Goal: Task Accomplishment & Management: Use online tool/utility

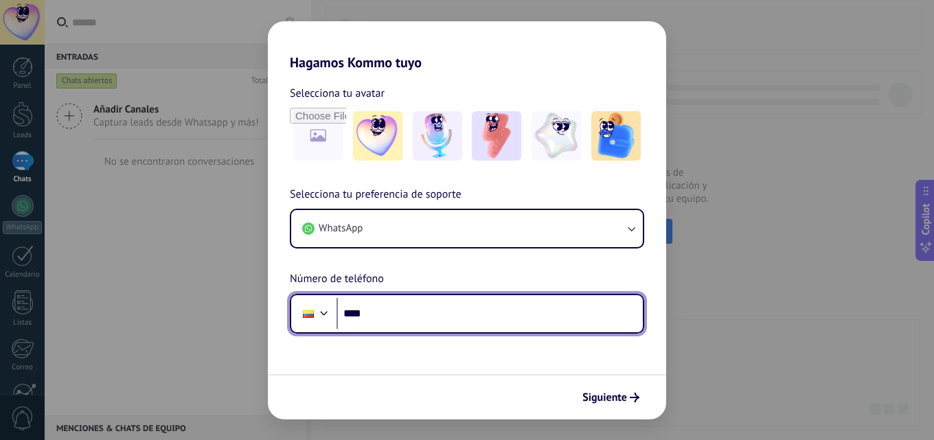
click at [519, 302] on input "****" at bounding box center [490, 314] width 306 height 32
type input "**********"
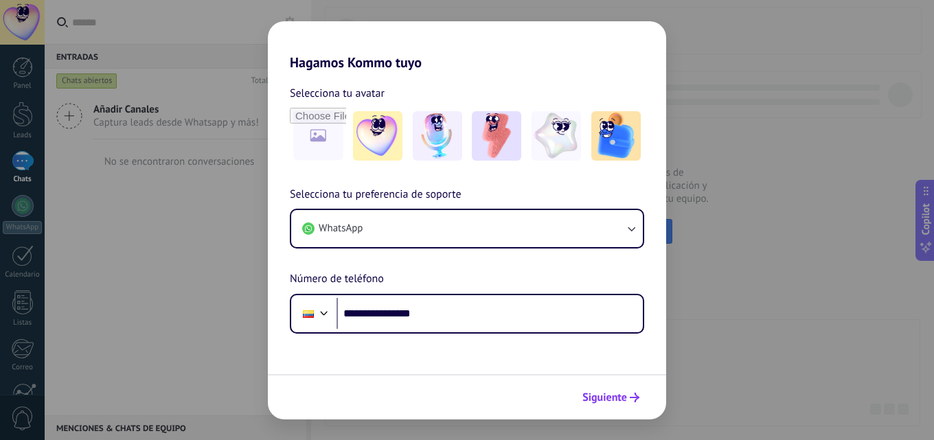
click at [600, 393] on span "Siguiente" at bounding box center [604, 398] width 45 height 10
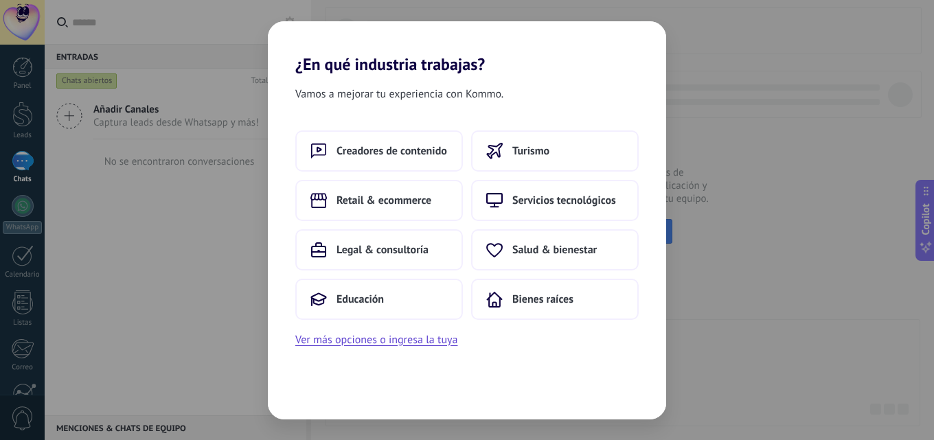
click at [845, 171] on div "¿En qué industria trabajas? Vamos a mejorar tu experiencia con Kommo. Creadores…" at bounding box center [467, 220] width 934 height 440
click at [370, 146] on span "Creadores de contenido" at bounding box center [392, 151] width 111 height 14
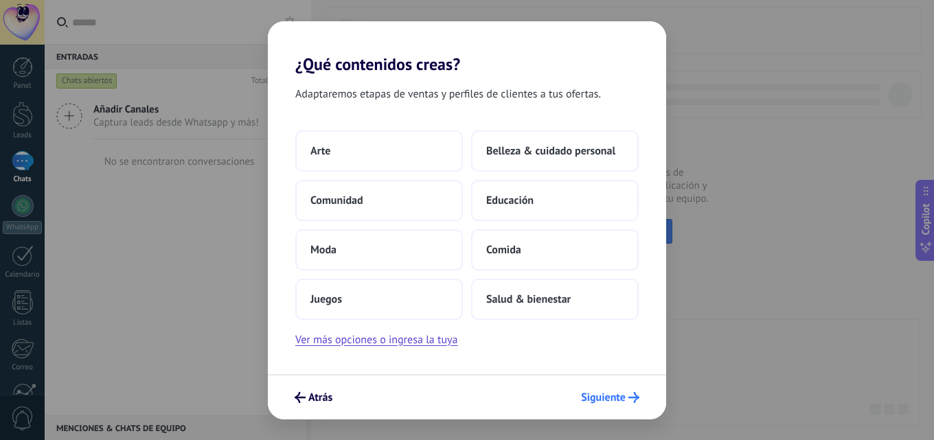
click at [628, 401] on span "Siguiente" at bounding box center [610, 397] width 58 height 11
click at [598, 379] on div "Atrás Siguiente" at bounding box center [467, 396] width 398 height 45
click at [603, 390] on button "Siguiente" at bounding box center [610, 397] width 71 height 23
click at [321, 236] on button "Moda" at bounding box center [379, 249] width 168 height 41
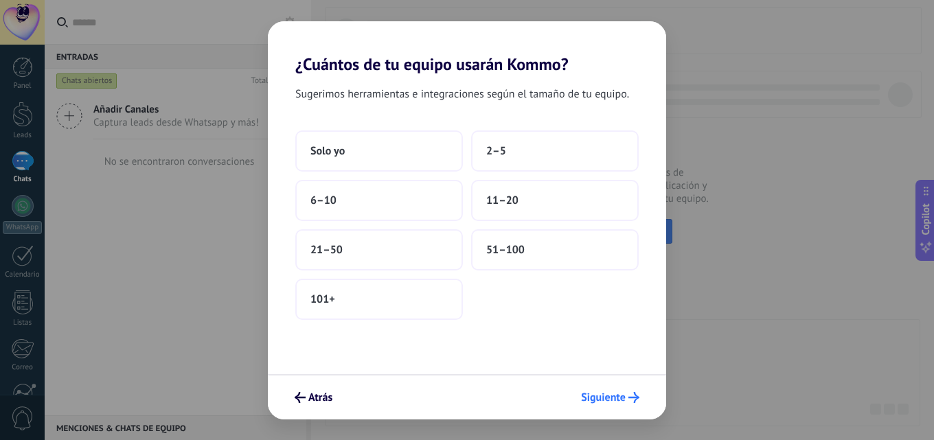
click at [637, 401] on icon "submit" at bounding box center [633, 397] width 11 height 11
click at [352, 152] on button "Solo yo" at bounding box center [379, 150] width 168 height 41
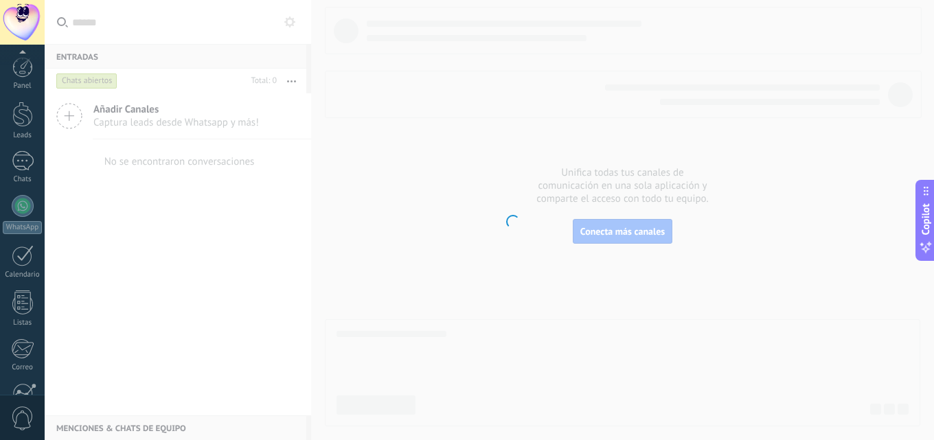
scroll to position [131, 0]
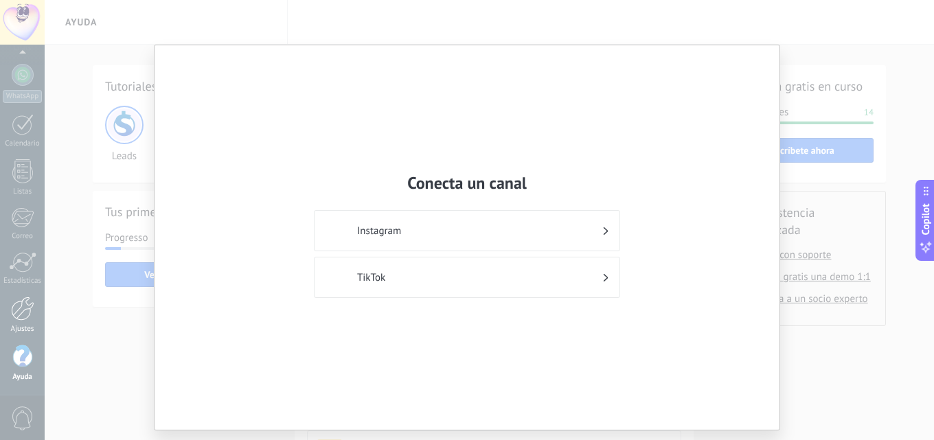
click at [7, 240] on div "Conecta un canal Instagram TikTok" at bounding box center [467, 220] width 934 height 440
drag, startPoint x: 795, startPoint y: 25, endPoint x: 803, endPoint y: 37, distance: 14.9
click at [799, 27] on div "Conecta un canal Instagram TikTok" at bounding box center [467, 220] width 934 height 440
drag, startPoint x: 783, startPoint y: 62, endPoint x: 765, endPoint y: 79, distance: 24.8
click at [782, 63] on div "Conecta un canal Instagram TikTok" at bounding box center [467, 220] width 934 height 440
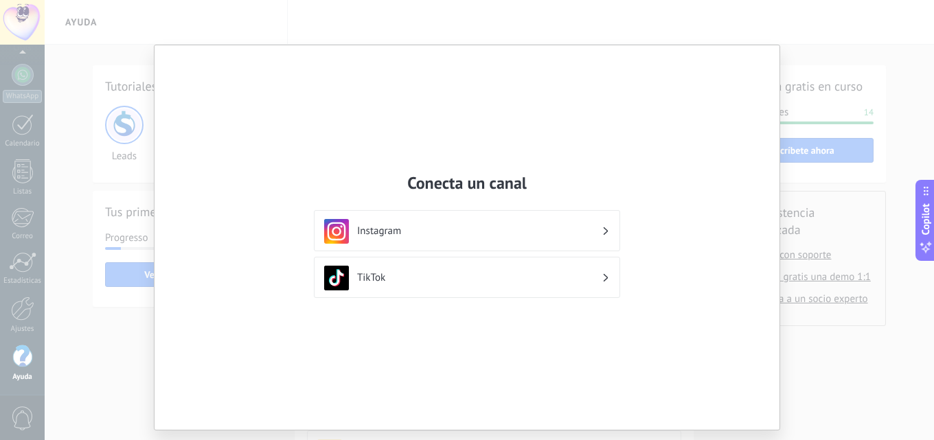
click at [839, 281] on div "Conecta un canal Instagram TikTok" at bounding box center [467, 220] width 934 height 440
drag, startPoint x: 758, startPoint y: 45, endPoint x: 764, endPoint y: 56, distance: 12.9
click at [759, 49] on div "Conecta un canal Instagram TikTok" at bounding box center [467, 220] width 934 height 440
drag, startPoint x: 764, startPoint y: 56, endPoint x: 768, endPoint y: 33, distance: 23.7
click at [764, 51] on div "Conecta un canal Instagram TikTok" at bounding box center [467, 237] width 625 height 385
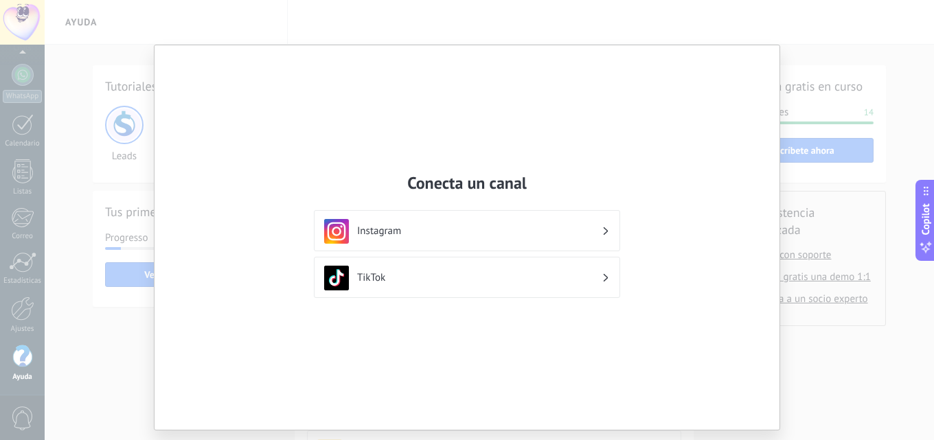
click at [768, 33] on div "Conecta un canal Instagram TikTok" at bounding box center [467, 220] width 934 height 440
click at [767, 36] on div "Conecta un canal Instagram TikTok" at bounding box center [467, 220] width 934 height 440
click at [380, 234] on h3 "Instagram" at bounding box center [479, 231] width 244 height 13
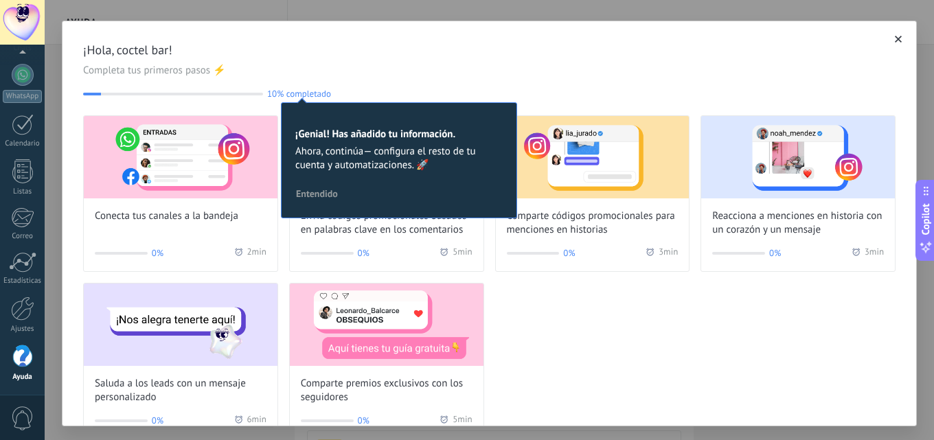
click at [183, 10] on div "¡Hola, coctel bar! Completa tus primeros pasos ⚡ 10% completado 10 ¡Genial! Has…" at bounding box center [489, 220] width 889 height 440
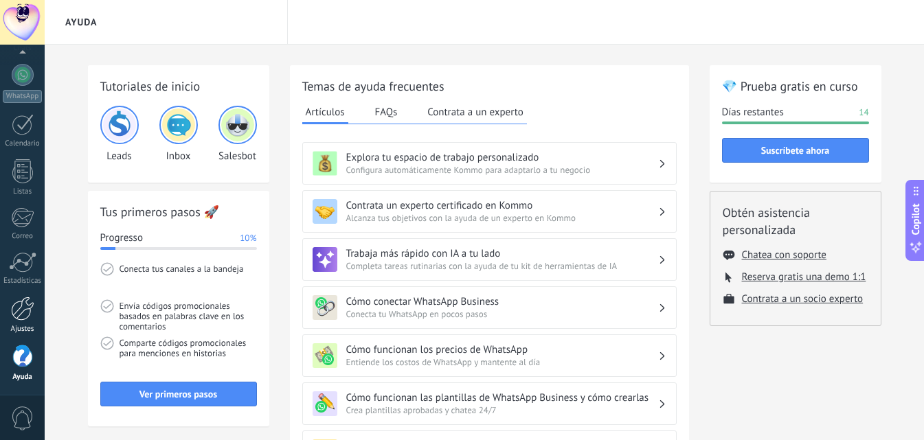
click at [40, 320] on link "Ajustes" at bounding box center [22, 315] width 45 height 37
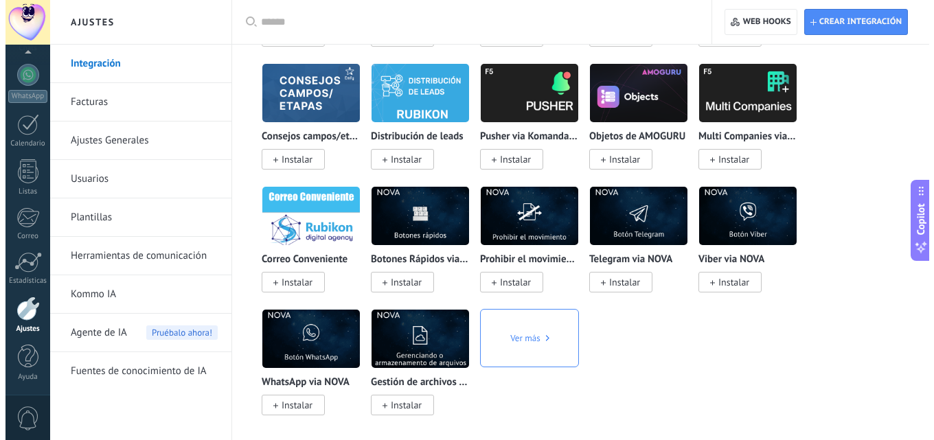
scroll to position [3434, 0]
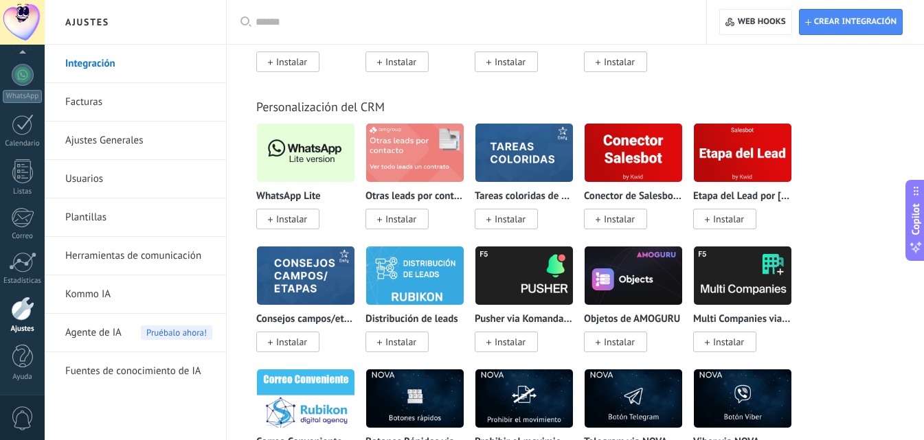
click at [287, 172] on img at bounding box center [306, 152] width 98 height 67
click at [298, 225] on span "Instalar" at bounding box center [291, 219] width 31 height 12
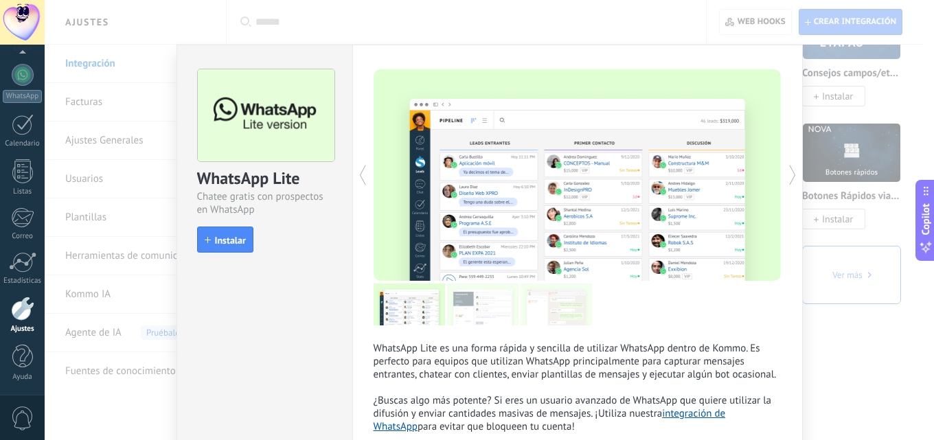
click at [234, 224] on div "WhatsApp Lite Chatee gratis con prospectos en WhatsApp install Instalar" at bounding box center [264, 154] width 175 height 218
click at [227, 231] on button "Instalar" at bounding box center [225, 240] width 56 height 26
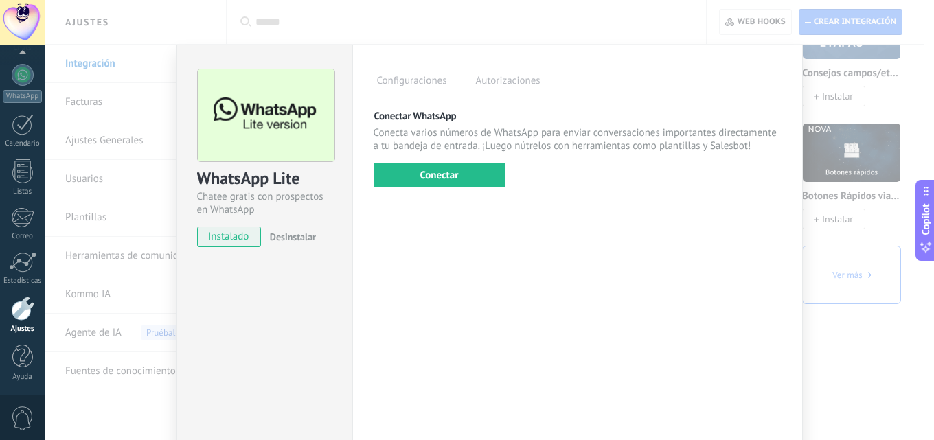
click at [424, 181] on button "Conectar" at bounding box center [440, 175] width 132 height 25
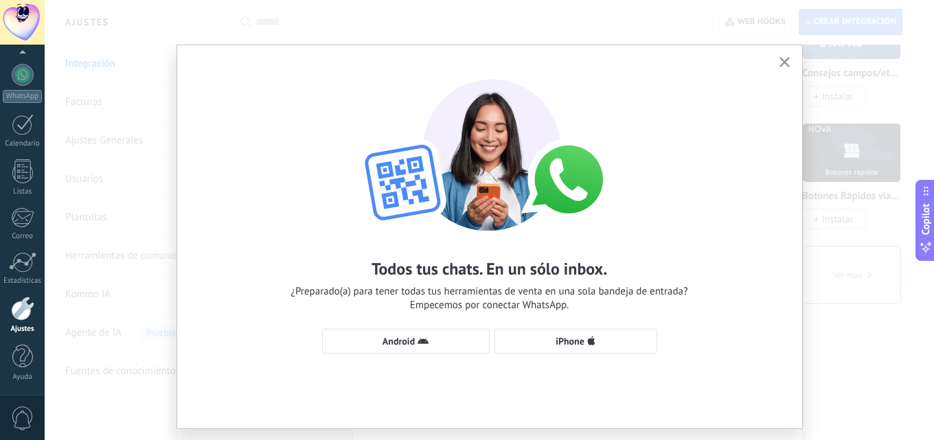
click at [415, 323] on div "Todos tus chats. En un sólo inbox. ¿Preparado(a) para tener todas tus herramien…" at bounding box center [489, 209] width 625 height 329
drag, startPoint x: 414, startPoint y: 357, endPoint x: 429, endPoint y: 327, distance: 33.5
click at [418, 348] on div "Todos tus chats. En un sólo inbox. ¿Preparado(a) para tener todas tus herramien…" at bounding box center [489, 209] width 625 height 329
click at [429, 327] on div "Todos tus chats. En un sólo inbox. ¿Preparado(a) para tener todas tus herramien…" at bounding box center [489, 209] width 625 height 329
click at [425, 335] on button "Android" at bounding box center [406, 341] width 168 height 25
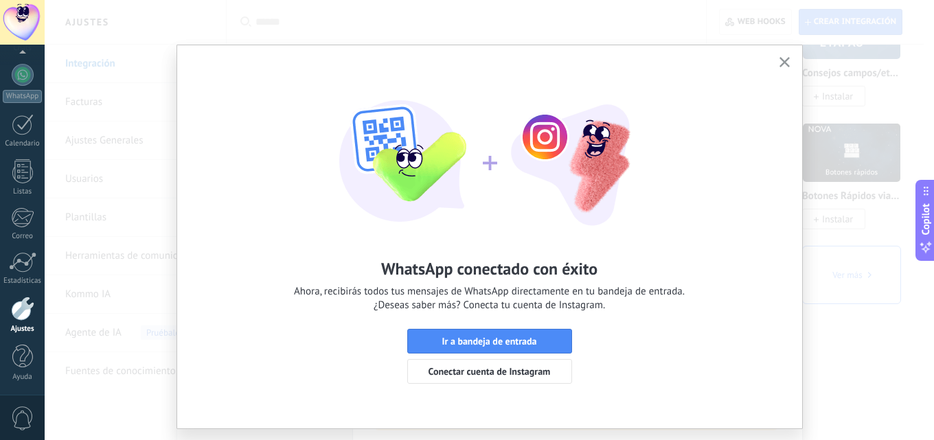
click at [793, 76] on div "WhatsApp conectado con éxito Ahora, recibirás todos tus mensajes de WhatsApp di…" at bounding box center [489, 224] width 625 height 359
click at [782, 60] on icon "button" at bounding box center [784, 62] width 10 height 10
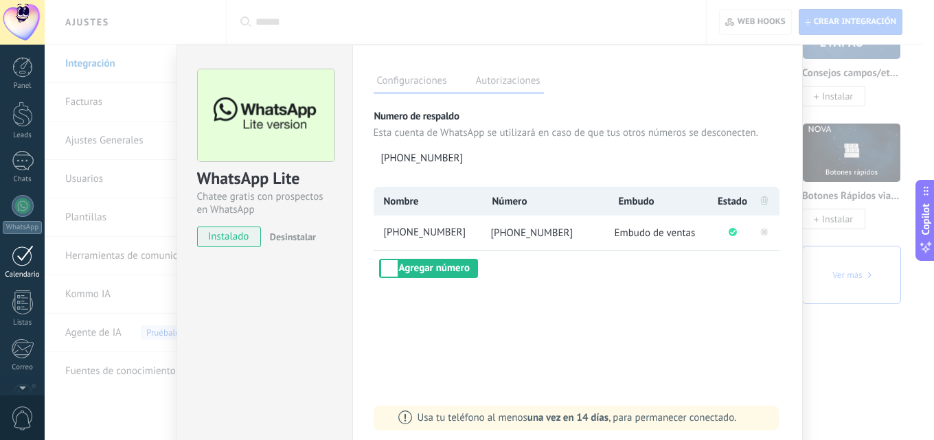
scroll to position [131, 0]
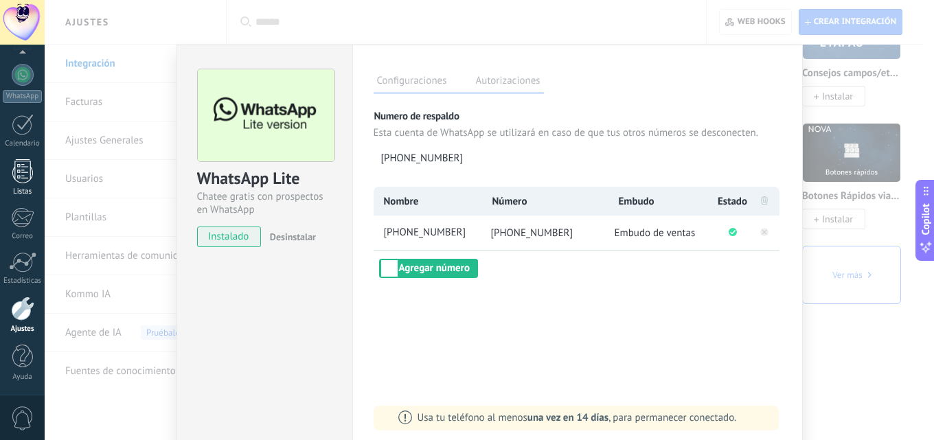
click at [26, 179] on div at bounding box center [22, 171] width 21 height 24
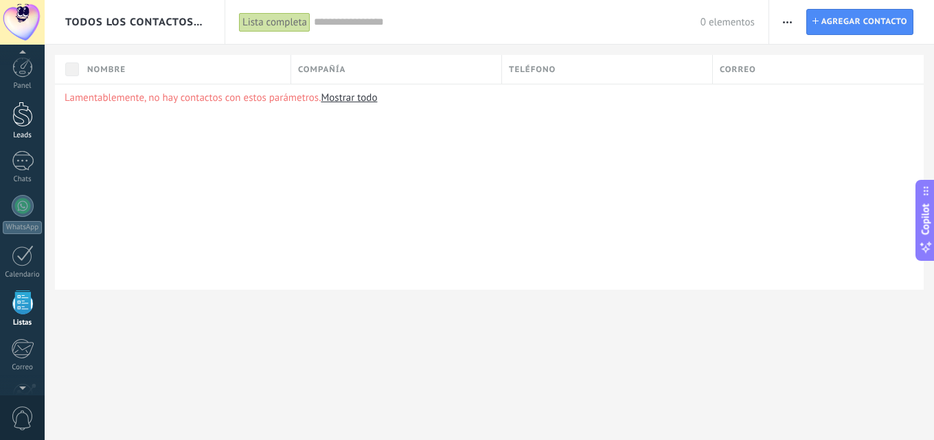
click at [23, 130] on link "Leads" at bounding box center [22, 121] width 45 height 38
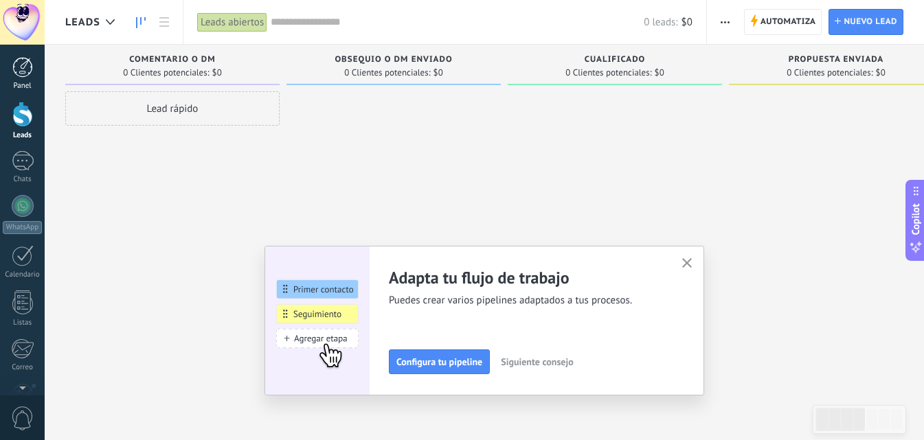
click at [784, 24] on span "Automatiza" at bounding box center [788, 22] width 56 height 25
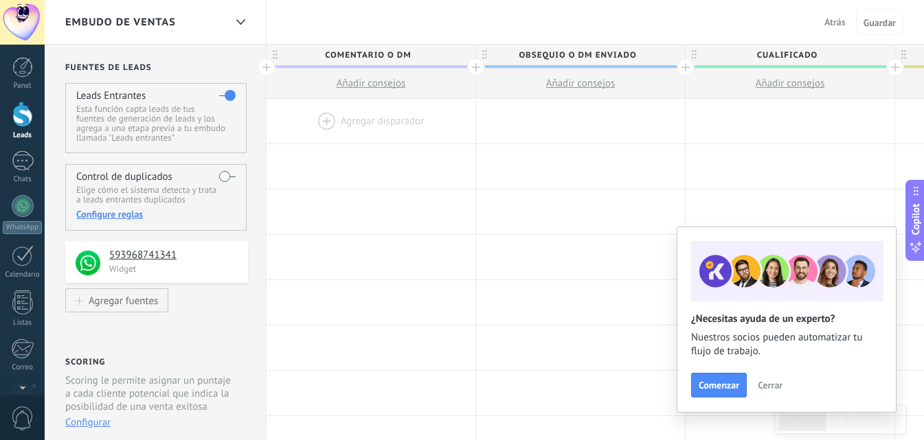
click at [342, 52] on span "Comentario o DM" at bounding box center [367, 55] width 202 height 21
click at [10, 122] on link "Leads" at bounding box center [22, 121] width 45 height 38
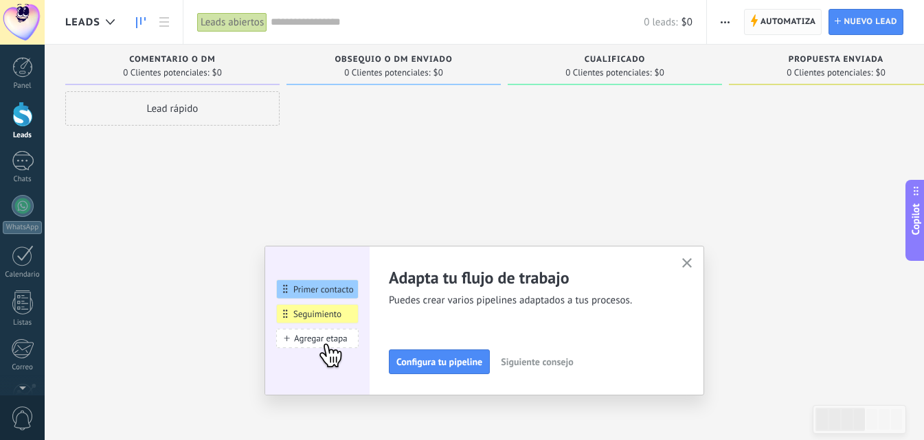
click at [768, 15] on span "Automatiza" at bounding box center [788, 22] width 56 height 25
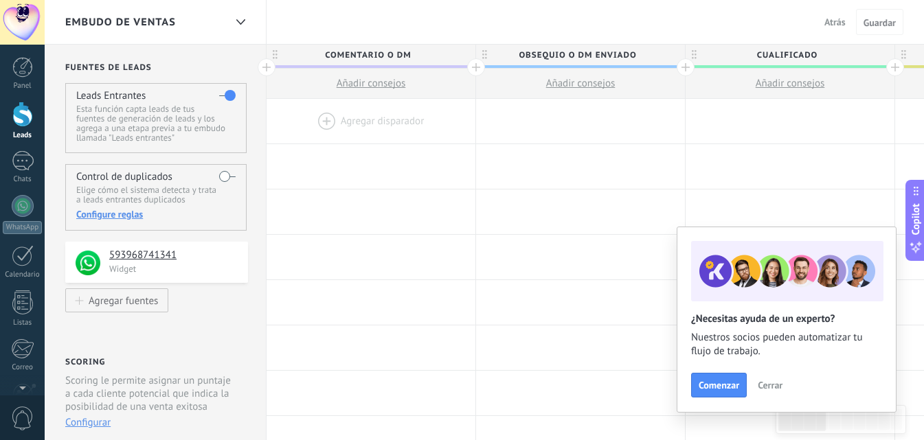
click at [388, 55] on span "Comentario o DM" at bounding box center [367, 55] width 202 height 21
type input "**********"
click at [527, 58] on span "Obsequio o DM enviado" at bounding box center [577, 55] width 202 height 21
type input "**********"
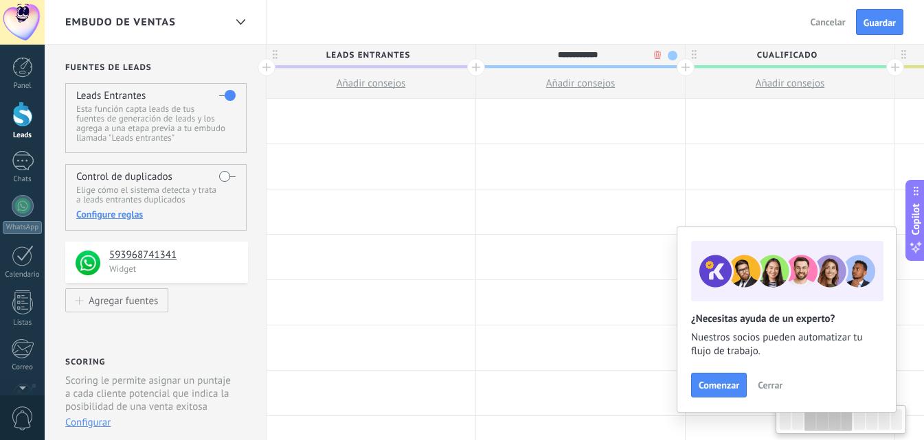
drag, startPoint x: 119, startPoint y: 257, endPoint x: 547, endPoint y: 130, distance: 446.8
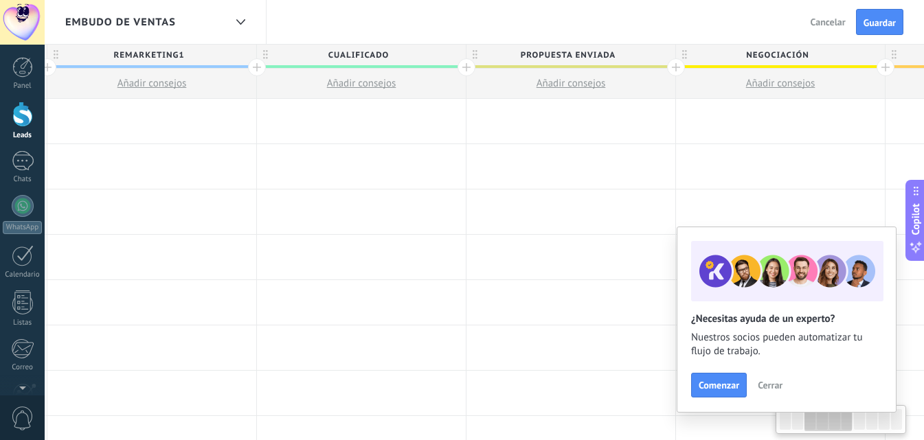
drag, startPoint x: 446, startPoint y: 158, endPoint x: 380, endPoint y: 35, distance: 139.8
click at [639, 141] on div at bounding box center [570, 121] width 209 height 45
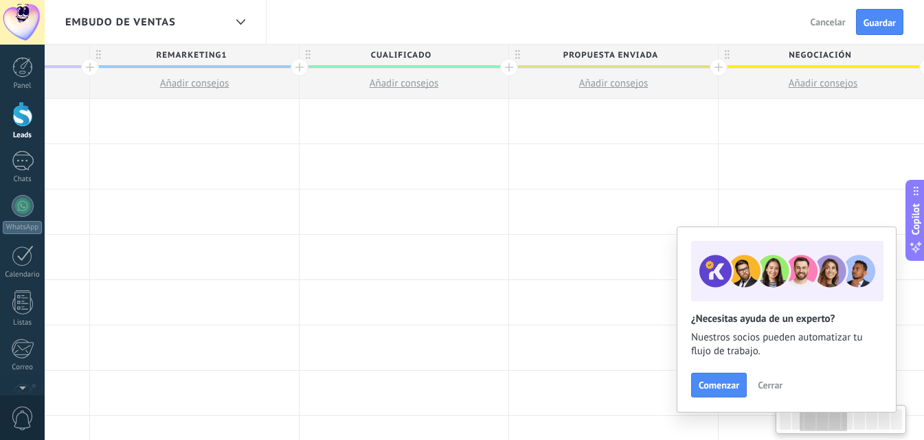
click at [387, 51] on span "Cualificado" at bounding box center [400, 55] width 202 height 21
type input "**********"
click at [446, 176] on div at bounding box center [403, 166] width 209 height 45
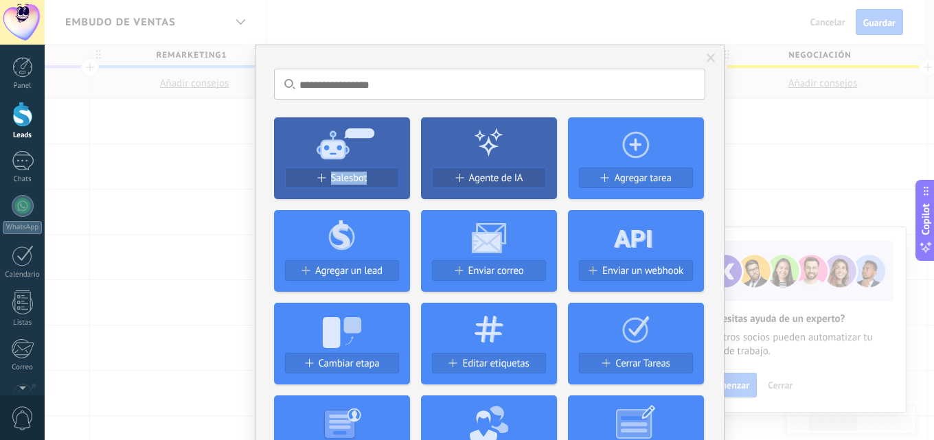
drag, startPoint x: 376, startPoint y: 161, endPoint x: 238, endPoint y: 136, distance: 140.4
click at [258, 163] on div "No hay resultados Salesbot Agente de IA Agregar tarea Agregar un lead Enviar co…" at bounding box center [490, 386] width 470 height 683
click at [214, 152] on div "No hay resultados Salesbot Agente de IA Agregar tarea Agregar un lead Enviar co…" at bounding box center [489, 220] width 889 height 440
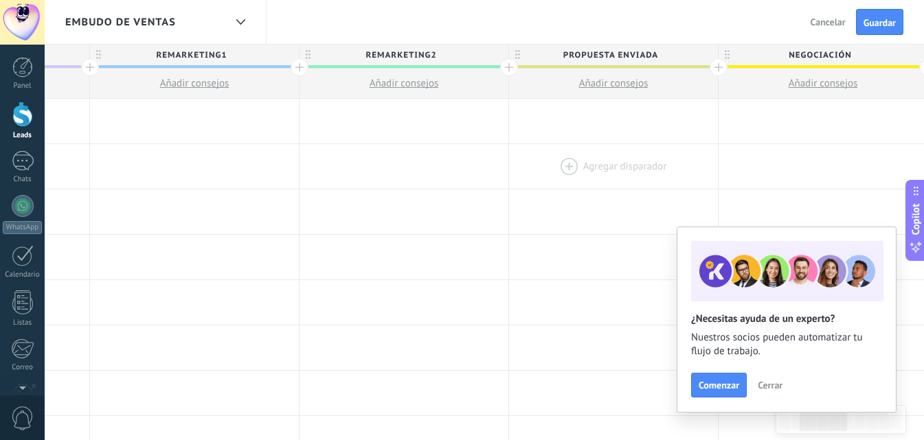
click at [299, 136] on div at bounding box center [403, 121] width 209 height 45
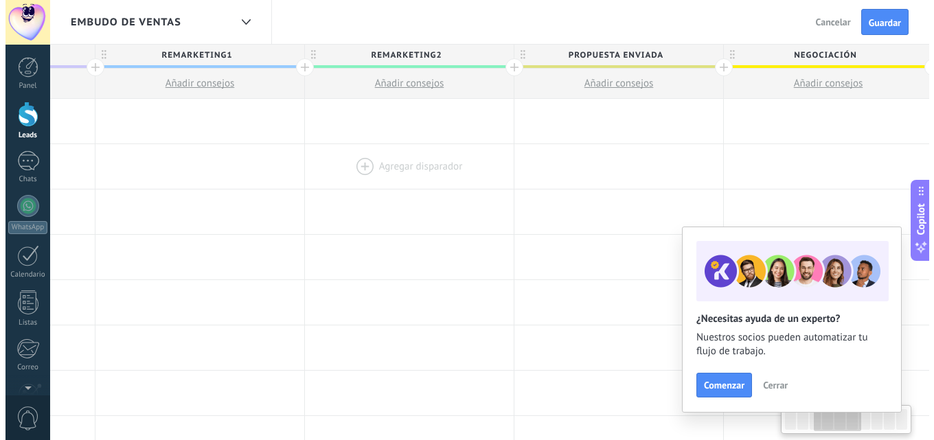
scroll to position [0, 554]
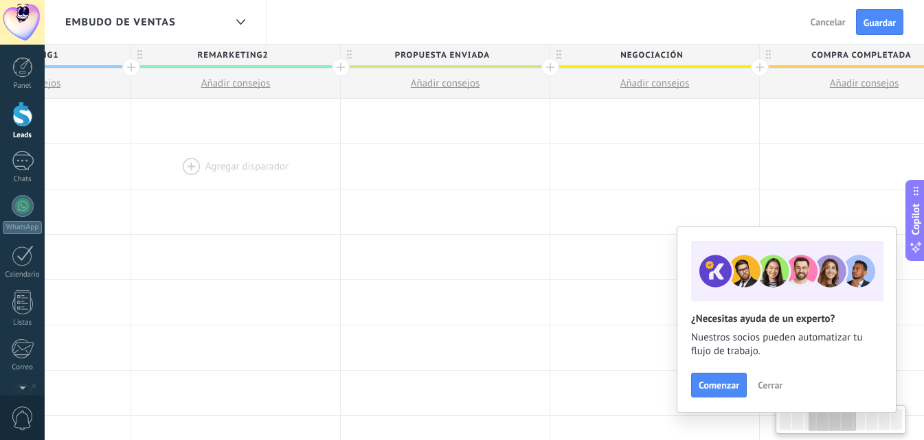
click at [341, 172] on div at bounding box center [445, 166] width 209 height 45
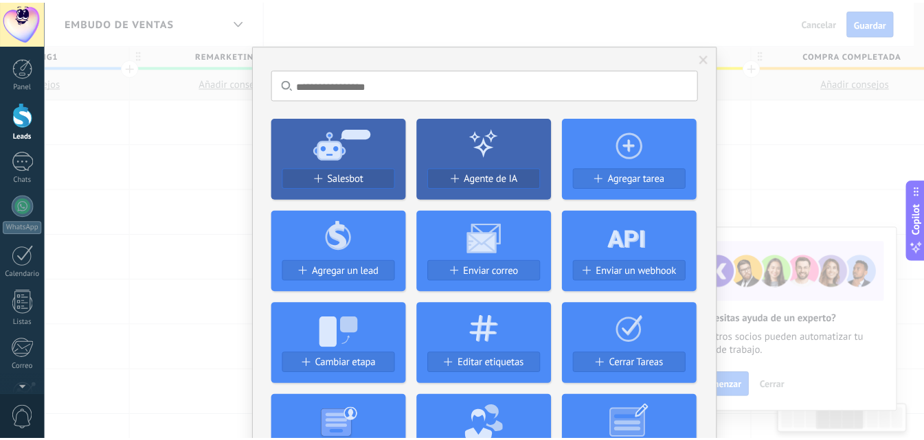
scroll to position [0, 681]
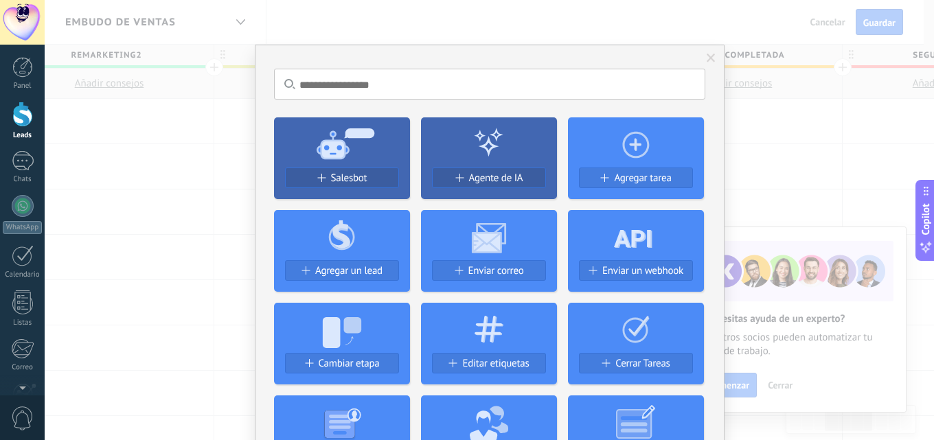
drag, startPoint x: 125, startPoint y: 179, endPoint x: 277, endPoint y: 94, distance: 173.7
click at [124, 179] on div "No hay resultados Salesbot Agente de IA Agregar tarea Agregar un lead Enviar co…" at bounding box center [489, 220] width 889 height 440
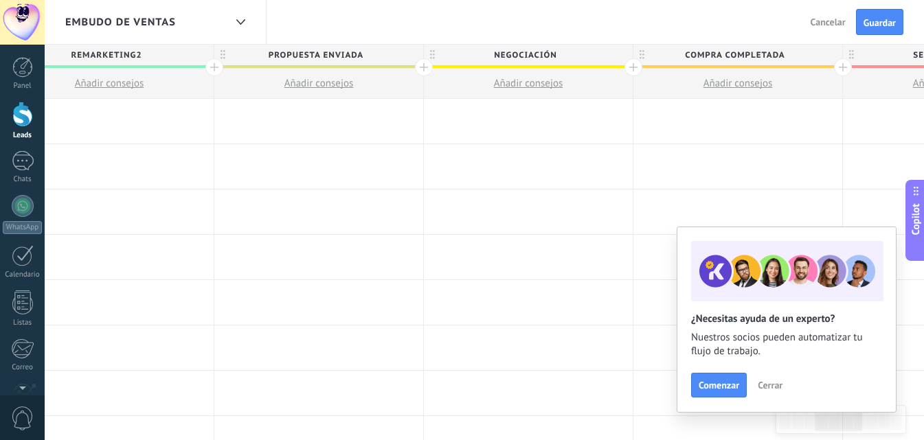
click at [327, 50] on span "Propuesta enviada" at bounding box center [315, 55] width 202 height 21
type input "**********"
click at [488, 50] on span "Negociación" at bounding box center [525, 55] width 202 height 21
type input "**********"
drag, startPoint x: 542, startPoint y: 151, endPoint x: 483, endPoint y: 54, distance: 113.7
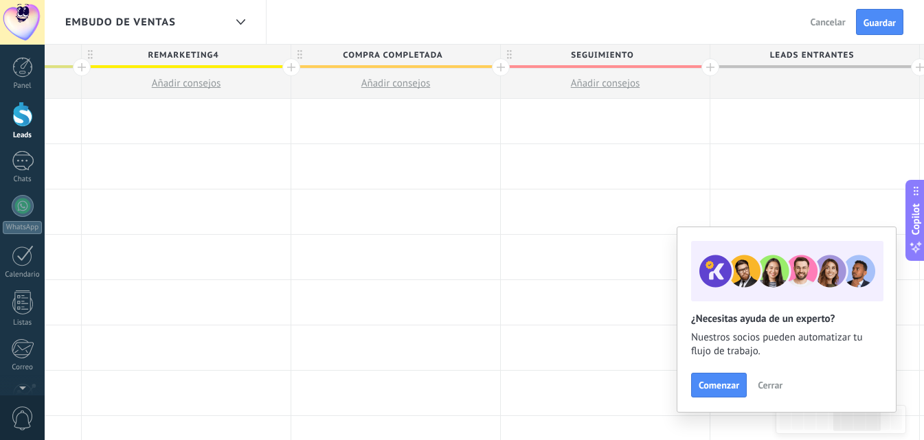
click at [500, 65] on div at bounding box center [501, 67] width 18 height 18
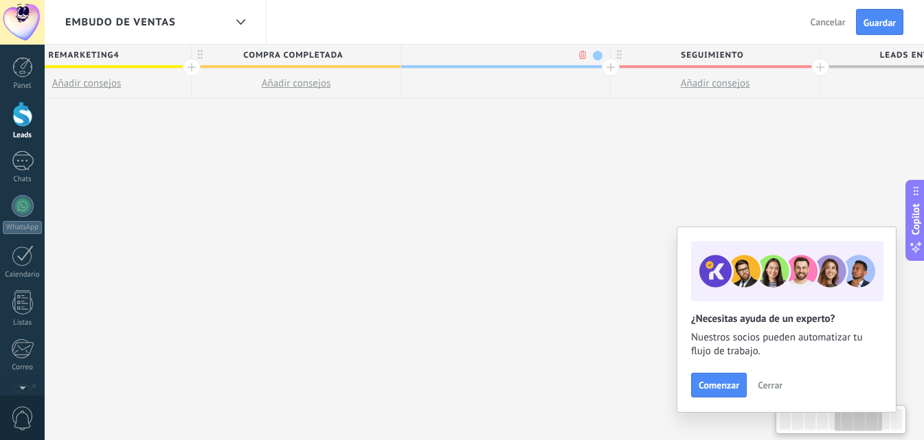
scroll to position [0, 1124]
click at [526, 49] on input "**********" at bounding box center [500, 55] width 182 height 21
click at [532, 58] on input "**********" at bounding box center [500, 55] width 182 height 21
click at [531, 54] on input "**********" at bounding box center [500, 55] width 182 height 21
type input "**********"
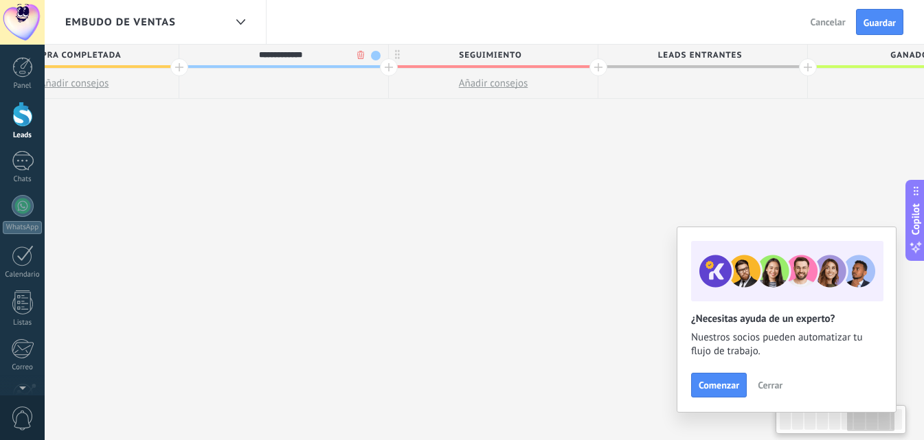
scroll to position [0, 1381]
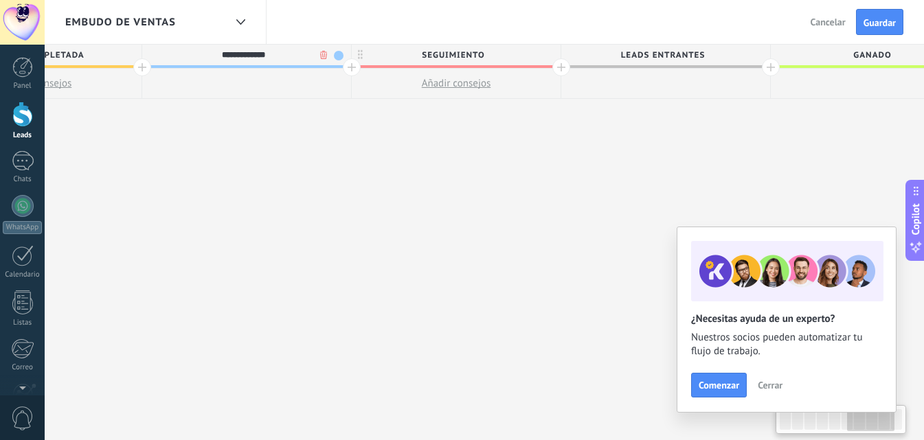
drag, startPoint x: 361, startPoint y: 161, endPoint x: 367, endPoint y: 84, distance: 76.5
click at [289, 158] on div "**********" at bounding box center [37, 243] width 2304 height 396
click at [432, 59] on span "Seguimiento" at bounding box center [453, 55] width 202 height 21
click at [432, 59] on input "**********" at bounding box center [453, 55] width 182 height 21
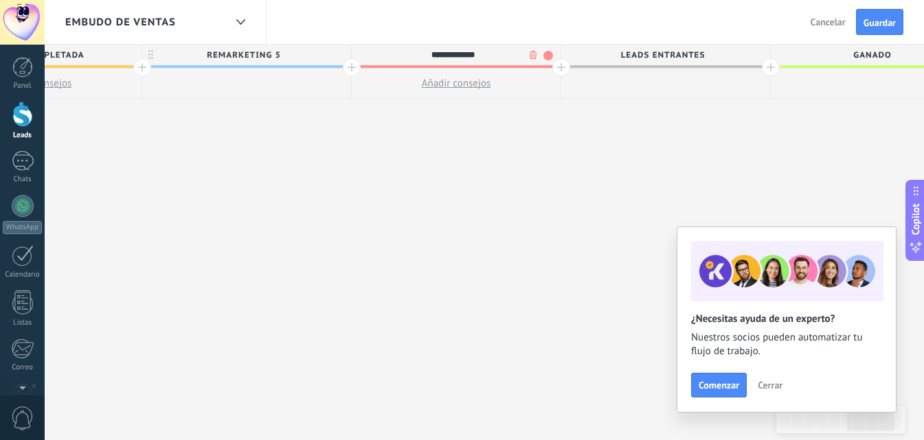
type input "**********"
drag, startPoint x: 654, startPoint y: 143, endPoint x: 571, endPoint y: 152, distance: 83.7
click at [573, 152] on div "**********" at bounding box center [37, 243] width 2304 height 396
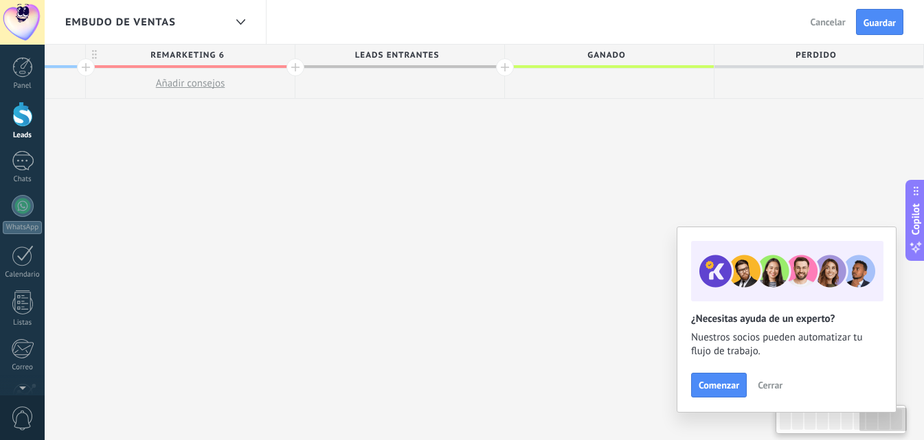
drag, startPoint x: 571, startPoint y: 152, endPoint x: 192, endPoint y: 87, distance: 384.7
click at [863, 18] on span "Guardar" at bounding box center [879, 23] width 32 height 10
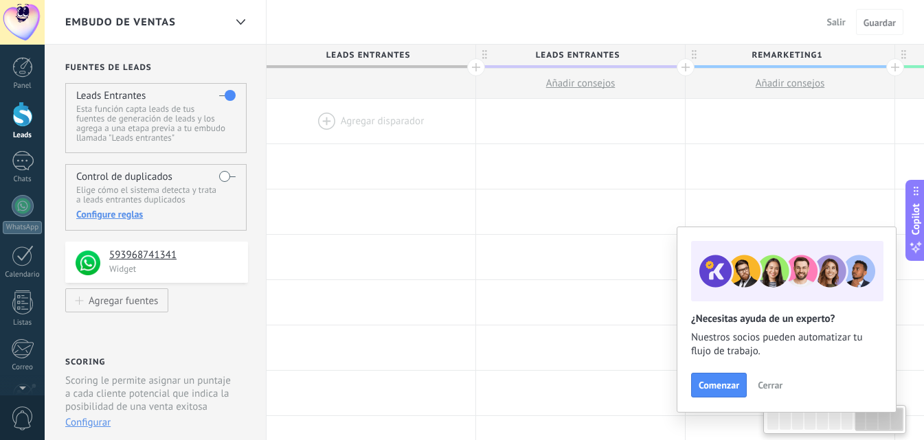
scroll to position [0, 1647]
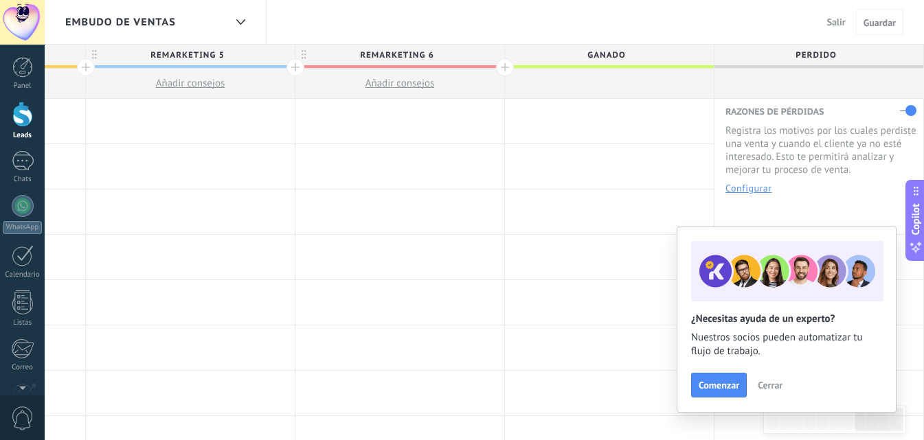
click at [14, 124] on div at bounding box center [22, 114] width 21 height 25
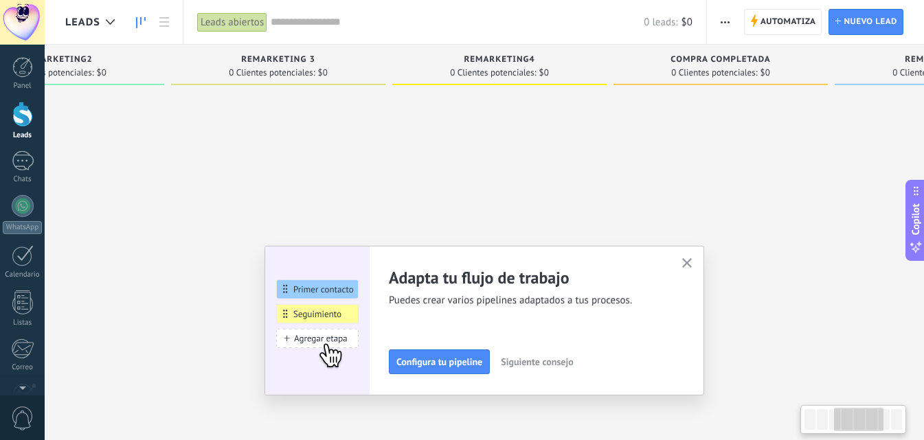
drag, startPoint x: 303, startPoint y: 215, endPoint x: 417, endPoint y: 159, distance: 127.1
click at [98, 226] on div at bounding box center [57, 221] width 214 height 261
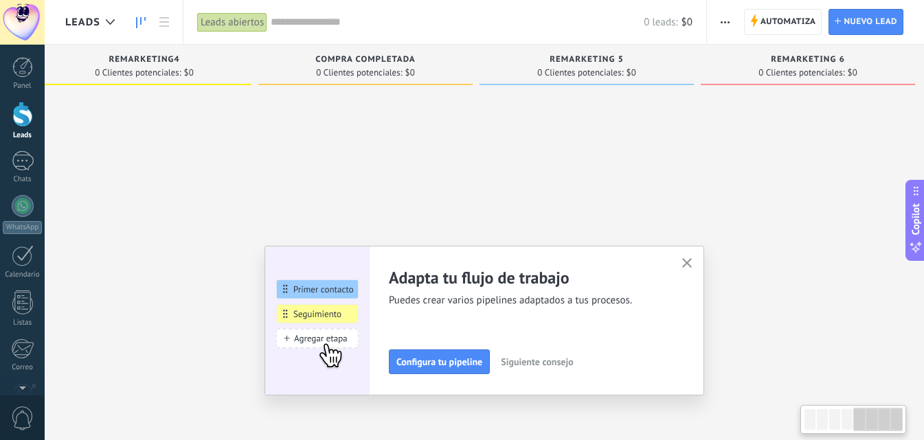
drag, startPoint x: 311, startPoint y: 152, endPoint x: 222, endPoint y: 152, distance: 89.3
click at [222, 152] on div at bounding box center [144, 221] width 214 height 261
drag, startPoint x: 328, startPoint y: 164, endPoint x: 241, endPoint y: 170, distance: 86.7
click at [241, 170] on div "Leads Entrantes Solicitudes: 0 0 0 0 0 0 0 0 0 leads entrantes 0 Clientes poten…" at bounding box center [32, 199] width 1783 height 308
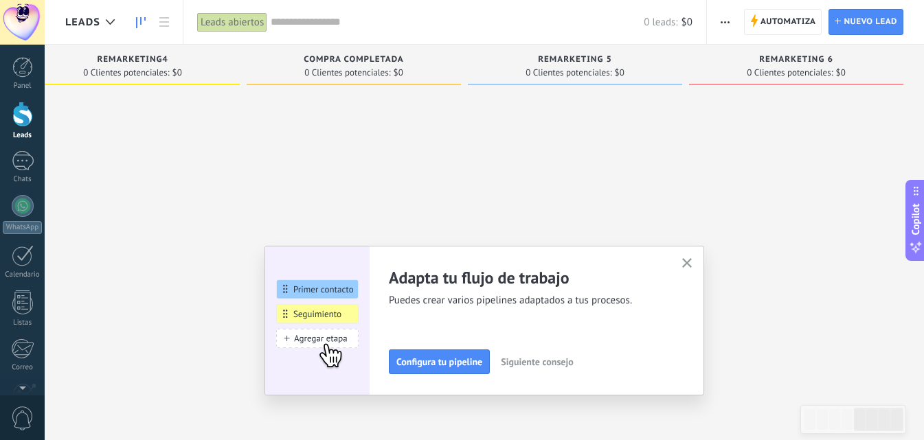
drag, startPoint x: 305, startPoint y: 151, endPoint x: 221, endPoint y: 162, distance: 84.5
click at [221, 162] on div "Leads Entrantes Solicitudes: 0 0 0 0 0 0 0 0 0 leads entrantes 0 Clientes poten…" at bounding box center [32, 199] width 1783 height 308
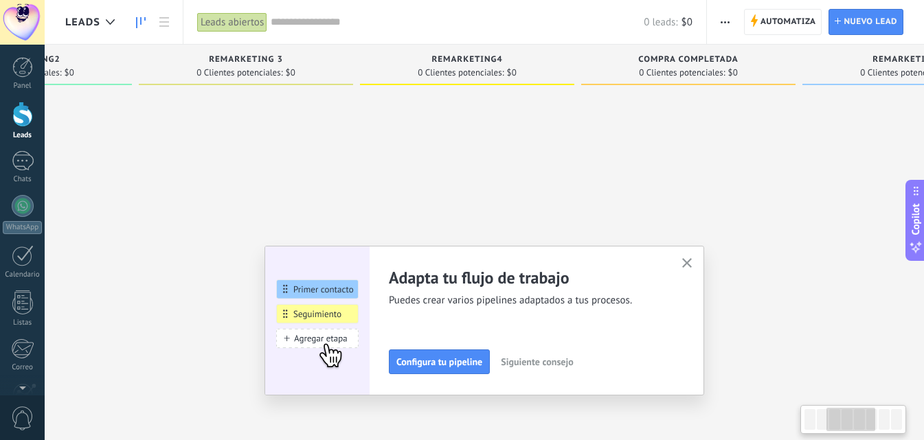
scroll to position [0, 417]
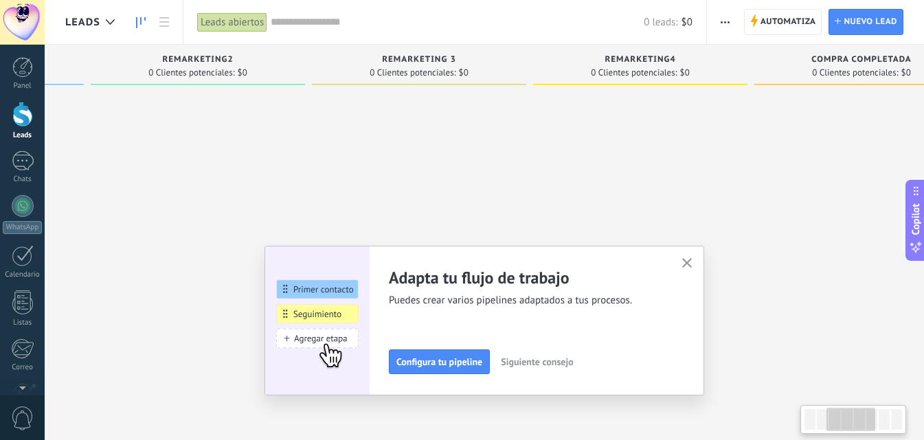
click at [924, 183] on html ".abccls-1,.abccls-2{fill-rule:evenodd}.abccls-2{fill:#fff} .abfcls-1{fill:none}…" at bounding box center [462, 220] width 924 height 440
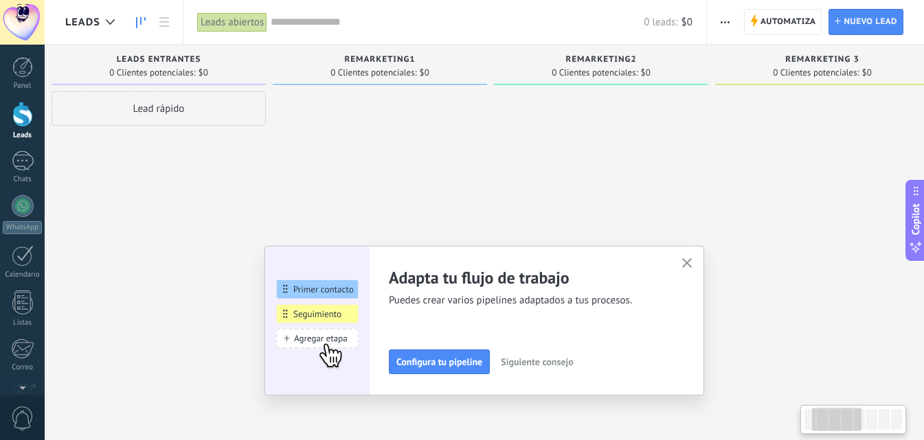
drag, startPoint x: 557, startPoint y: 131, endPoint x: 215, endPoint y: 152, distance: 342.6
click at [626, 139] on div at bounding box center [601, 221] width 214 height 261
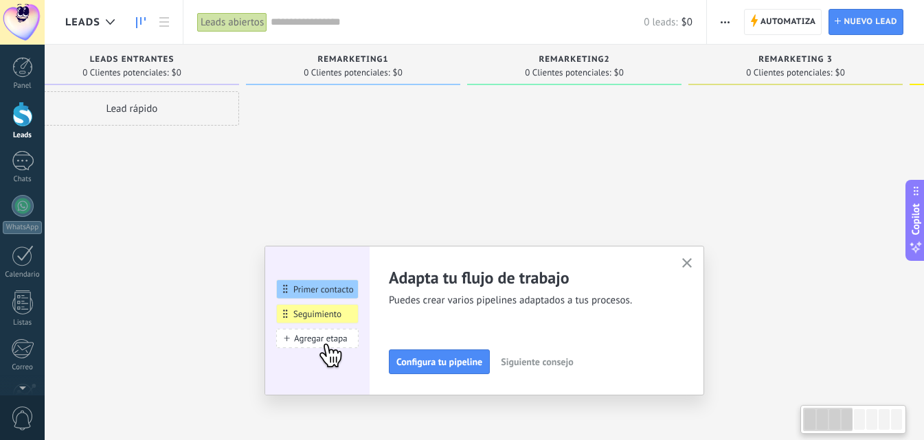
scroll to position [0, 0]
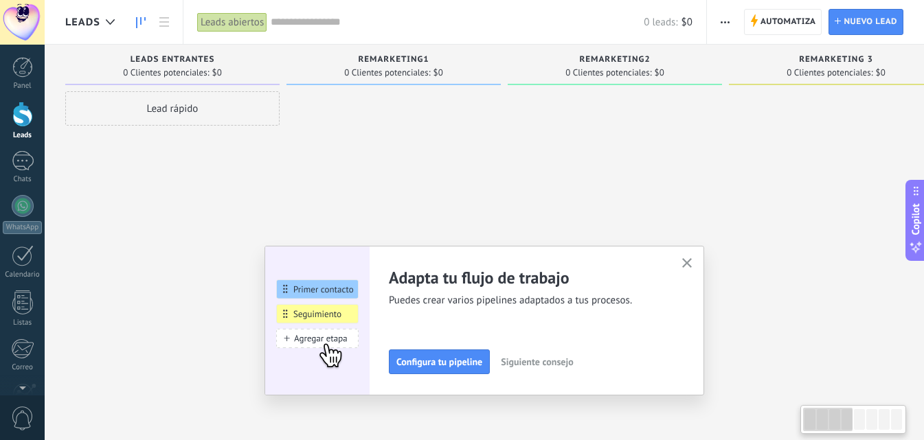
drag, startPoint x: 586, startPoint y: 158, endPoint x: 648, endPoint y: 160, distance: 61.2
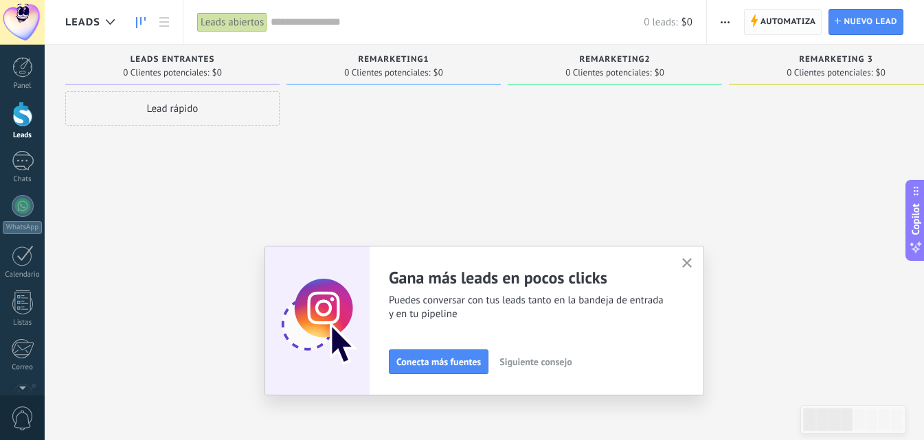
click at [768, 22] on span "Automatiza" at bounding box center [788, 22] width 56 height 25
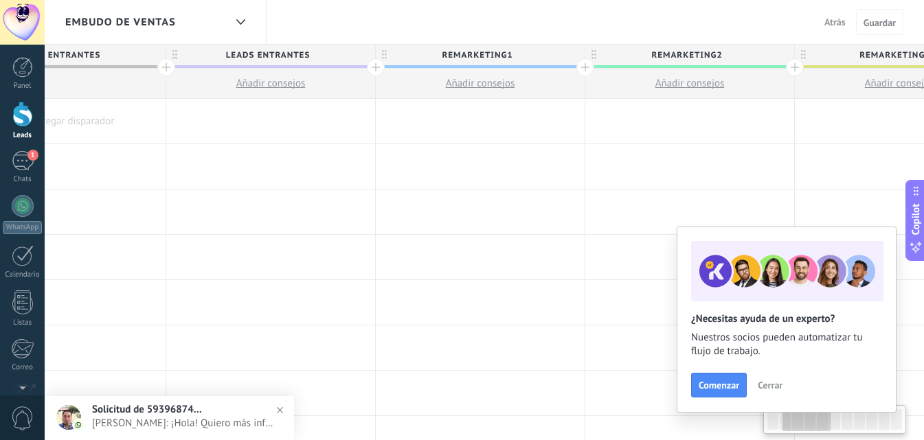
drag, startPoint x: 396, startPoint y: 219, endPoint x: 343, endPoint y: 75, distance: 153.6
click at [342, 54] on span "leads entrantes" at bounding box center [267, 55] width 202 height 21
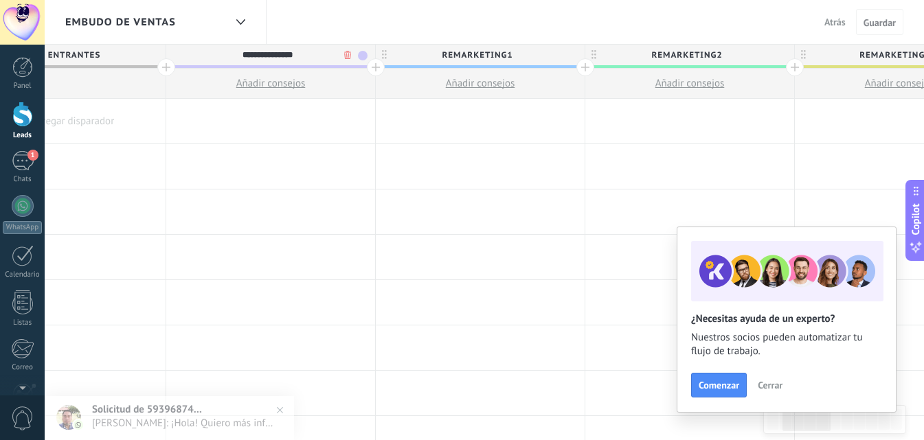
click at [343, 55] on body ".abccls-1,.abccls-2{fill-rule:evenodd}.abccls-2{fill:#fff} .abfcls-1{fill:none}…" at bounding box center [462, 220] width 924 height 440
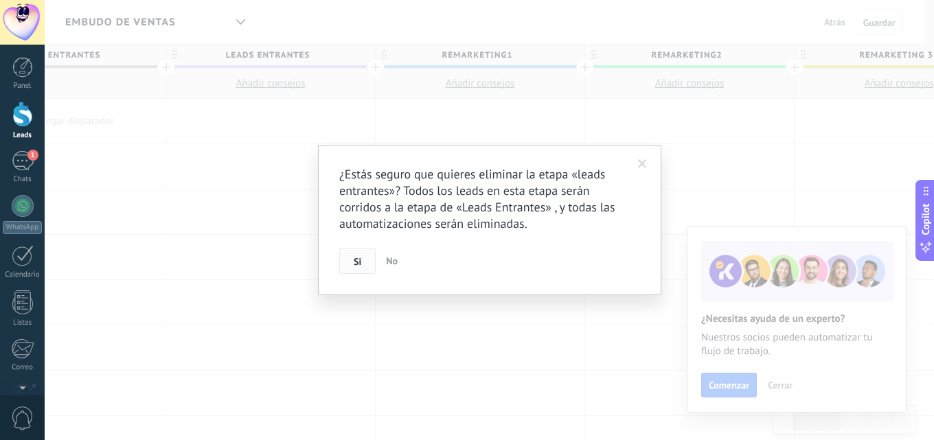
click at [347, 261] on button "Si" at bounding box center [357, 261] width 36 height 26
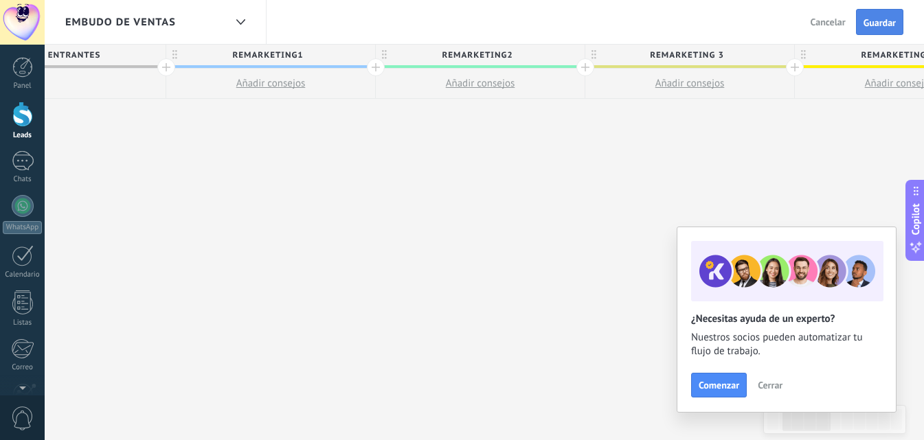
click at [882, 27] on span "Guardar" at bounding box center [879, 23] width 32 height 10
click at [30, 129] on link "Leads" at bounding box center [22, 121] width 45 height 38
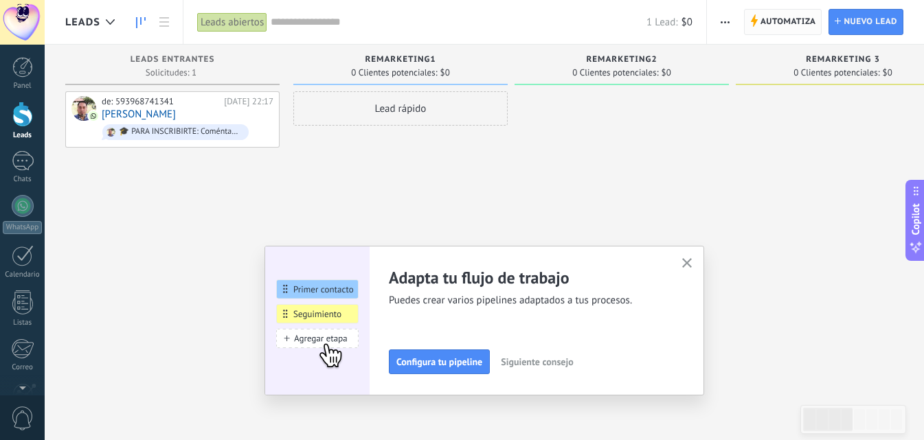
click at [794, 23] on span "Automatiza" at bounding box center [788, 22] width 56 height 25
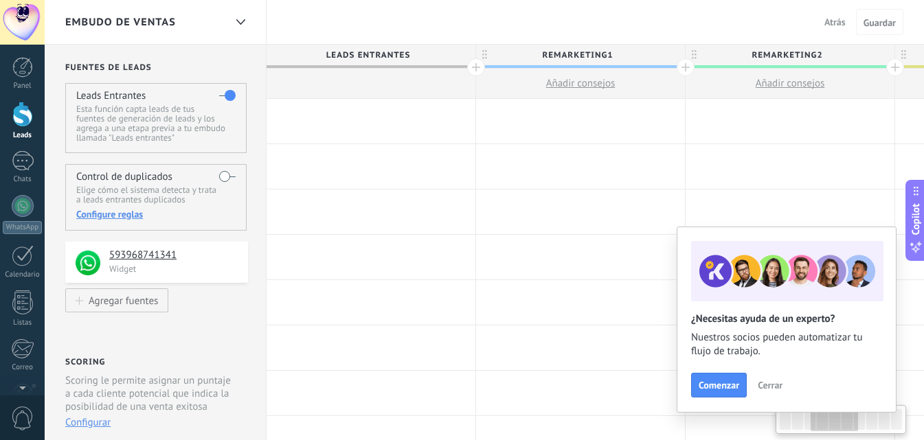
drag, startPoint x: 600, startPoint y: 168, endPoint x: 521, endPoint y: 198, distance: 83.9
click at [43, 165] on body ".abccls-1,.abccls-2{fill-rule:evenodd}.abccls-2{fill:#fff} .abfcls-1{fill:none}…" at bounding box center [462, 220] width 924 height 440
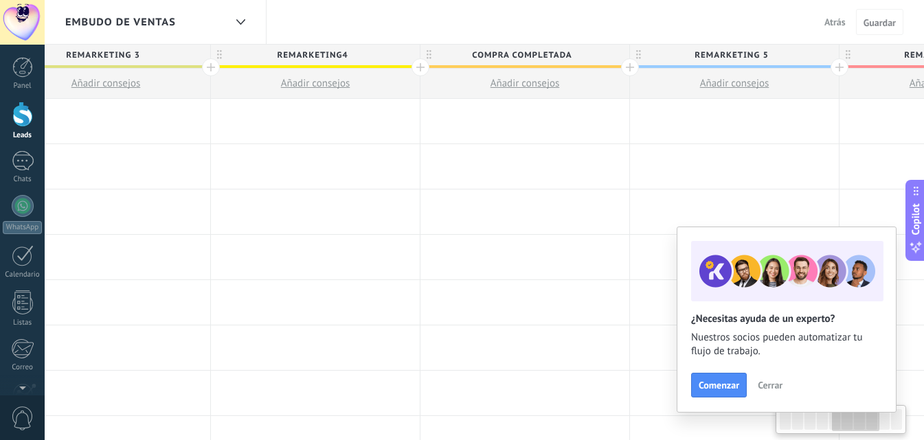
drag, startPoint x: 404, startPoint y: 202, endPoint x: 436, endPoint y: 51, distance: 154.5
click at [420, 195] on div at bounding box center [524, 212] width 209 height 45
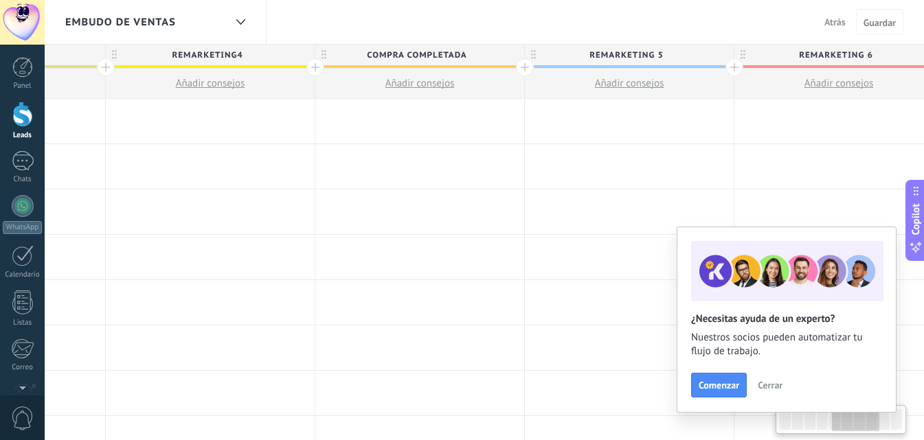
click at [435, 52] on span "Compra completada" at bounding box center [416, 55] width 202 height 21
click at [435, 52] on input "**********" at bounding box center [417, 55] width 182 height 21
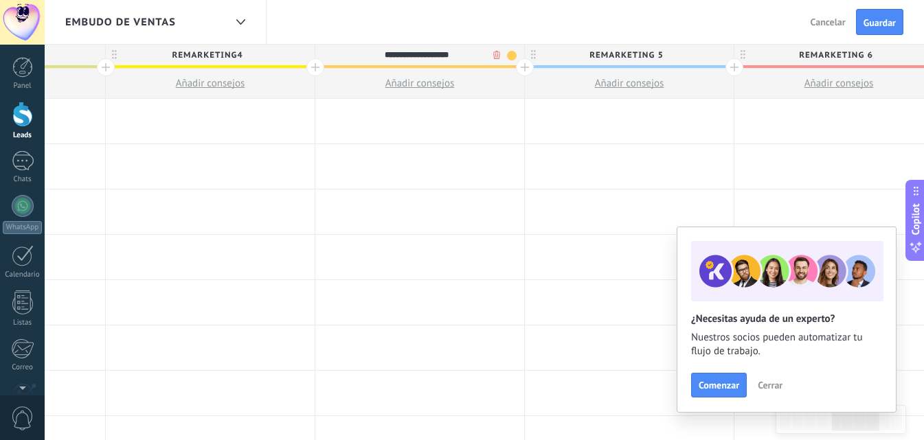
click at [435, 52] on input "**********" at bounding box center [417, 55] width 182 height 21
type input "**********"
drag, startPoint x: 456, startPoint y: 194, endPoint x: 499, endPoint y: 56, distance: 144.5
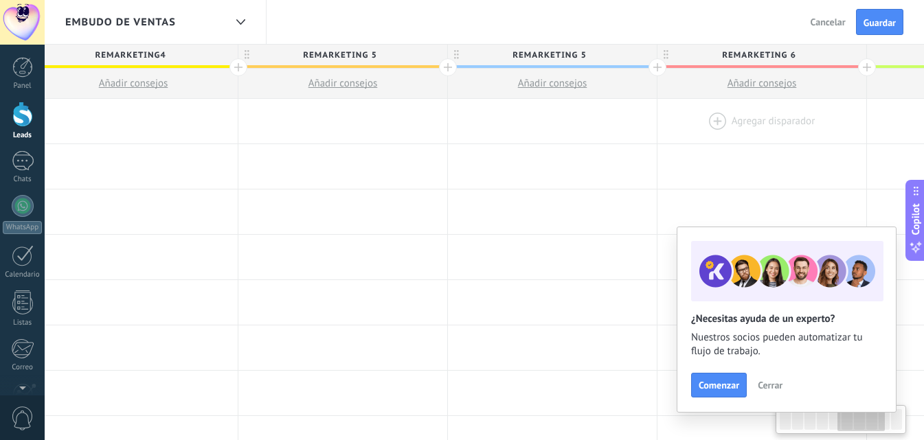
scroll to position [0, 1069]
drag, startPoint x: 554, startPoint y: 153, endPoint x: 501, endPoint y: 80, distance: 90.5
click at [501, 139] on div at bounding box center [559, 121] width 209 height 45
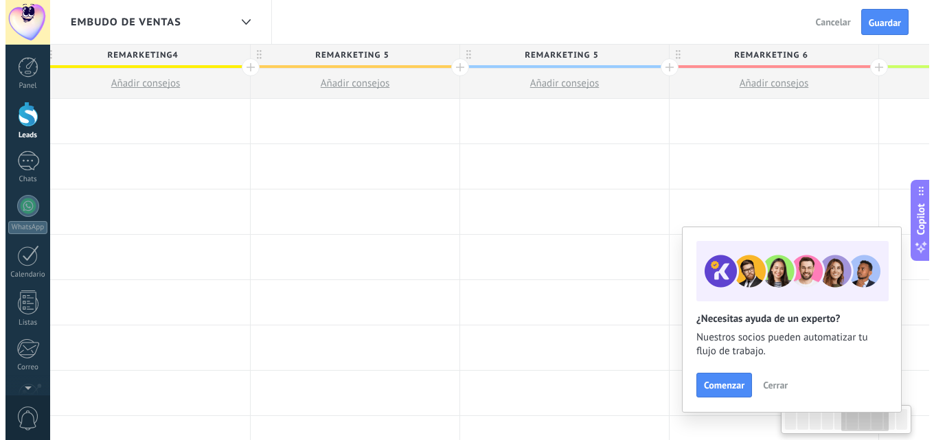
scroll to position [0, 1073]
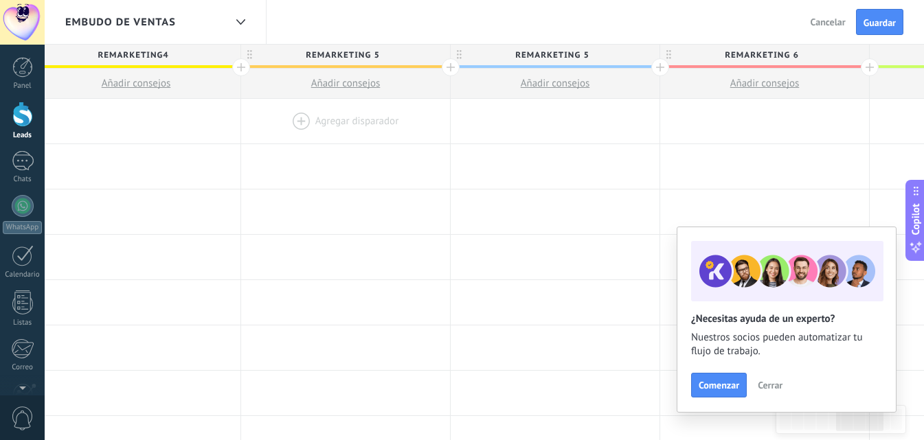
click at [400, 113] on div at bounding box center [345, 121] width 209 height 45
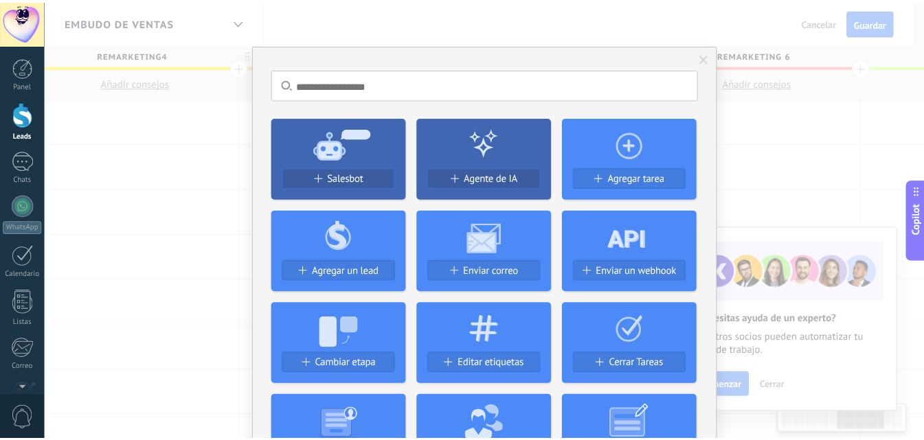
scroll to position [0, 1074]
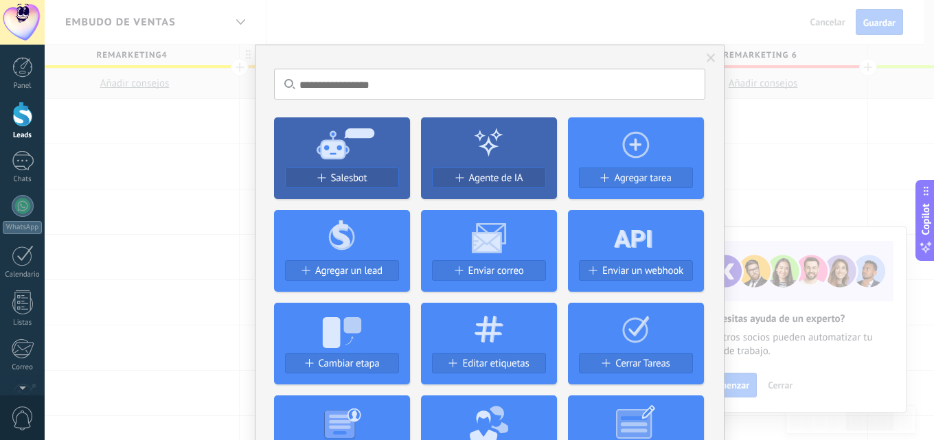
click at [746, 106] on div "No hay resultados Salesbot Agente de IA Agregar tarea Agregar un lead Enviar co…" at bounding box center [489, 220] width 889 height 440
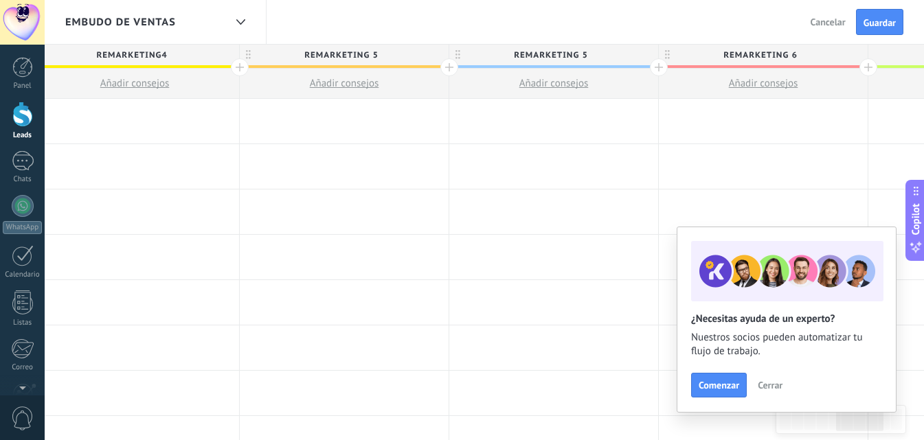
click at [425, 57] on span "remarketing 5" at bounding box center [341, 55] width 202 height 21
drag, startPoint x: 505, startPoint y: 56, endPoint x: 426, endPoint y: 53, distance: 79.0
click at [505, 56] on span "remarketing 5" at bounding box center [550, 55] width 202 height 21
click at [420, 57] on span "remarketing 5" at bounding box center [341, 55] width 202 height 21
click at [418, 55] on body ".abccls-1,.abccls-2{fill-rule:evenodd}.abccls-2{fill:#fff} .abfcls-1{fill:none}…" at bounding box center [462, 220] width 924 height 440
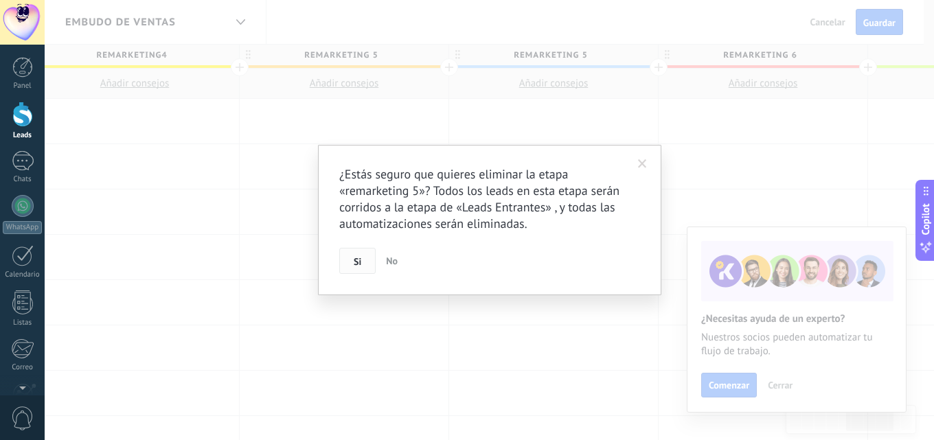
click at [350, 259] on button "Si" at bounding box center [357, 261] width 36 height 26
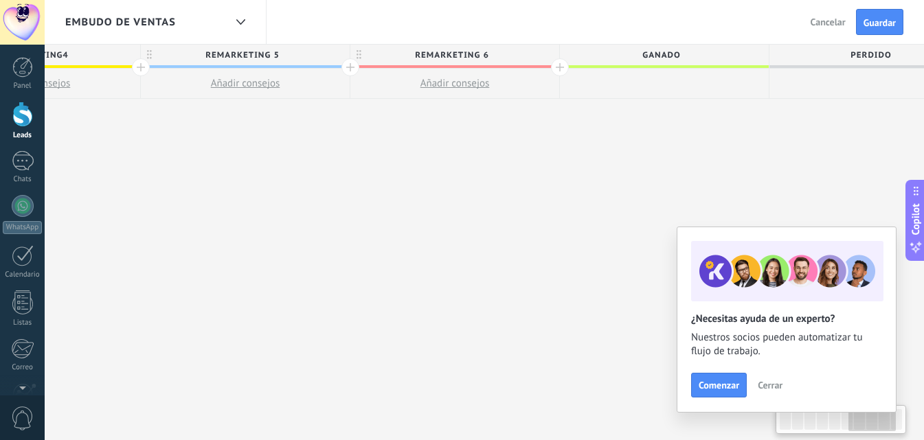
scroll to position [0, 1228]
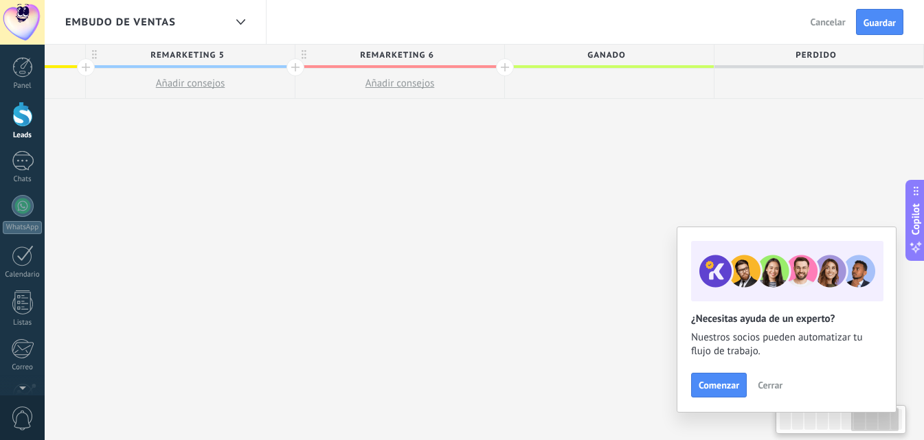
drag, startPoint x: 479, startPoint y: 166, endPoint x: 806, endPoint y: 100, distance: 334.1
click at [632, 59] on span "Ganado" at bounding box center [606, 55] width 202 height 21
click at [632, 59] on input "******" at bounding box center [606, 55] width 182 height 21
type input "******"
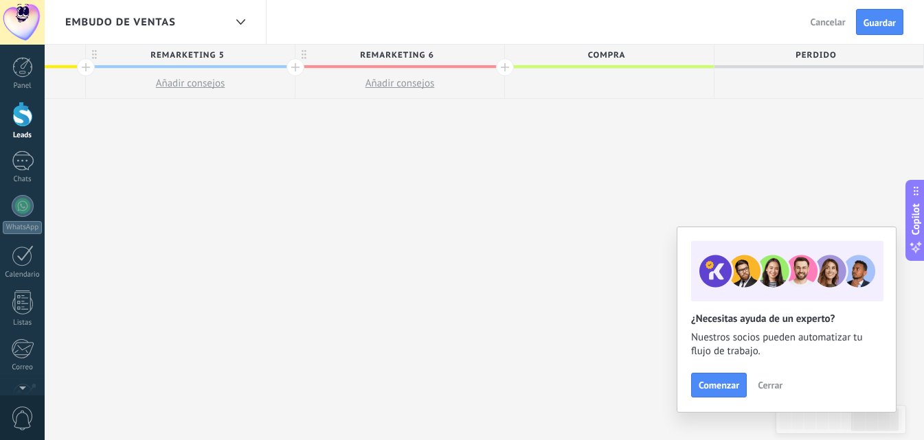
click at [755, 60] on span "Perdido" at bounding box center [815, 55] width 202 height 21
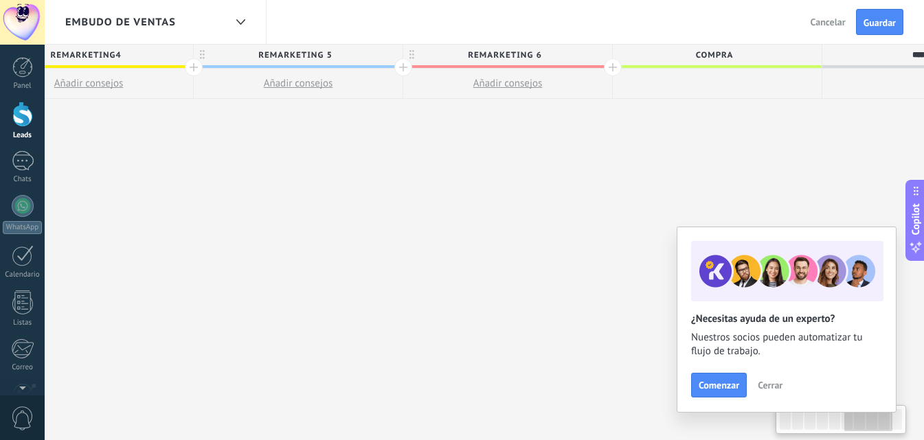
drag, startPoint x: 590, startPoint y: 140, endPoint x: 462, endPoint y: 135, distance: 127.9
click at [639, 135] on div "**********" at bounding box center [88, 243] width 1885 height 396
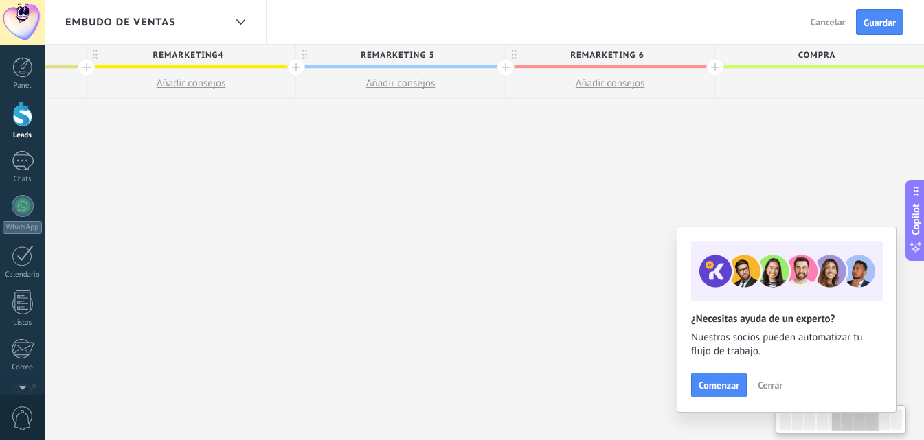
scroll to position [0, 903]
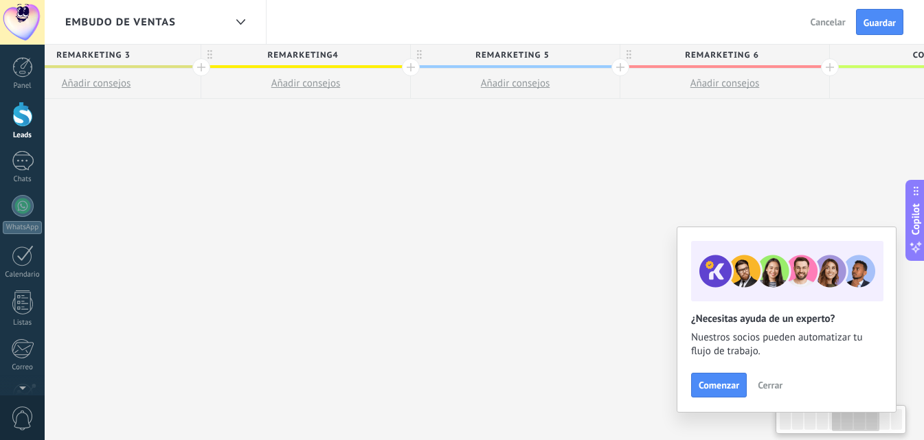
drag, startPoint x: 358, startPoint y: 107, endPoint x: 574, endPoint y: 111, distance: 216.4
click at [574, 111] on div "**********" at bounding box center [305, 243] width 1885 height 396
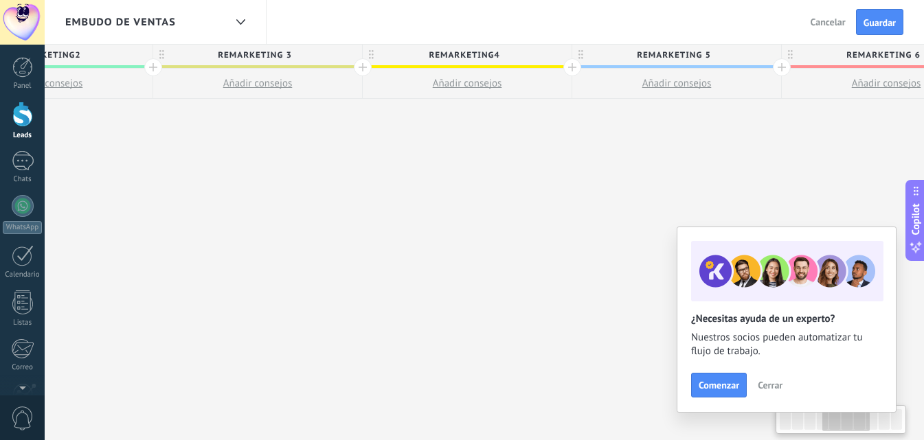
drag, startPoint x: 307, startPoint y: 161, endPoint x: 394, endPoint y: 148, distance: 87.4
click at [466, 155] on div "**********" at bounding box center [467, 243] width 1885 height 396
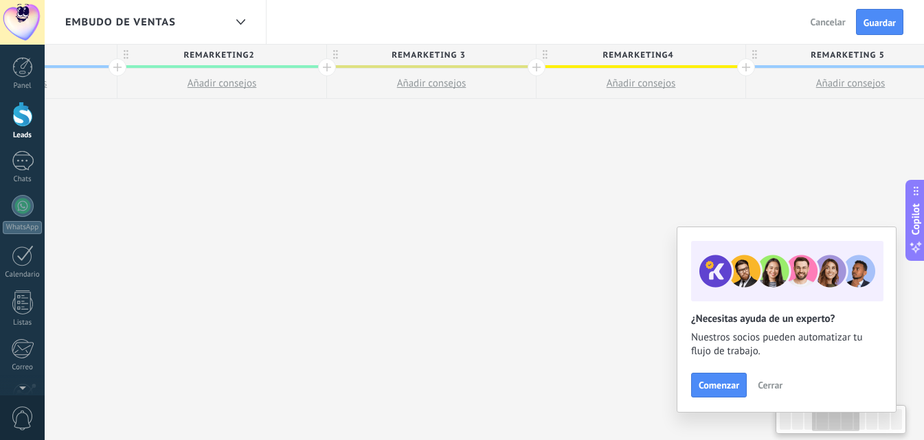
click at [574, 179] on div "**********" at bounding box center [641, 243] width 1885 height 396
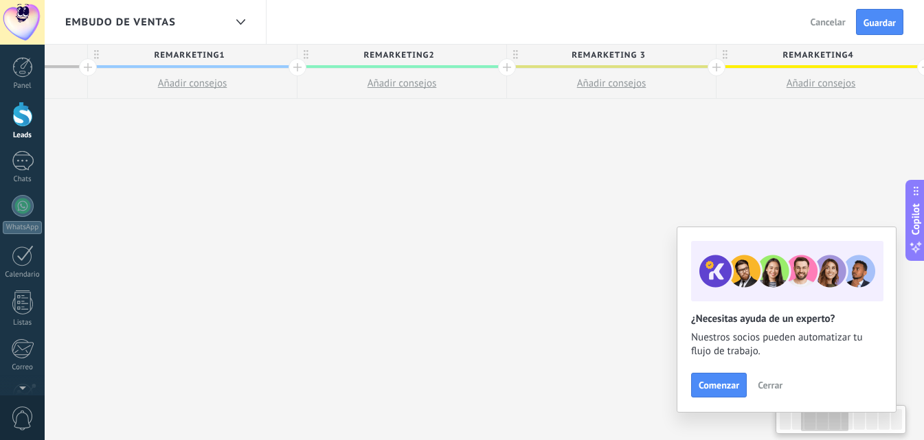
drag, startPoint x: 455, startPoint y: 184, endPoint x: 358, endPoint y: 197, distance: 98.4
click at [614, 201] on div "**********" at bounding box center [820, 243] width 1885 height 396
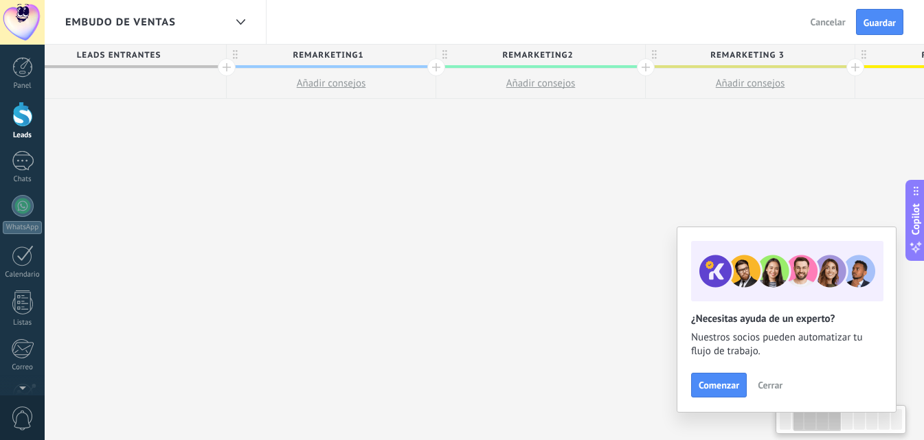
drag, startPoint x: 580, startPoint y: 226, endPoint x: 365, endPoint y: 218, distance: 215.1
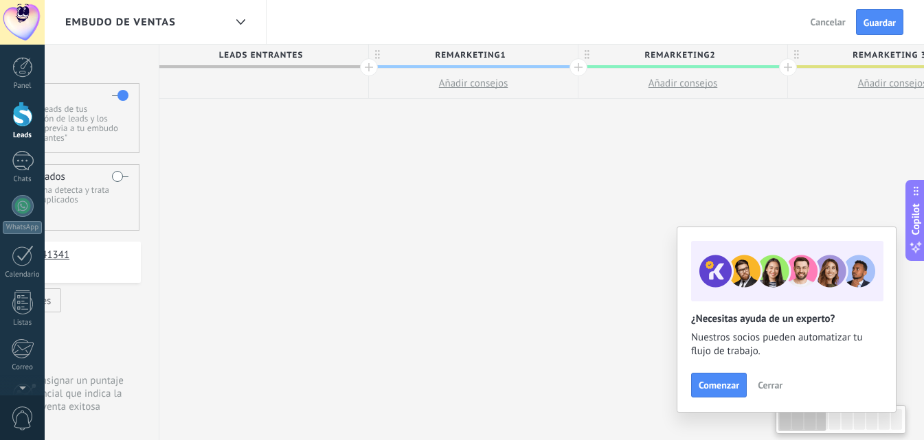
scroll to position [0, 0]
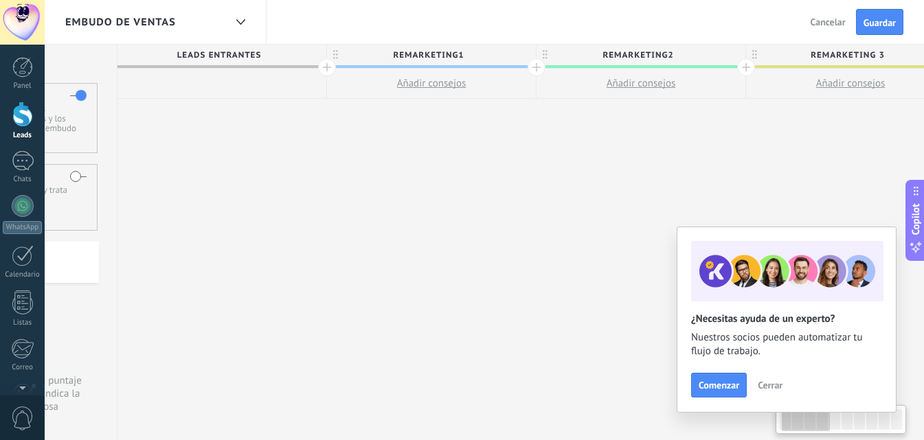
drag, startPoint x: 365, startPoint y: 218, endPoint x: 514, endPoint y: 260, distance: 155.3
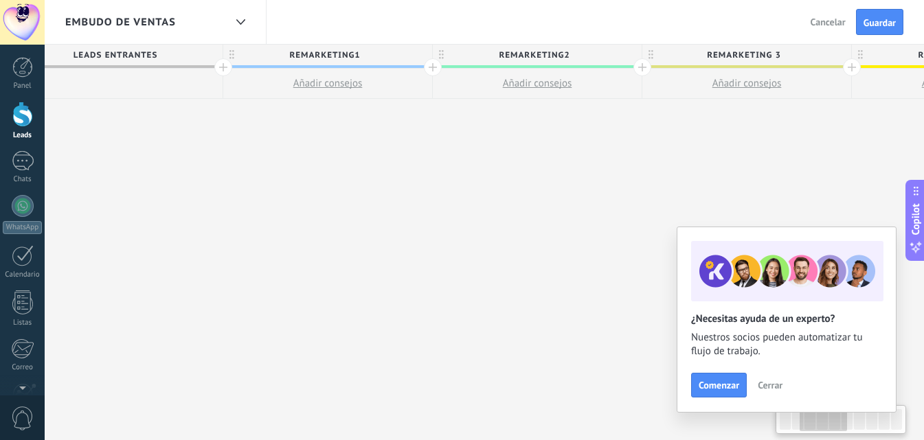
drag, startPoint x: 403, startPoint y: 270, endPoint x: 518, endPoint y: 233, distance: 121.0
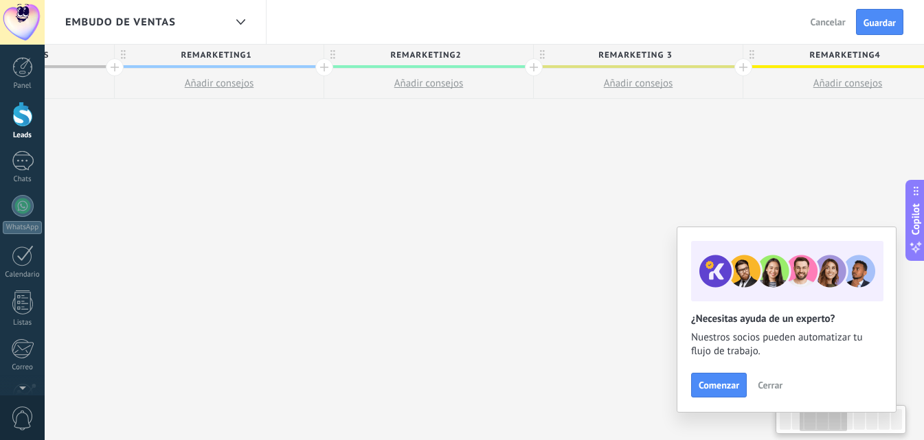
drag, startPoint x: 259, startPoint y: 247, endPoint x: 446, endPoint y: 238, distance: 187.7
click at [264, 244] on div "**********" at bounding box center [847, 243] width 1885 height 396
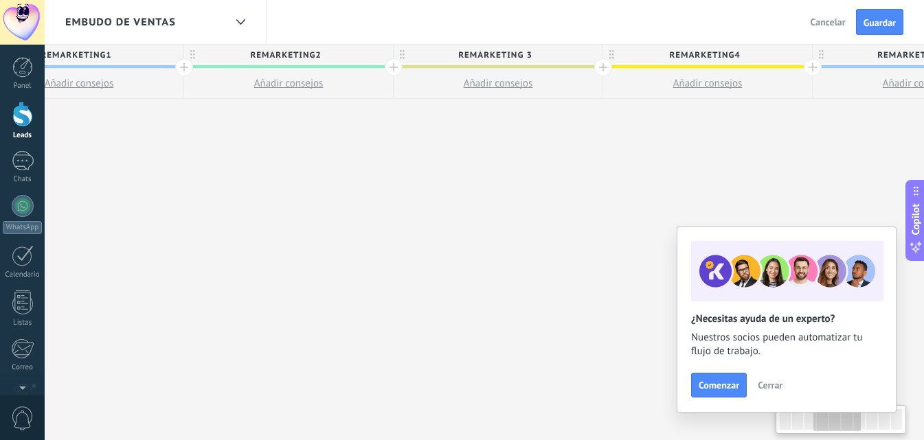
drag, startPoint x: 345, startPoint y: 256, endPoint x: 521, endPoint y: 238, distance: 176.8
click at [349, 256] on div "**********" at bounding box center [707, 243] width 1885 height 396
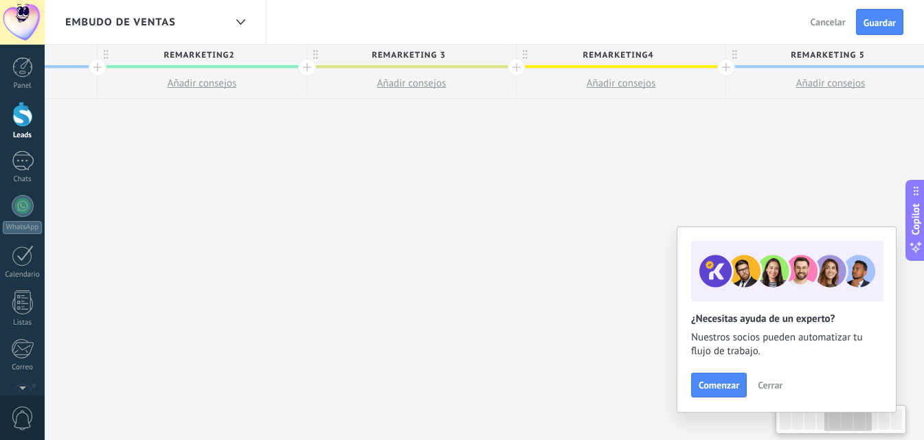
drag, startPoint x: 300, startPoint y: 250, endPoint x: 569, endPoint y: 229, distance: 269.4
click at [301, 247] on div "**********" at bounding box center [621, 243] width 1885 height 396
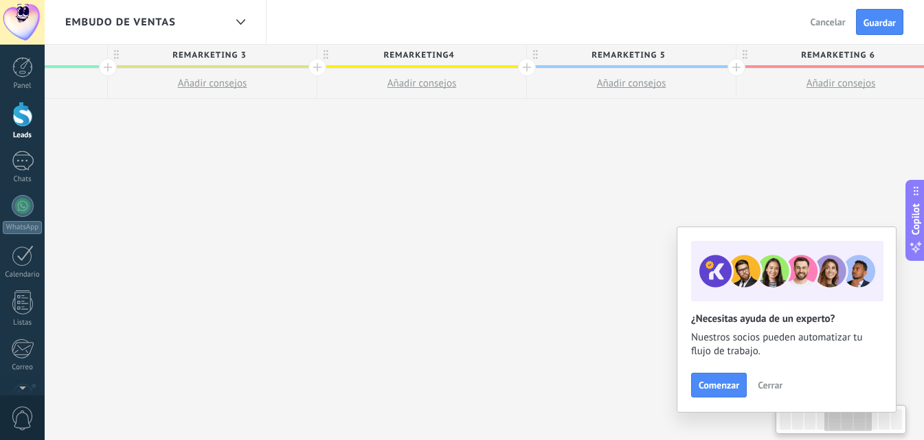
drag, startPoint x: 446, startPoint y: 255, endPoint x: 679, endPoint y: 225, distance: 234.8
click at [442, 254] on div "**********" at bounding box center [421, 243] width 1885 height 396
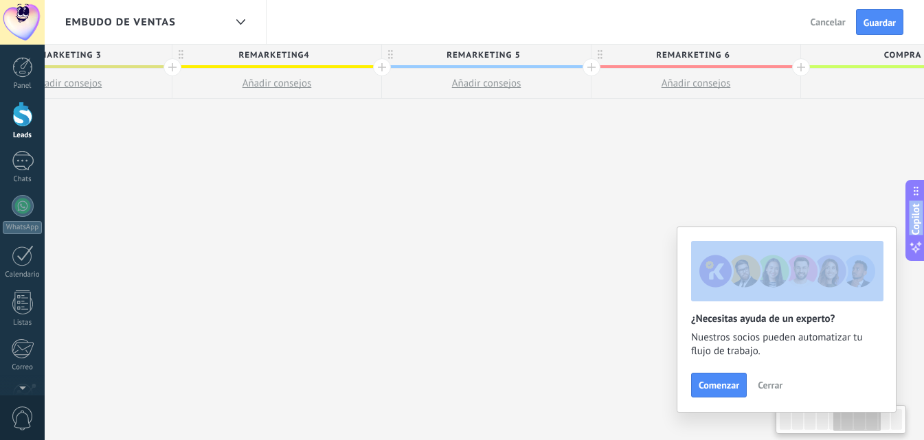
drag, startPoint x: 608, startPoint y: 253, endPoint x: 606, endPoint y: 237, distance: 15.9
click at [586, 253] on body ".abccls-1,.abccls-2{fill-rule:evenodd}.abccls-2{fill:#fff} .abfcls-1{fill:none}…" at bounding box center [462, 220] width 924 height 440
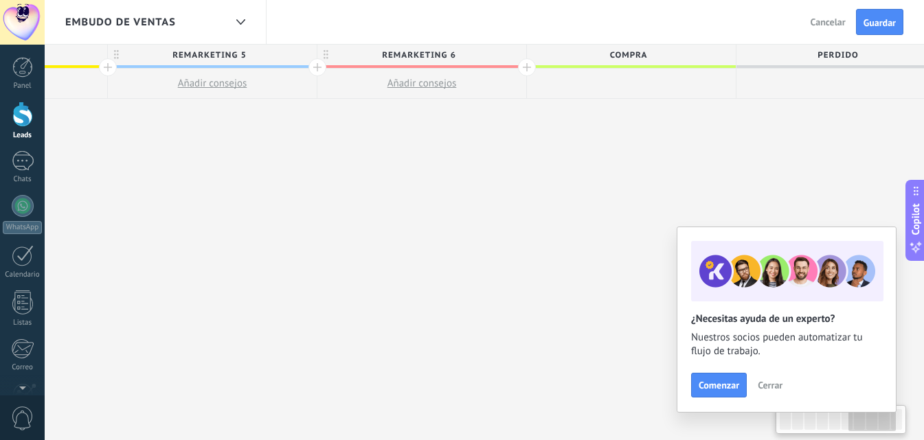
scroll to position [0, 1228]
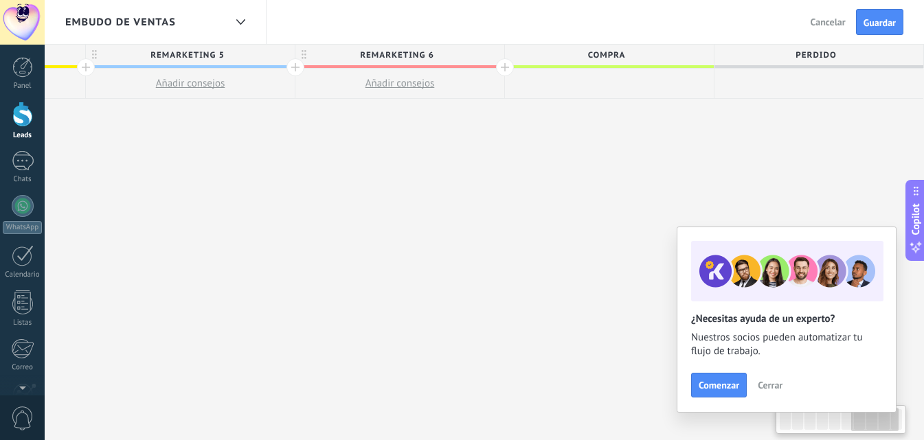
drag, startPoint x: 554, startPoint y: 227, endPoint x: 361, endPoint y: 38, distance: 269.5
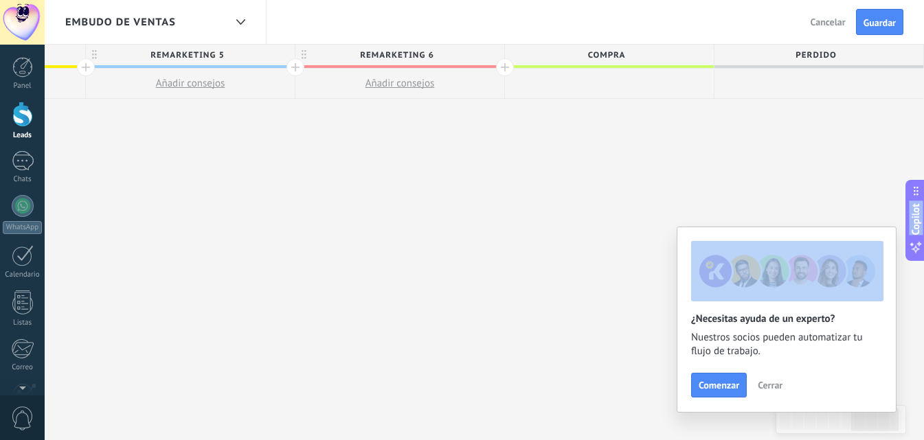
click at [503, 66] on div at bounding box center [505, 67] width 18 height 18
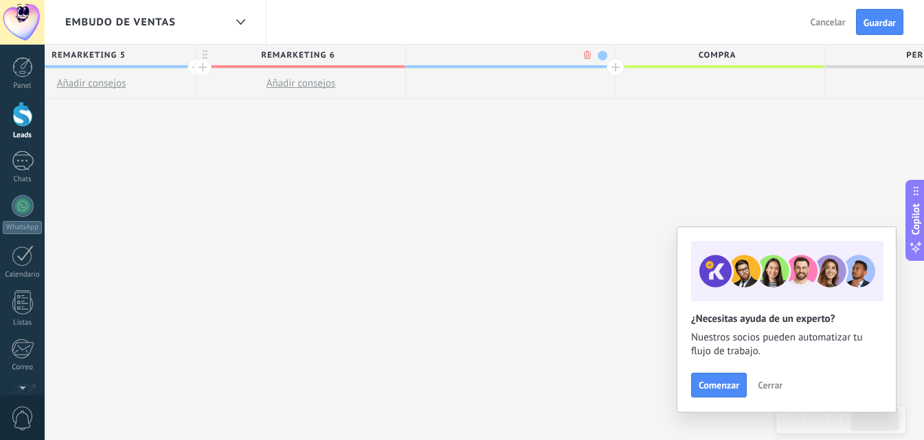
scroll to position [0, 1330]
click at [387, 52] on span "remarketing 6" at bounding box center [295, 55] width 202 height 21
click at [494, 69] on div at bounding box center [507, 84] width 209 height 30
type input "**********"
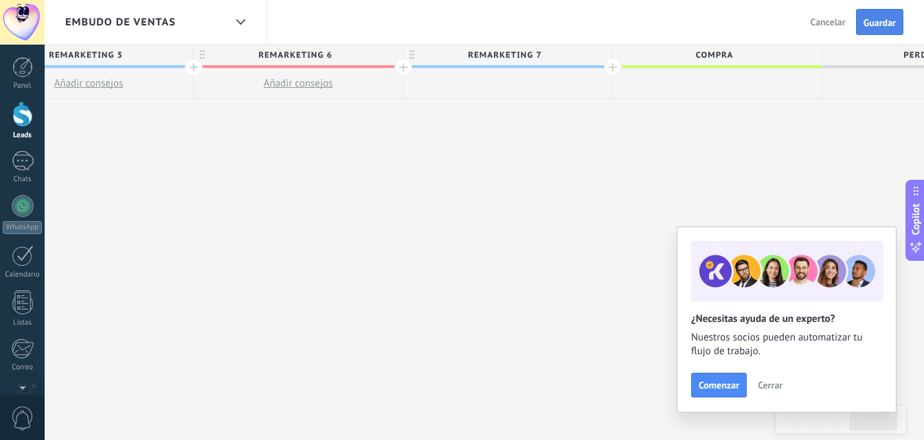
click at [872, 24] on span "Guardar" at bounding box center [879, 23] width 32 height 10
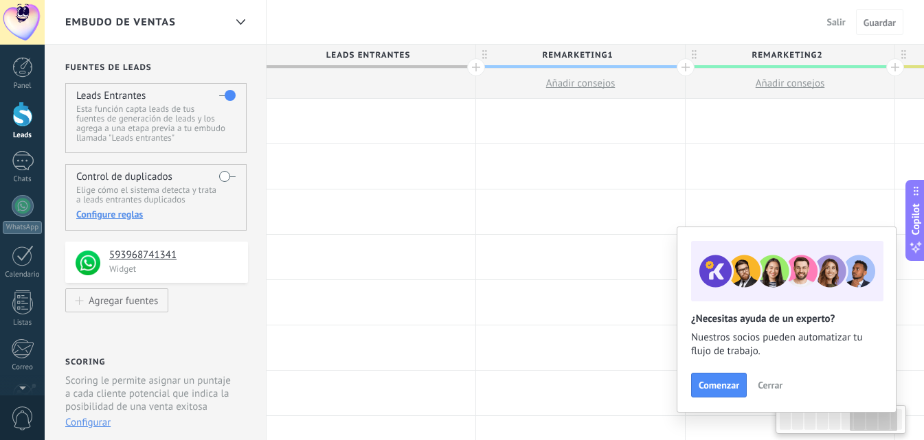
scroll to position [0, 1330]
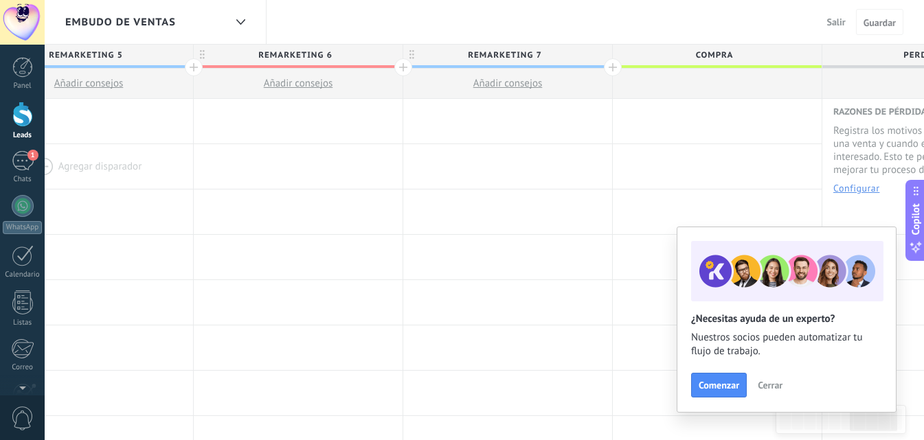
drag, startPoint x: 306, startPoint y: 228, endPoint x: 512, endPoint y: 168, distance: 214.0
click at [924, 117] on html ".abccls-1,.abccls-2{fill-rule:evenodd}.abccls-2{fill:#fff} .abfcls-1{fill:none}…" at bounding box center [462, 220] width 924 height 440
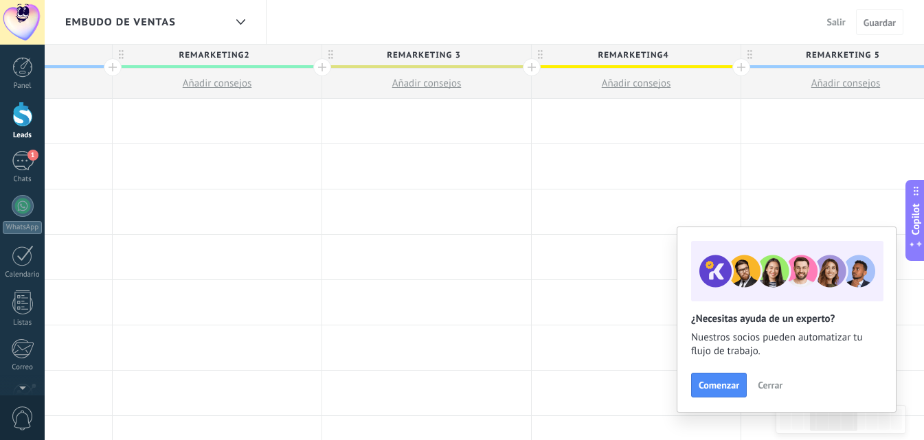
click at [321, 163] on div at bounding box center [217, 166] width 209 height 45
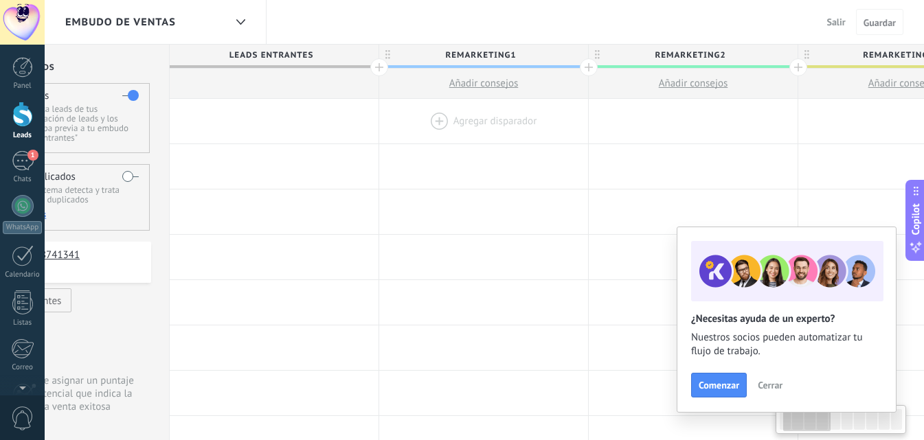
drag, startPoint x: 510, startPoint y: 137, endPoint x: 494, endPoint y: 124, distance: 20.1
drag, startPoint x: 240, startPoint y: 66, endPoint x: 235, endPoint y: 76, distance: 11.1
click at [238, 69] on div "Leads Entrantes" at bounding box center [274, 72] width 209 height 54
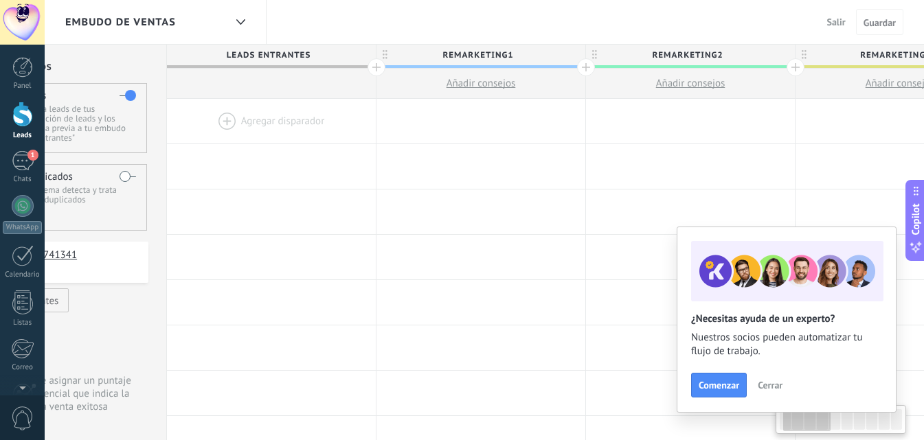
click at [233, 116] on div at bounding box center [271, 121] width 209 height 45
click at [222, 113] on div at bounding box center [271, 121] width 209 height 45
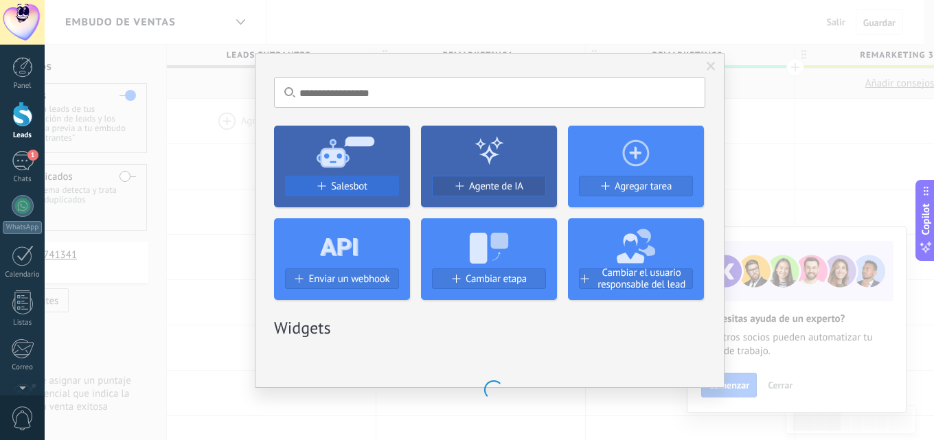
click at [342, 183] on span "Salesbot" at bounding box center [349, 187] width 36 height 12
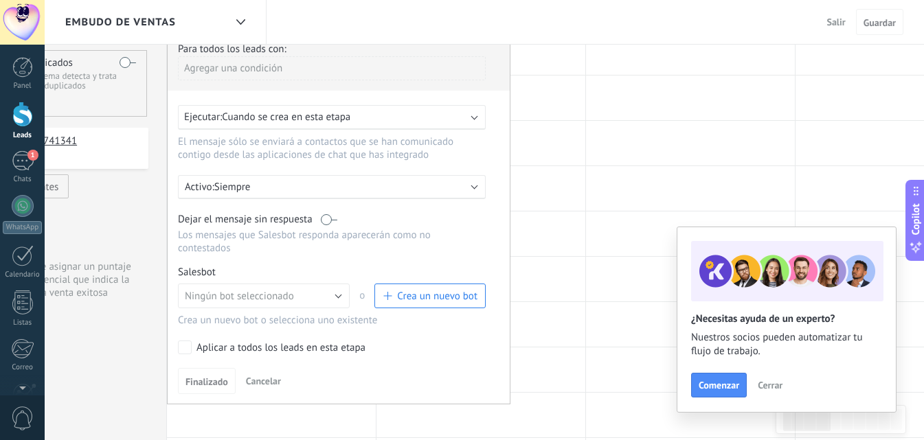
scroll to position [137, 0]
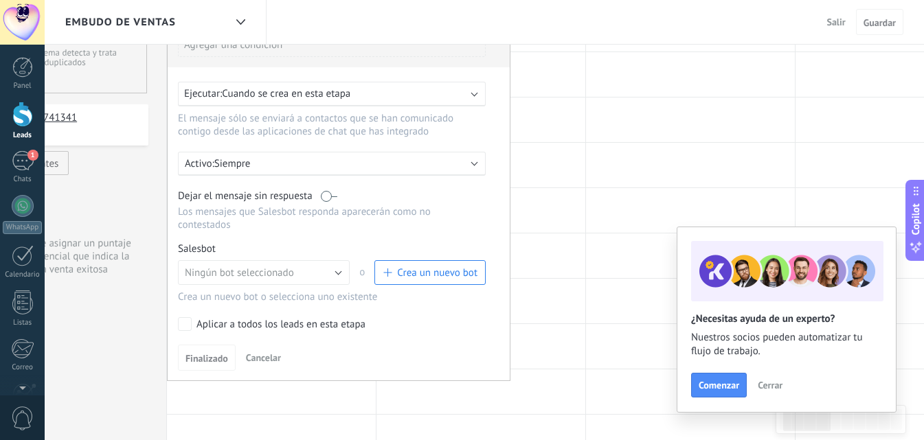
click at [12, 119] on div at bounding box center [22, 114] width 21 height 25
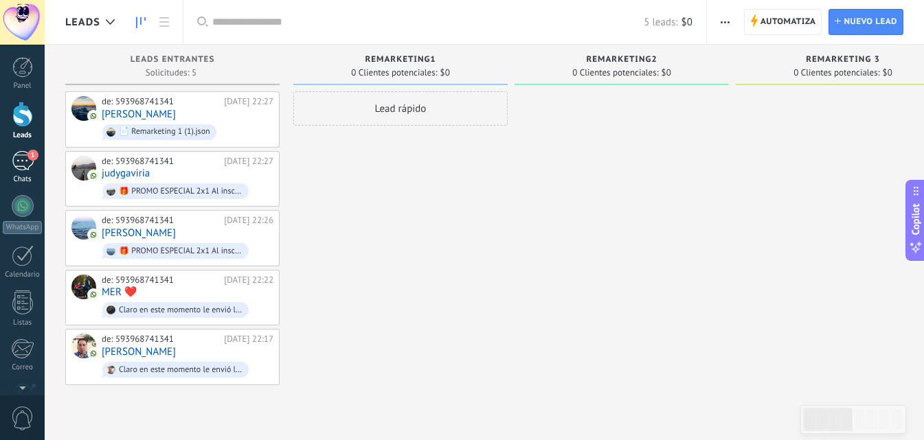
click at [21, 168] on div "1" at bounding box center [23, 161] width 22 height 20
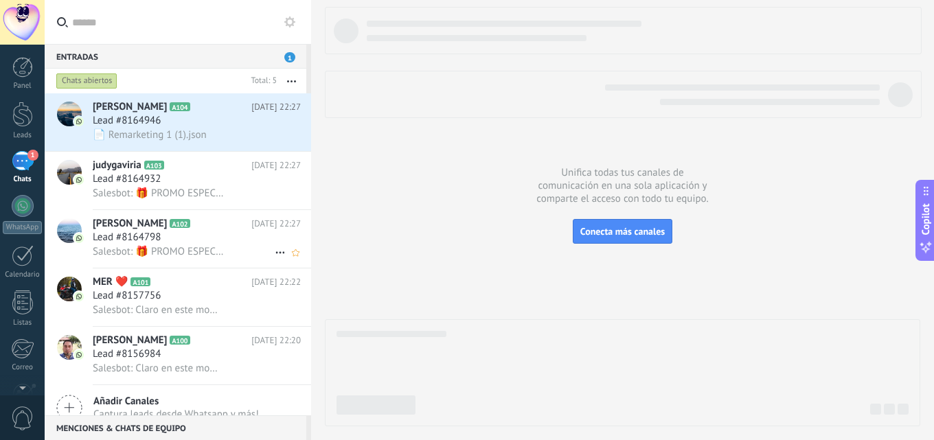
click at [159, 218] on span "[PERSON_NAME]" at bounding box center [130, 224] width 74 height 14
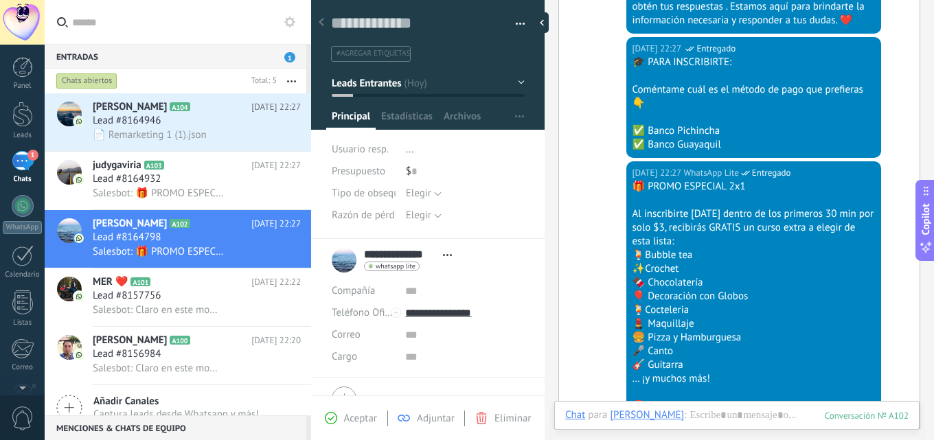
scroll to position [900, 0]
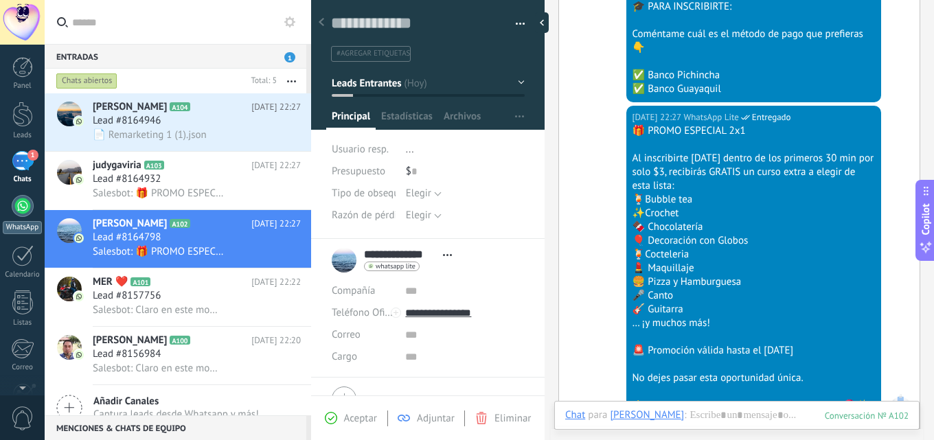
click at [23, 213] on div at bounding box center [23, 206] width 22 height 22
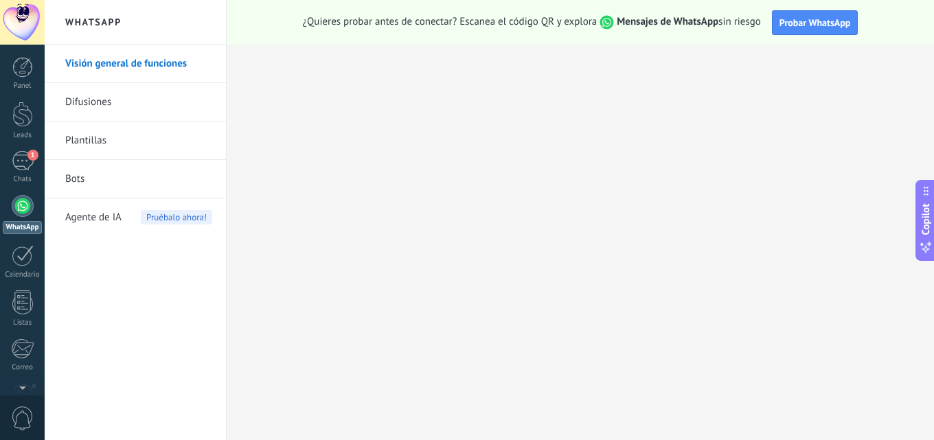
click at [113, 179] on link "Bots" at bounding box center [138, 179] width 147 height 38
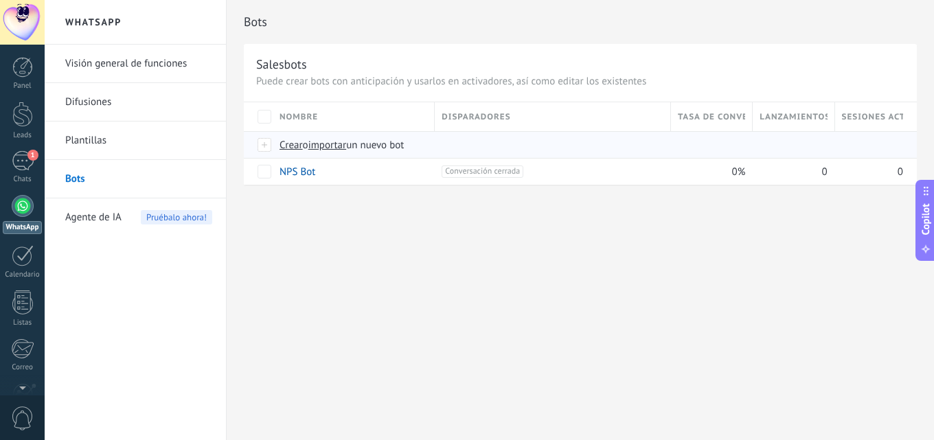
click at [328, 144] on span "importar" at bounding box center [327, 145] width 38 height 13
click at [0, 0] on input "importar un nuevo bot" at bounding box center [0, 0] width 0 height 0
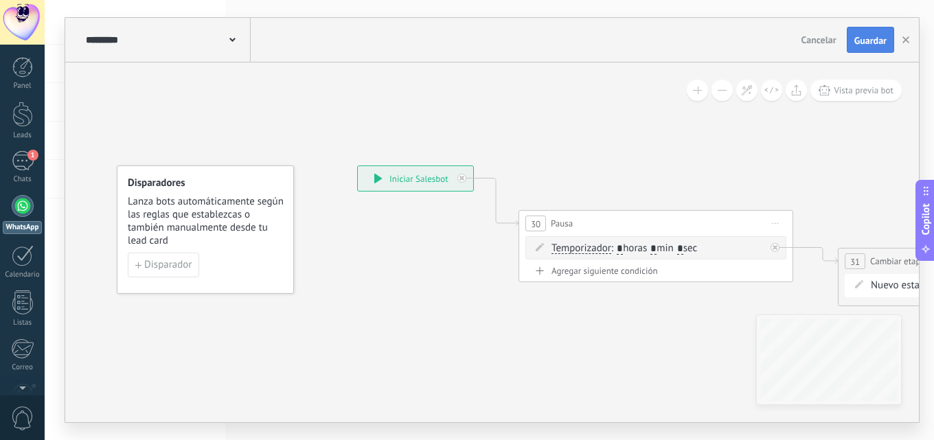
click at [865, 37] on span "Guardar" at bounding box center [870, 41] width 32 height 10
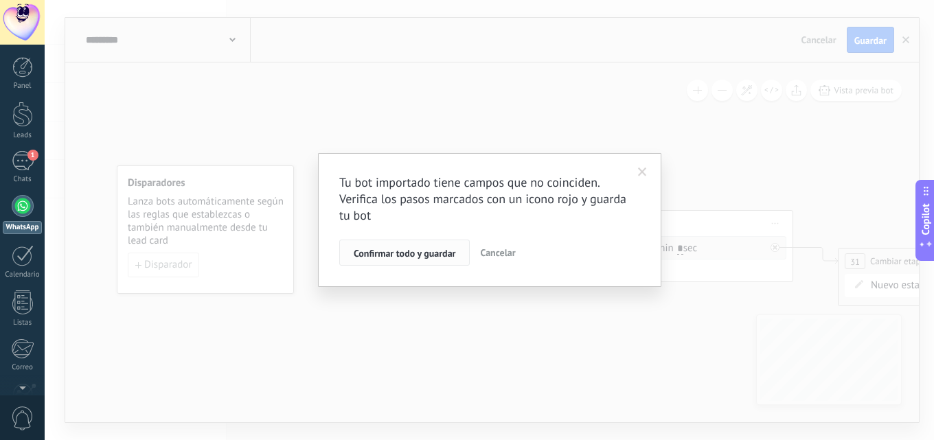
click at [425, 261] on button "Confirmar todo y guardar" at bounding box center [404, 253] width 130 height 26
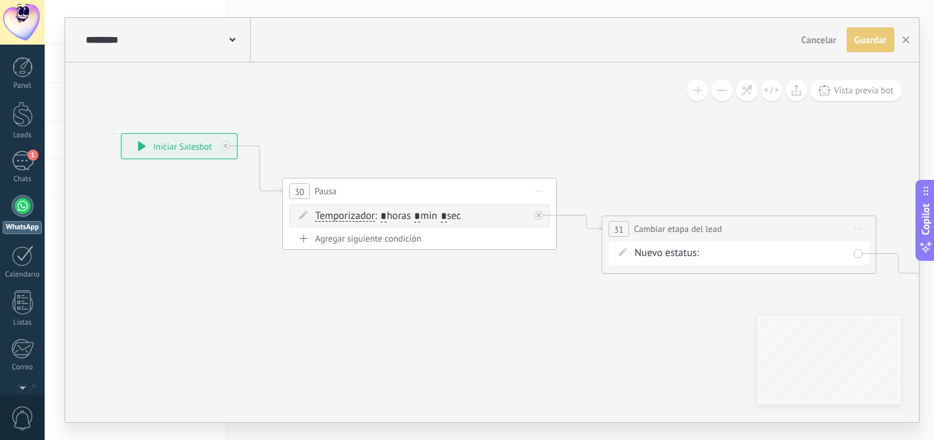
drag, startPoint x: 488, startPoint y: 350, endPoint x: 304, endPoint y: 320, distance: 186.4
click at [248, 308] on icon at bounding box center [558, 210] width 1562 height 840
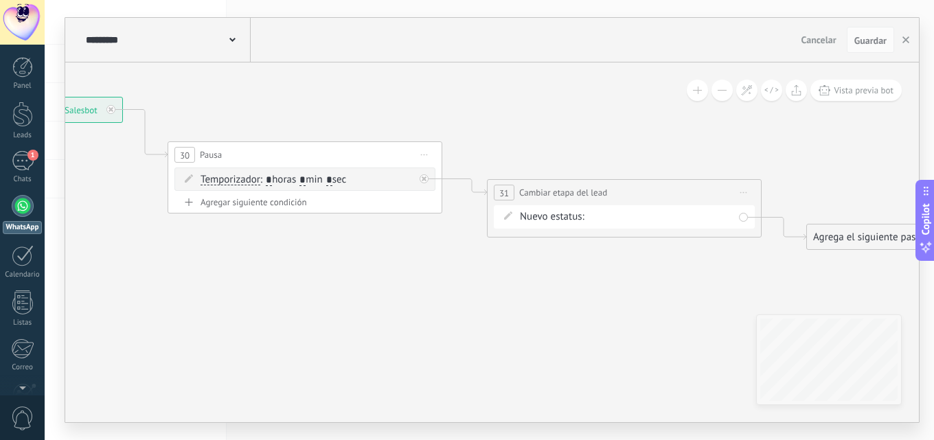
drag, startPoint x: 347, startPoint y: 340, endPoint x: 288, endPoint y: 292, distance: 76.2
click at [187, 297] on icon at bounding box center [444, 173] width 1562 height 840
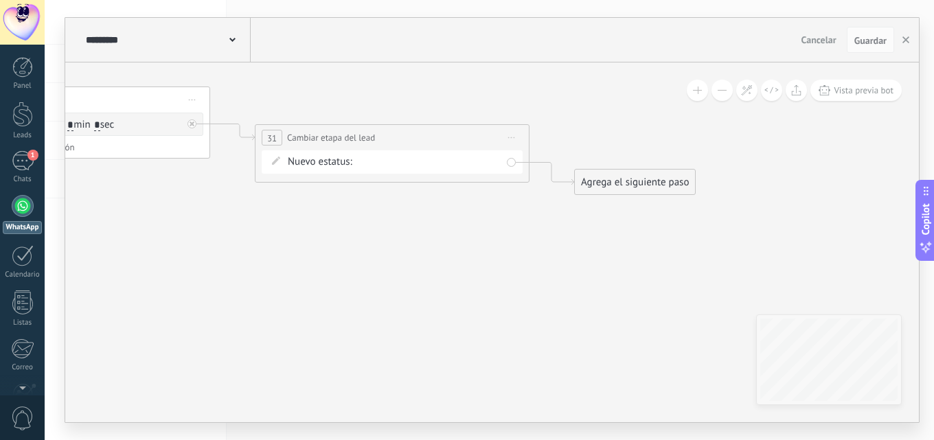
drag, startPoint x: 354, startPoint y: 268, endPoint x: 251, endPoint y: 230, distance: 110.4
click at [211, 233] on icon at bounding box center [212, 119] width 1562 height 840
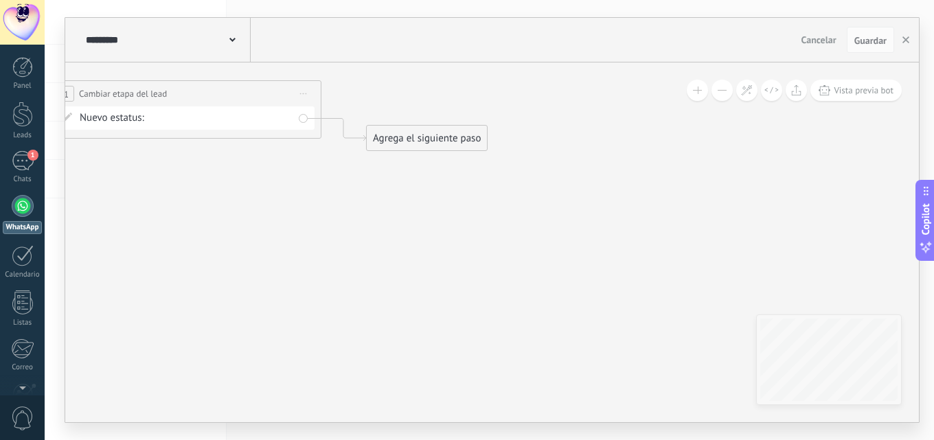
drag, startPoint x: 446, startPoint y: 285, endPoint x: 277, endPoint y: 216, distance: 182.4
click at [437, 266] on icon at bounding box center [4, 75] width 1562 height 840
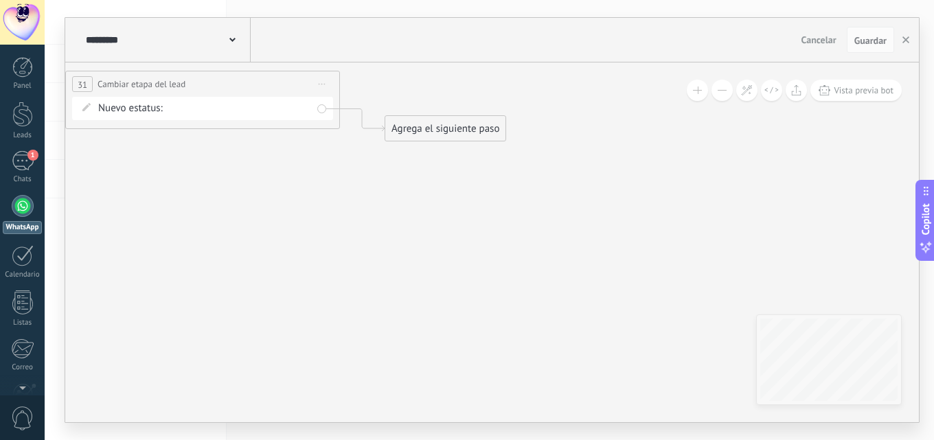
drag, startPoint x: 497, startPoint y: 286, endPoint x: 408, endPoint y: 262, distance: 92.5
click at [522, 284] on icon at bounding box center [22, 65] width 1562 height 840
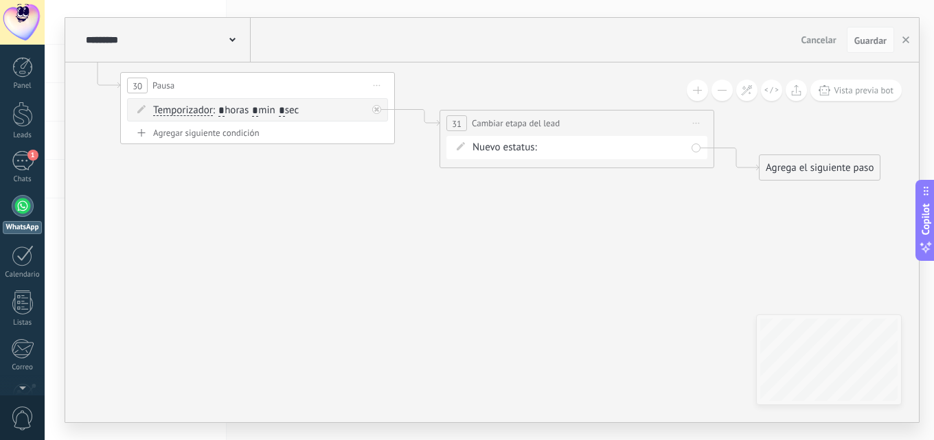
drag, startPoint x: 582, startPoint y: 303, endPoint x: 207, endPoint y: 227, distance: 382.5
click at [584, 305] on icon at bounding box center [396, 104] width 1562 height 840
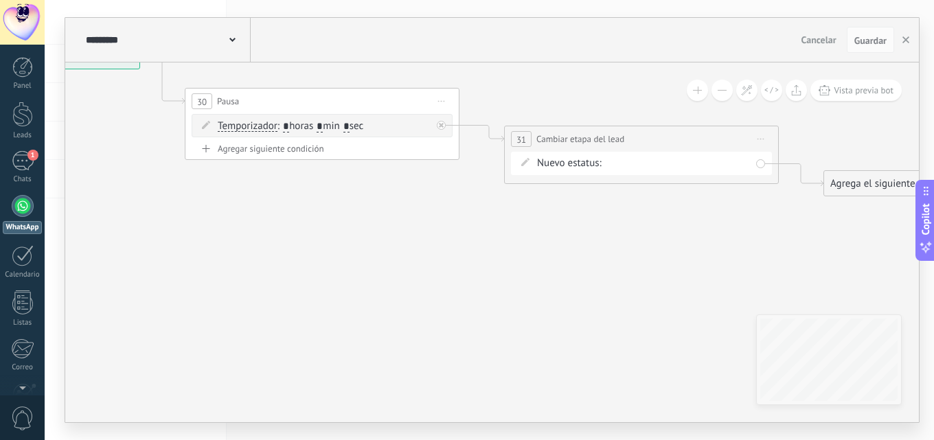
drag, startPoint x: 274, startPoint y: 242, endPoint x: 276, endPoint y: 263, distance: 20.7
click at [345, 258] on icon at bounding box center [461, 120] width 1562 height 840
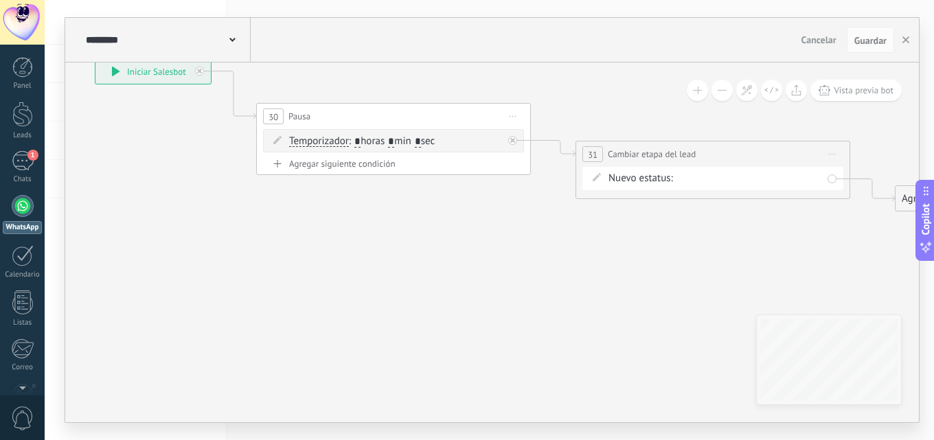
drag, startPoint x: 524, startPoint y: 280, endPoint x: 321, endPoint y: 260, distance: 204.3
click at [511, 283] on icon at bounding box center [532, 135] width 1562 height 840
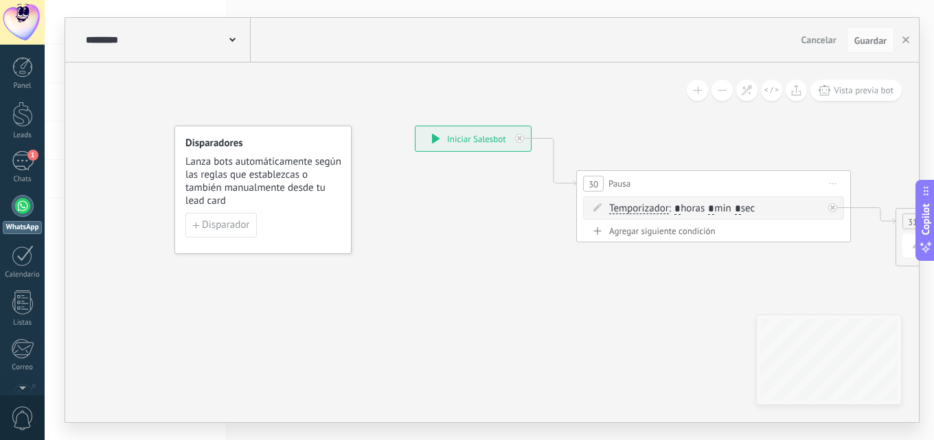
drag, startPoint x: 359, startPoint y: 278, endPoint x: 514, endPoint y: 236, distance: 160.9
click at [473, 302] on icon at bounding box center [852, 202] width 1562 height 840
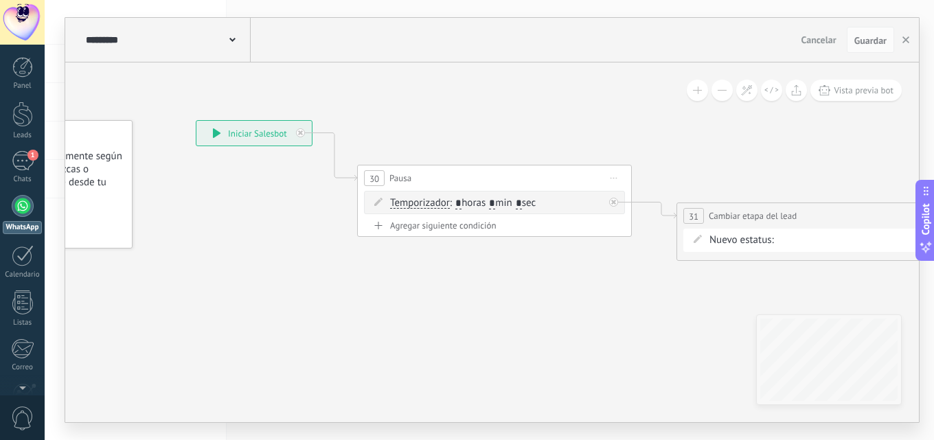
drag, startPoint x: 365, startPoint y: 356, endPoint x: 572, endPoint y: 323, distance: 209.3
click at [335, 354] on icon at bounding box center [633, 197] width 1562 height 840
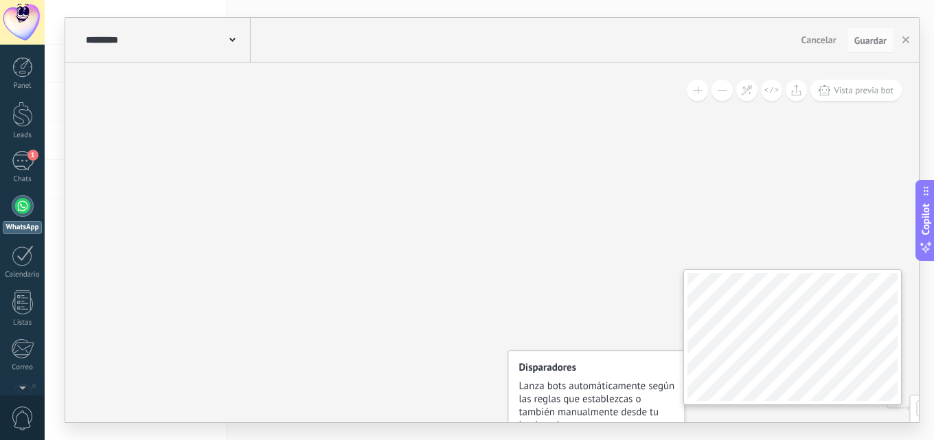
click at [407, 312] on div "**********" at bounding box center [492, 242] width 854 height 360
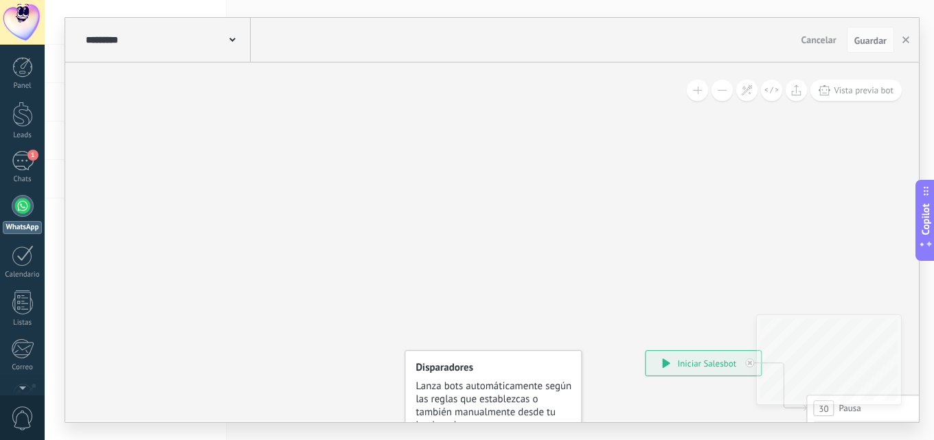
drag, startPoint x: 415, startPoint y: 260, endPoint x: 508, endPoint y: 251, distance: 93.8
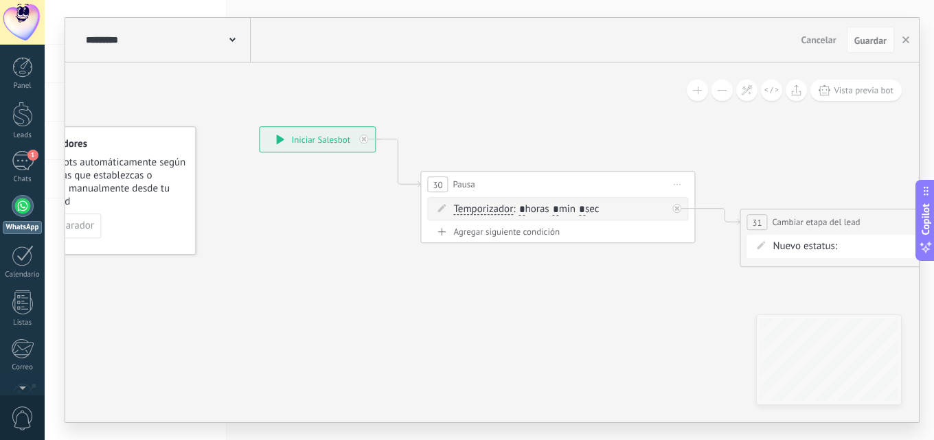
drag, startPoint x: 325, startPoint y: 34, endPoint x: 487, endPoint y: 103, distance: 176.3
click at [326, 36] on div "**********" at bounding box center [492, 220] width 854 height 404
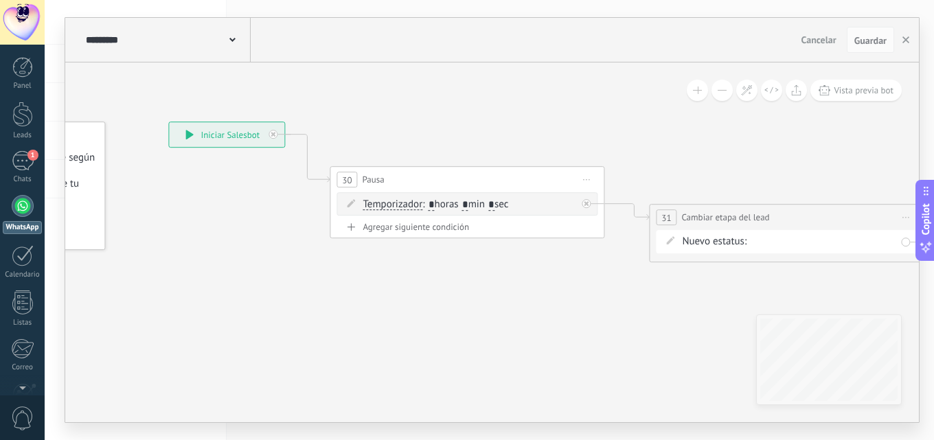
drag, startPoint x: 460, startPoint y: 130, endPoint x: 210, endPoint y: 154, distance: 251.1
click at [201, 154] on icon at bounding box center [606, 198] width 1562 height 840
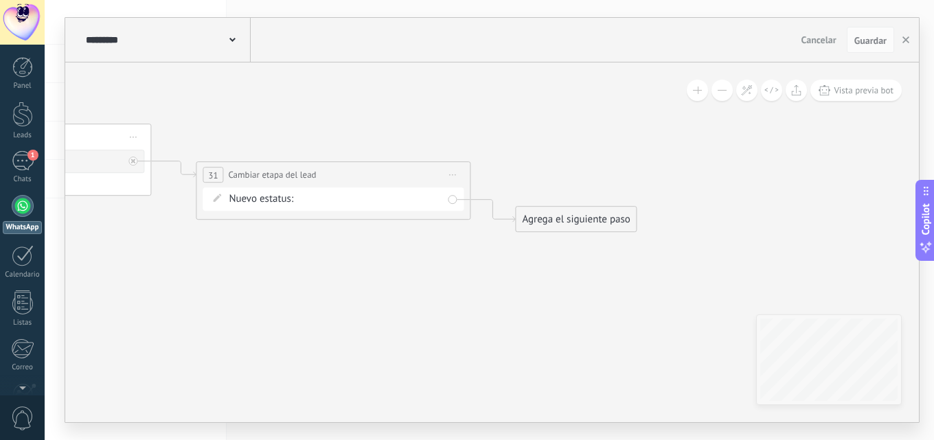
click at [351, 153] on icon at bounding box center [153, 156] width 1562 height 840
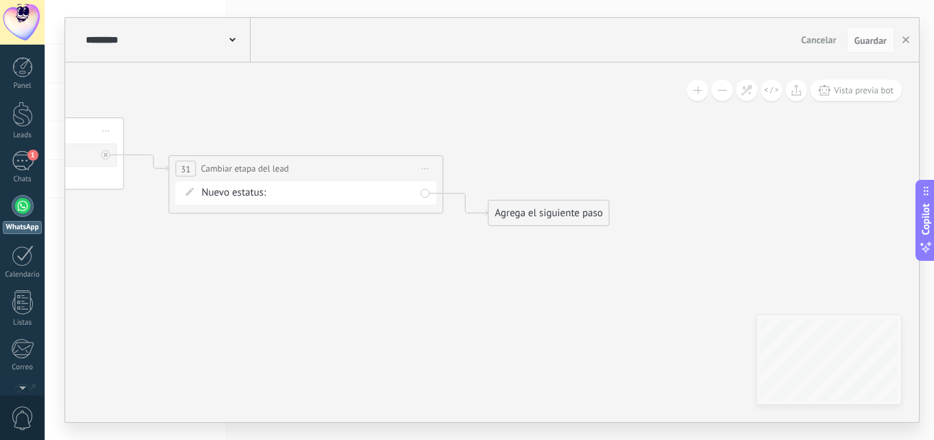
click at [0, 0] on div "remarketing1 remarketing2 remarketing 3 remarketing4 remarketing 5 remarketing …" at bounding box center [0, 0] width 0 height 0
click at [0, 0] on label "remarketing1" at bounding box center [0, 0] width 0 height 0
click at [903, 47] on button "button" at bounding box center [906, 40] width 21 height 26
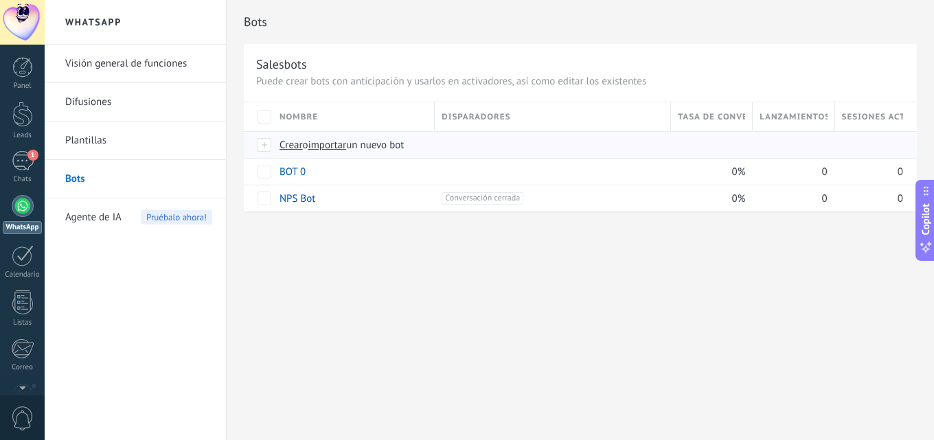
click at [341, 144] on span "importar" at bounding box center [327, 145] width 38 height 13
click at [0, 0] on input "importar un nuevo bot" at bounding box center [0, 0] width 0 height 0
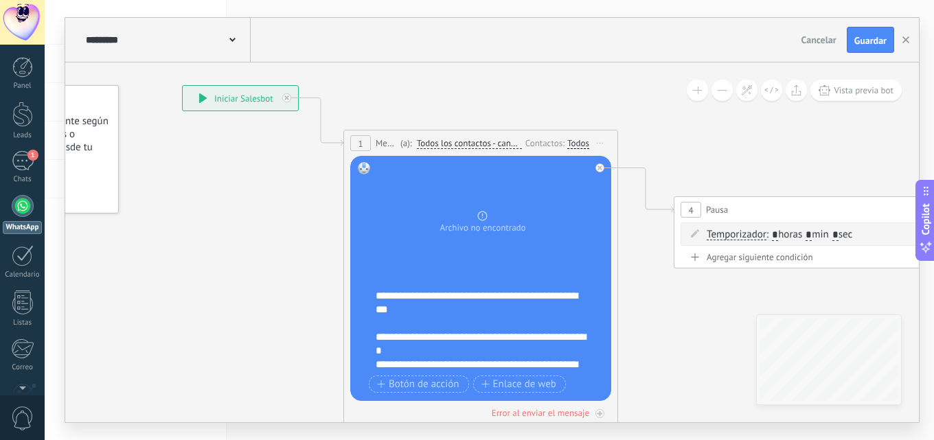
drag, startPoint x: 473, startPoint y: 262, endPoint x: 297, endPoint y: 181, distance: 193.6
click at [297, 181] on icon at bounding box center [779, 257] width 1881 height 1030
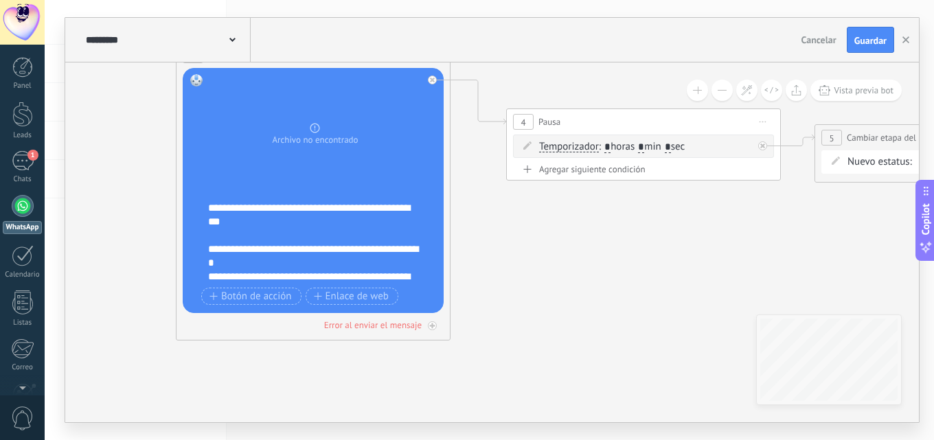
drag, startPoint x: 568, startPoint y: 254, endPoint x: 454, endPoint y: 214, distance: 120.8
click at [499, 220] on icon at bounding box center [611, 169] width 1881 height 1030
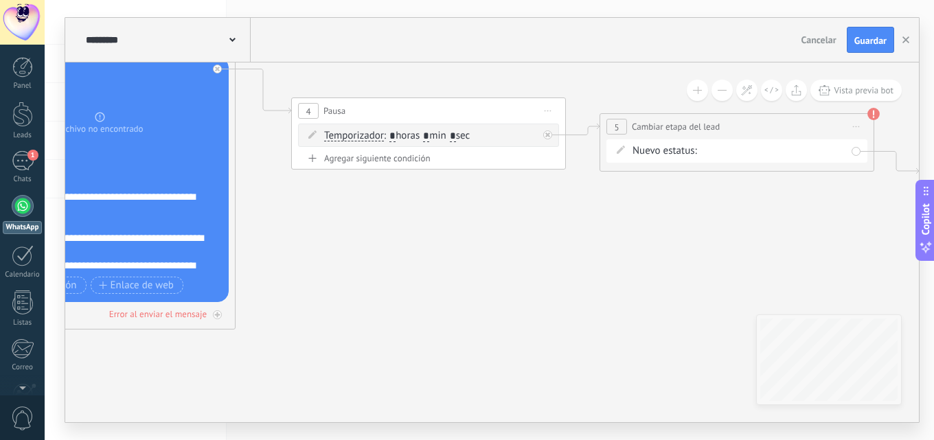
drag, startPoint x: 402, startPoint y: 264, endPoint x: 342, endPoint y: 253, distance: 60.7
click at [342, 258] on icon at bounding box center [396, 158] width 1881 height 1030
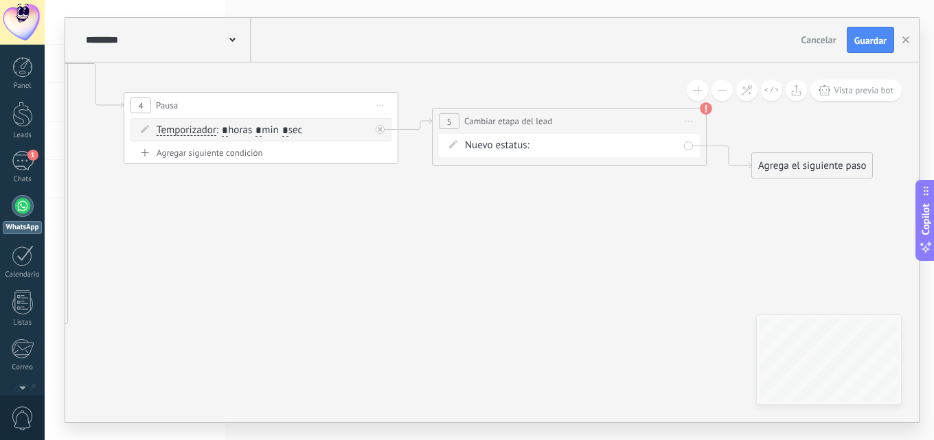
drag, startPoint x: 420, startPoint y: 260, endPoint x: 429, endPoint y: 232, distance: 29.8
click at [415, 259] on icon at bounding box center [229, 152] width 1881 height 1030
click at [0, 0] on div "remarketing1 remarketing2 remarketing 3 remarketing4 remarketing 5 remarketing …" at bounding box center [0, 0] width 0 height 0
click at [0, 0] on label "remarketing2" at bounding box center [0, 0] width 0 height 0
click at [445, 223] on icon at bounding box center [224, 151] width 1881 height 1030
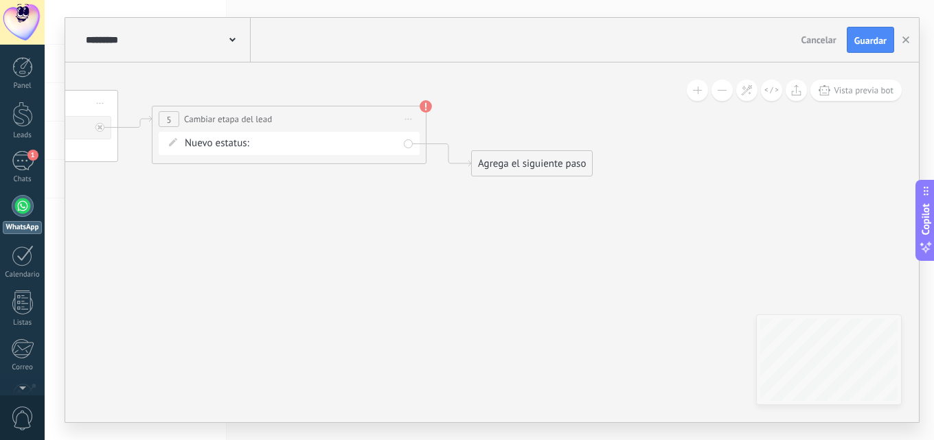
drag, startPoint x: 422, startPoint y: 262, endPoint x: 352, endPoint y: 262, distance: 69.4
click at [420, 115] on div "**********" at bounding box center [283, 135] width 275 height 58
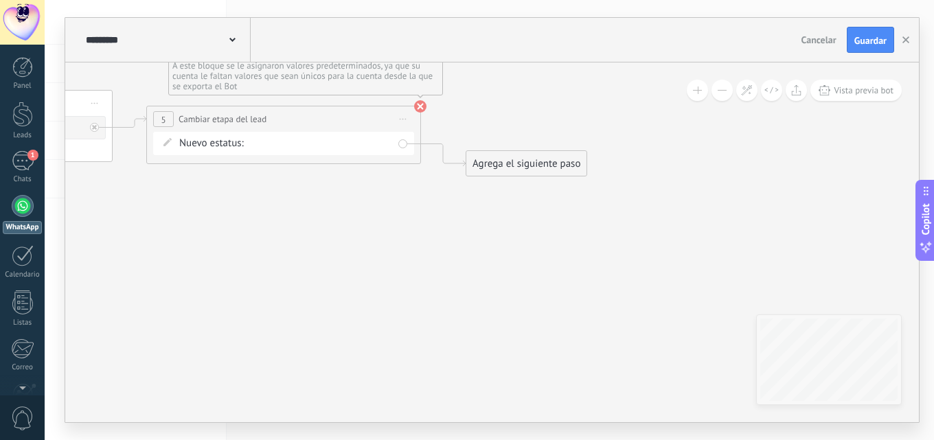
click at [420, 106] on use at bounding box center [420, 106] width 12 height 12
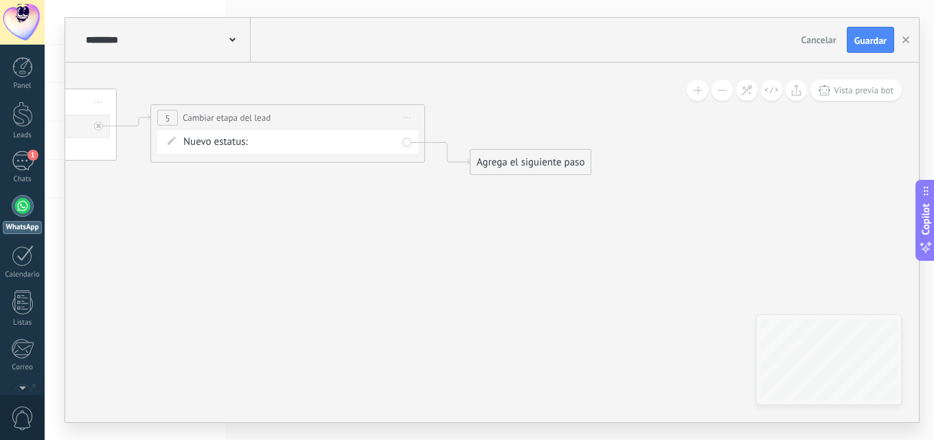
drag, startPoint x: 400, startPoint y: 252, endPoint x: 337, endPoint y: 265, distance: 64.5
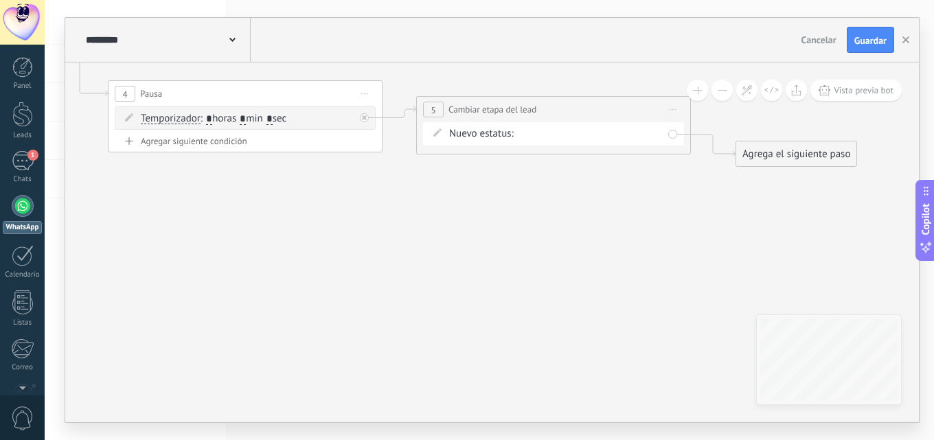
drag, startPoint x: 337, startPoint y: 265, endPoint x: 328, endPoint y: 258, distance: 11.8
click at [646, 247] on icon at bounding box center [213, 141] width 1881 height 1030
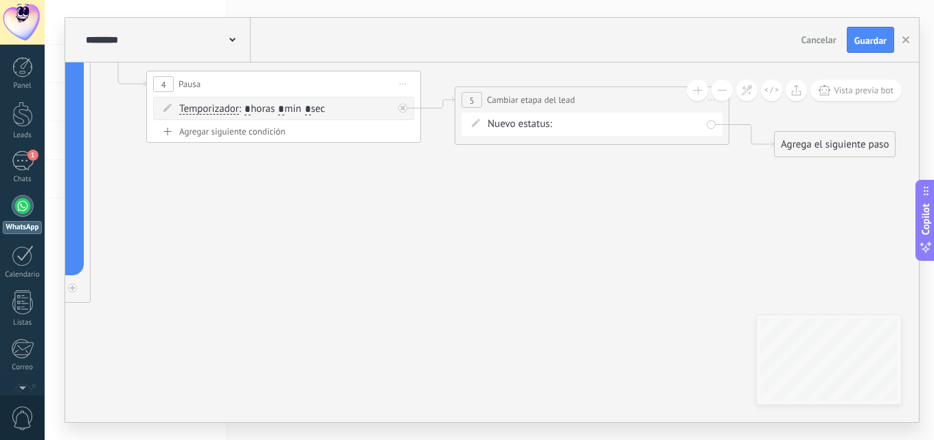
drag, startPoint x: 328, startPoint y: 258, endPoint x: 494, endPoint y: 267, distance: 167.1
click at [505, 268] on icon at bounding box center [251, 131] width 1881 height 1030
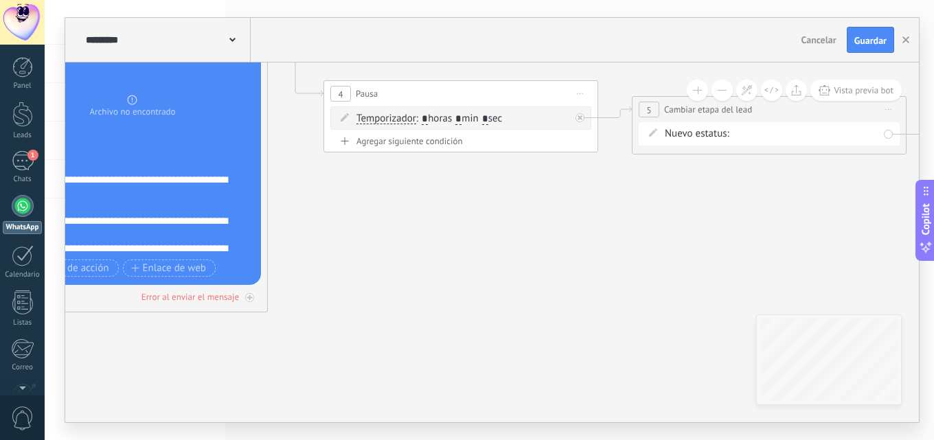
drag, startPoint x: 575, startPoint y: 330, endPoint x: 554, endPoint y: 317, distance: 24.0
click at [575, 329] on icon at bounding box center [428, 141] width 1881 height 1030
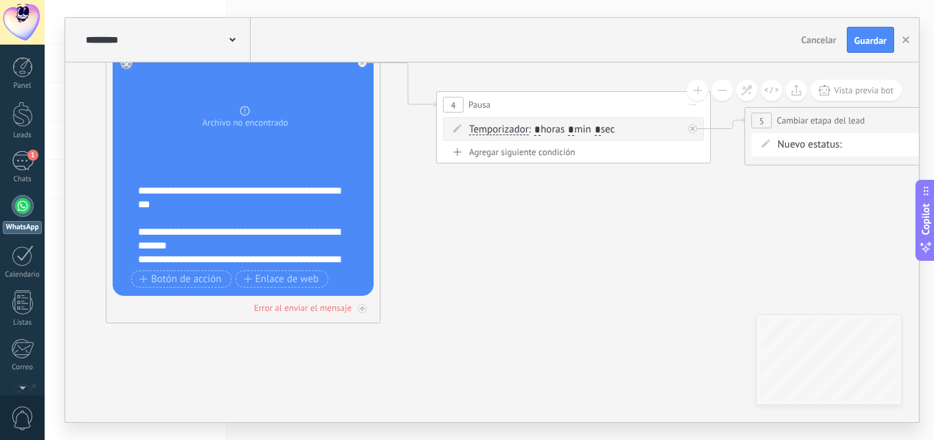
click at [549, 326] on icon at bounding box center [541, 152] width 1881 height 1030
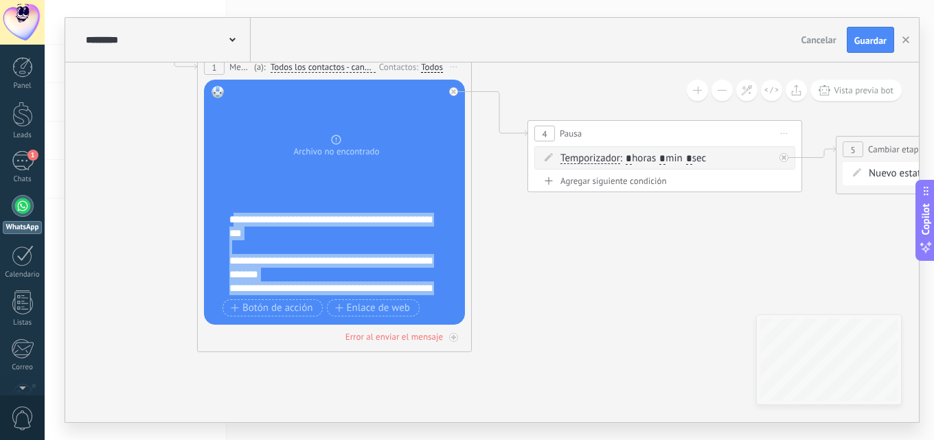
scroll to position [261, 0]
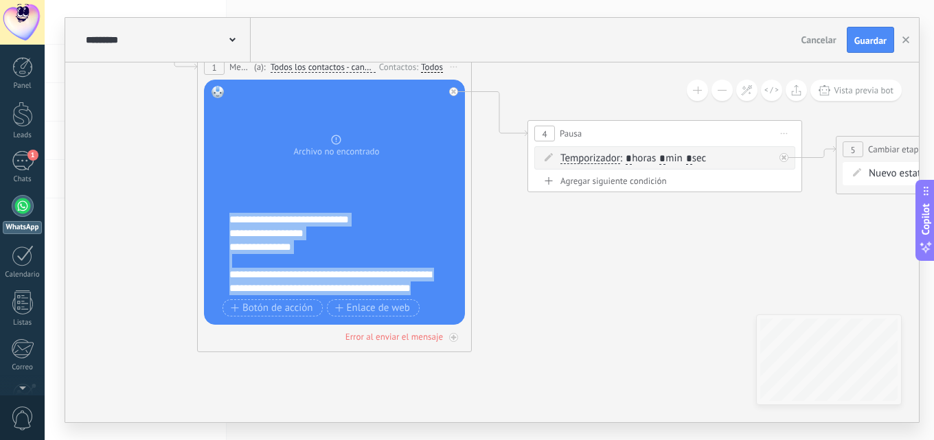
drag, startPoint x: 247, startPoint y: 216, endPoint x: 547, endPoint y: 358, distance: 331.8
click at [36, 9] on div "**********" at bounding box center [36, 9] width 0 height 0
copy div "**********"
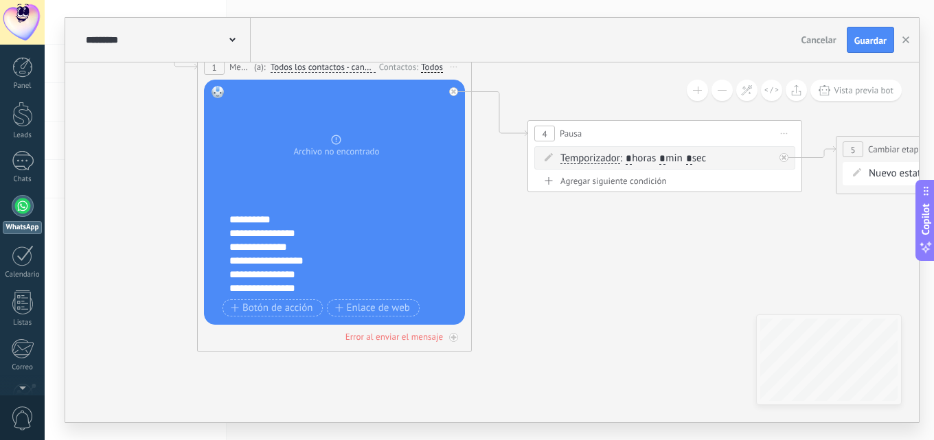
scroll to position [55, 0]
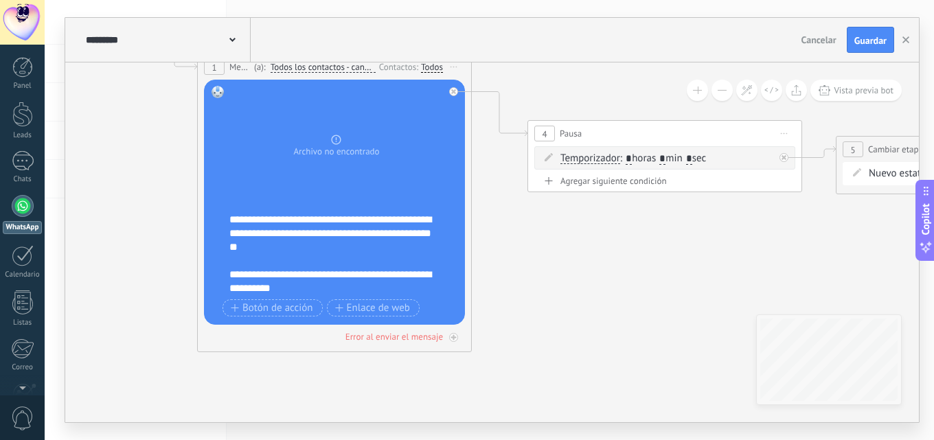
click at [312, 288] on div "**********" at bounding box center [331, 281] width 204 height 27
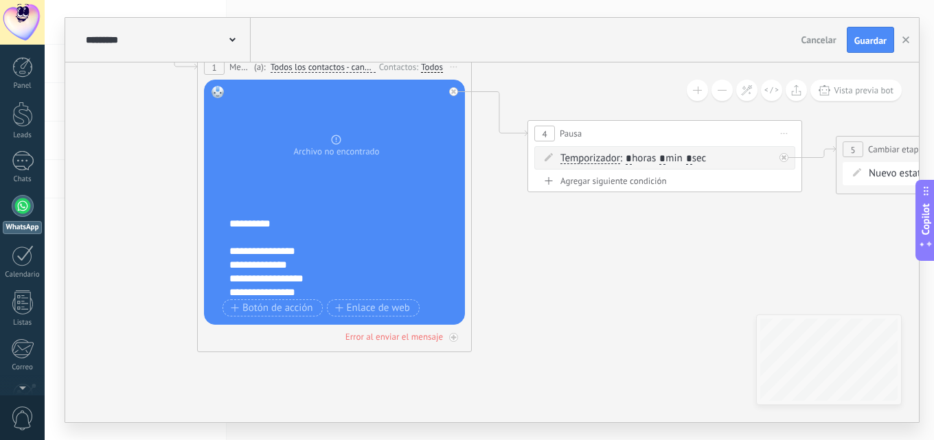
scroll to position [137, 0]
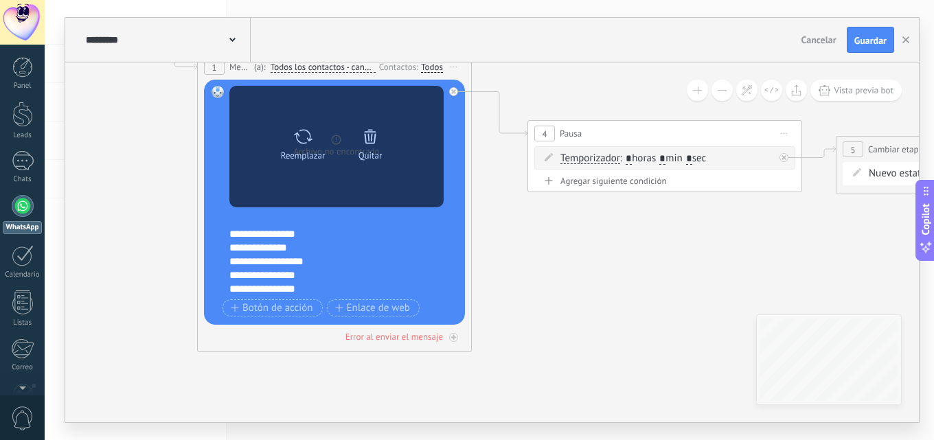
click at [383, 139] on div "Quitar" at bounding box center [370, 142] width 58 height 38
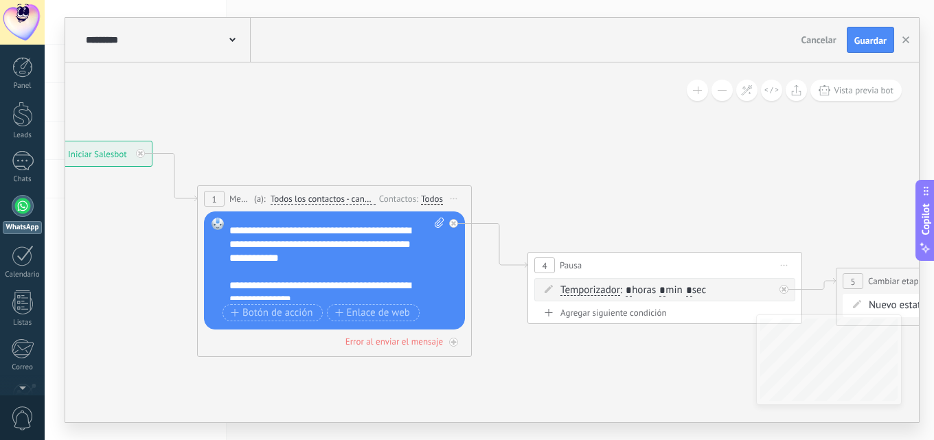
scroll to position [0, 0]
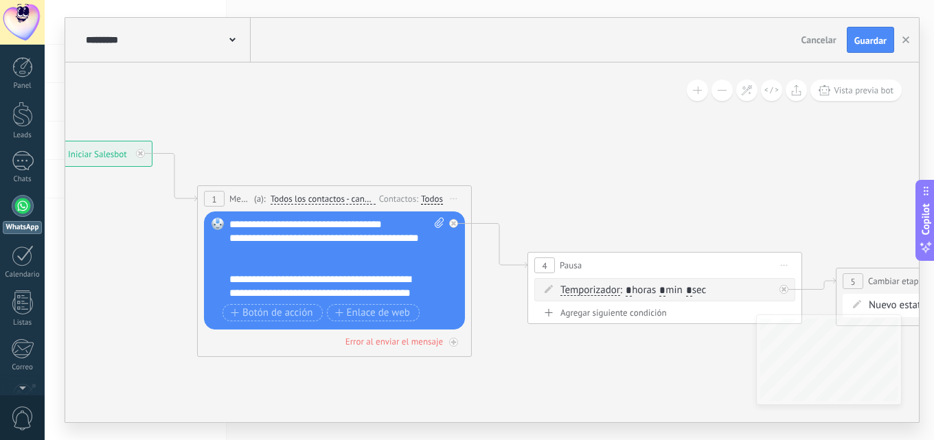
click at [295, 228] on div "**********" at bounding box center [336, 259] width 215 height 82
click at [379, 228] on div "**********" at bounding box center [336, 259] width 215 height 82
click at [298, 225] on div "**********" at bounding box center [336, 259] width 215 height 82
click at [291, 225] on div "**********" at bounding box center [336, 259] width 215 height 82
click at [299, 219] on div "**********" at bounding box center [336, 259] width 215 height 82
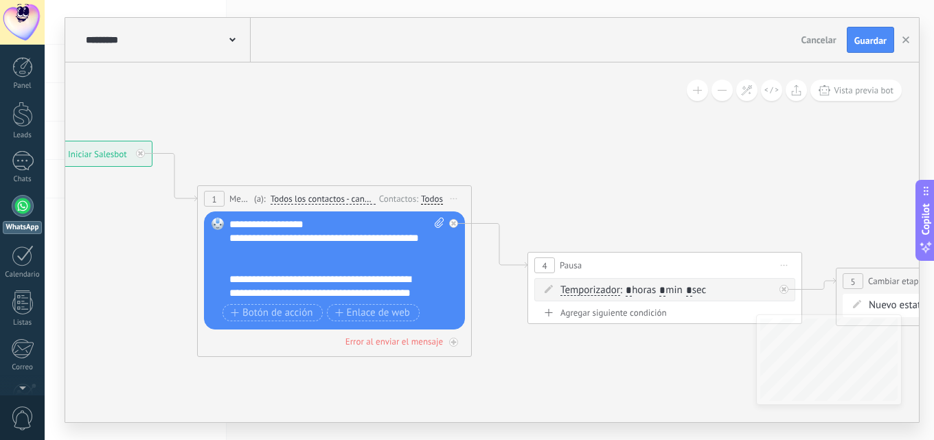
click at [294, 225] on div "**********" at bounding box center [336, 259] width 215 height 82
click at [297, 227] on div "**********" at bounding box center [336, 259] width 215 height 82
click at [233, 221] on div "**********" at bounding box center [336, 259] width 215 height 82
click at [237, 223] on div "**********" at bounding box center [336, 259] width 215 height 82
click at [241, 223] on div "**********" at bounding box center [336, 259] width 215 height 82
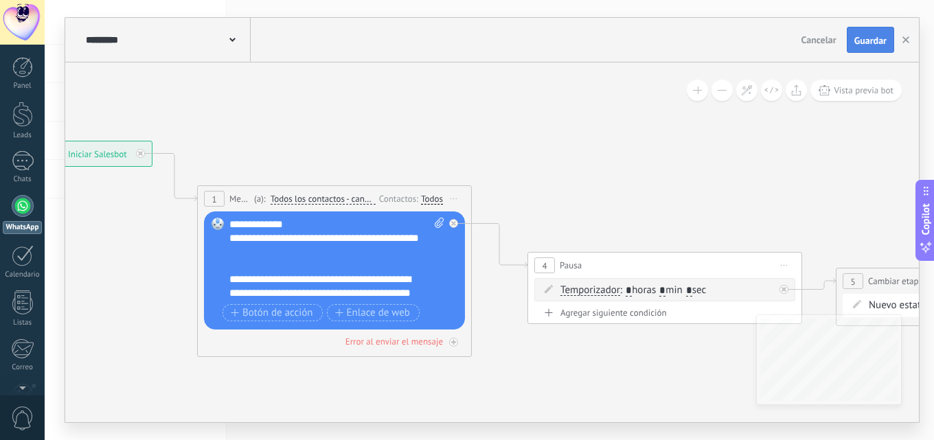
click at [880, 44] on span "Guardar" at bounding box center [870, 41] width 32 height 10
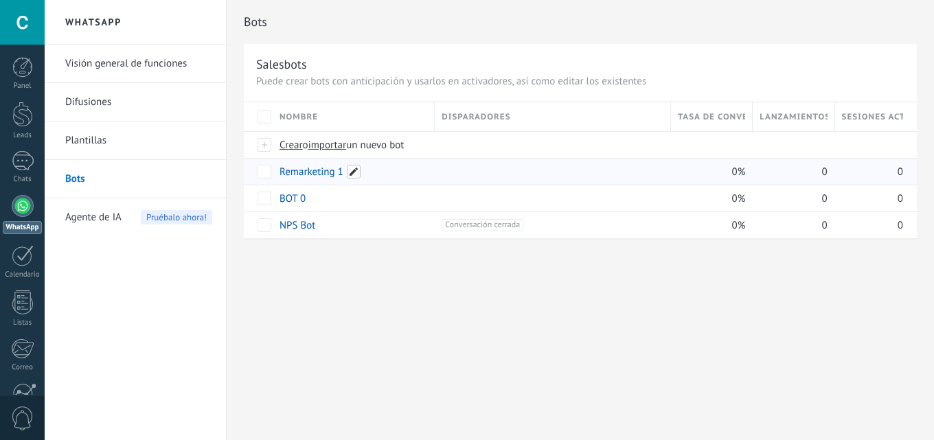
click at [359, 171] on span at bounding box center [354, 172] width 14 height 14
drag, startPoint x: 427, startPoint y: 304, endPoint x: 372, endPoint y: 207, distance: 111.1
click at [426, 304] on div "**********" at bounding box center [580, 220] width 707 height 440
click at [319, 167] on link "Remarketing 1" at bounding box center [312, 172] width 64 height 13
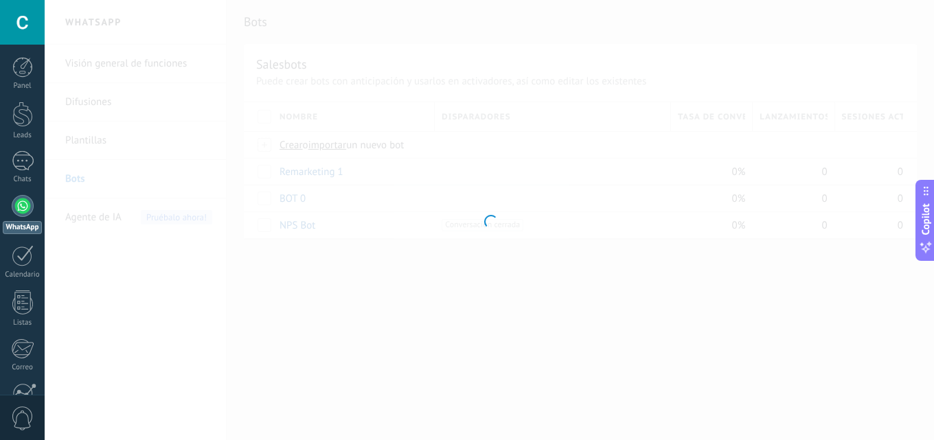
type input "**********"
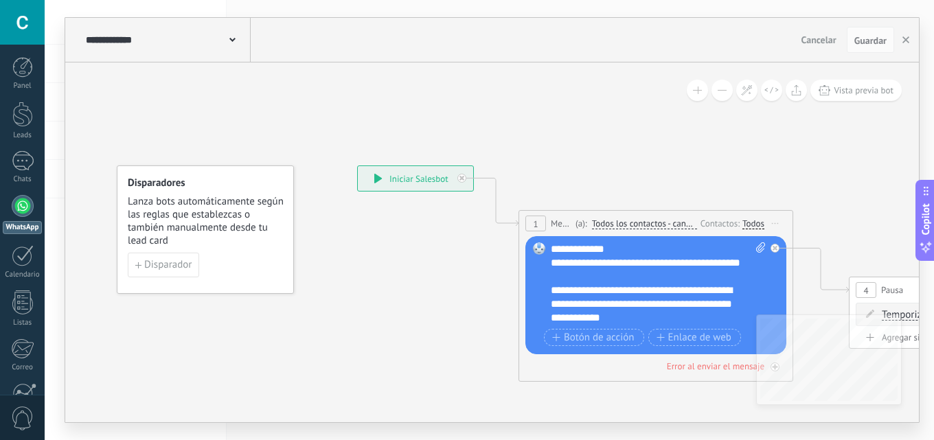
click at [563, 247] on div "**********" at bounding box center [658, 283] width 215 height 82
click at [562, 244] on div "**********" at bounding box center [658, 283] width 215 height 82
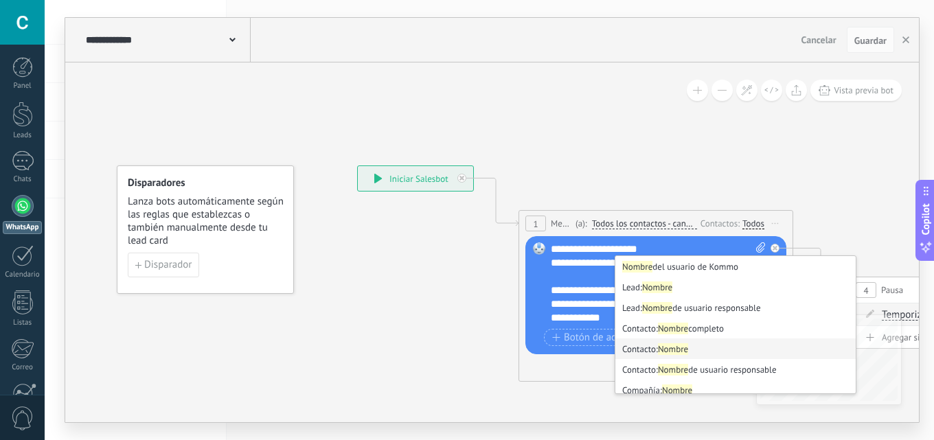
click at [688, 347] on strong "Nombre" at bounding box center [673, 349] width 30 height 12
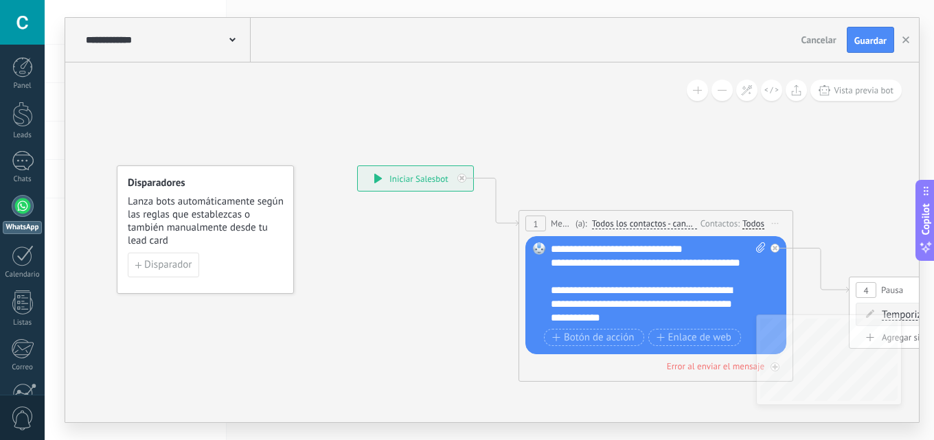
drag, startPoint x: 557, startPoint y: 253, endPoint x: 557, endPoint y: 245, distance: 7.6
click at [557, 250] on div "**********" at bounding box center [658, 283] width 215 height 82
click at [725, 247] on div "**********" at bounding box center [658, 283] width 215 height 82
click at [556, 247] on div "**********" at bounding box center [658, 283] width 215 height 82
copy div "**"
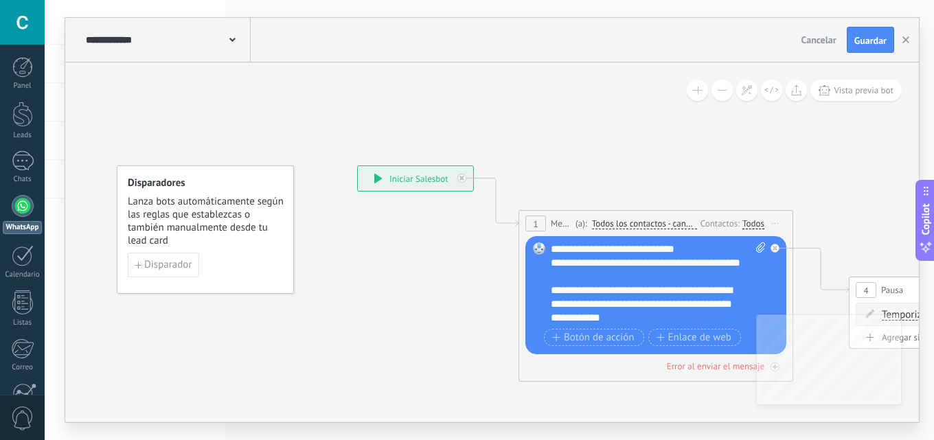
click at [715, 249] on div "**********" at bounding box center [658, 283] width 215 height 82
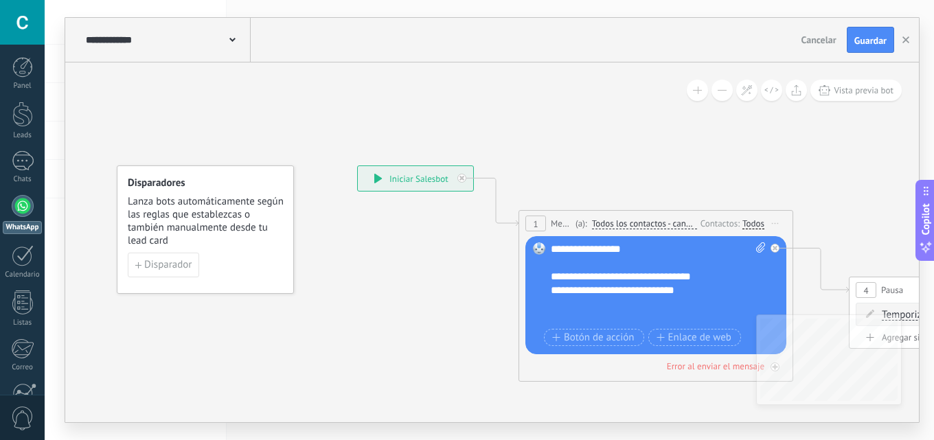
scroll to position [275, 0]
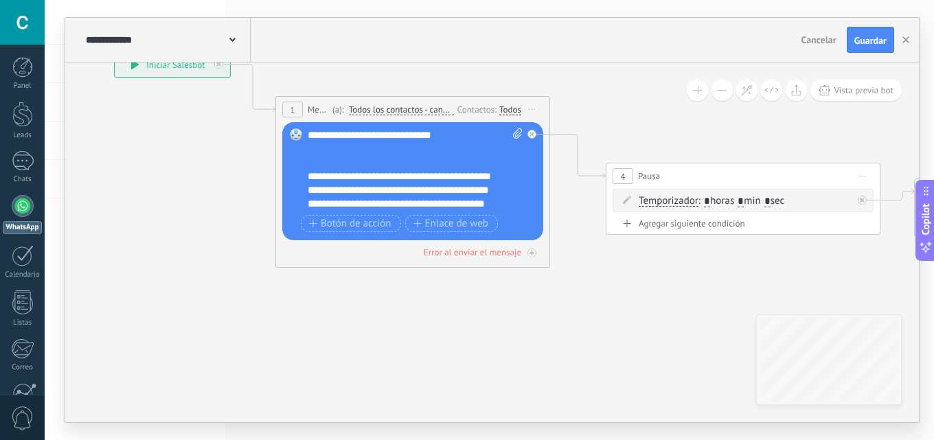
drag, startPoint x: 159, startPoint y: 143, endPoint x: 536, endPoint y: 216, distance: 384.1
click at [168, 141] on icon at bounding box center [711, 159] width 1881 height 903
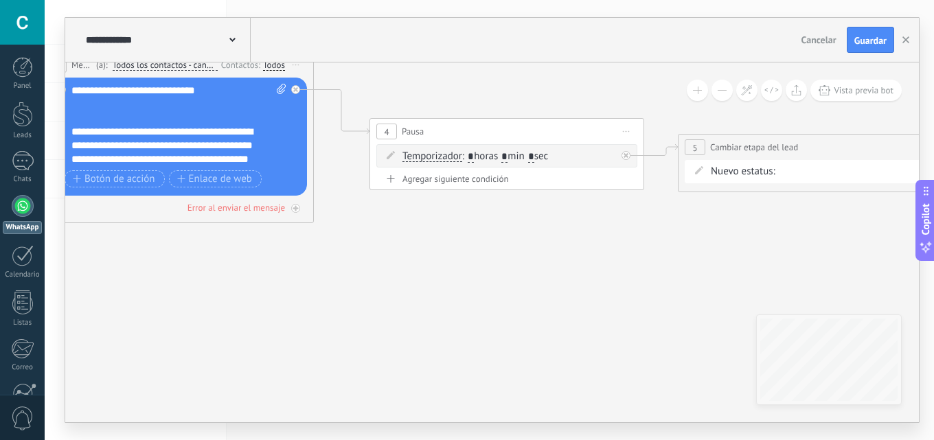
drag, startPoint x: 433, startPoint y: 266, endPoint x: 378, endPoint y: 265, distance: 54.3
click at [382, 266] on icon at bounding box center [474, 114] width 1881 height 903
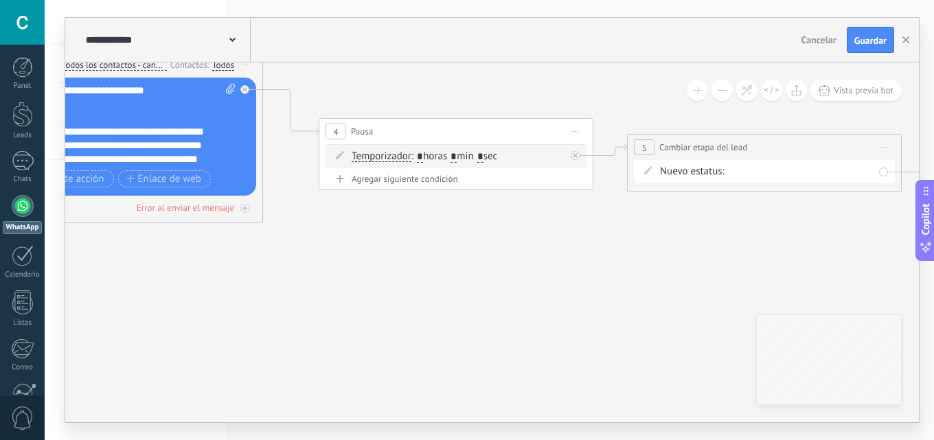
click at [269, 339] on icon at bounding box center [424, 114] width 1881 height 903
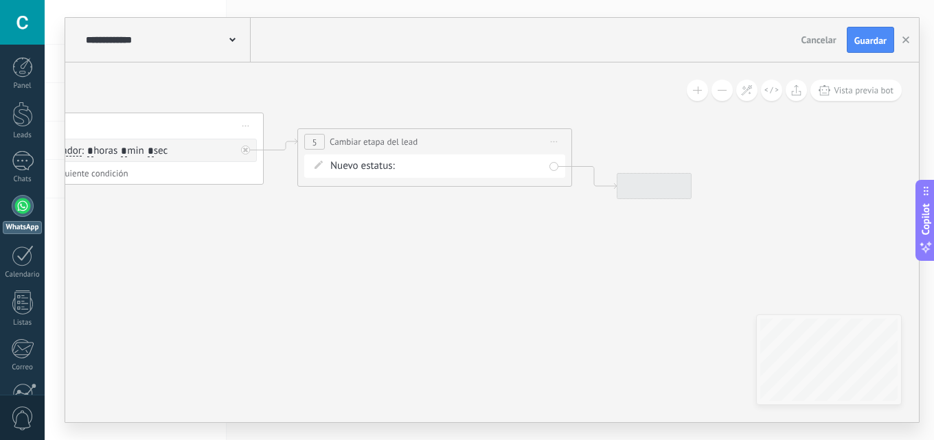
click at [0, 0] on div "remarketing1 remarketing2 remarketing 3 remarketing4 remarketing 5 remarketing …" at bounding box center [0, 0] width 0 height 0
drag, startPoint x: 652, startPoint y: 277, endPoint x: 689, endPoint y: 127, distance: 154.1
click at [652, 275] on div at bounding box center [489, 220] width 889 height 440
click at [861, 44] on span "Guardar" at bounding box center [870, 41] width 32 height 10
click at [902, 41] on button "button" at bounding box center [906, 39] width 21 height 25
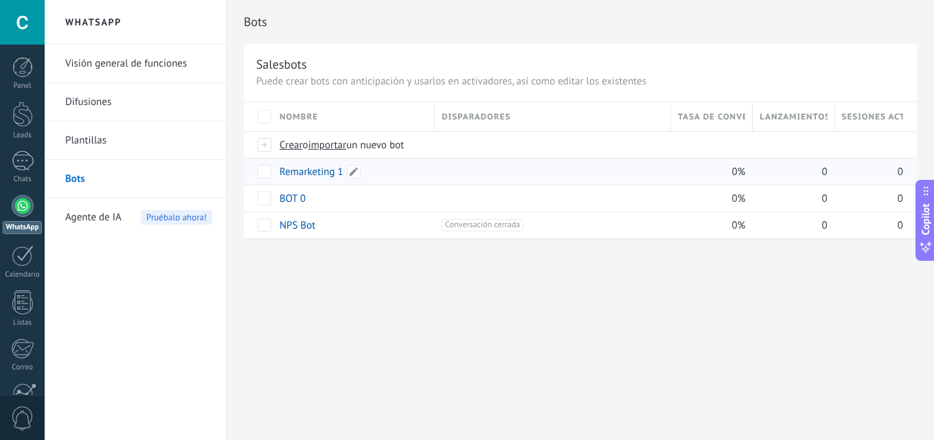
click at [329, 174] on link "Remarketing 1" at bounding box center [312, 172] width 64 height 13
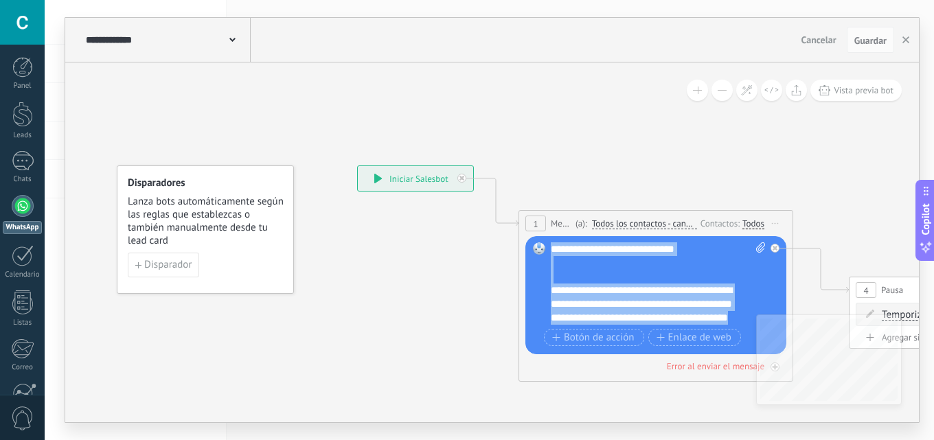
drag, startPoint x: 554, startPoint y: 252, endPoint x: 707, endPoint y: 383, distance: 200.7
click at [357, 166] on div "**********" at bounding box center [357, 166] width 0 height 0
copy div "**********"
click at [906, 41] on use "button" at bounding box center [905, 39] width 7 height 7
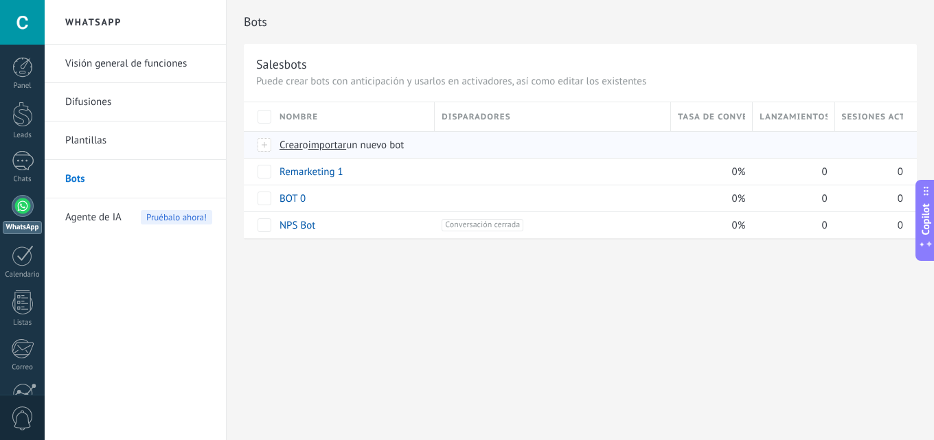
click at [339, 147] on span "importar" at bounding box center [327, 145] width 38 height 13
click at [0, 0] on input "importar un nuevo bot" at bounding box center [0, 0] width 0 height 0
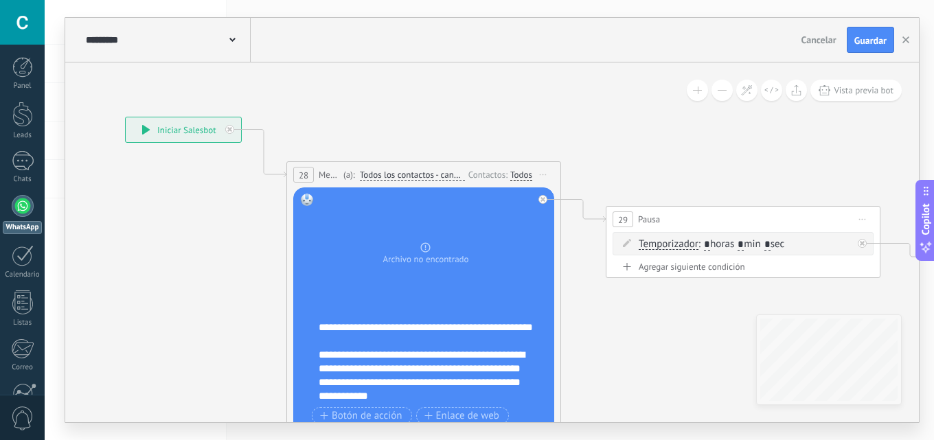
drag, startPoint x: 585, startPoint y: 169, endPoint x: 353, endPoint y: 120, distance: 237.2
click at [353, 120] on icon at bounding box center [722, 288] width 1881 height 1030
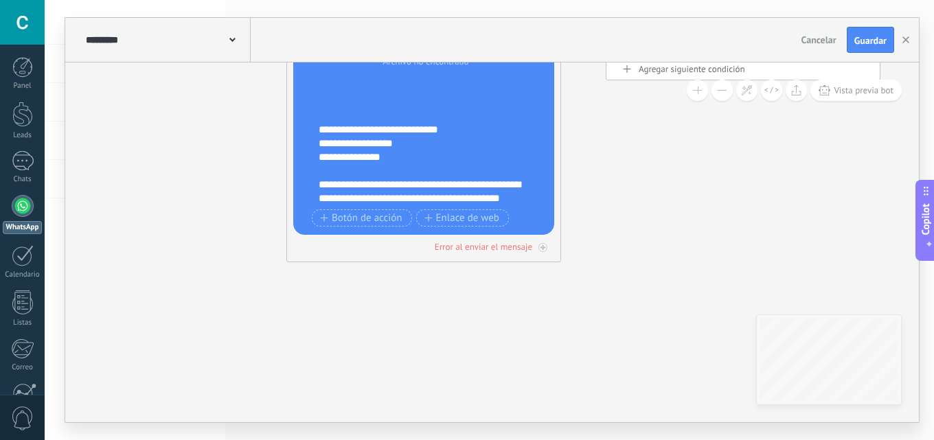
scroll to position [302, 0]
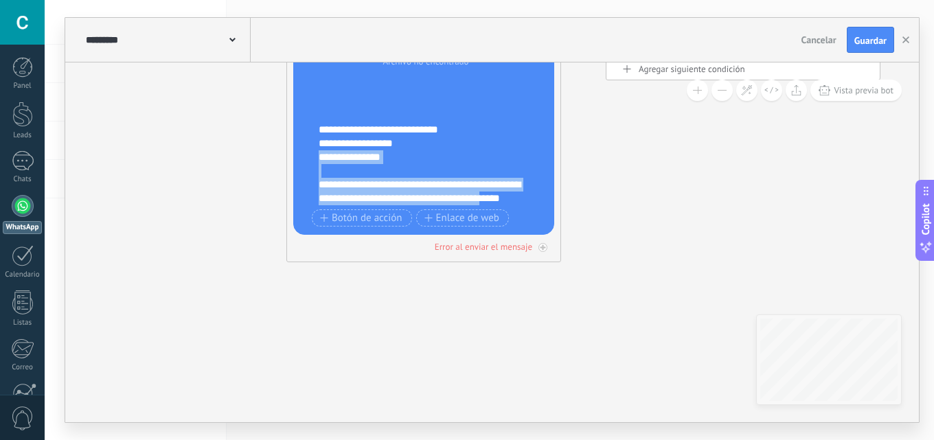
drag, startPoint x: 398, startPoint y: 140, endPoint x: 429, endPoint y: 160, distance: 36.2
click at [410, 225] on div "**********" at bounding box center [426, 113] width 214 height 234
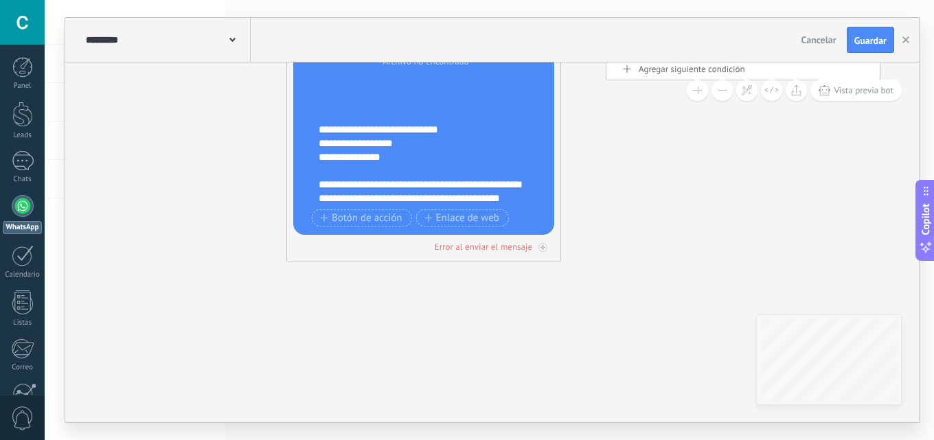
click at [441, 132] on div "**********" at bounding box center [433, 164] width 228 height 82
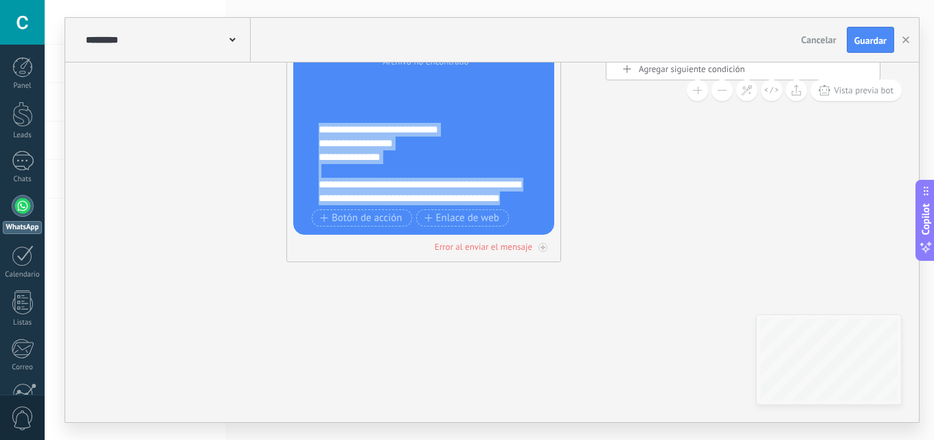
drag, startPoint x: 329, startPoint y: 132, endPoint x: 479, endPoint y: 278, distance: 209.8
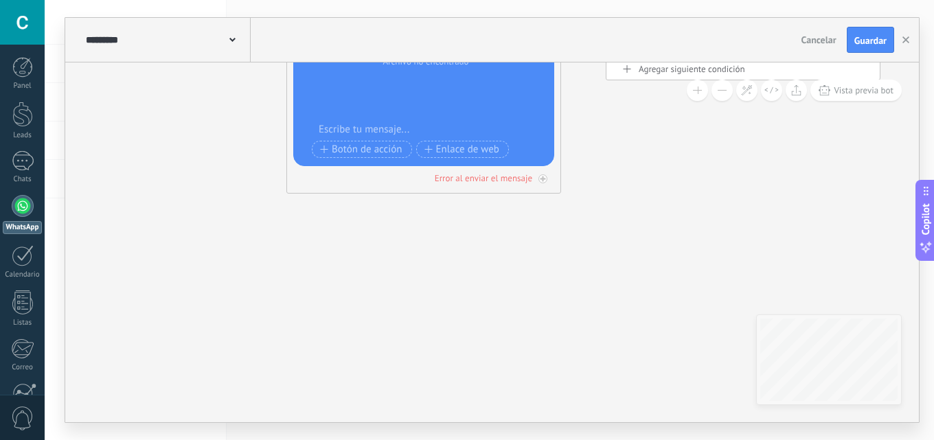
scroll to position [0, 0]
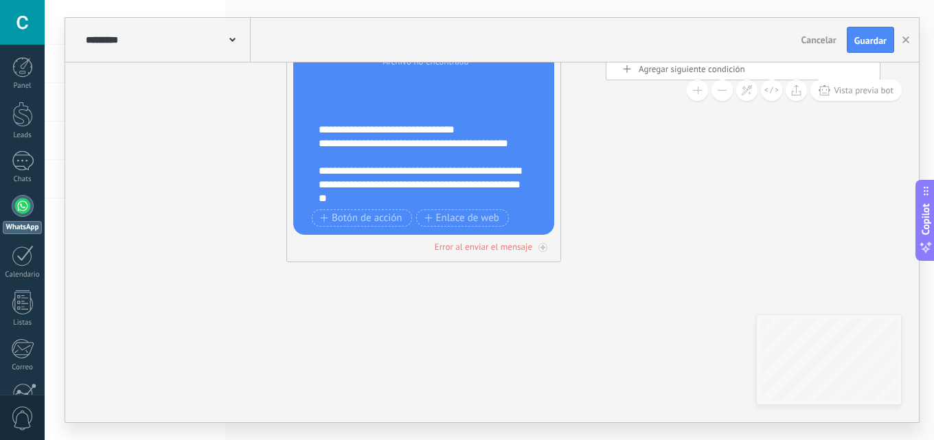
click at [458, 126] on div "**********" at bounding box center [433, 164] width 228 height 82
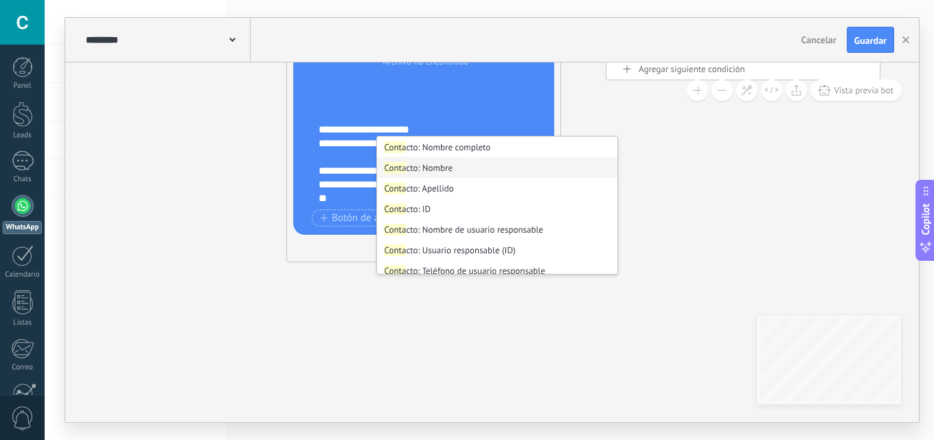
click at [461, 169] on li "Conta cto: Nombre" at bounding box center [497, 167] width 240 height 21
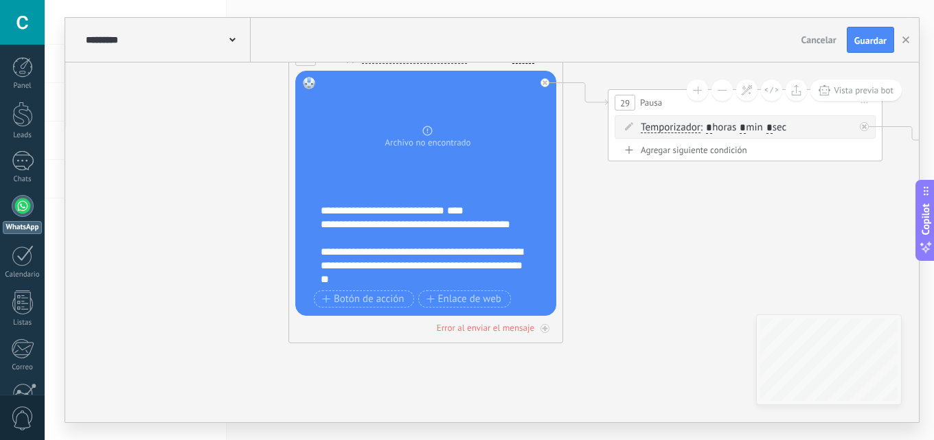
drag, startPoint x: 503, startPoint y: 400, endPoint x: 546, endPoint y: 249, distance: 156.5
click at [504, 389] on icon at bounding box center [724, 172] width 1881 height 1030
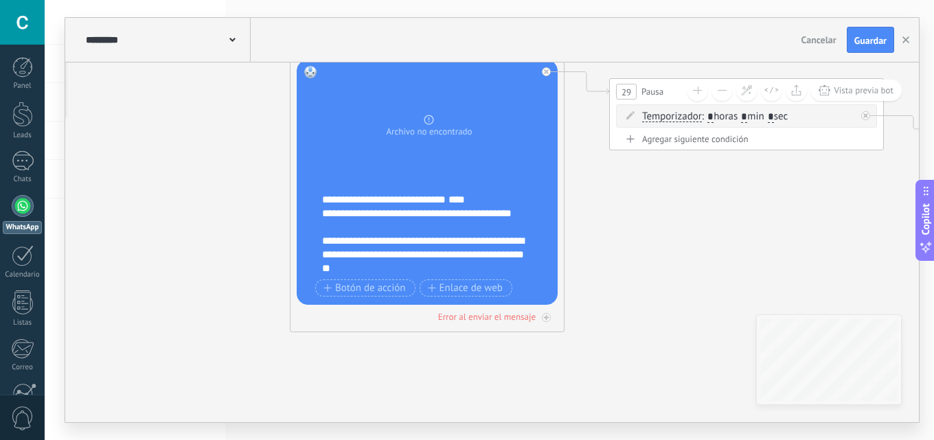
scroll to position [192, 0]
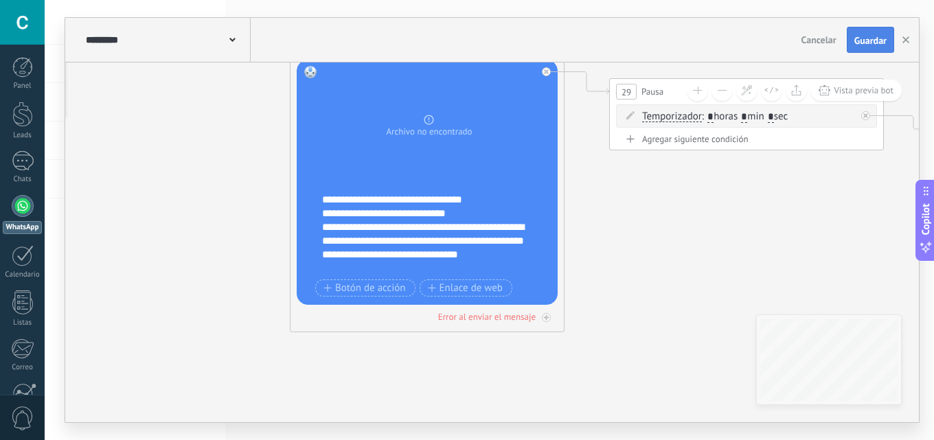
click at [878, 48] on button "Guardar" at bounding box center [870, 40] width 47 height 26
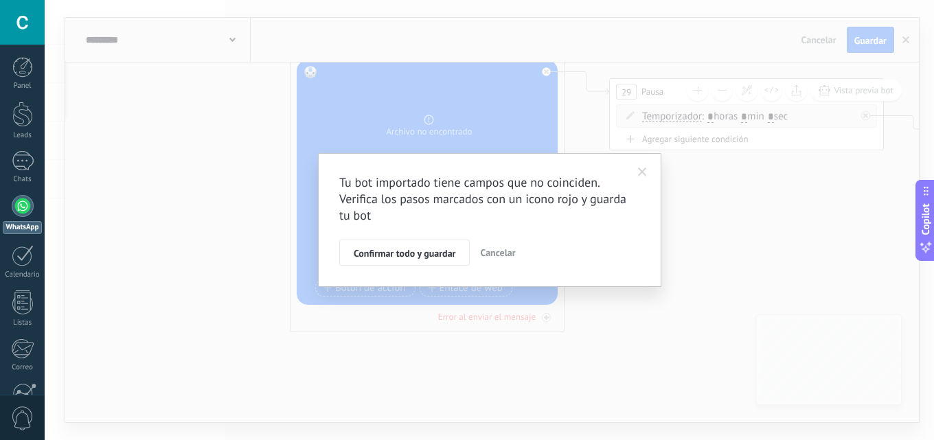
click at [733, 247] on div "Tu bot importado tiene campos que no coinciden. Verifica los pasos marcados con…" at bounding box center [489, 220] width 889 height 440
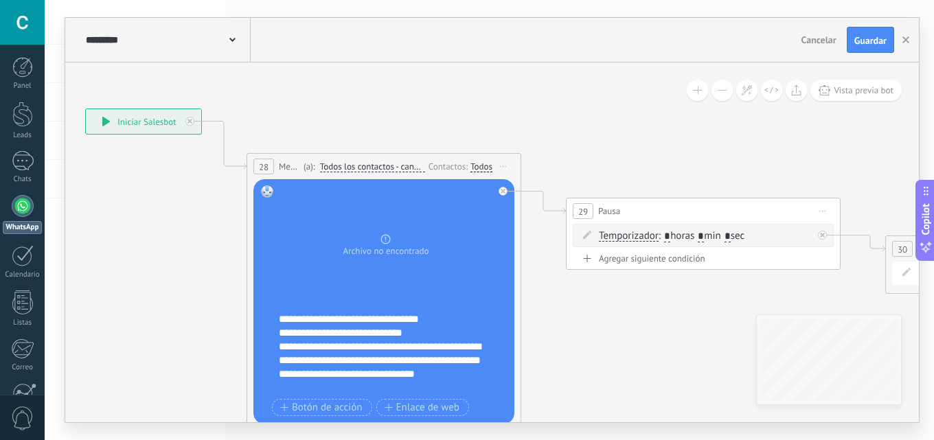
drag, startPoint x: 609, startPoint y: 384, endPoint x: 638, endPoint y: 352, distance: 43.3
click at [614, 370] on icon at bounding box center [682, 280] width 1881 height 1030
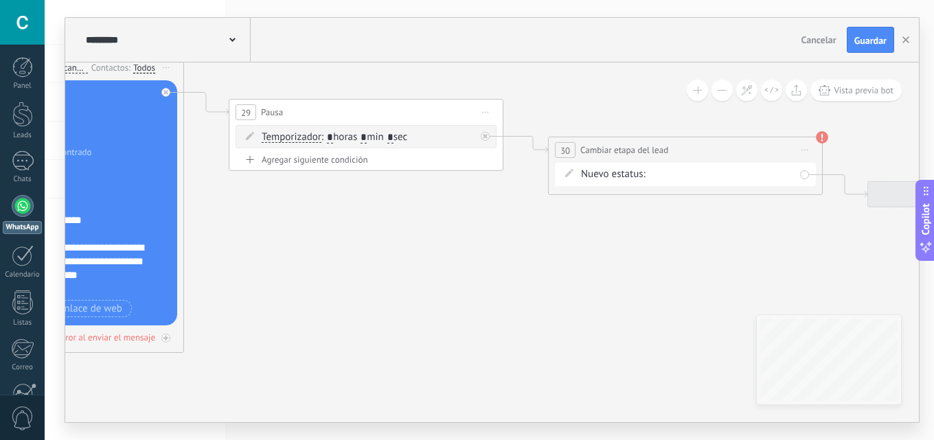
drag, startPoint x: 638, startPoint y: 352, endPoint x: 349, endPoint y: 255, distance: 304.7
click at [266, 258] on icon at bounding box center [345, 181] width 1881 height 1030
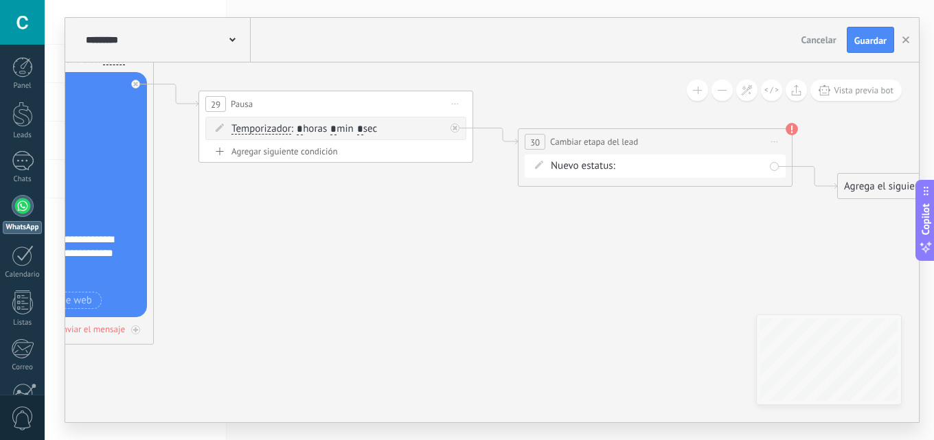
click at [149, 231] on icon at bounding box center [314, 173] width 1881 height 1030
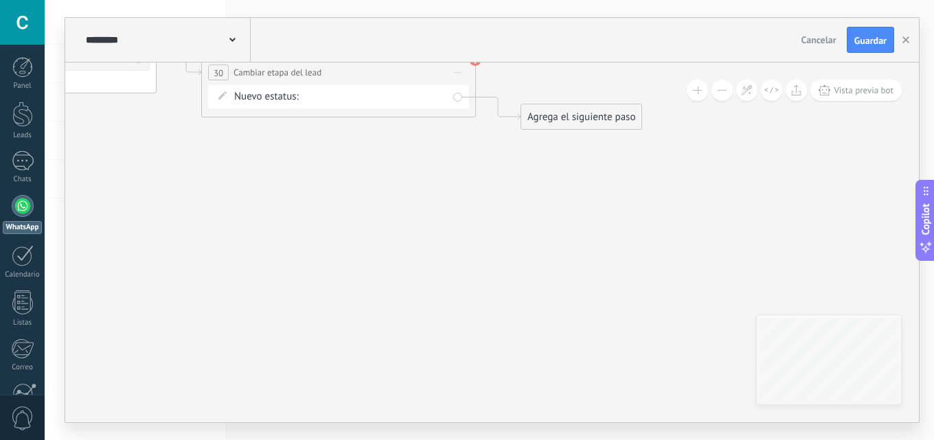
click at [0, 0] on div "remarketing1 remarketing2 remarketing 3 remarketing4 remarketing 5 remarketing …" at bounding box center [0, 0] width 0 height 0
click at [0, 0] on label "remarketing 3" at bounding box center [0, 0] width 0 height 0
drag, startPoint x: 499, startPoint y: 247, endPoint x: 589, endPoint y: 180, distance: 111.9
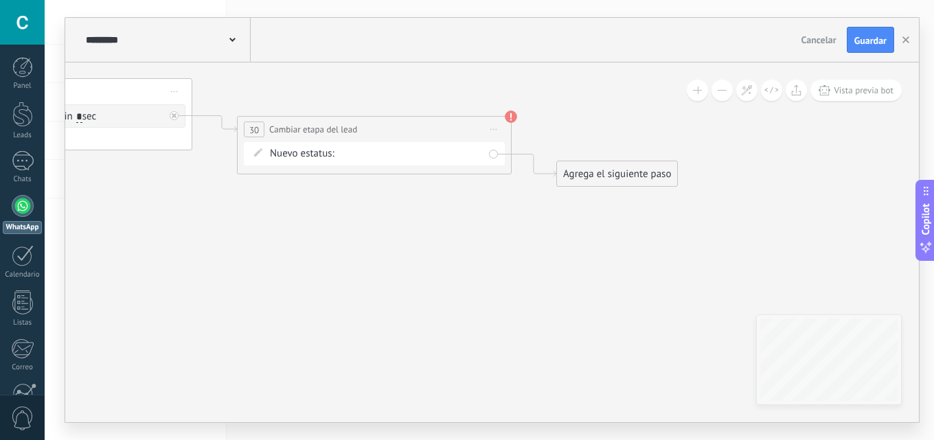
drag, startPoint x: 600, startPoint y: 278, endPoint x: 525, endPoint y: 120, distance: 174.8
click at [598, 263] on icon at bounding box center [34, 161] width 1881 height 1030
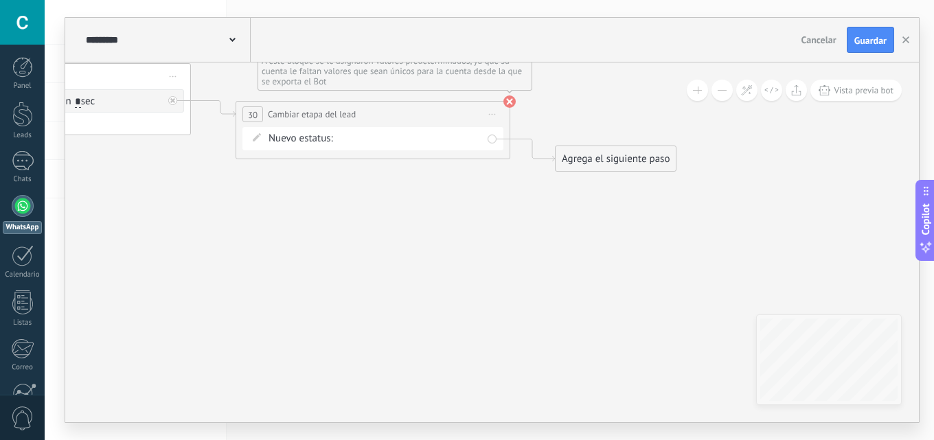
drag, startPoint x: 513, startPoint y: 102, endPoint x: 567, endPoint y: 117, distance: 56.1
click at [515, 102] on use at bounding box center [509, 101] width 12 height 12
click at [568, 117] on icon at bounding box center [32, 146] width 1881 height 1030
click at [866, 40] on span "Guardar" at bounding box center [870, 41] width 32 height 10
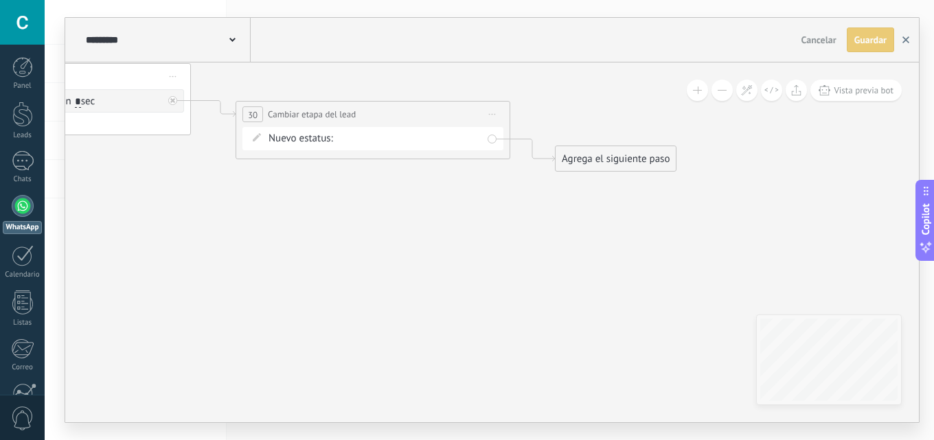
click at [902, 40] on icon "button" at bounding box center [905, 39] width 7 height 7
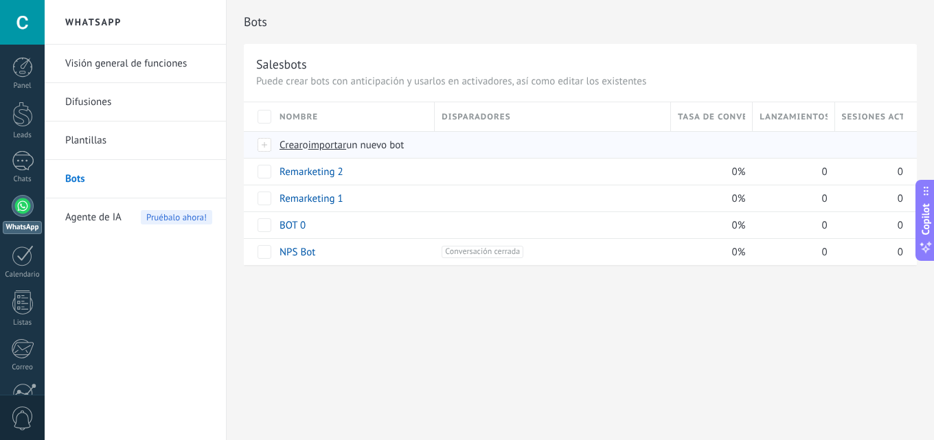
click at [340, 147] on span "importar" at bounding box center [327, 145] width 38 height 13
click at [0, 0] on input "importar un nuevo bot" at bounding box center [0, 0] width 0 height 0
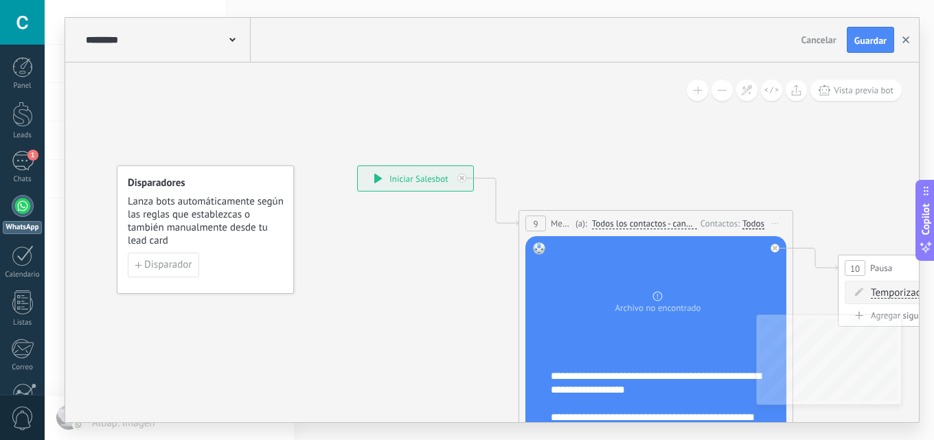
click at [914, 40] on button "button" at bounding box center [906, 40] width 21 height 26
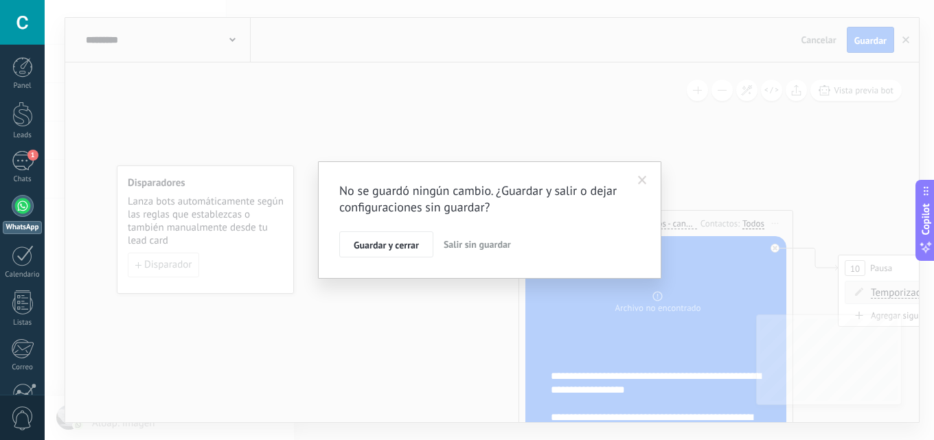
click at [474, 248] on span "Salir sin guardar" at bounding box center [477, 244] width 67 height 12
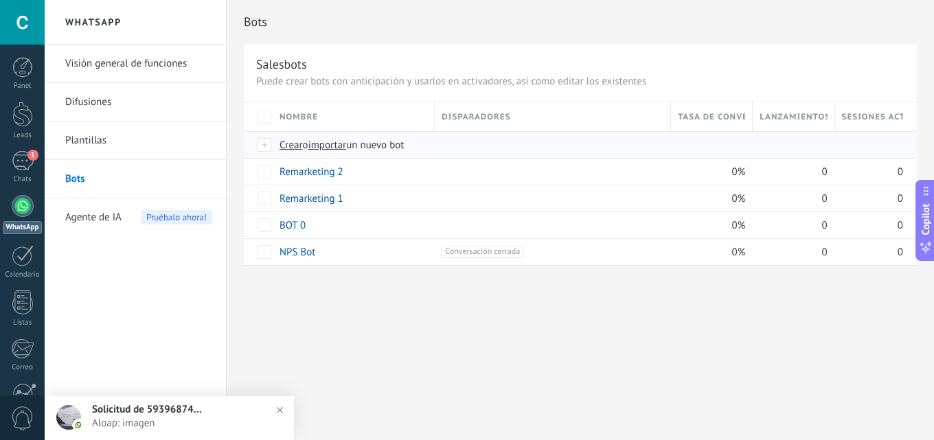
click at [328, 146] on span "importar" at bounding box center [327, 145] width 38 height 13
click at [0, 0] on input "importar un nuevo bot" at bounding box center [0, 0] width 0 height 0
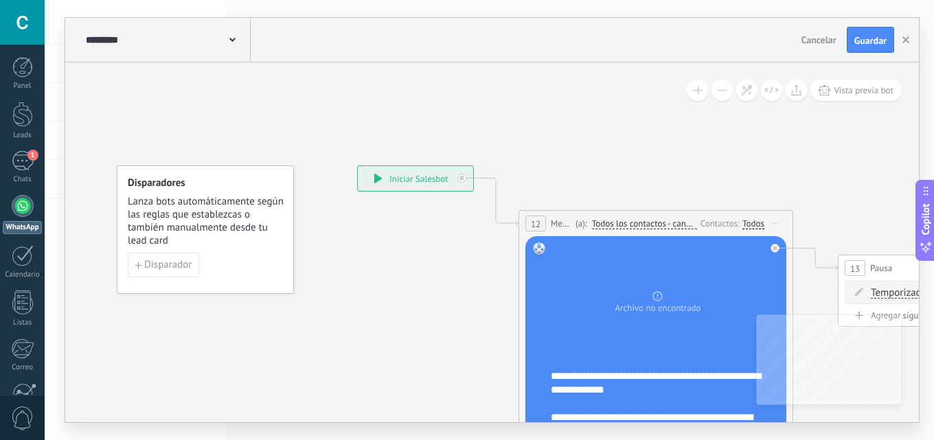
click at [149, 36] on div "**********" at bounding box center [492, 220] width 854 height 404
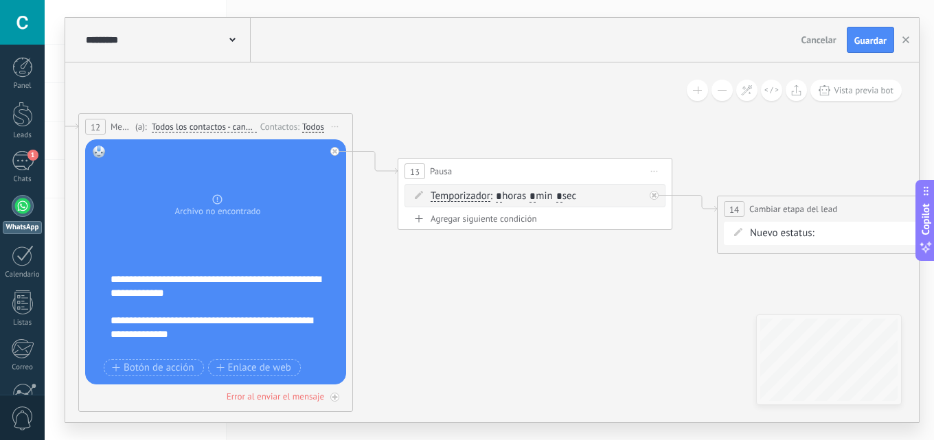
drag, startPoint x: 103, startPoint y: 279, endPoint x: 111, endPoint y: 280, distance: 7.7
click at [104, 280] on div "Reemplazar Quitar Convertir a mensaje de voz Arrastre la imagen aquí para adjun…" at bounding box center [215, 261] width 261 height 245
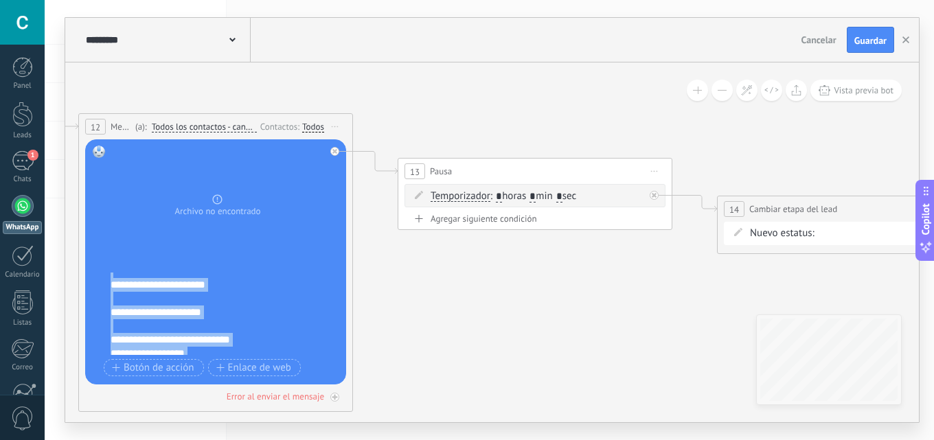
scroll to position [233, 0]
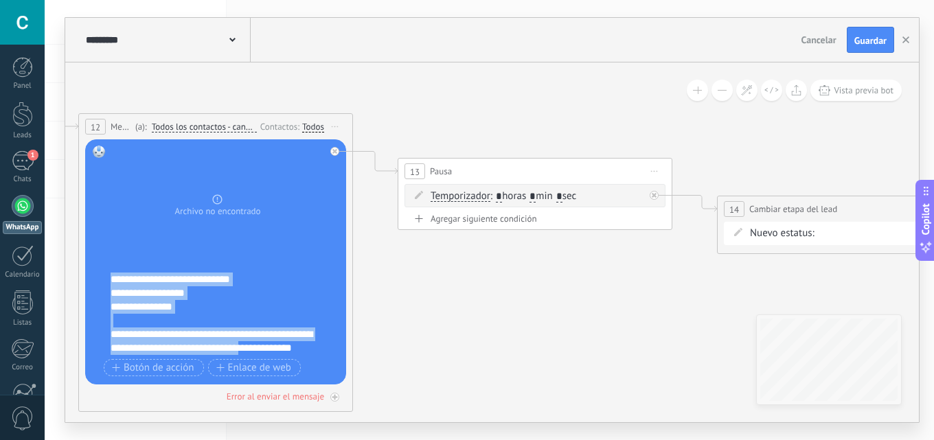
drag, startPoint x: 116, startPoint y: 280, endPoint x: 313, endPoint y: 442, distance: 254.7
click at [313, 440] on html ".abccls-1,.abccls-2{fill-rule:evenodd}.abccls-2{fill:#fff} .abfcls-1{fill:none}…" at bounding box center [467, 220] width 934 height 440
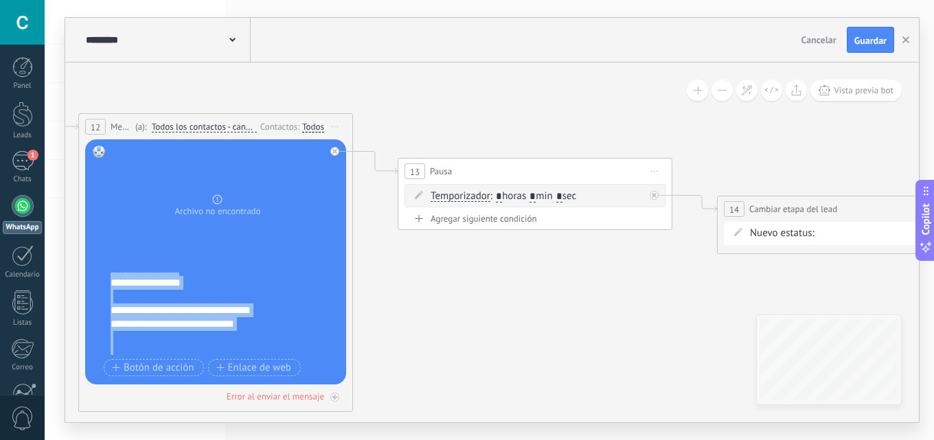
scroll to position [275, 0]
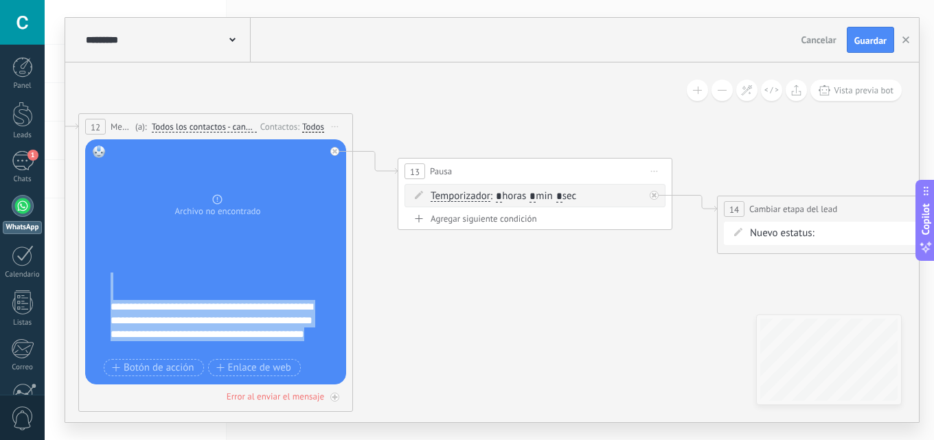
drag, startPoint x: 113, startPoint y: 275, endPoint x: 432, endPoint y: 459, distance: 368.6
click at [432, 440] on html ".abccls-1,.abccls-2{fill-rule:evenodd}.abccls-2{fill:#fff} .abfcls-1{fill:none}…" at bounding box center [467, 220] width 934 height 440
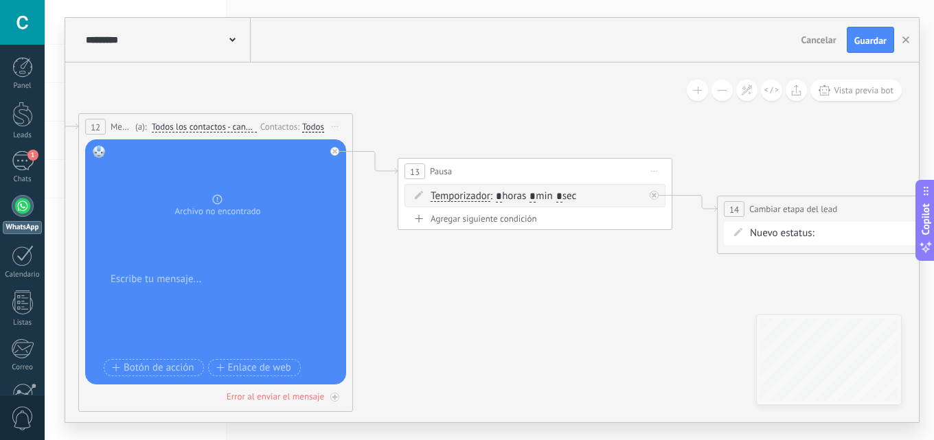
scroll to position [0, 0]
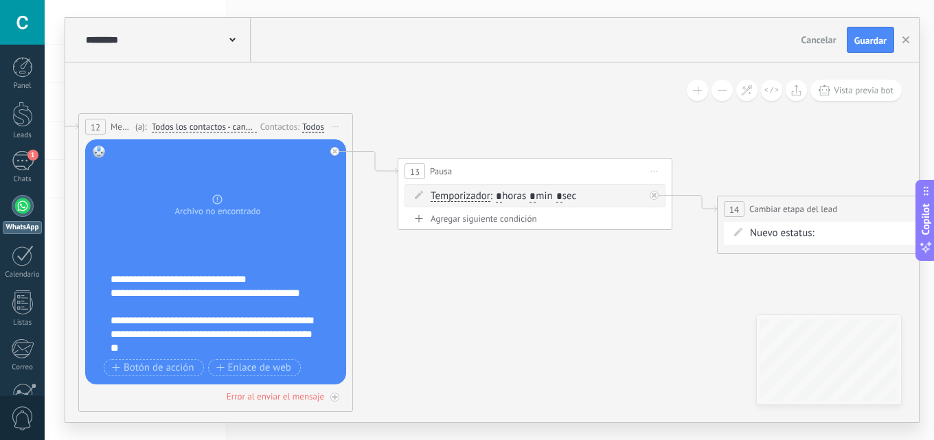
click at [269, 327] on icon at bounding box center [514, 240] width 1881 height 1030
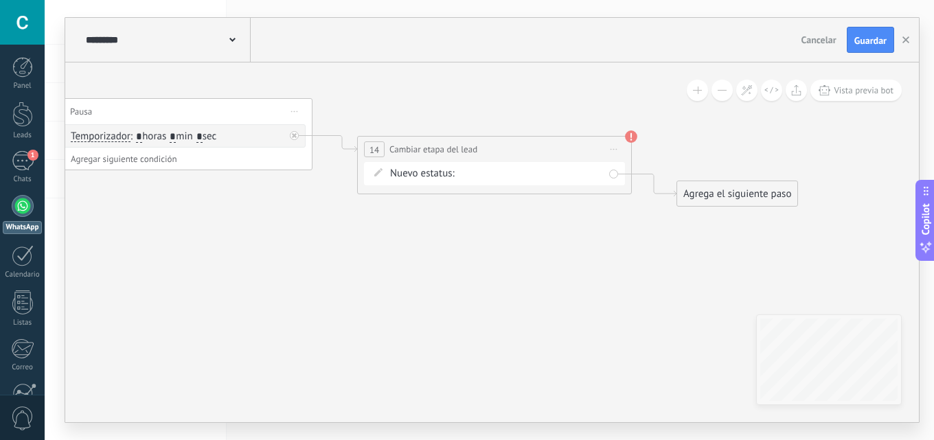
drag, startPoint x: 357, startPoint y: 324, endPoint x: 524, endPoint y: 215, distance: 199.4
click at [357, 323] on icon at bounding box center [154, 181] width 1881 height 1030
click at [575, 162] on div "Nuevo estatus: remarketing1 remarketing2 remarketing 3 remarketing4 remarketing…" at bounding box center [494, 172] width 261 height 23
click at [0, 0] on div "remarketing1 remarketing2 remarketing 3 remarketing4 remarketing 5 remarketing …" at bounding box center [0, 0] width 0 height 0
drag, startPoint x: 556, startPoint y: 238, endPoint x: 591, endPoint y: 230, distance: 36.5
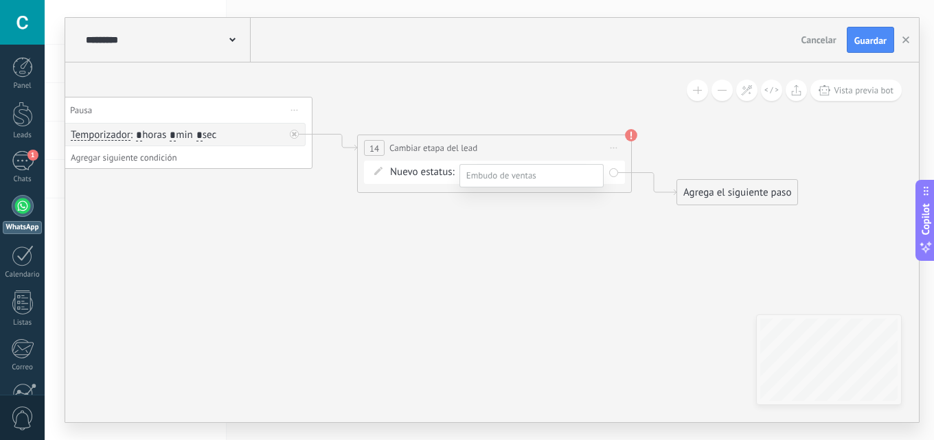
click at [0, 0] on label "remarketing 3" at bounding box center [0, 0] width 0 height 0
click at [0, 0] on div "remarketing1 remarketing2 remarketing 3 remarketing4 remarketing 5 remarketing …" at bounding box center [0, 0] width 0 height 0
click at [0, 0] on label "remarketing4" at bounding box center [0, 0] width 0 height 0
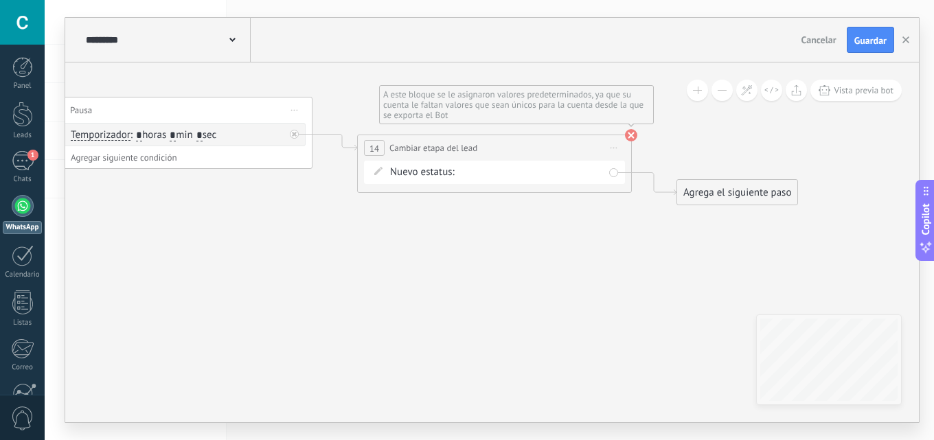
click at [631, 137] on use at bounding box center [631, 135] width 12 height 12
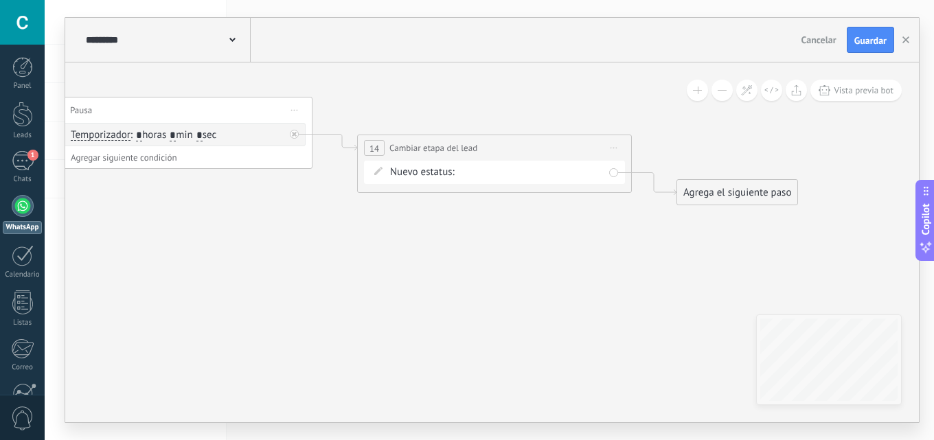
drag, startPoint x: 678, startPoint y: 124, endPoint x: 849, endPoint y: 62, distance: 182.5
click at [681, 124] on icon at bounding box center [154, 179] width 1881 height 1030
click at [885, 33] on button "Guardar" at bounding box center [870, 40] width 47 height 26
click at [906, 41] on use "button" at bounding box center [905, 39] width 7 height 7
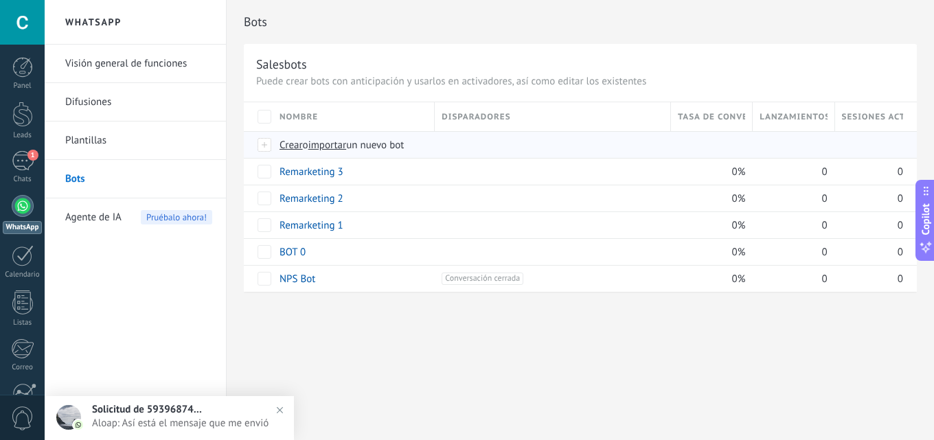
click at [328, 137] on div "Crear o importar un nuevo bot" at bounding box center [517, 145] width 488 height 26
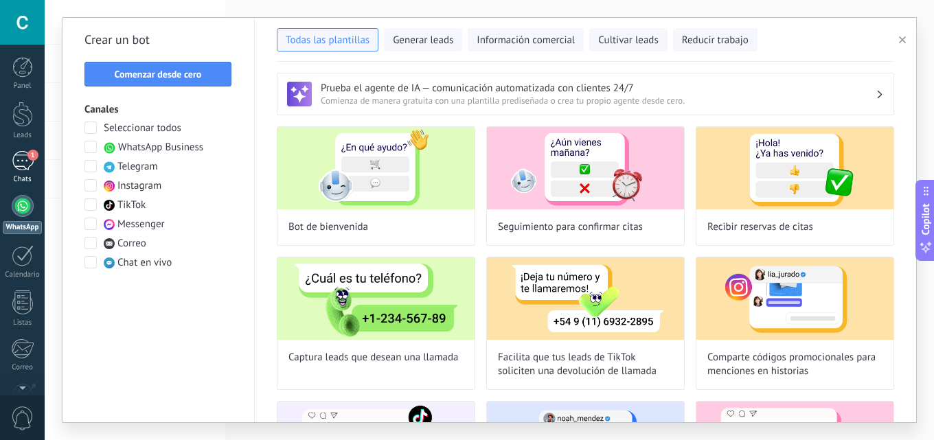
click at [23, 167] on div "1" at bounding box center [23, 161] width 22 height 20
click at [20, 213] on div at bounding box center [23, 206] width 22 height 22
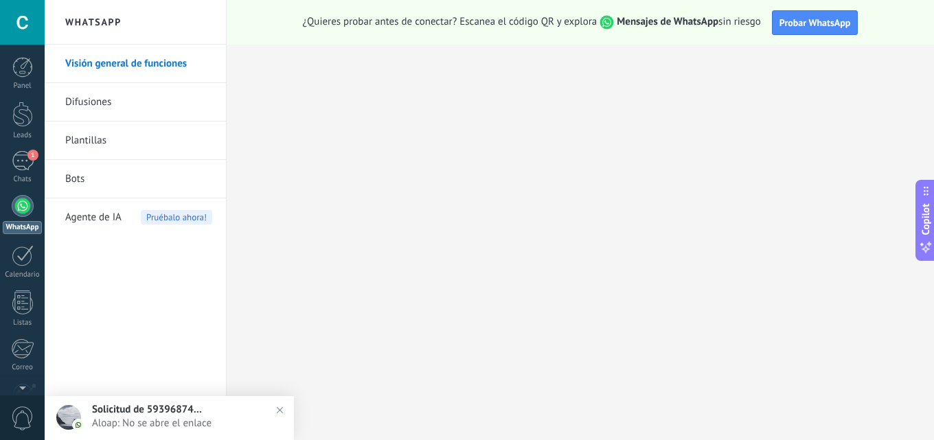
click at [105, 136] on link "Plantillas" at bounding box center [138, 141] width 147 height 38
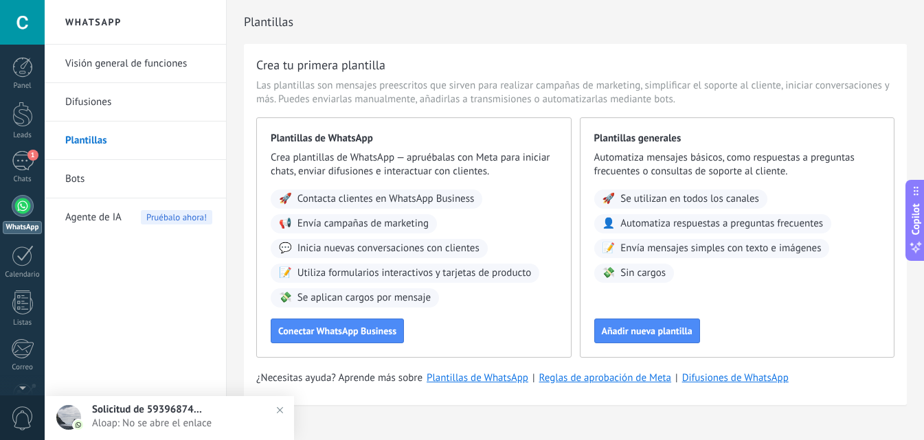
click at [152, 113] on link "Difusiones" at bounding box center [138, 102] width 147 height 38
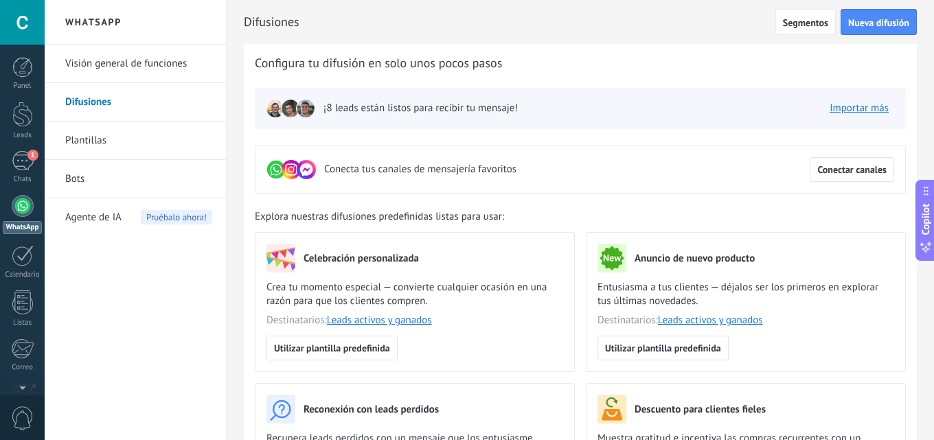
click at [153, 58] on link "Visión general de funciones" at bounding box center [138, 64] width 147 height 38
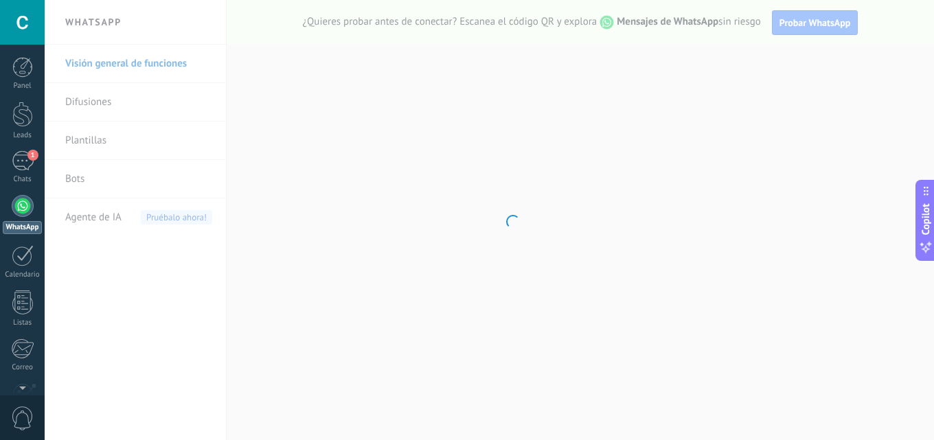
click at [100, 176] on body ".abccls-1,.abccls-2{fill-rule:evenodd}.abccls-2{fill:#fff} .abfcls-1{fill:none}…" at bounding box center [467, 220] width 934 height 440
click at [99, 178] on body ".abccls-1,.abccls-2{fill-rule:evenodd}.abccls-2{fill:#fff} .abfcls-1{fill:none}…" at bounding box center [467, 220] width 934 height 440
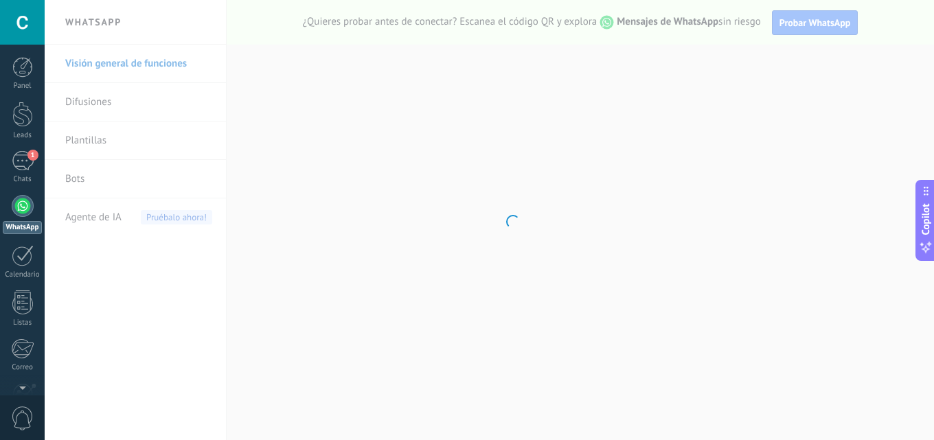
click at [99, 178] on body ".abccls-1,.abccls-2{fill-rule:evenodd}.abccls-2{fill:#fff} .abfcls-1{fill:none}…" at bounding box center [467, 220] width 934 height 440
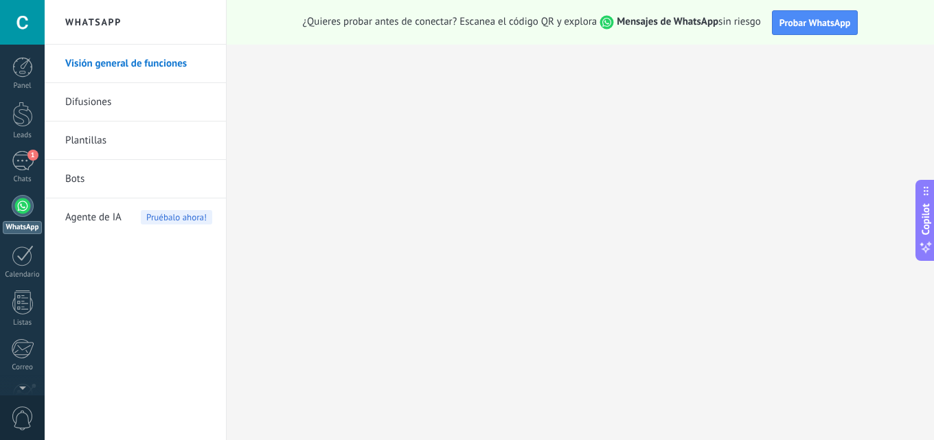
click at [99, 178] on link "Bots" at bounding box center [138, 179] width 147 height 38
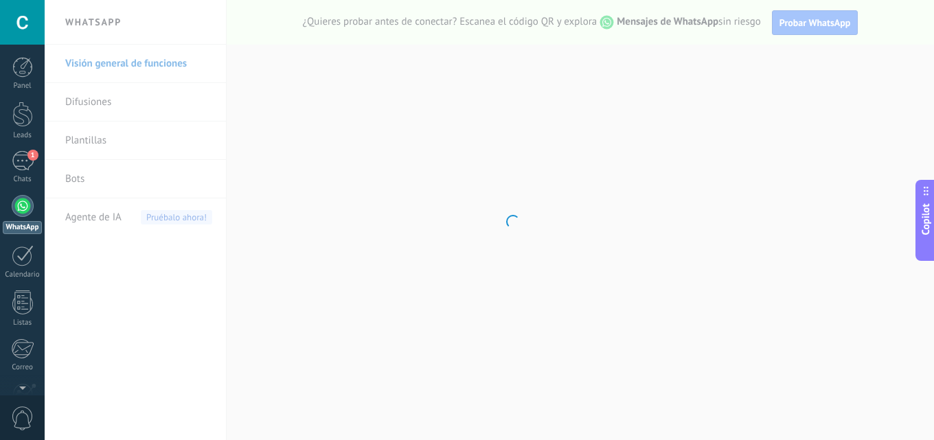
click at [99, 178] on body ".abccls-1,.abccls-2{fill-rule:evenodd}.abccls-2{fill:#fff} .abfcls-1{fill:none}…" at bounding box center [467, 220] width 934 height 440
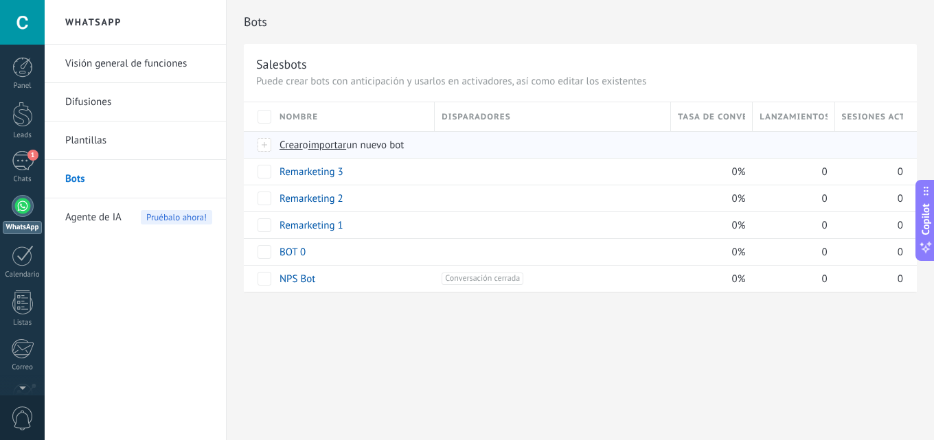
click at [339, 143] on span "importar" at bounding box center [327, 145] width 38 height 13
click at [0, 0] on input "importar un nuevo bot" at bounding box center [0, 0] width 0 height 0
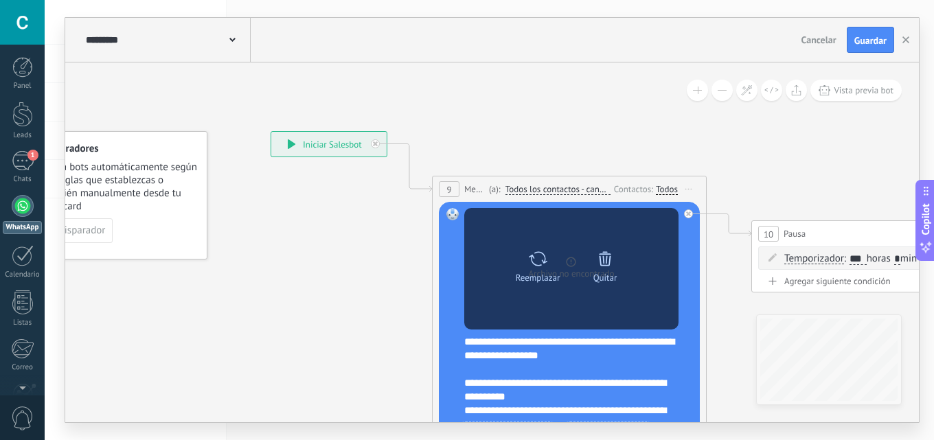
drag, startPoint x: 553, startPoint y: 145, endPoint x: 472, endPoint y: 212, distance: 104.4
click at [452, 111] on icon at bounding box center [867, 303] width 1881 height 1030
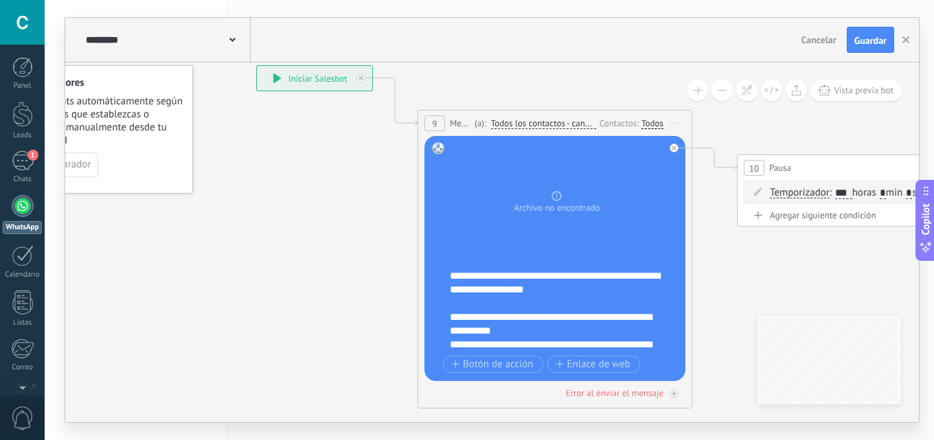
drag, startPoint x: 453, startPoint y: 267, endPoint x: 491, endPoint y: 294, distance: 46.3
click at [522, 308] on div "**********" at bounding box center [557, 259] width 214 height 234
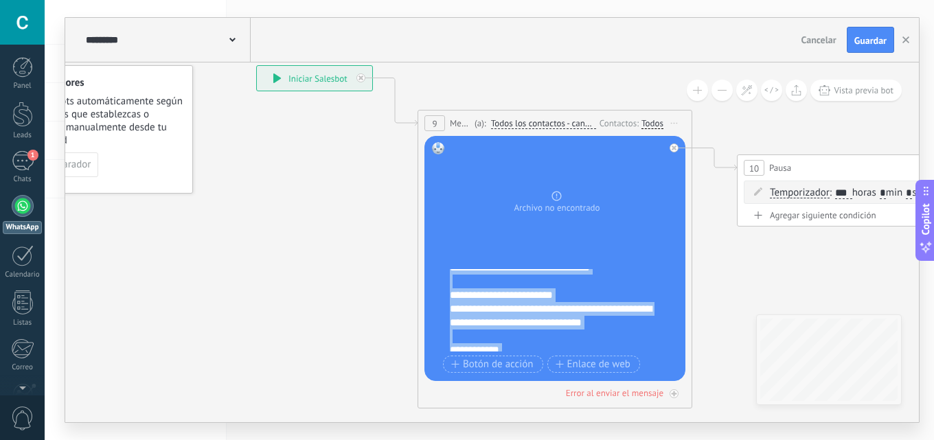
scroll to position [316, 0]
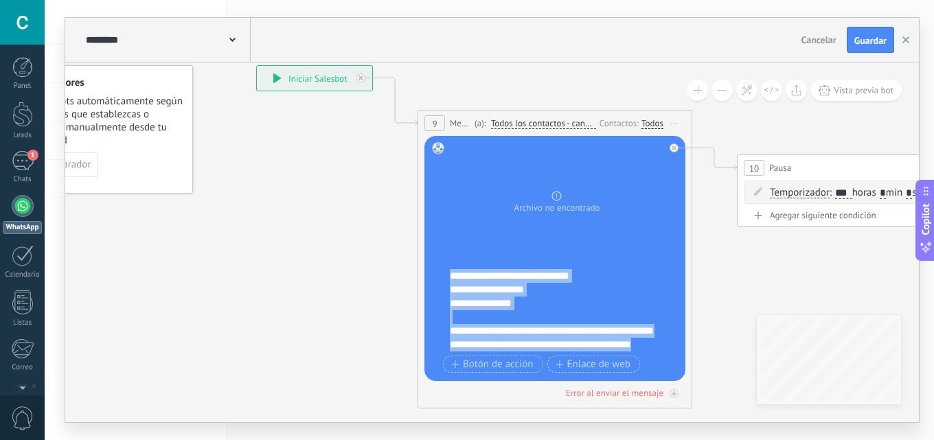
drag, startPoint x: 454, startPoint y: 271, endPoint x: 755, endPoint y: 420, distance: 335.7
click at [747, 440] on html ".abccls-1,.abccls-2{fill-rule:evenodd}.abccls-2{fill:#fff} .abfcls-1{fill:none}…" at bounding box center [467, 220] width 934 height 440
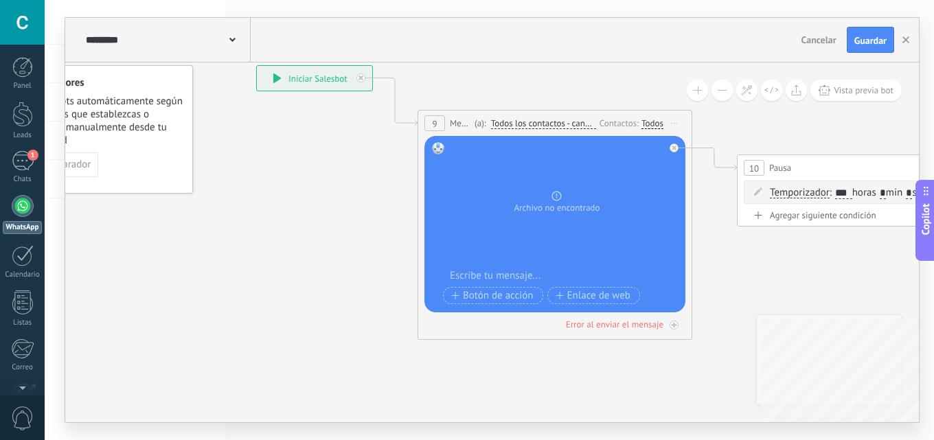
scroll to position [0, 0]
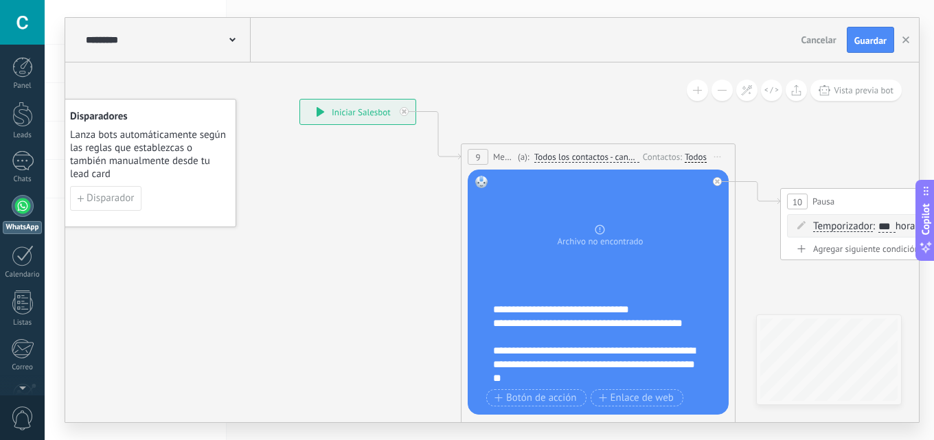
drag, startPoint x: 475, startPoint y: 30, endPoint x: 467, endPoint y: 54, distance: 25.4
click at [467, 28] on div "**********" at bounding box center [492, 220] width 854 height 404
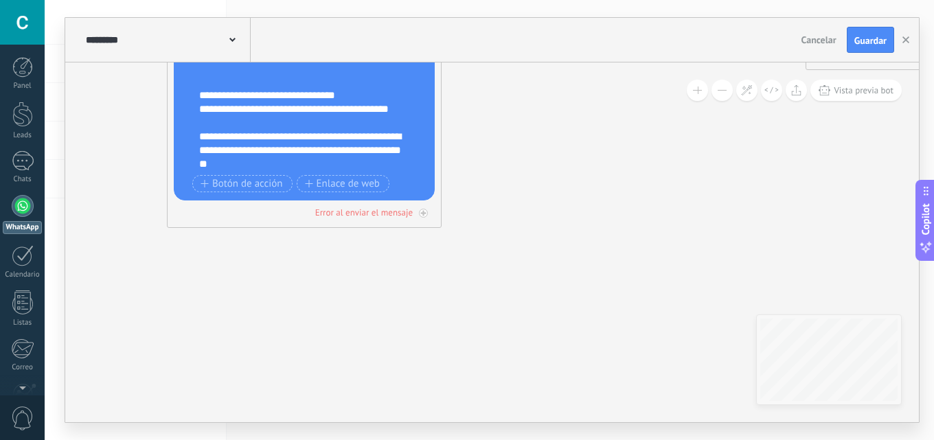
click at [487, 440] on html ".abccls-1,.abccls-2{fill-rule:evenodd}.abccls-2{fill:#fff} .abfcls-1{fill:none}…" at bounding box center [467, 220] width 934 height 440
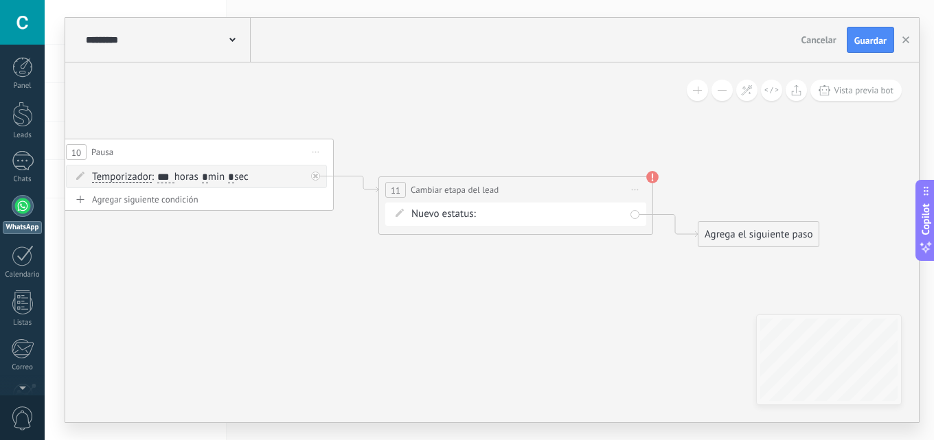
drag, startPoint x: 180, startPoint y: 282, endPoint x: 228, endPoint y: 258, distance: 53.7
click at [167, 277] on icon at bounding box center [175, 221] width 1881 height 1030
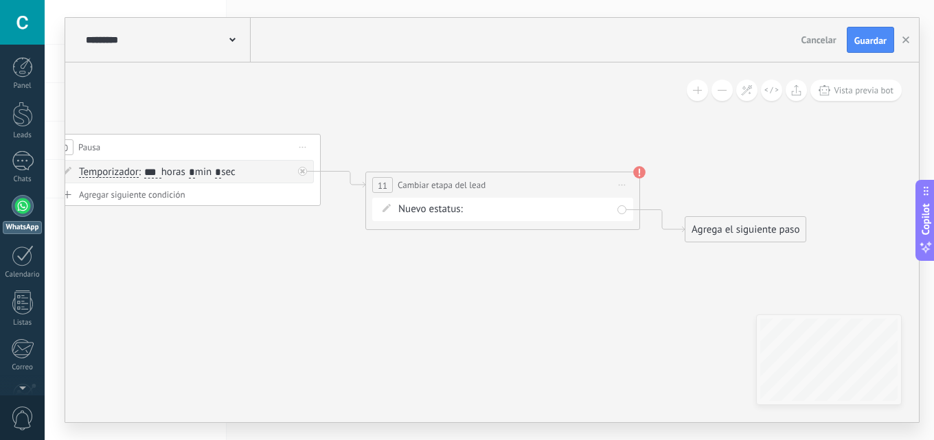
click at [0, 0] on div "remarketing1 remarketing2 remarketing 3 remarketing4 remarketing 5 remarketing …" at bounding box center [0, 0] width 0 height 0
click at [0, 0] on label "remarketing 5" at bounding box center [0, 0] width 0 height 0
click at [639, 174] on use at bounding box center [639, 172] width 12 height 12
drag, startPoint x: 709, startPoint y: 154, endPoint x: 807, endPoint y: 87, distance: 118.7
click at [712, 152] on icon at bounding box center [162, 216] width 1881 height 1030
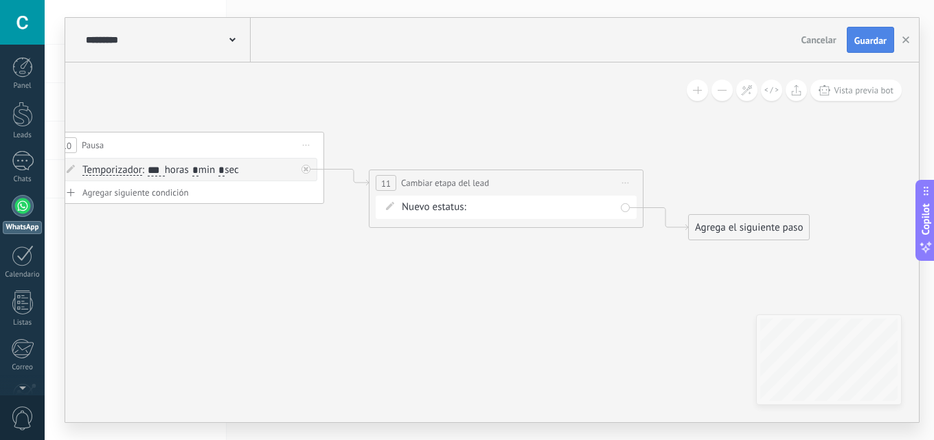
click at [875, 42] on span "Guardar" at bounding box center [870, 41] width 32 height 10
click at [904, 42] on use "button" at bounding box center [905, 39] width 7 height 7
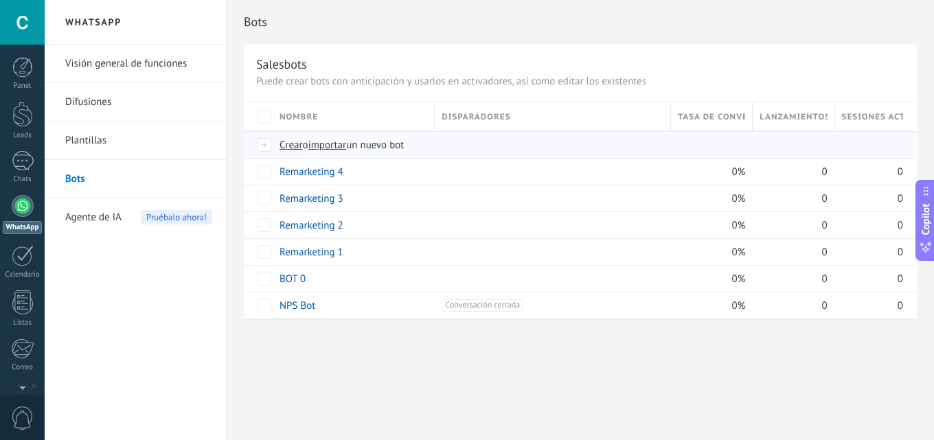
click at [343, 143] on span "importar" at bounding box center [327, 145] width 38 height 13
click at [0, 0] on input "importar un nuevo bot" at bounding box center [0, 0] width 0 height 0
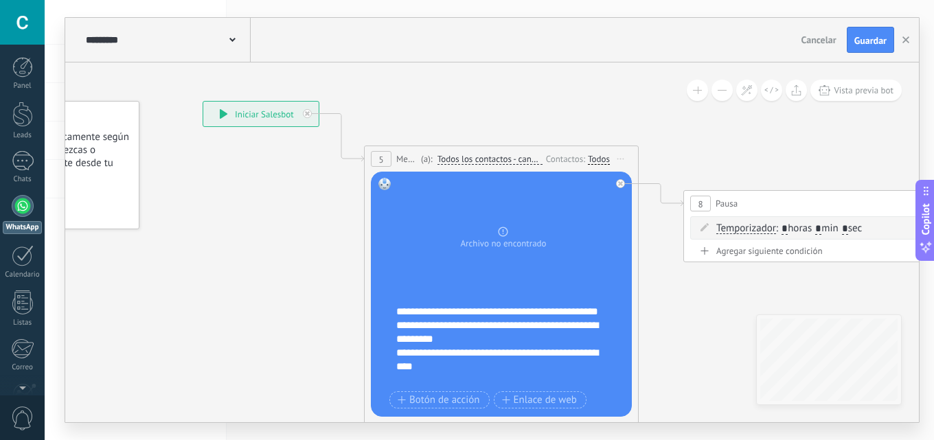
drag, startPoint x: 308, startPoint y: 239, endPoint x: 264, endPoint y: 212, distance: 50.9
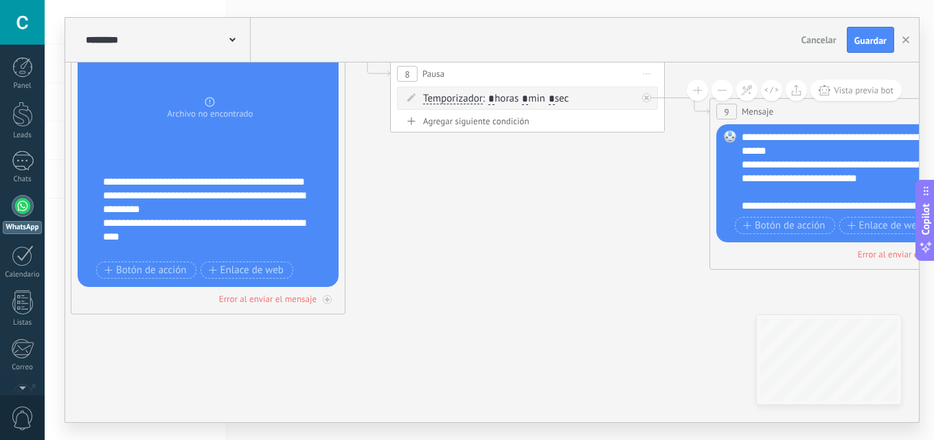
drag, startPoint x: 575, startPoint y: 270, endPoint x: 279, endPoint y: 189, distance: 306.9
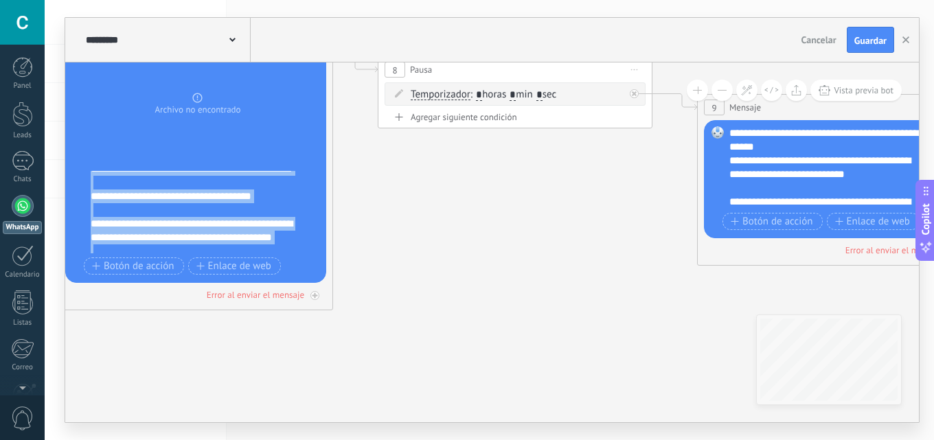
scroll to position [275, 0]
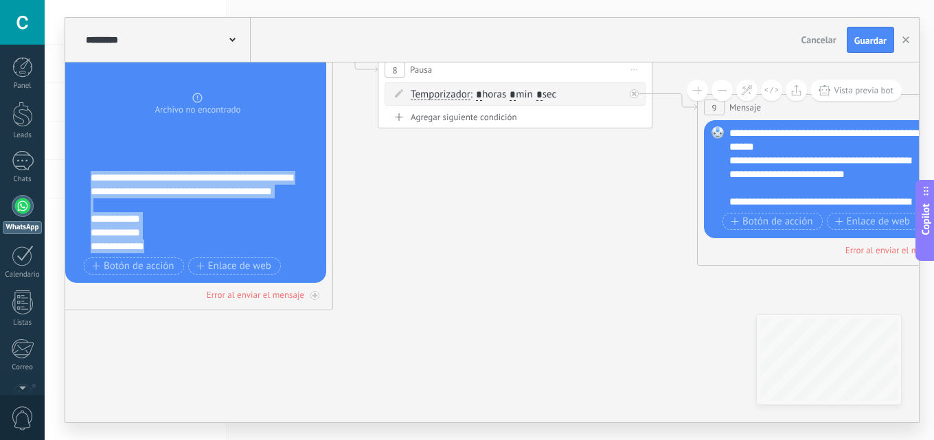
drag, startPoint x: 98, startPoint y: 178, endPoint x: 343, endPoint y: 377, distance: 315.9
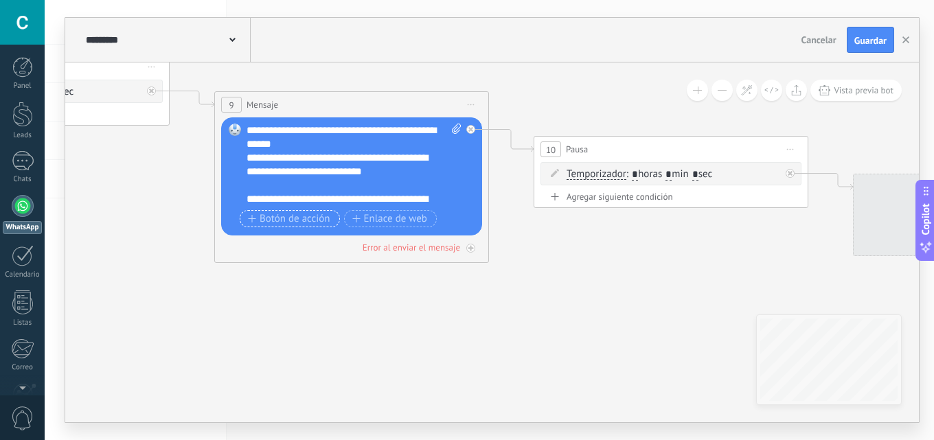
drag, startPoint x: 24, startPoint y: 299, endPoint x: 298, endPoint y: 194, distance: 293.2
click at [18, 270] on body ".abccls-1,.abccls-2{fill-rule:evenodd}.abccls-2{fill:#fff} .abfcls-1{fill:none}…" at bounding box center [467, 220] width 934 height 440
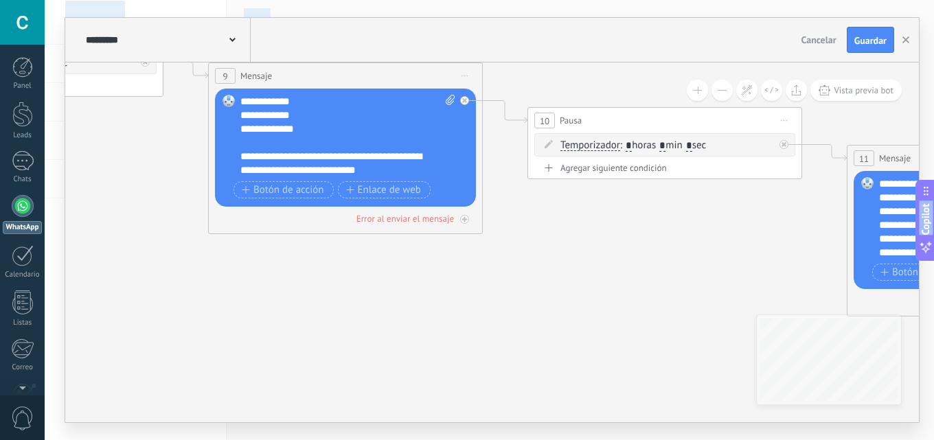
scroll to position [220, 0]
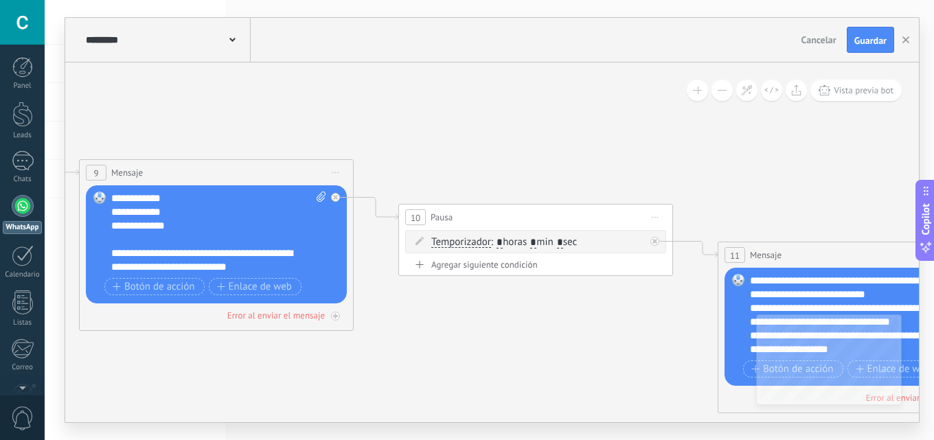
drag, startPoint x: 323, startPoint y: 295, endPoint x: 253, endPoint y: 276, distance: 72.5
click at [253, 376] on icon at bounding box center [455, 223] width 3039 height 1068
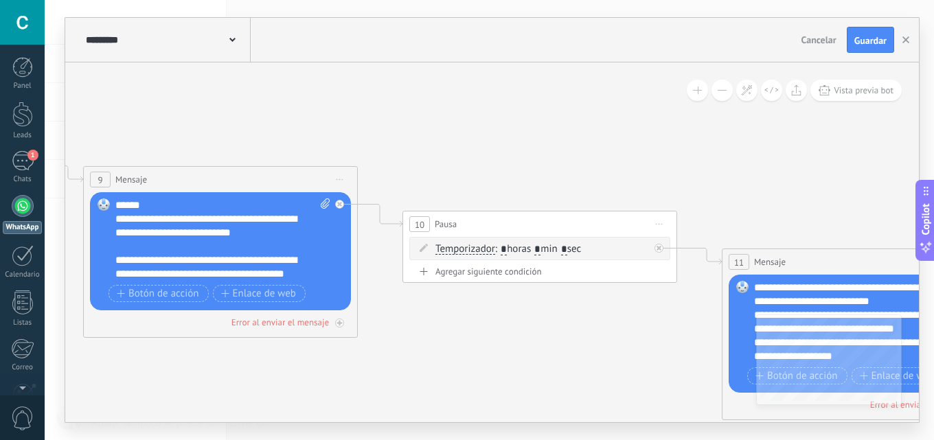
scroll to position [0, 0]
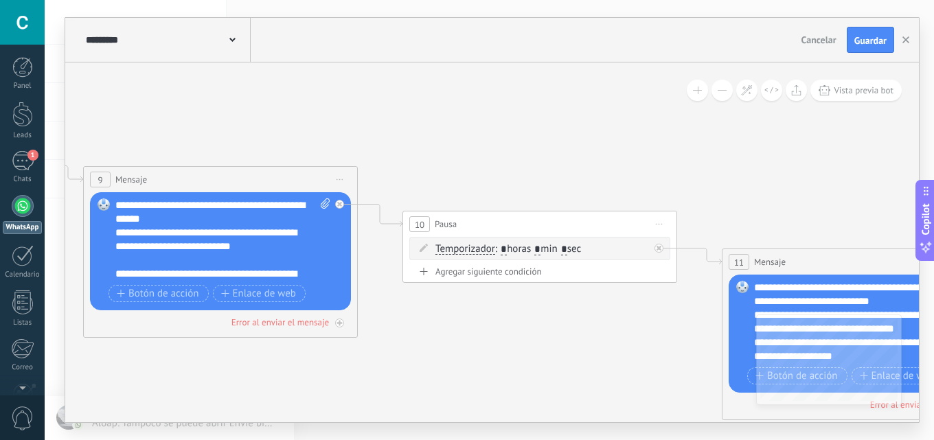
click at [251, 196] on div "Reemplazar Quitar Convertir a mensaje de voz Arrastre la imagen aquí para adjun…" at bounding box center [220, 251] width 261 height 118
click at [223, 203] on span "**********" at bounding box center [185, 205] width 74 height 10
click at [232, 214] on div "**********" at bounding box center [222, 239] width 215 height 82
click at [223, 201] on span "**********" at bounding box center [185, 205] width 74 height 10
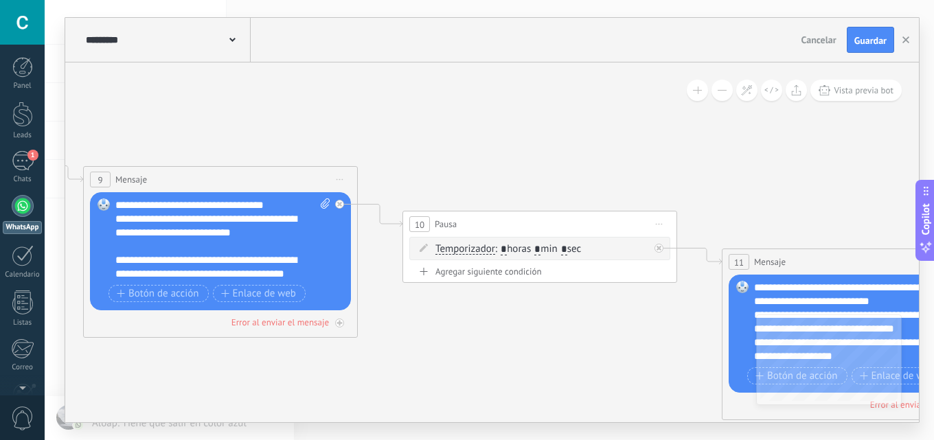
click at [161, 203] on div "**********" at bounding box center [222, 239] width 215 height 82
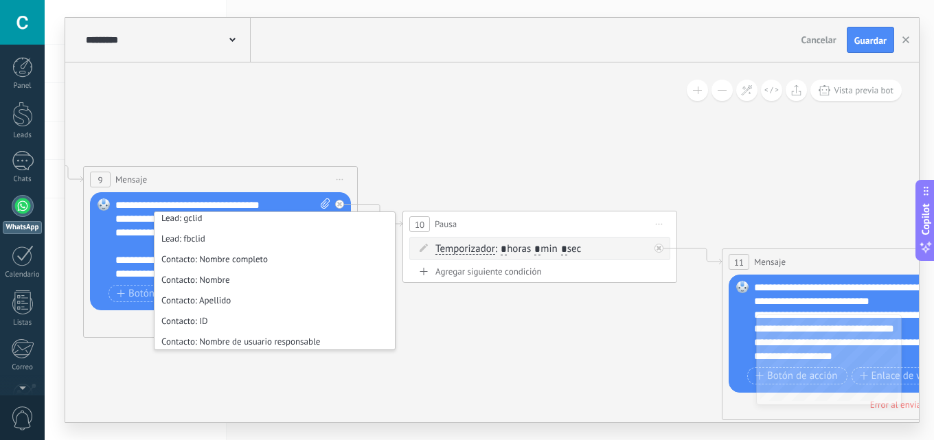
scroll to position [618, 0]
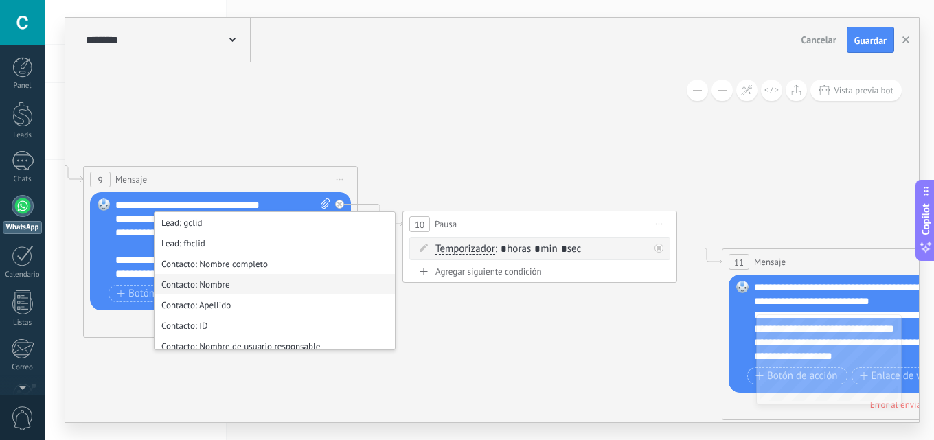
click at [234, 283] on li "Contacto: Nombre" at bounding box center [275, 284] width 240 height 21
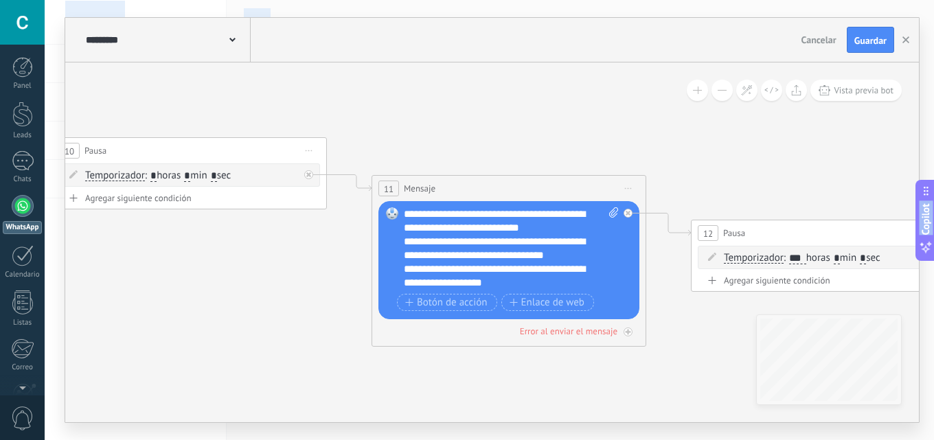
drag, startPoint x: 50, startPoint y: 275, endPoint x: 185, endPoint y: 269, distance: 135.4
click at [50, 269] on div "**********" at bounding box center [489, 220] width 889 height 440
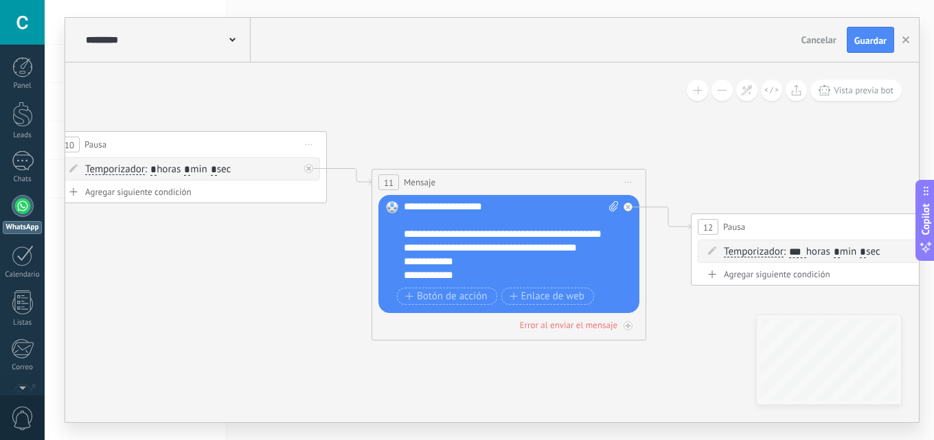
scroll to position [137, 0]
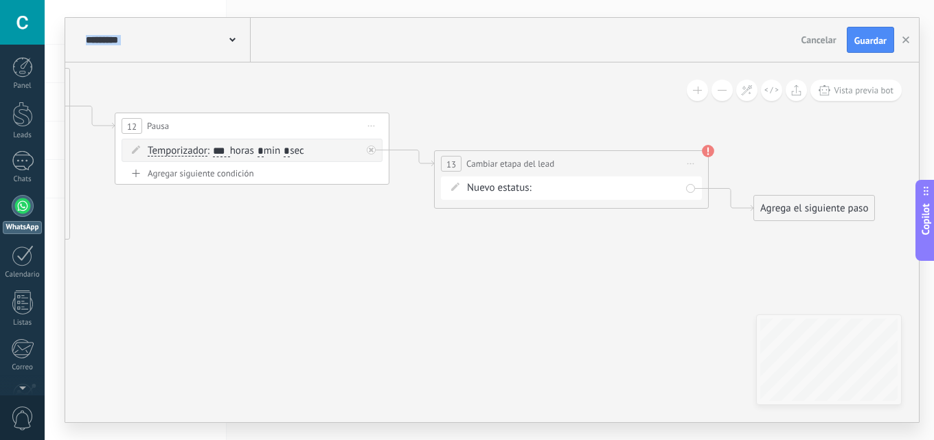
drag, startPoint x: 139, startPoint y: 240, endPoint x: 198, endPoint y: 211, distance: 65.7
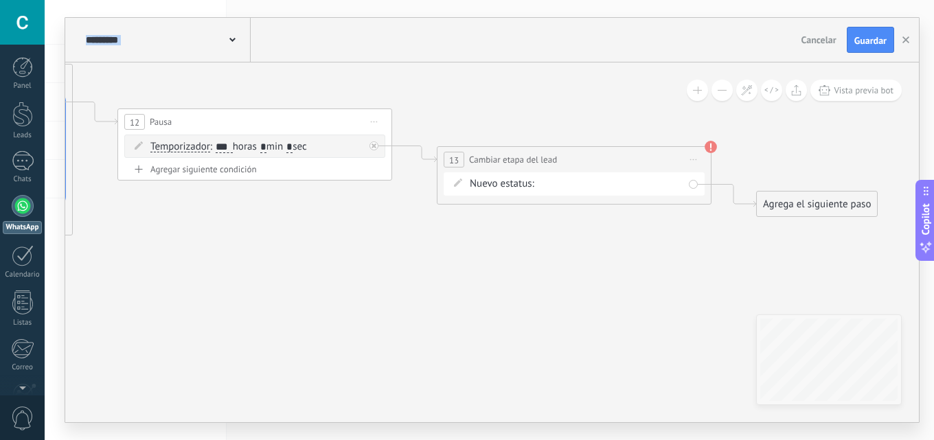
click at [0, 0] on div "remarketing1 remarketing2 remarketing 3 remarketing4 remarketing 5 remarketing …" at bounding box center [0, 0] width 0 height 0
click at [0, 0] on label "remarketing 6" at bounding box center [0, 0] width 0 height 0
drag, startPoint x: 456, startPoint y: 307, endPoint x: 635, endPoint y: 121, distance: 257.9
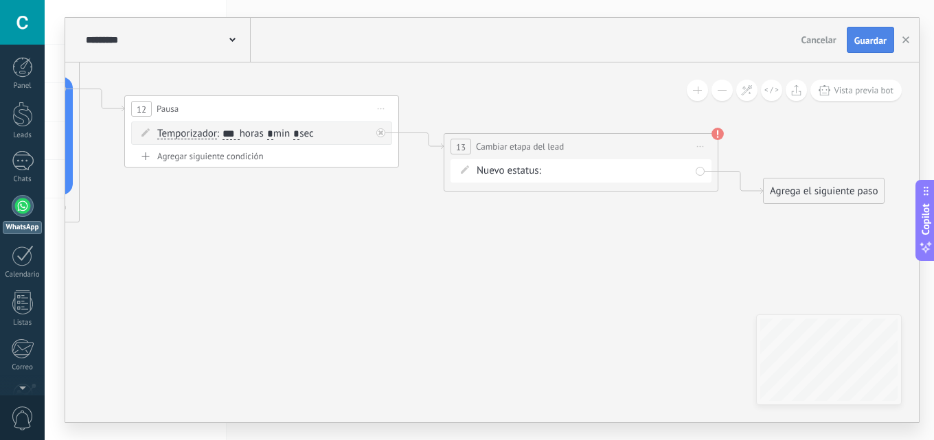
click at [858, 38] on span "Guardar" at bounding box center [870, 41] width 32 height 10
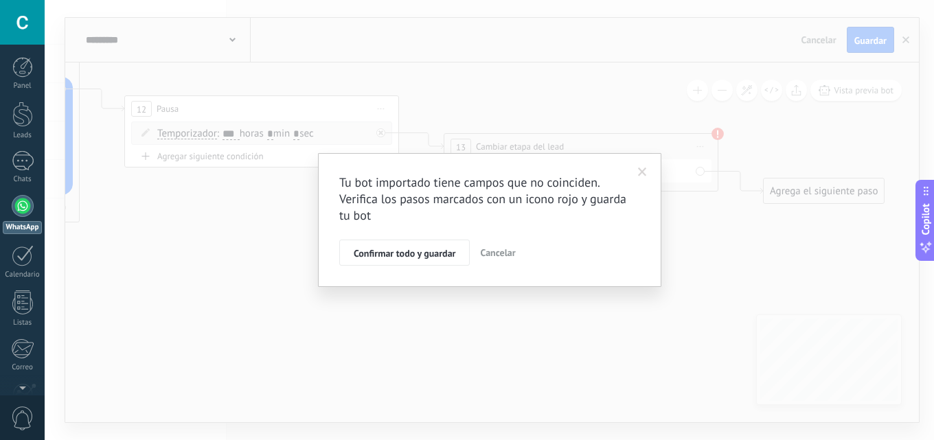
click at [668, 178] on div "Tu bot importado tiene campos que no coinciden. Verifica los pasos marcados con…" at bounding box center [489, 220] width 889 height 440
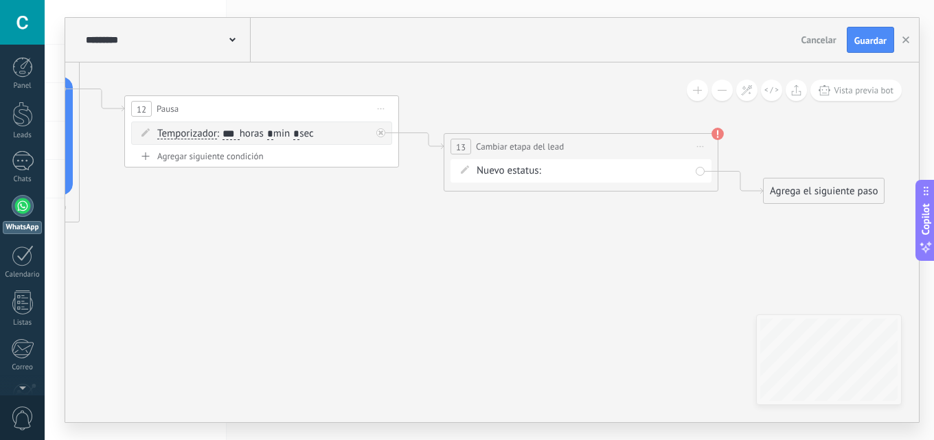
click at [0, 0] on use at bounding box center [0, 0] width 0 height 0
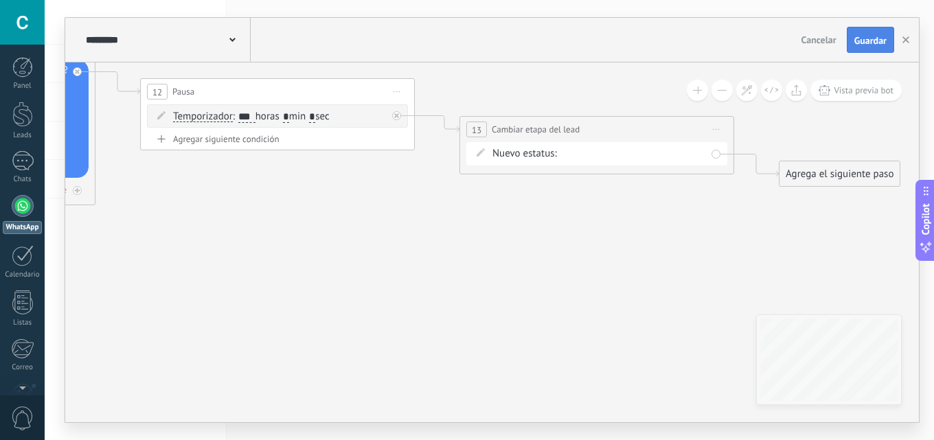
click at [855, 40] on span "Guardar" at bounding box center [870, 41] width 32 height 10
click at [902, 43] on button "button" at bounding box center [906, 40] width 21 height 26
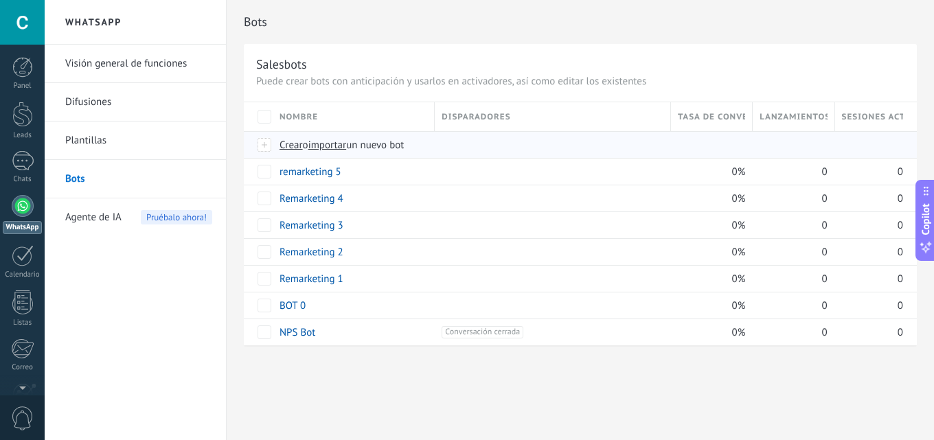
click at [335, 148] on span "importar" at bounding box center [327, 145] width 38 height 13
click at [0, 0] on input "importar un nuevo bot" at bounding box center [0, 0] width 0 height 0
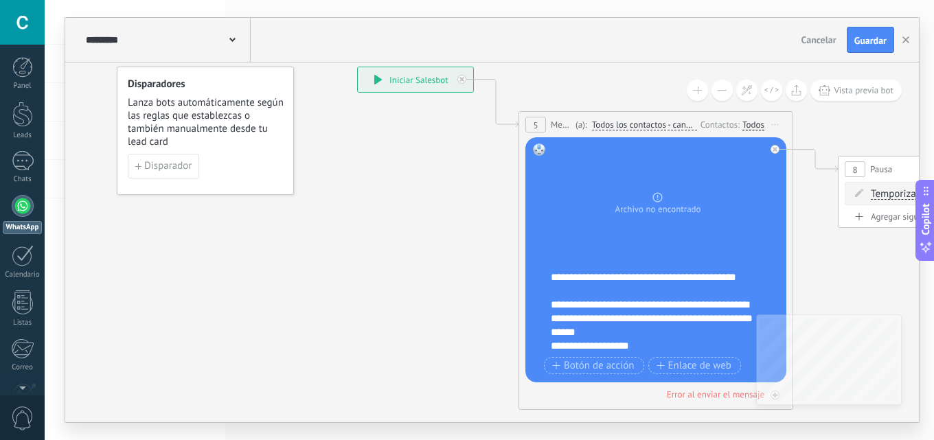
drag, startPoint x: 548, startPoint y: 280, endPoint x: 562, endPoint y: 280, distance: 13.8
click at [562, 280] on div "Reemplazar Quitar Convertir a mensaje de voz Arrastre la imagen aquí para adjun…" at bounding box center [655, 259] width 261 height 245
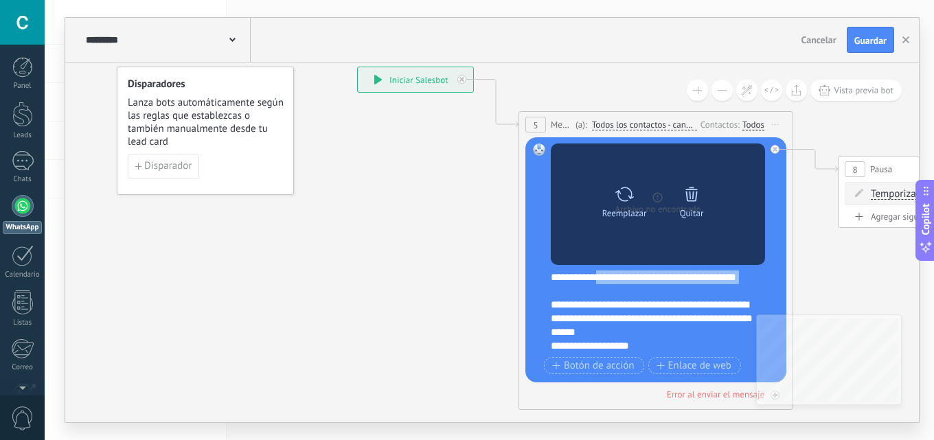
drag, startPoint x: 626, startPoint y: 300, endPoint x: 603, endPoint y: 261, distance: 45.6
click at [603, 261] on div "**********" at bounding box center [658, 261] width 214 height 234
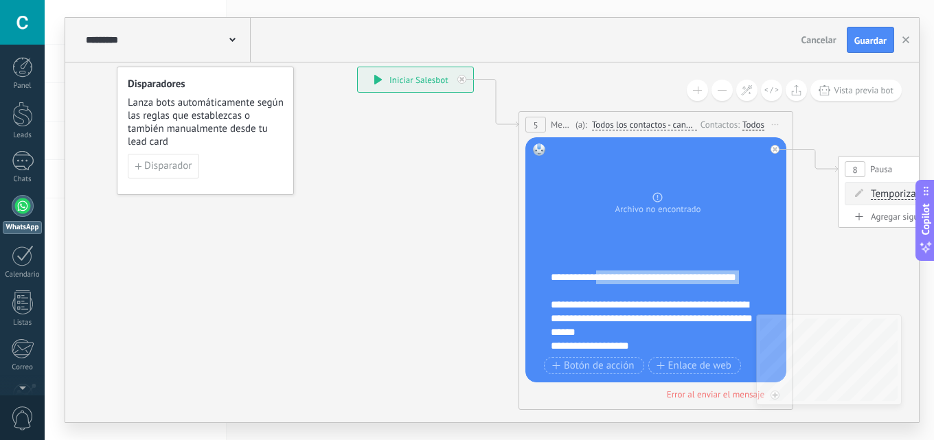
click at [611, 302] on div "**********" at bounding box center [665, 312] width 228 height 82
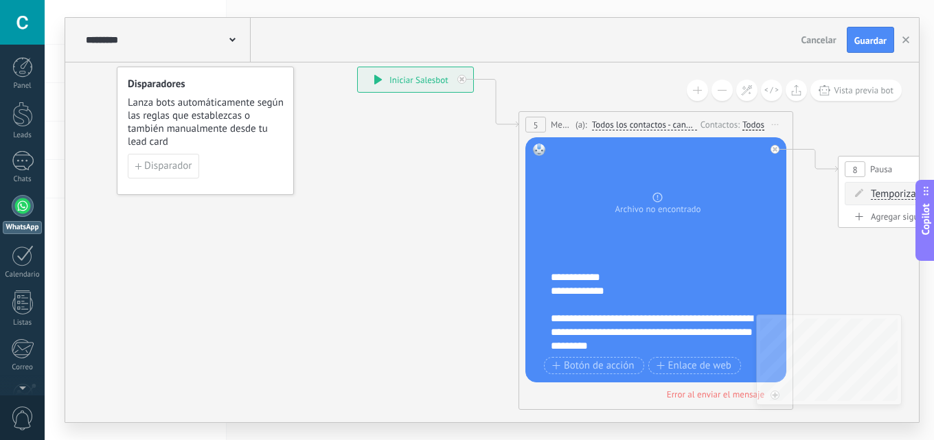
scroll to position [330, 0]
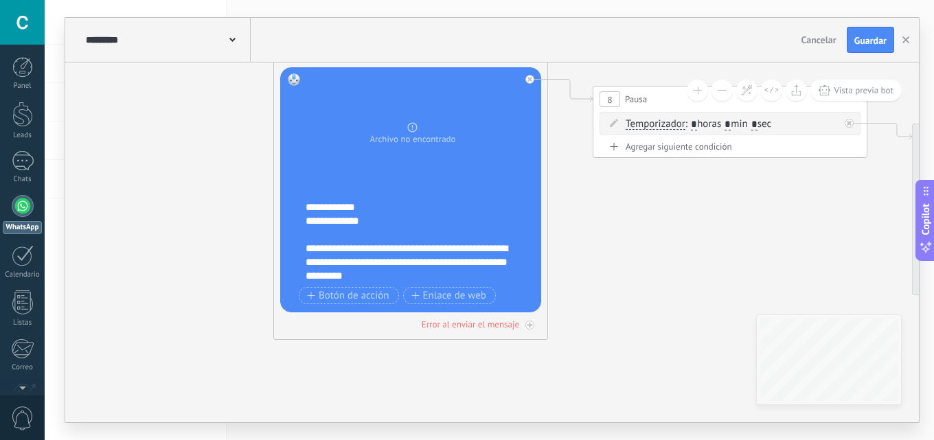
drag, startPoint x: 198, startPoint y: 223, endPoint x: 216, endPoint y: 212, distance: 21.0
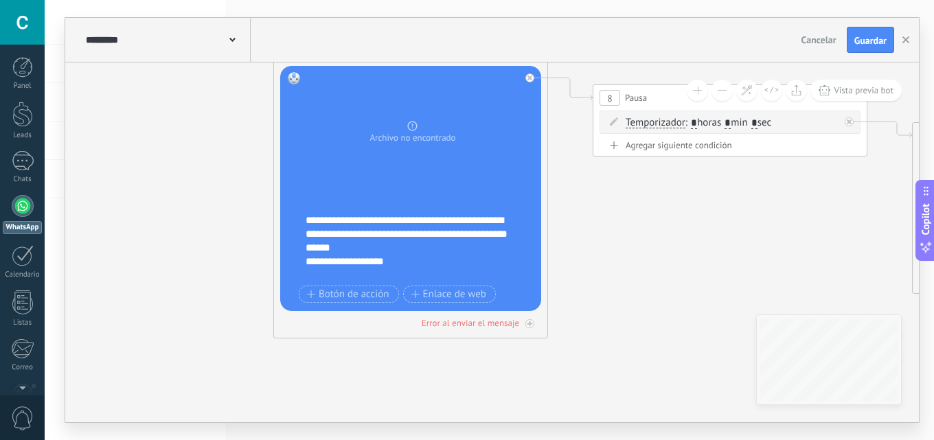
scroll to position [0, 0]
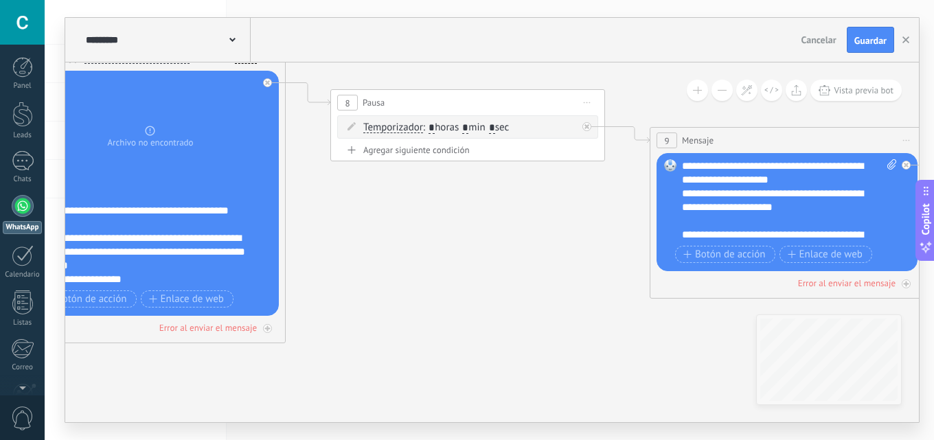
drag, startPoint x: 433, startPoint y: 202, endPoint x: 444, endPoint y: 198, distance: 10.9
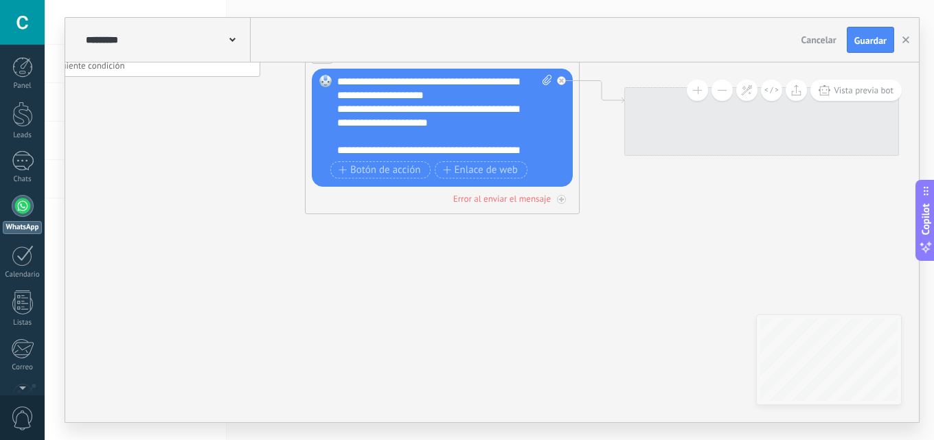
click at [190, 153] on icon at bounding box center [680, 106] width 3039 height 1068
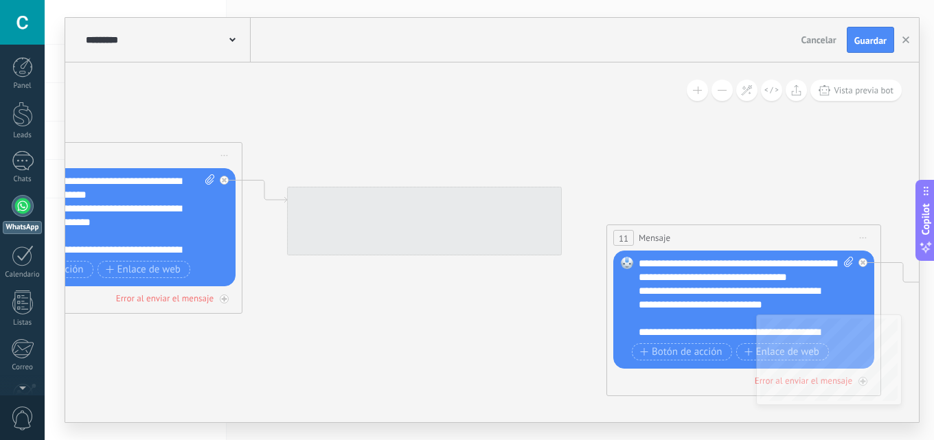
drag, startPoint x: 223, startPoint y: 372, endPoint x: 253, endPoint y: 312, distance: 66.6
click at [190, 384] on icon at bounding box center [343, 206] width 3039 height 1068
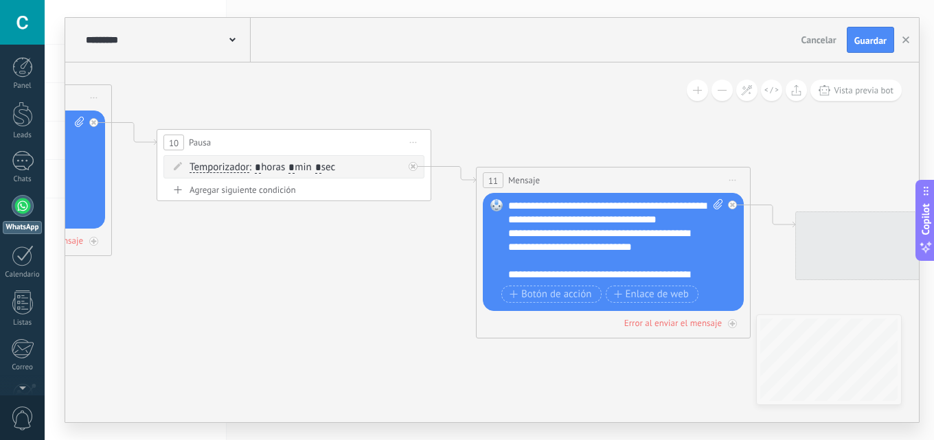
drag, startPoint x: 278, startPoint y: 231, endPoint x: 308, endPoint y: 234, distance: 30.4
click at [190, 203] on icon at bounding box center [213, 148] width 3039 height 1068
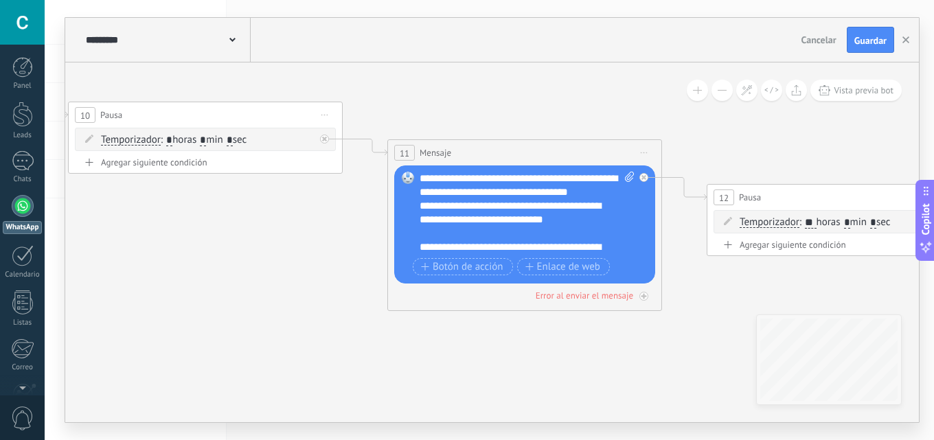
drag, startPoint x: 294, startPoint y: 118, endPoint x: 360, endPoint y: 132, distance: 67.3
click at [275, 119] on icon at bounding box center [184, 121] width 3158 height 1068
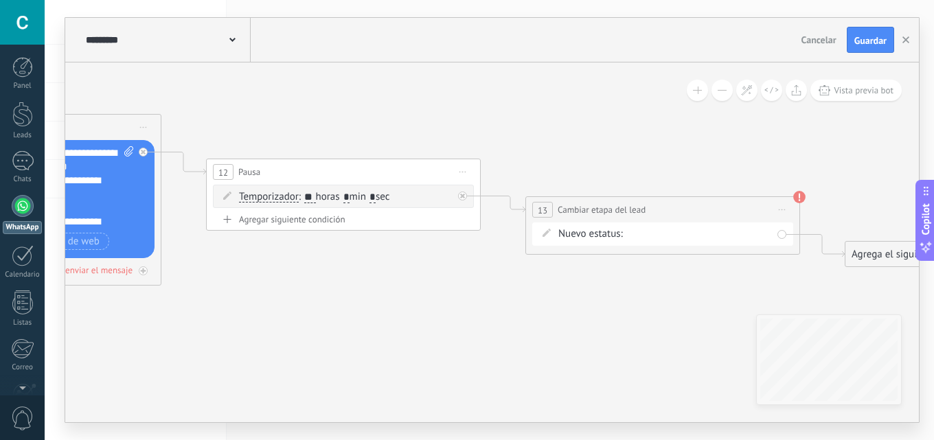
click at [0, 0] on div "remarketing1 remarketing2 remarketing 3 remarketing4 remarketing 5 remarketing …" at bounding box center [0, 0] width 0 height 0
click at [0, 0] on label "remarketing 6" at bounding box center [0, 0] width 0 height 0
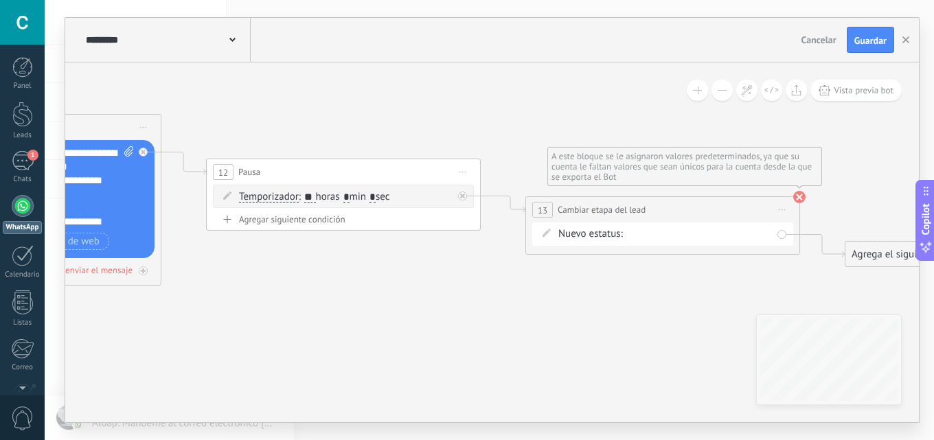
click at [799, 198] on use at bounding box center [799, 197] width 12 height 12
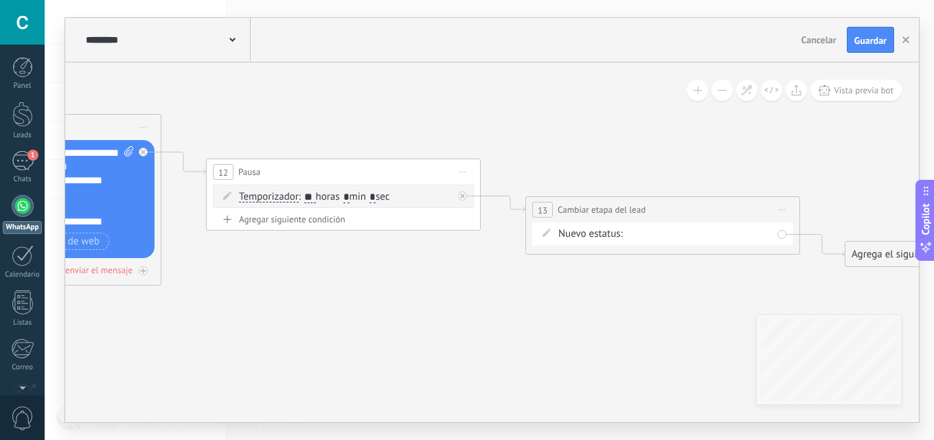
click at [0, 0] on div "remarketing1 remarketing2 remarketing 3 remarketing4 remarketing 5 remarketing …" at bounding box center [0, 0] width 0 height 0
click at [0, 0] on label "remarketing 7" at bounding box center [0, 0] width 0 height 0
click at [866, 36] on span "Guardar" at bounding box center [870, 41] width 32 height 10
click at [907, 36] on icon "button" at bounding box center [905, 39] width 7 height 7
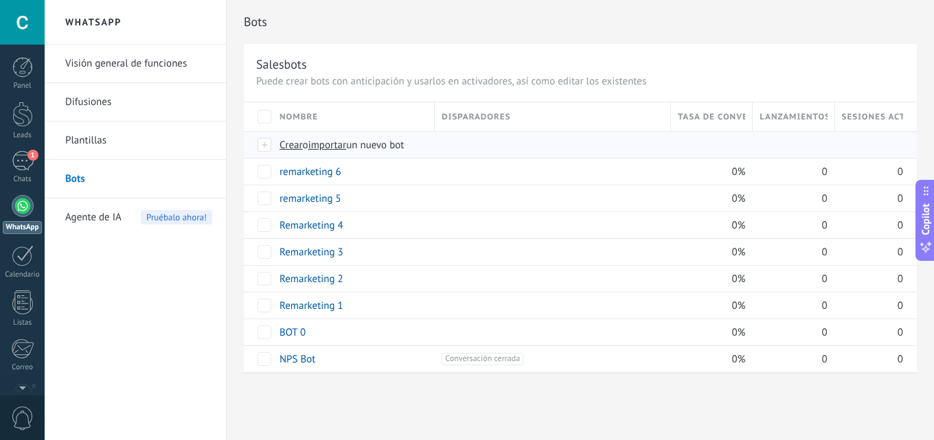
click at [332, 139] on span "importar" at bounding box center [327, 145] width 38 height 13
click at [0, 0] on input "importar un nuevo bot" at bounding box center [0, 0] width 0 height 0
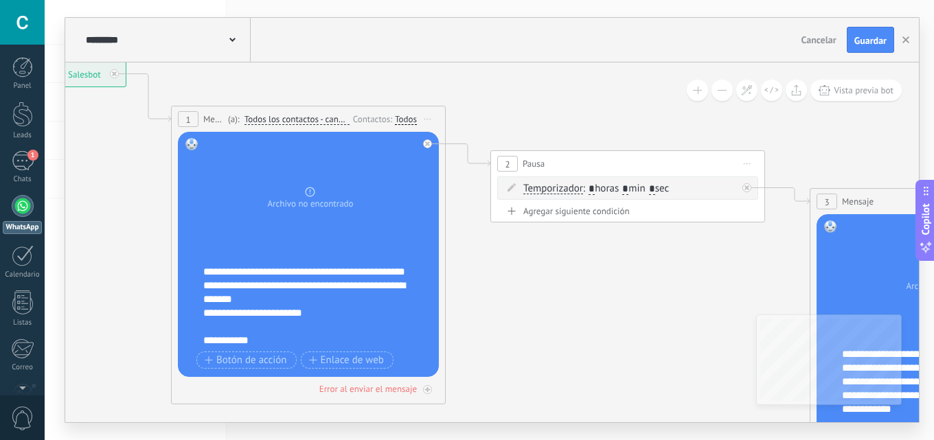
drag, startPoint x: 242, startPoint y: 49, endPoint x: 282, endPoint y: 115, distance: 77.0
click at [238, 51] on div "**********" at bounding box center [492, 220] width 854 height 404
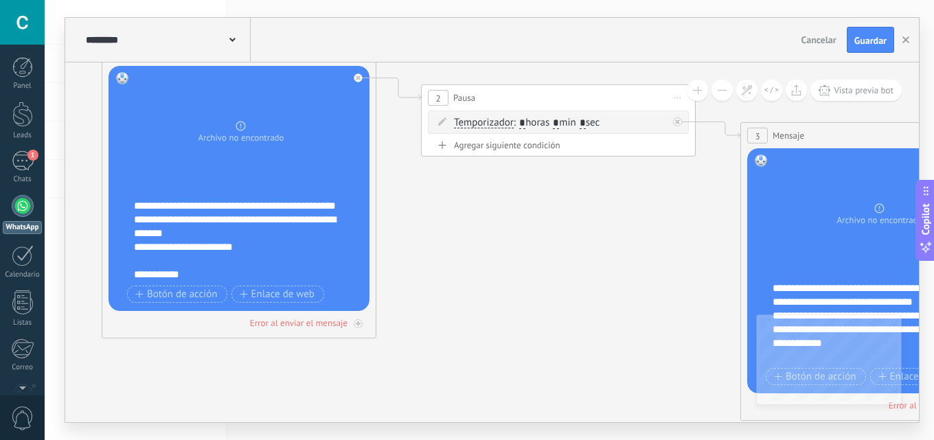
drag, startPoint x: 530, startPoint y: 233, endPoint x: 231, endPoint y: 203, distance: 300.3
click at [486, 224] on icon at bounding box center [798, 249] width 2402 height 1194
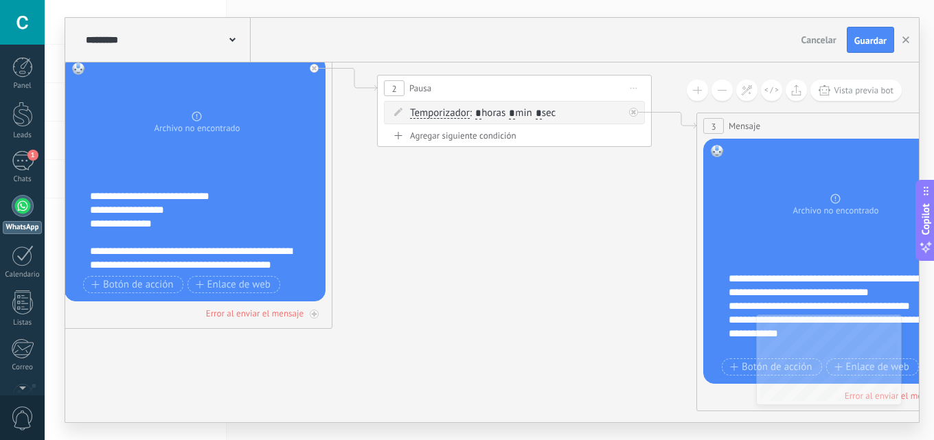
scroll to position [343, 0]
drag, startPoint x: 0, startPoint y: 128, endPoint x: 11, endPoint y: 126, distance: 11.2
click at [0, 122] on body ".abccls-1,.abccls-2{fill-rule:evenodd}.abccls-2{fill:#fff} .abfcls-1{fill:none}…" at bounding box center [467, 220] width 934 height 440
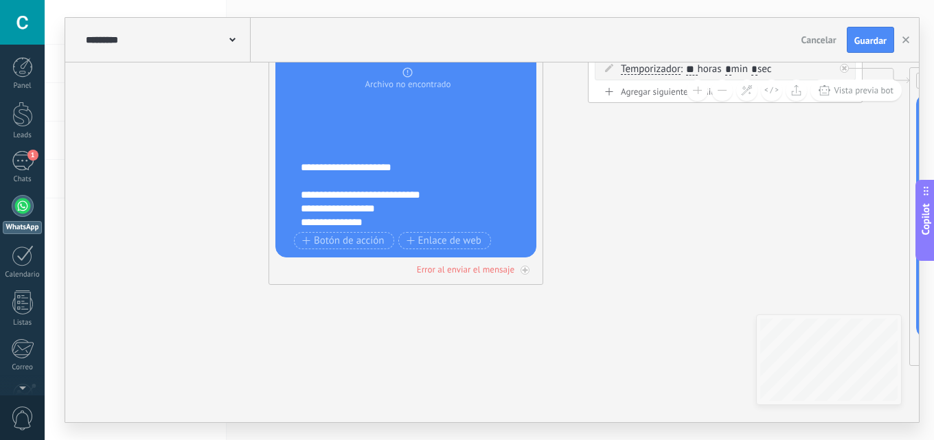
scroll to position [302, 0]
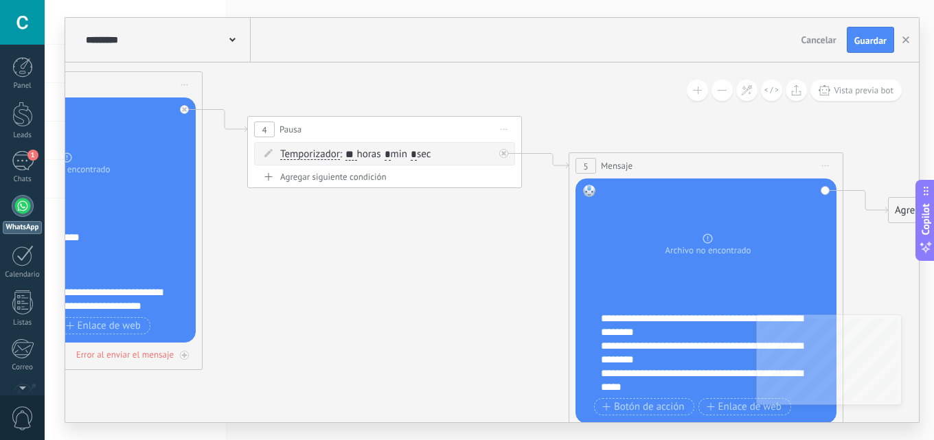
drag, startPoint x: 652, startPoint y: 201, endPoint x: 229, endPoint y: 242, distance: 424.4
click at [221, 266] on icon at bounding box center [45, 198] width 2522 height 1194
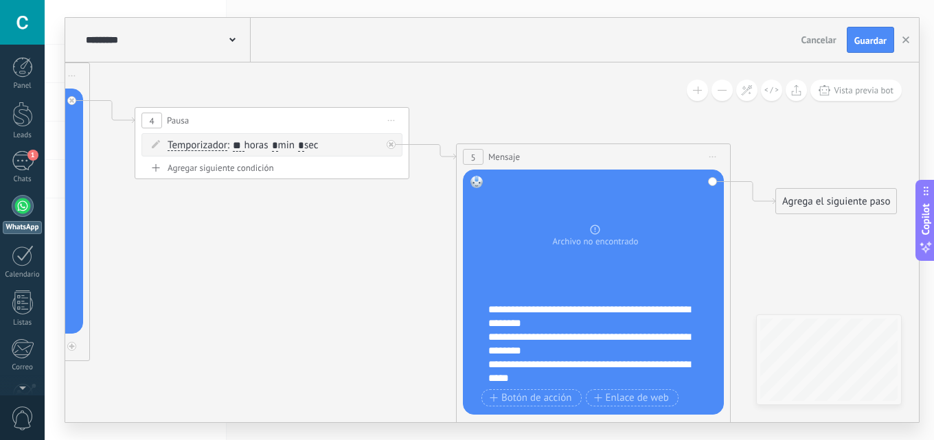
click at [0, 183] on body ".abccls-1,.abccls-2{fill-rule:evenodd}.abccls-2{fill:#fff} .abfcls-1{fill:none}…" at bounding box center [467, 220] width 934 height 440
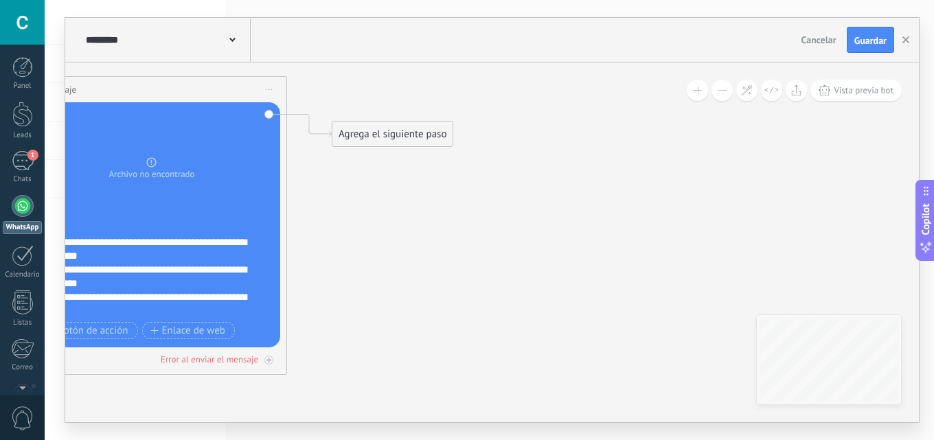
drag, startPoint x: 507, startPoint y: 201, endPoint x: 400, endPoint y: 179, distance: 109.4
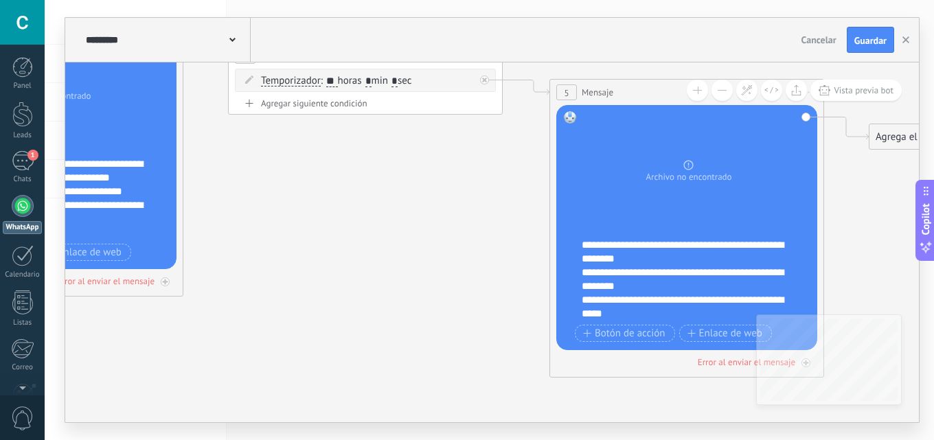
drag, startPoint x: 488, startPoint y: 214, endPoint x: 637, endPoint y: 173, distance: 155.3
click at [611, 224] on icon at bounding box center [26, 125] width 2522 height 1194
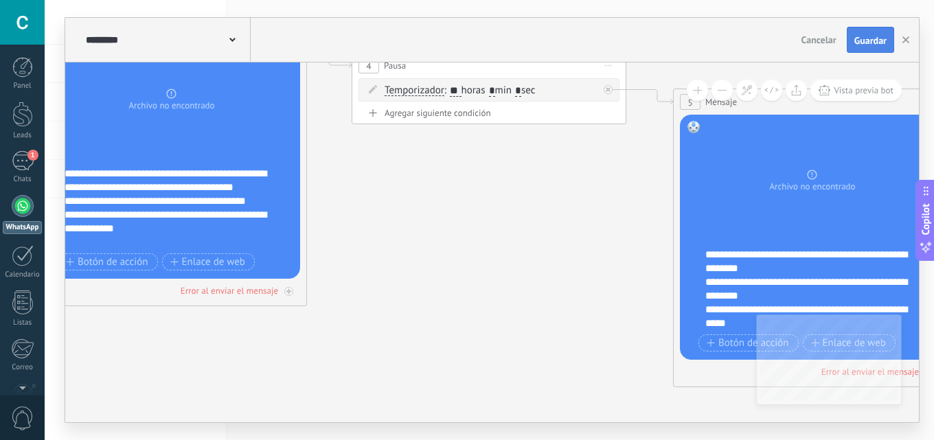
click at [877, 38] on span "Guardar" at bounding box center [870, 41] width 32 height 10
click at [905, 40] on use "button" at bounding box center [905, 39] width 7 height 7
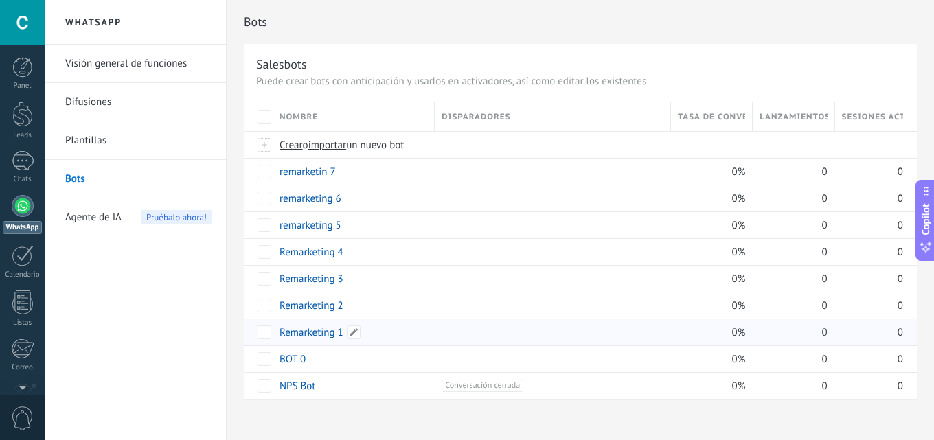
click at [328, 334] on link "Remarketing 1" at bounding box center [312, 332] width 64 height 13
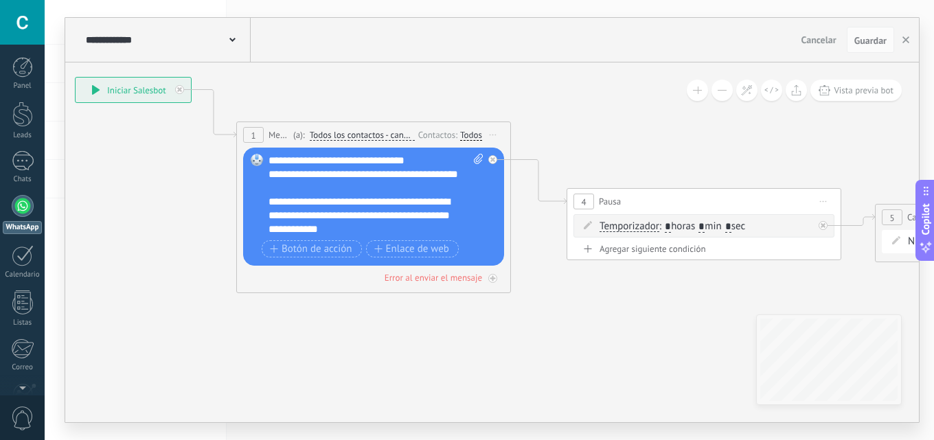
drag, startPoint x: 604, startPoint y: 166, endPoint x: 396, endPoint y: 161, distance: 208.8
click at [323, 87] on icon at bounding box center [671, 185] width 1881 height 903
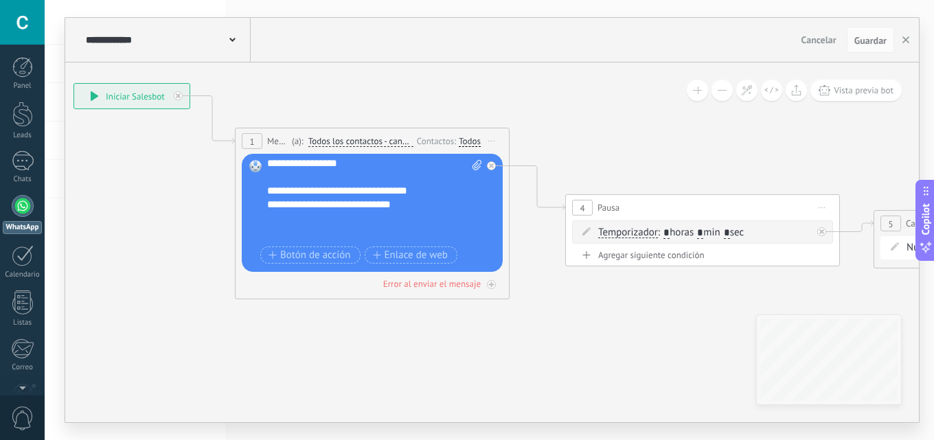
scroll to position [275, 0]
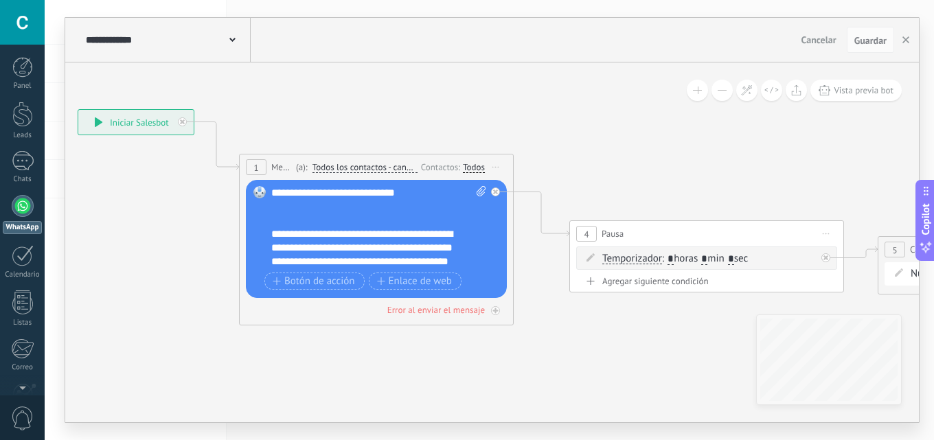
drag, startPoint x: 483, startPoint y: 319, endPoint x: 202, endPoint y: 109, distance: 350.9
click at [481, 343] on icon at bounding box center [674, 217] width 1881 height 903
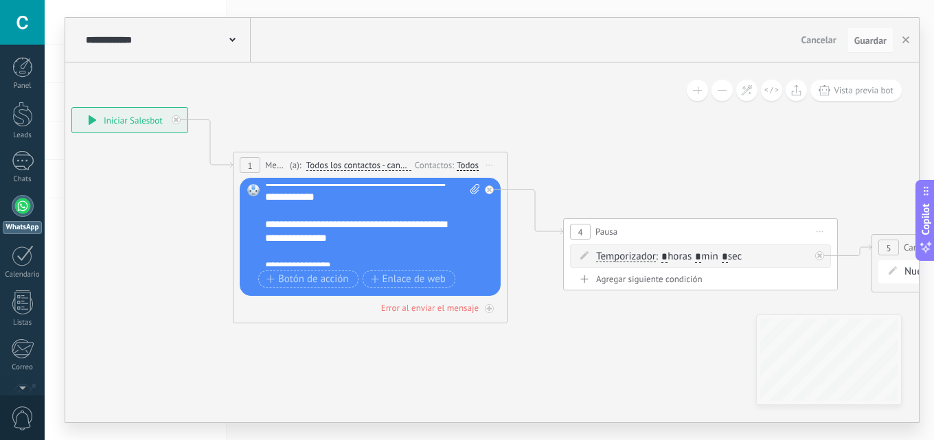
scroll to position [0, 0]
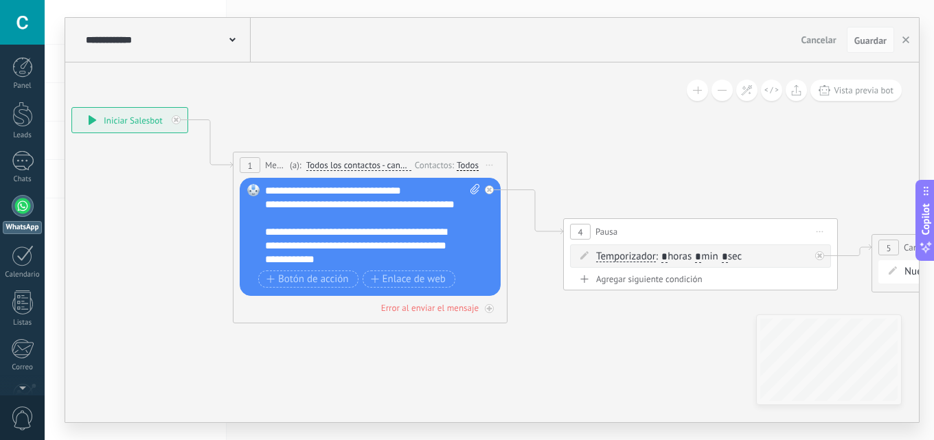
click at [475, 195] on span at bounding box center [472, 225] width 13 height 82
click input "Subir" at bounding box center [0, 0] width 0 height 0
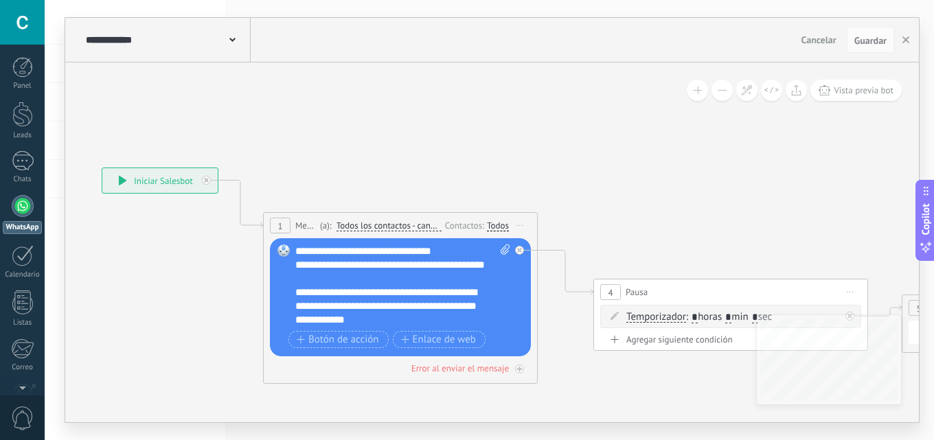
drag, startPoint x: 521, startPoint y: 133, endPoint x: 479, endPoint y: 245, distance: 119.9
click at [551, 195] on icon at bounding box center [698, 275] width 1881 height 903
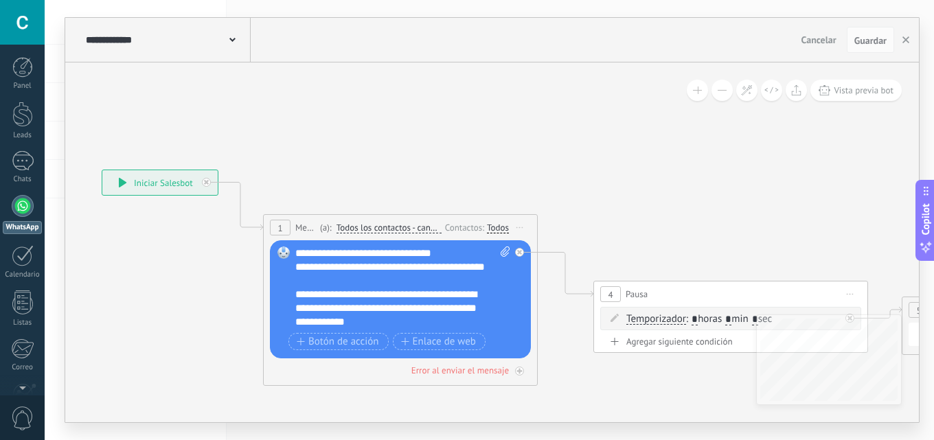
click at [231, 38] on span at bounding box center [232, 38] width 6 height 13
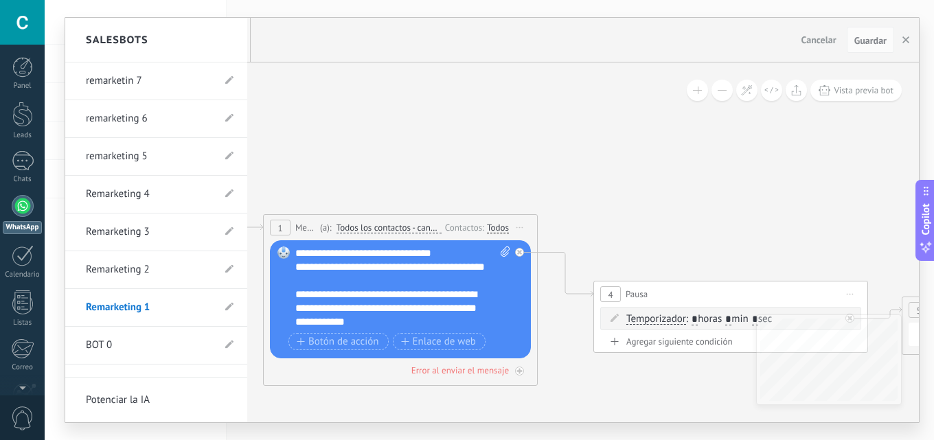
click at [150, 280] on link "Remarketing 2" at bounding box center [149, 270] width 127 height 38
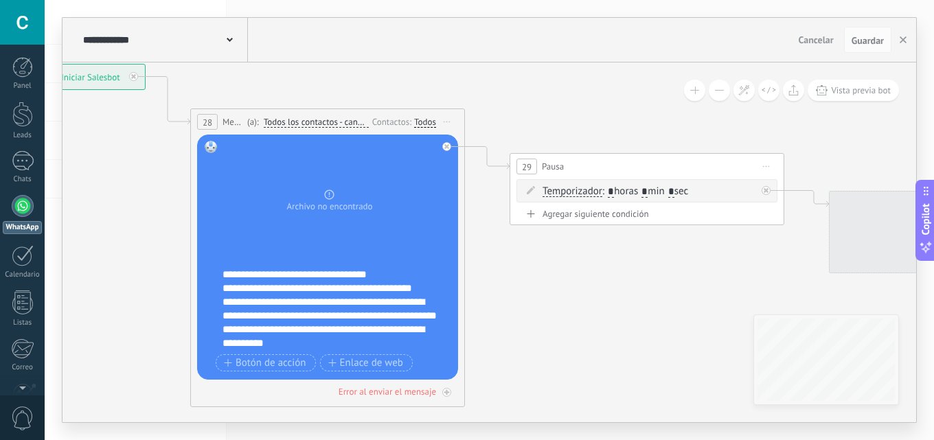
drag, startPoint x: 254, startPoint y: 80, endPoint x: 224, endPoint y: 104, distance: 38.6
click at [213, 62] on icon at bounding box center [565, 235] width 1761 height 1030
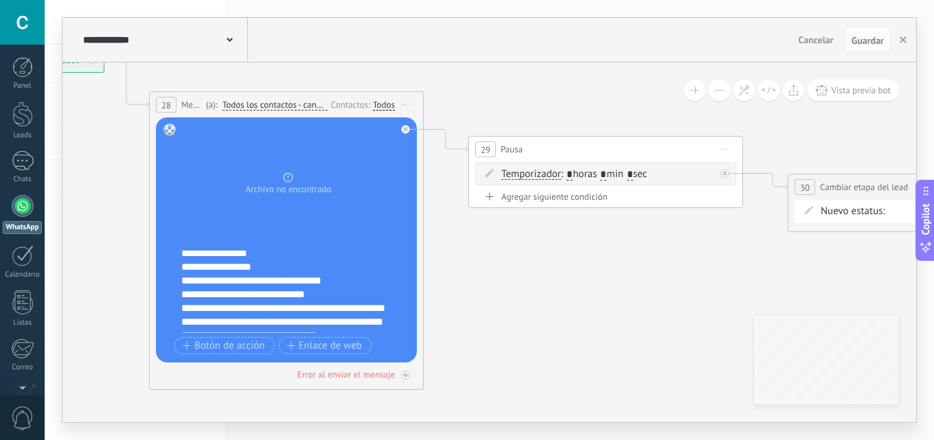
scroll to position [124, 0]
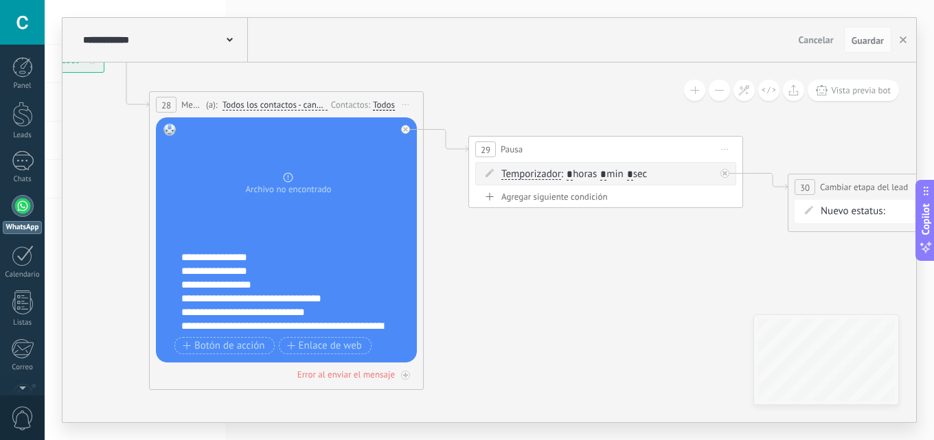
click at [233, 43] on div "**********" at bounding box center [164, 40] width 168 height 44
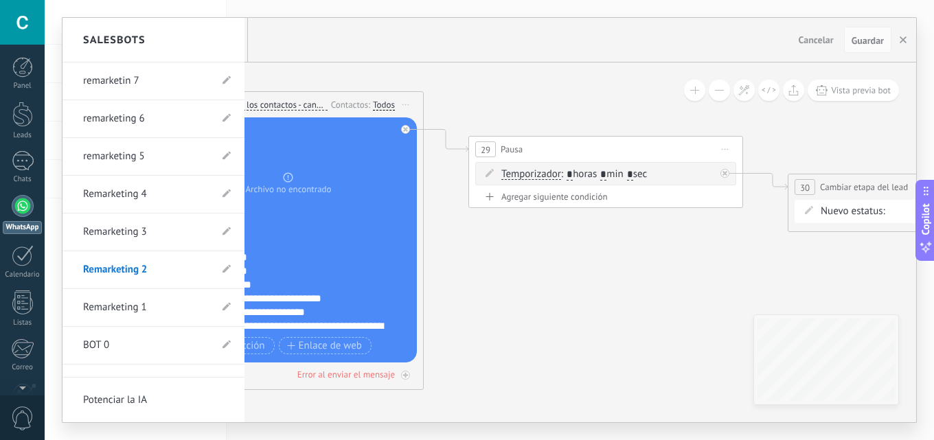
click at [148, 231] on link "Remarketing 3" at bounding box center [146, 232] width 127 height 38
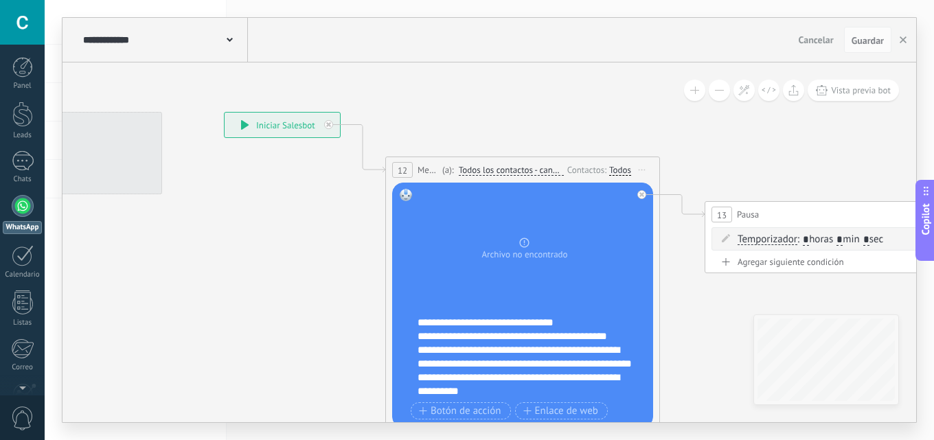
drag, startPoint x: 391, startPoint y: 126, endPoint x: 334, endPoint y: 100, distance: 63.3
click at [334, 100] on icon at bounding box center [821, 284] width 1881 height 1030
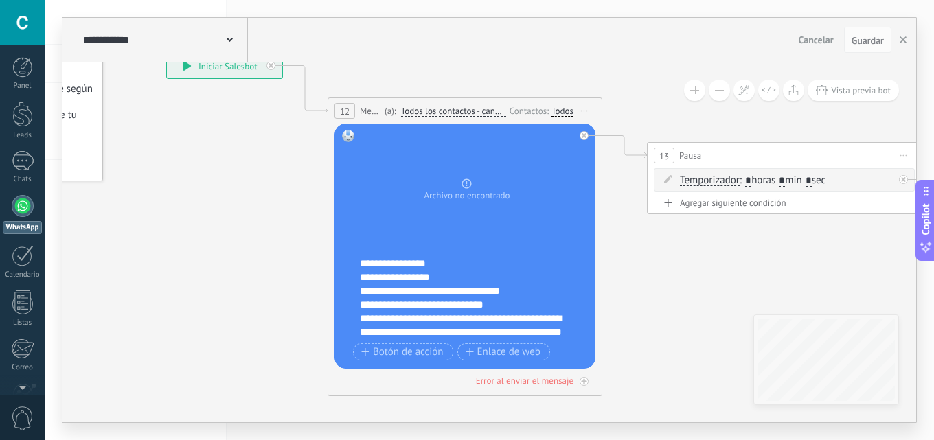
scroll to position [0, 0]
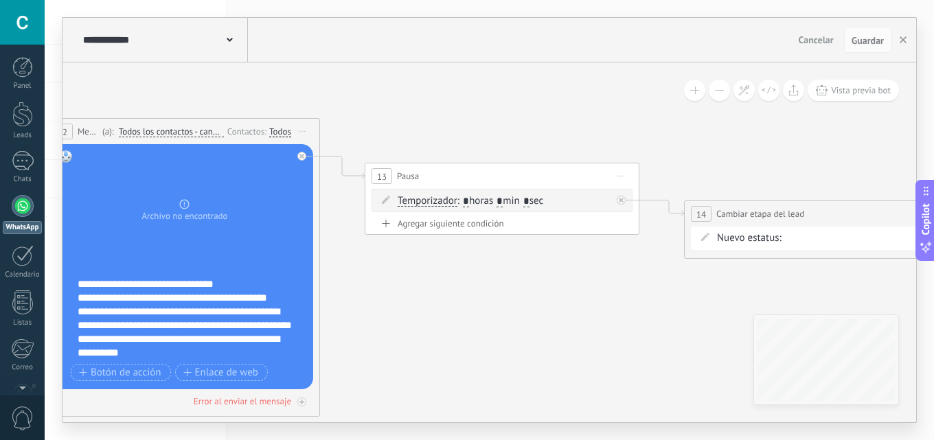
drag, startPoint x: 666, startPoint y: 293, endPoint x: 378, endPoint y: 315, distance: 289.3
click at [378, 315] on icon at bounding box center [481, 245] width 1881 height 1030
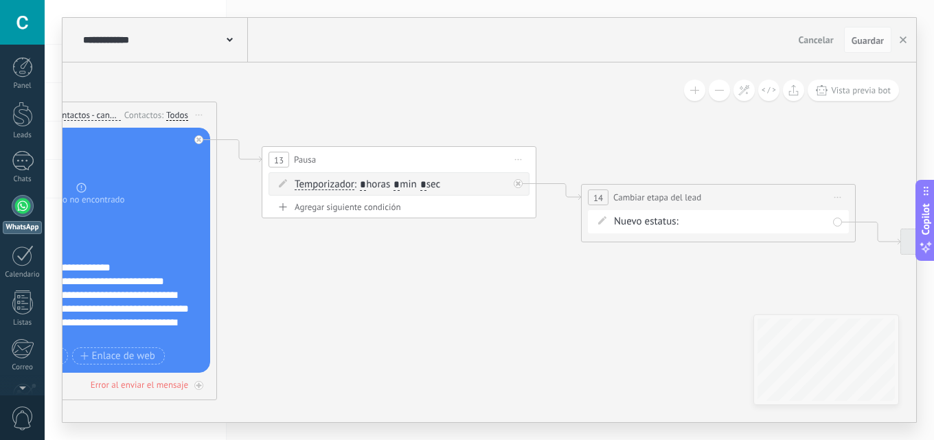
drag, startPoint x: 557, startPoint y: 345, endPoint x: 735, endPoint y: 267, distance: 194.3
click at [933, 356] on div "**********" at bounding box center [489, 220] width 889 height 440
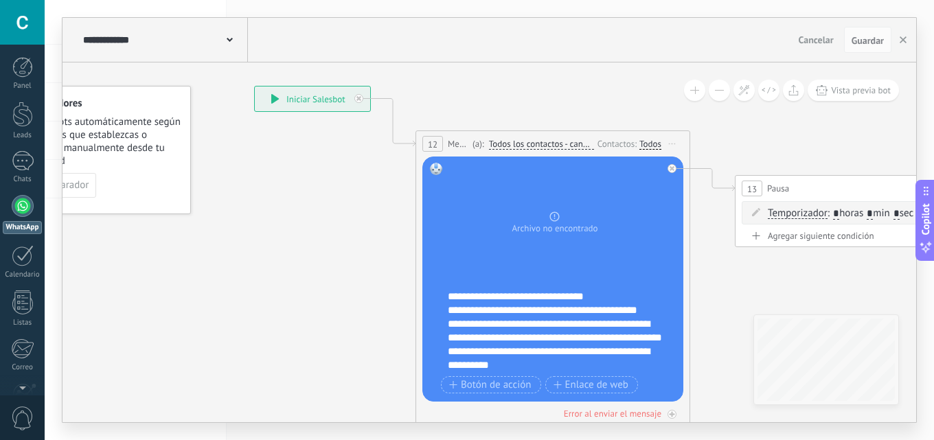
click at [211, 49] on div "**********" at bounding box center [164, 40] width 168 height 44
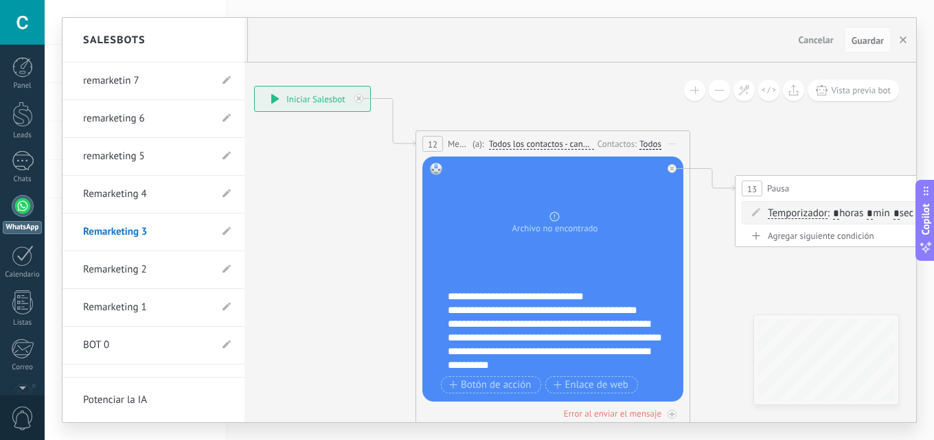
click at [125, 189] on link "Remarketing 4" at bounding box center [146, 194] width 127 height 38
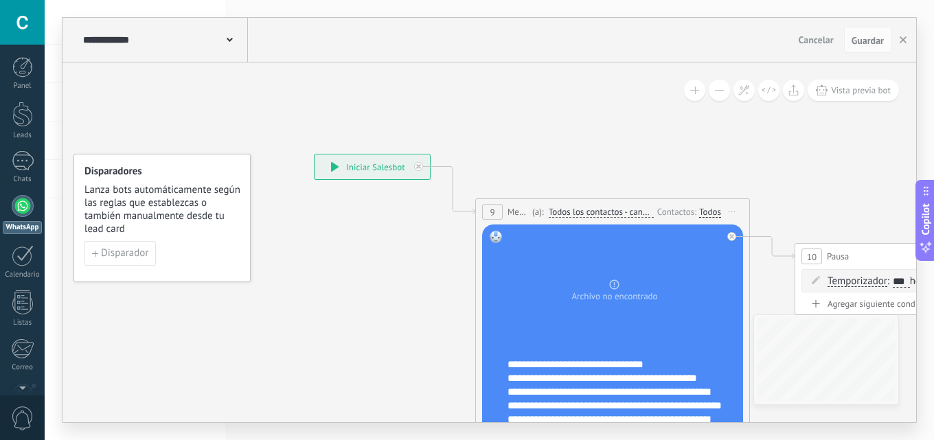
drag, startPoint x: 557, startPoint y: 149, endPoint x: 427, endPoint y: 142, distance: 130.0
click at [427, 142] on icon at bounding box center [910, 325] width 1881 height 1030
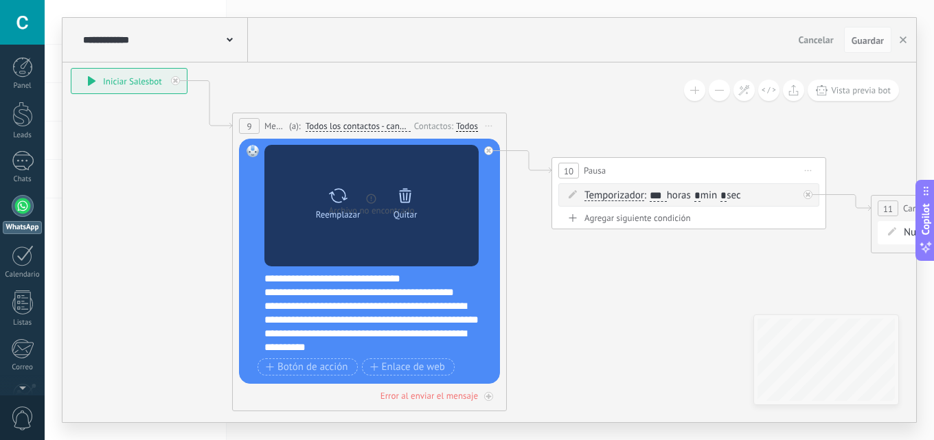
drag, startPoint x: 426, startPoint y: 148, endPoint x: 313, endPoint y: 200, distance: 124.1
click at [288, 70] on icon at bounding box center [667, 240] width 1881 height 1030
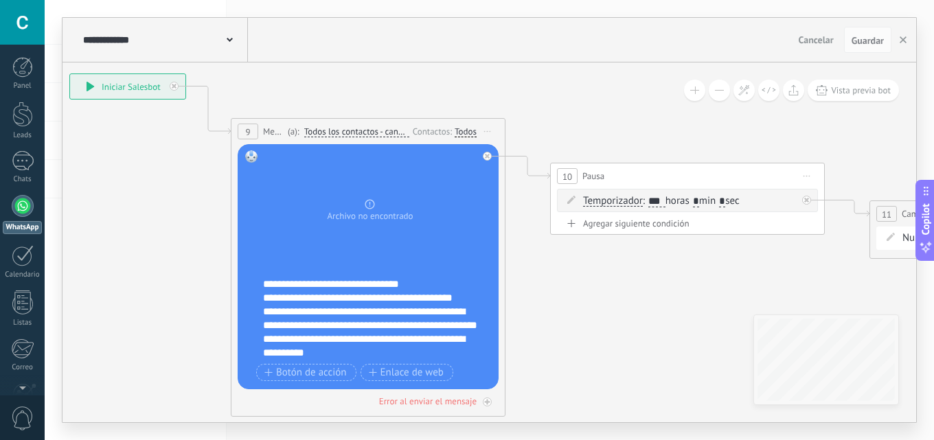
click at [327, 286] on div "**********" at bounding box center [377, 318] width 228 height 82
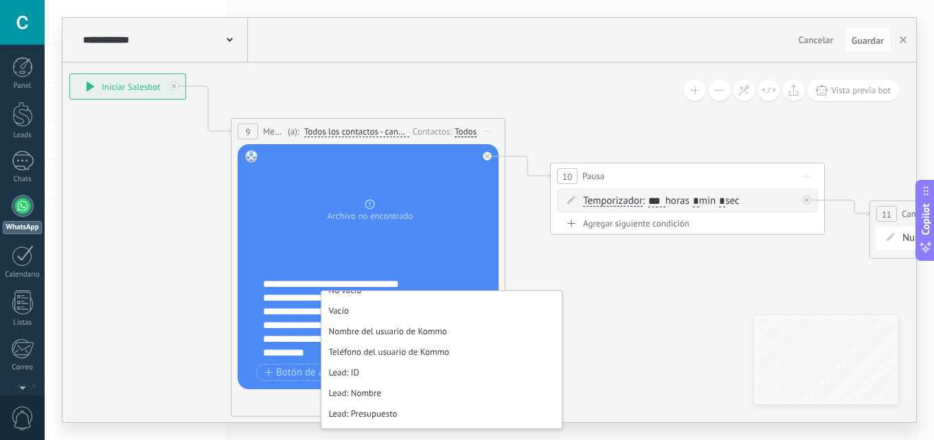
scroll to position [137, 0]
click at [350, 284] on div "**********" at bounding box center [377, 318] width 228 height 82
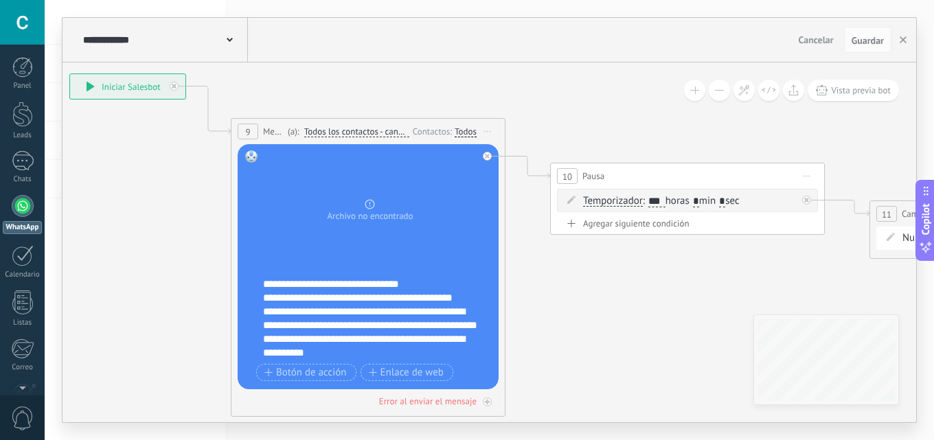
click at [179, 32] on div "**********" at bounding box center [164, 40] width 168 height 44
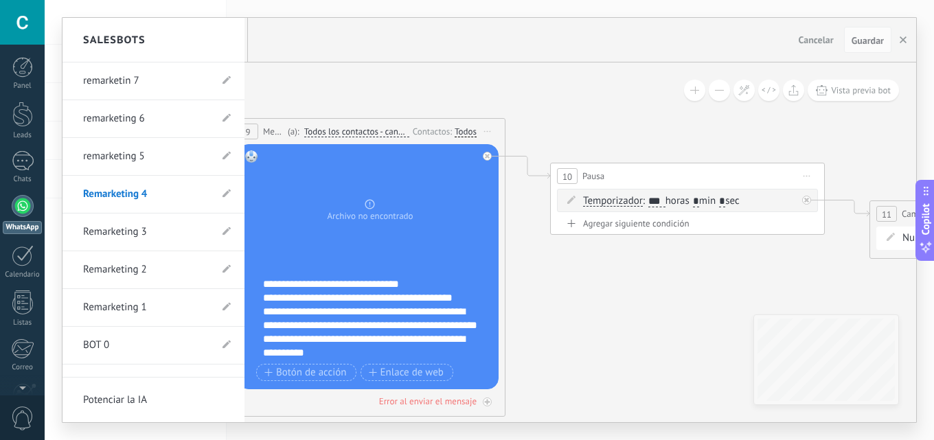
click at [140, 155] on link "remarketing 5" at bounding box center [146, 156] width 127 height 38
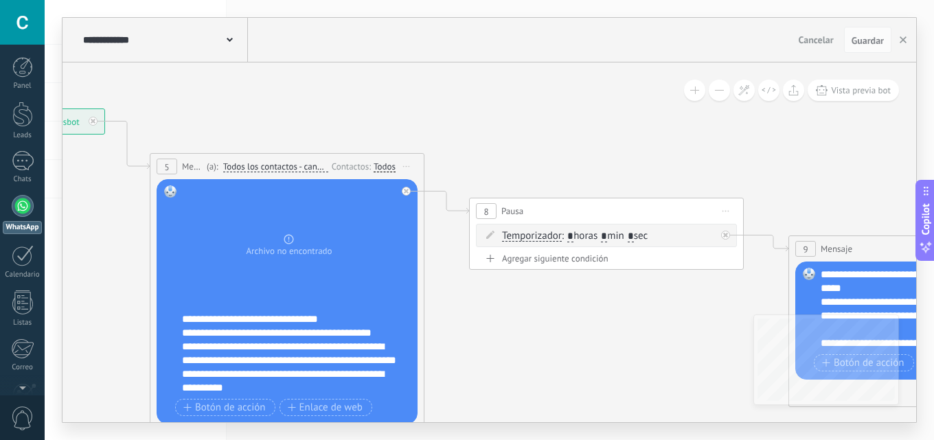
drag, startPoint x: 632, startPoint y: 155, endPoint x: 266, endPoint y: 98, distance: 370.4
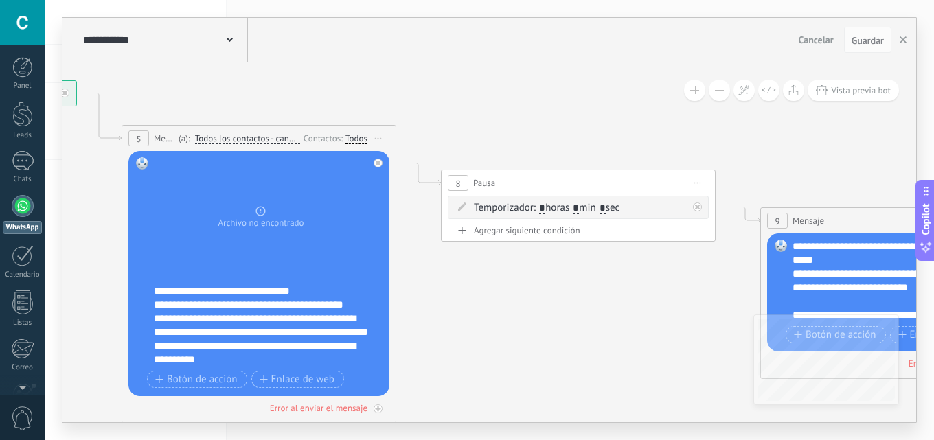
drag, startPoint x: 266, startPoint y: 98, endPoint x: 238, endPoint y: 69, distance: 39.8
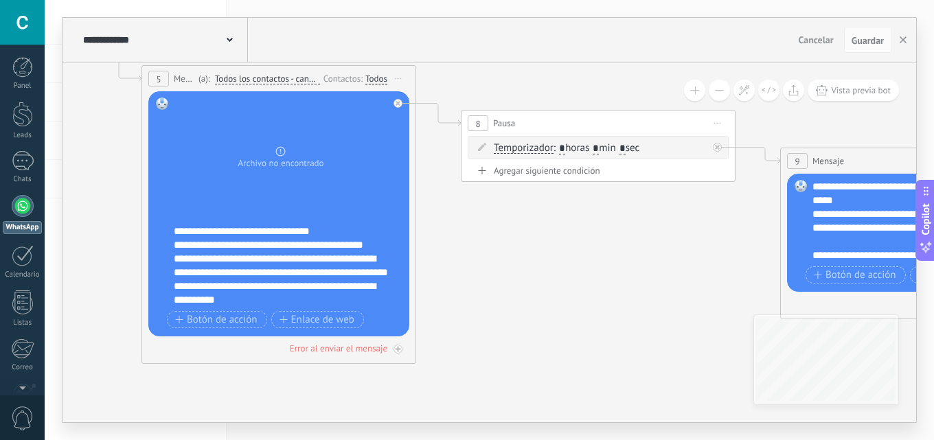
drag, startPoint x: 422, startPoint y: 293, endPoint x: 365, endPoint y: 241, distance: 76.3
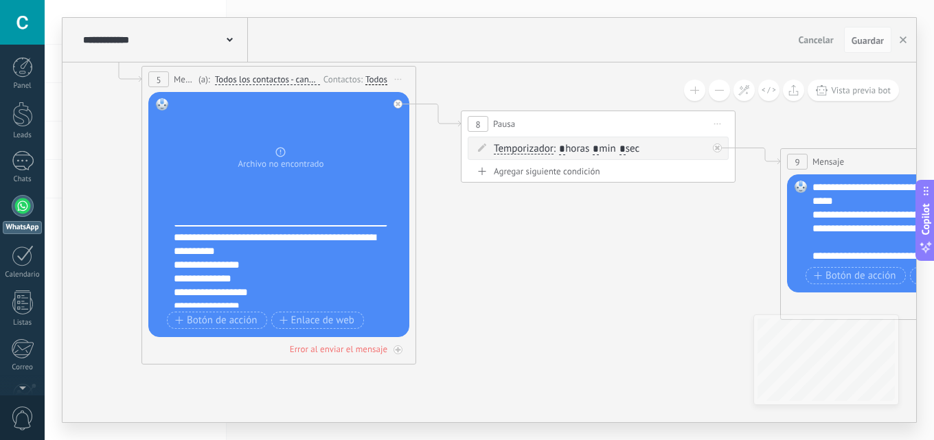
scroll to position [0, 0]
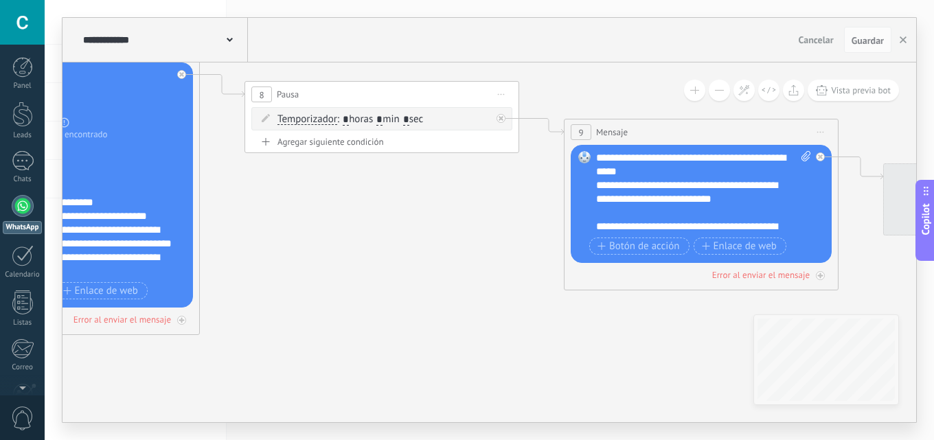
drag, startPoint x: 505, startPoint y: 341, endPoint x: 383, endPoint y: 291, distance: 131.5
click at [261, 305] on icon at bounding box center [939, 182] width 3039 height 1068
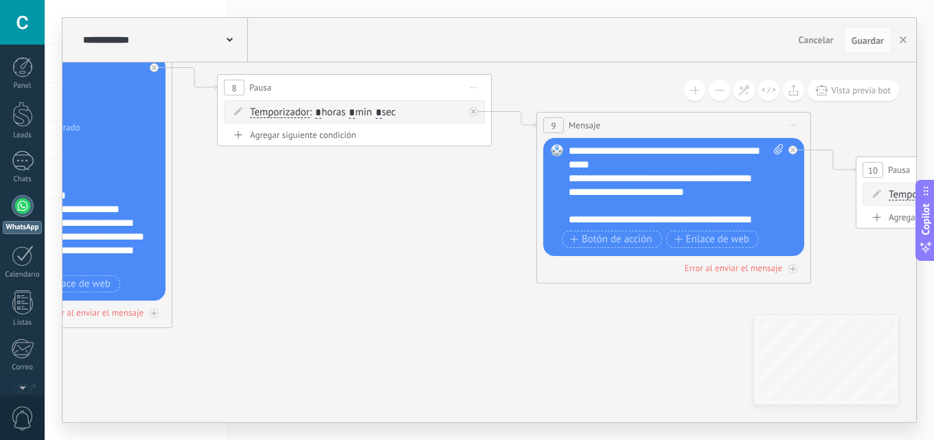
click at [299, 298] on icon at bounding box center [912, 176] width 3039 height 1068
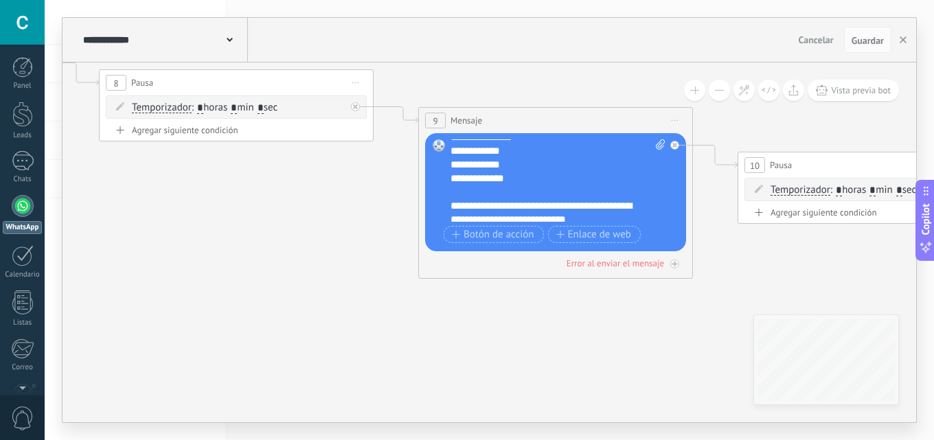
scroll to position [220, 0]
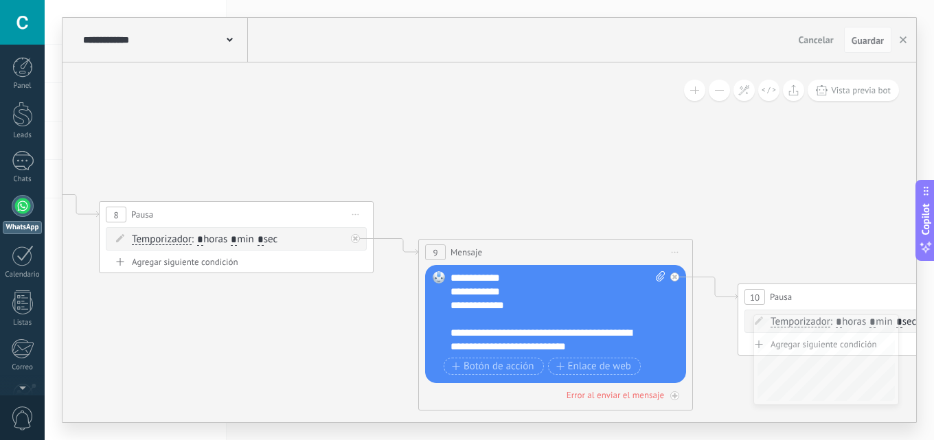
drag, startPoint x: 521, startPoint y: 201, endPoint x: 532, endPoint y: 323, distance: 122.7
click at [454, 141] on icon at bounding box center [794, 303] width 3039 height 1068
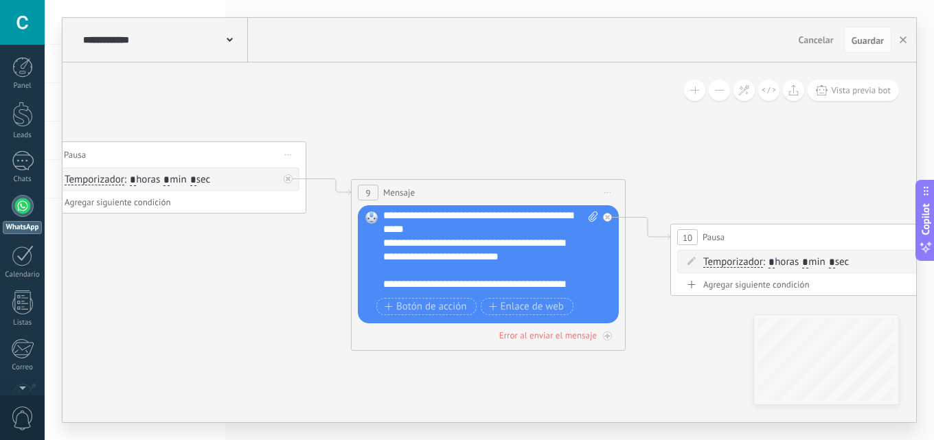
scroll to position [0, 0]
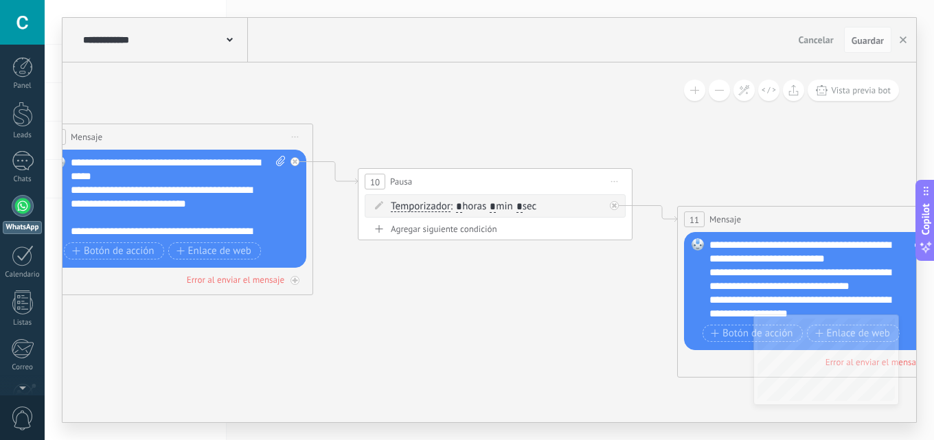
drag, startPoint x: 443, startPoint y: 141, endPoint x: 455, endPoint y: 88, distance: 54.2
click at [328, 115] on icon at bounding box center [414, 187] width 3039 height 1068
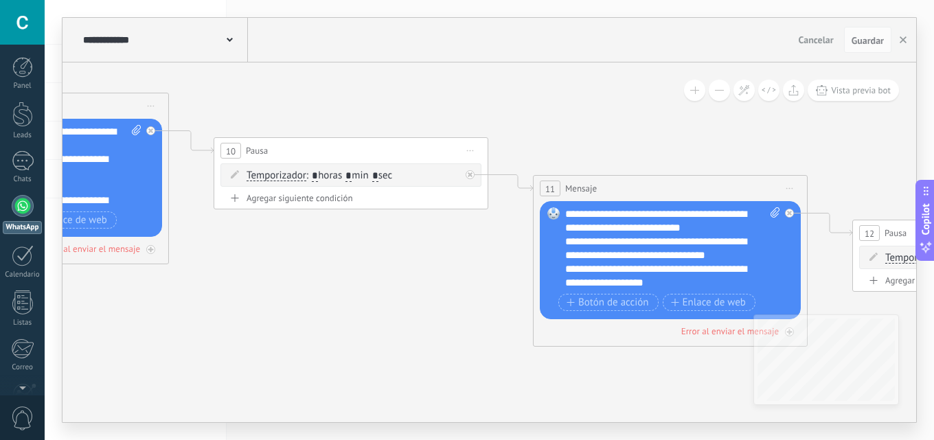
drag, startPoint x: 372, startPoint y: 72, endPoint x: 515, endPoint y: 132, distance: 155.5
click at [711, 92] on div "**********" at bounding box center [489, 242] width 854 height 360
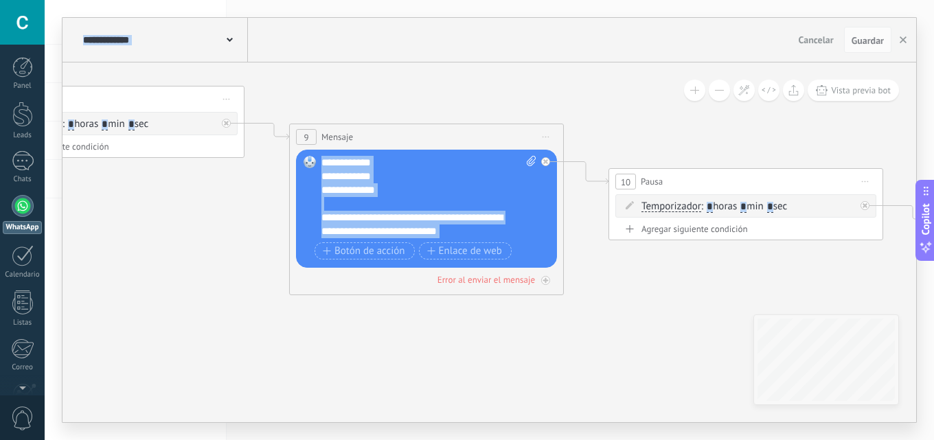
scroll to position [220, 0]
click at [413, 187] on div "**********" at bounding box center [428, 197] width 215 height 82
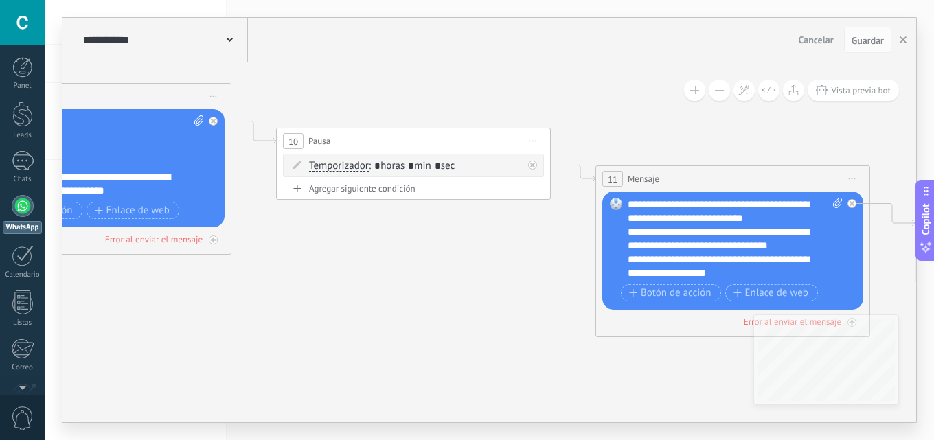
drag, startPoint x: 308, startPoint y: 314, endPoint x: 105, endPoint y: 269, distance: 207.6
click at [80, 286] on icon at bounding box center [332, 147] width 3039 height 1068
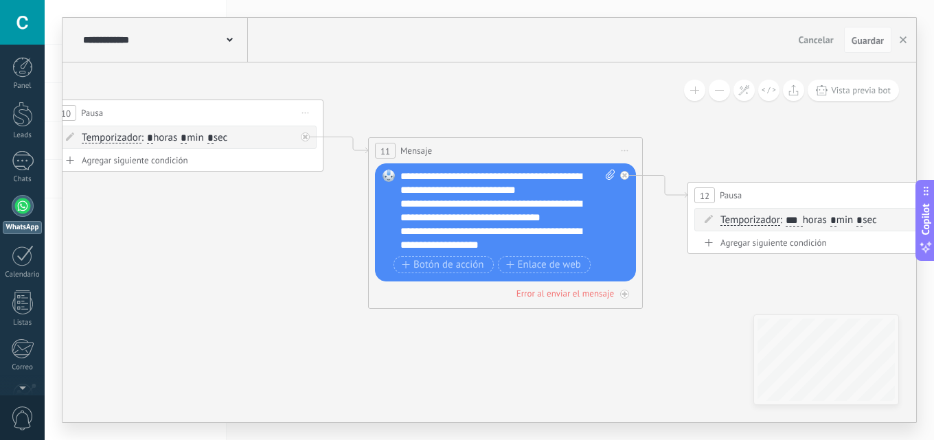
scroll to position [137, 0]
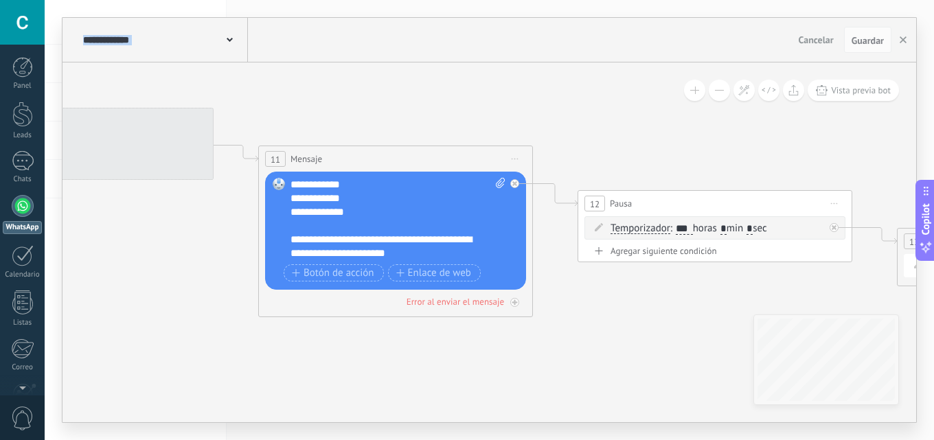
drag, startPoint x: 846, startPoint y: 129, endPoint x: 571, endPoint y: 125, distance: 274.7
click at [755, 137] on icon at bounding box center [55, 127] width 3158 height 1068
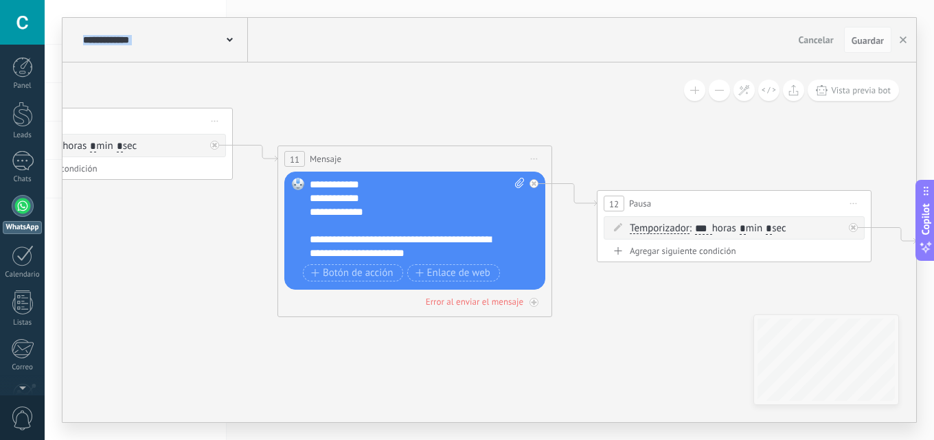
click at [214, 27] on div "**********" at bounding box center [164, 40] width 168 height 44
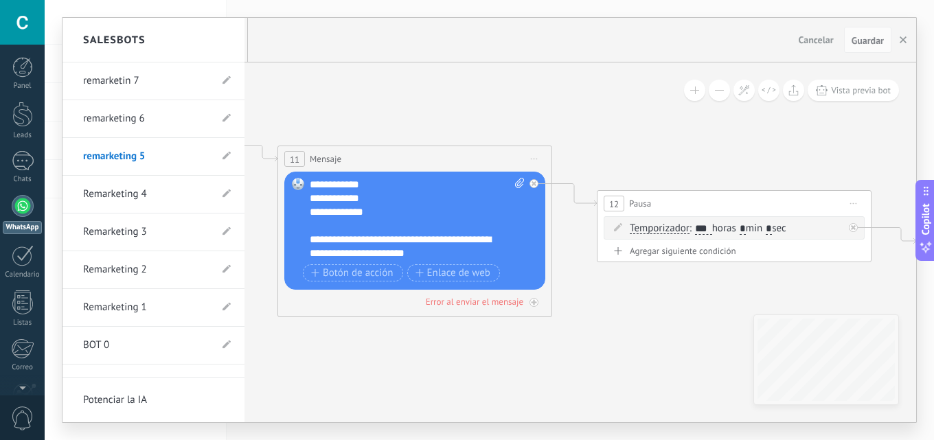
click at [151, 114] on link "remarketing 6" at bounding box center [146, 119] width 127 height 38
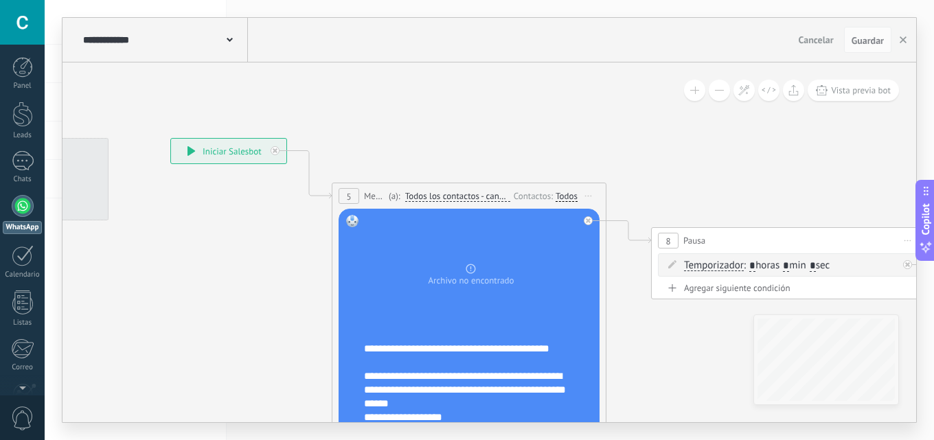
drag, startPoint x: 294, startPoint y: 102, endPoint x: 185, endPoint y: 76, distance: 112.3
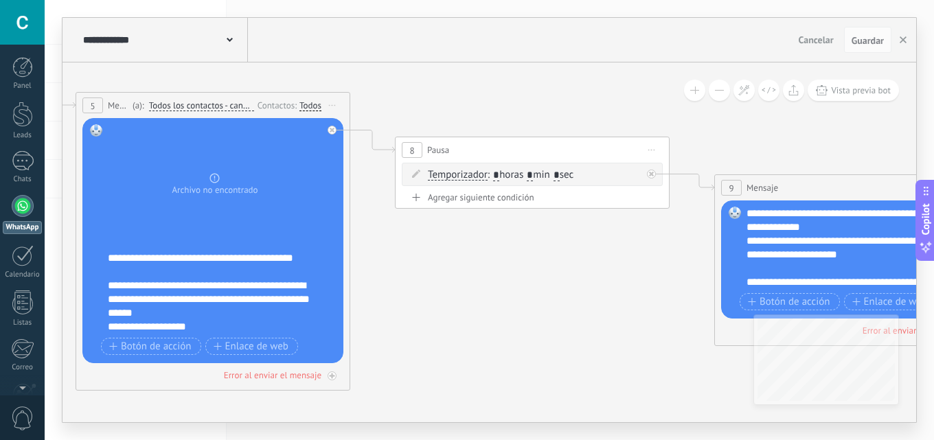
drag, startPoint x: 556, startPoint y: 318, endPoint x: 366, endPoint y: 262, distance: 197.7
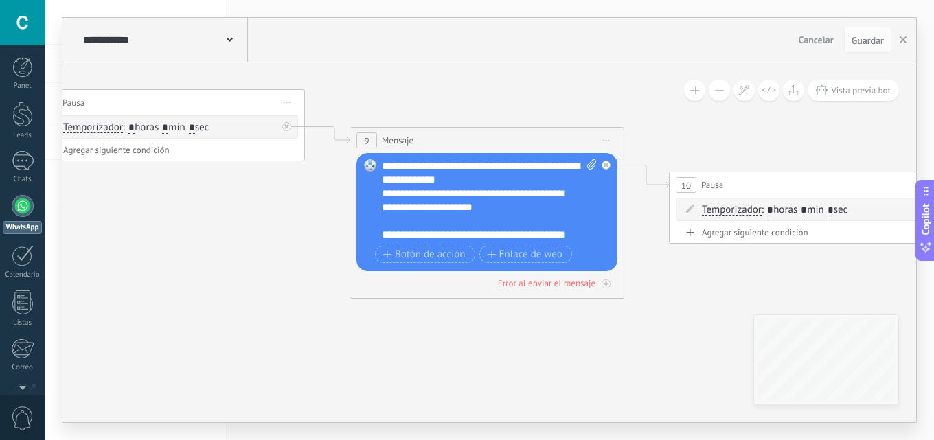
drag, startPoint x: 509, startPoint y: 341, endPoint x: 294, endPoint y: 251, distance: 233.0
click at [149, 296] on icon at bounding box center [725, 191] width 3039 height 1068
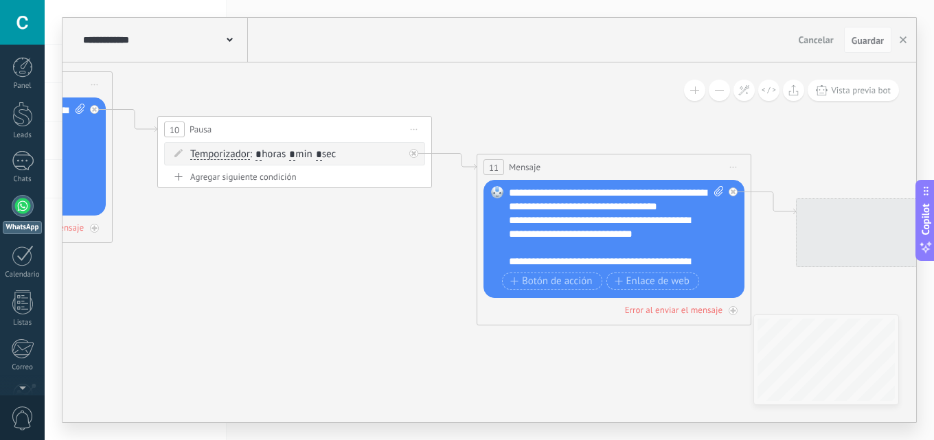
drag, startPoint x: 142, startPoint y: 260, endPoint x: 509, endPoint y: 223, distance: 368.7
click at [76, 216] on icon at bounding box center [214, 135] width 3039 height 1068
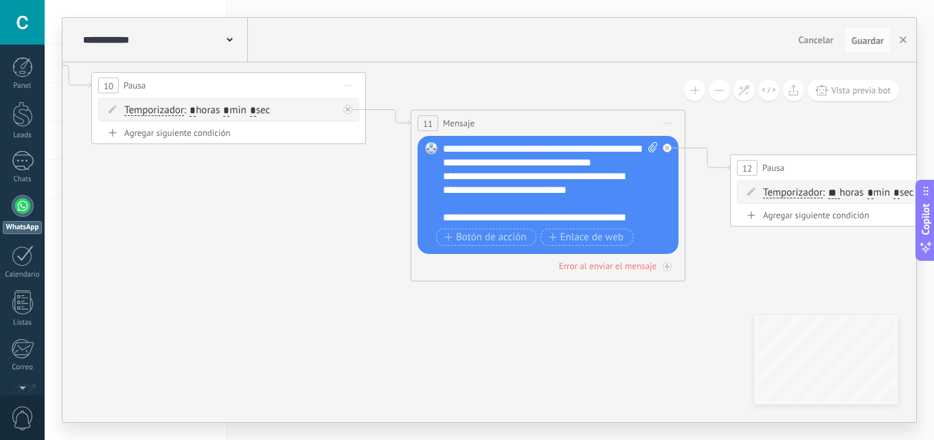
click at [543, 214] on icon at bounding box center [208, 91] width 3158 height 1068
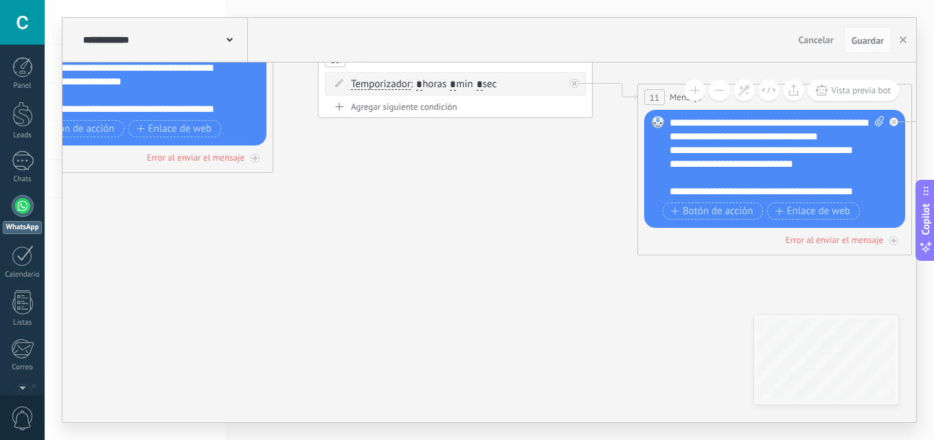
click at [245, 43] on div "**********" at bounding box center [164, 40] width 168 height 44
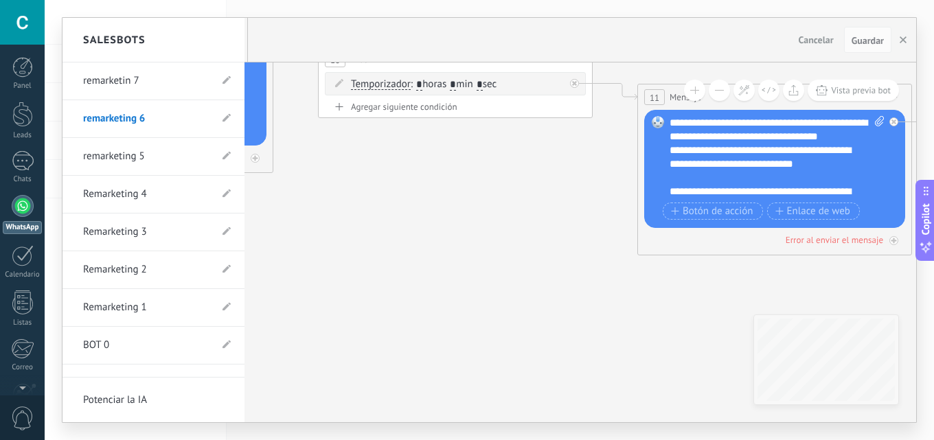
click at [162, 84] on link "remarketin 7" at bounding box center [146, 81] width 127 height 38
type input "**********"
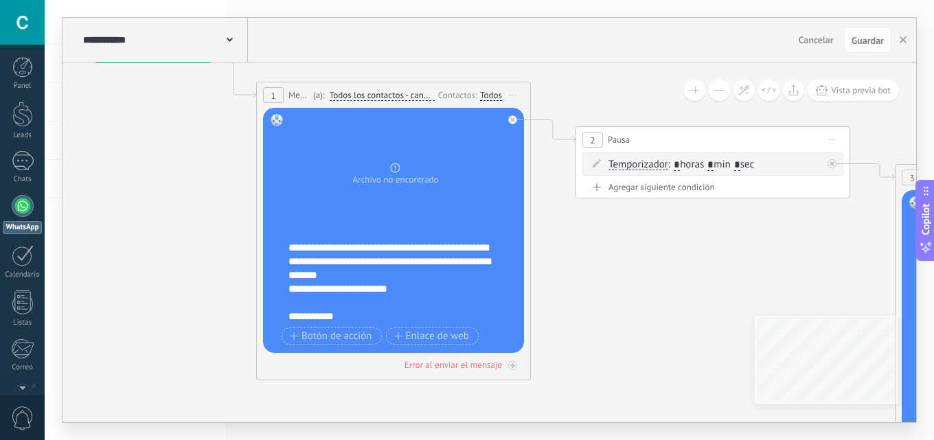
click at [407, 253] on div "**********" at bounding box center [402, 282] width 228 height 82
click at [455, 287] on div "**********" at bounding box center [402, 282] width 228 height 82
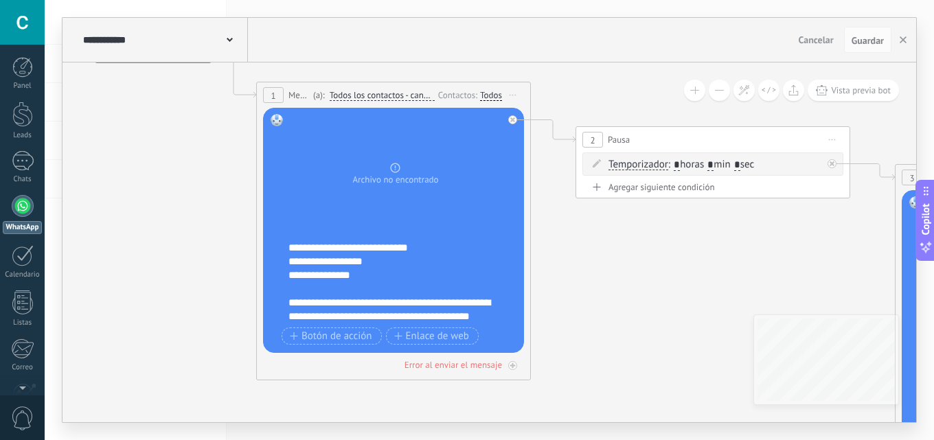
scroll to position [330, 0]
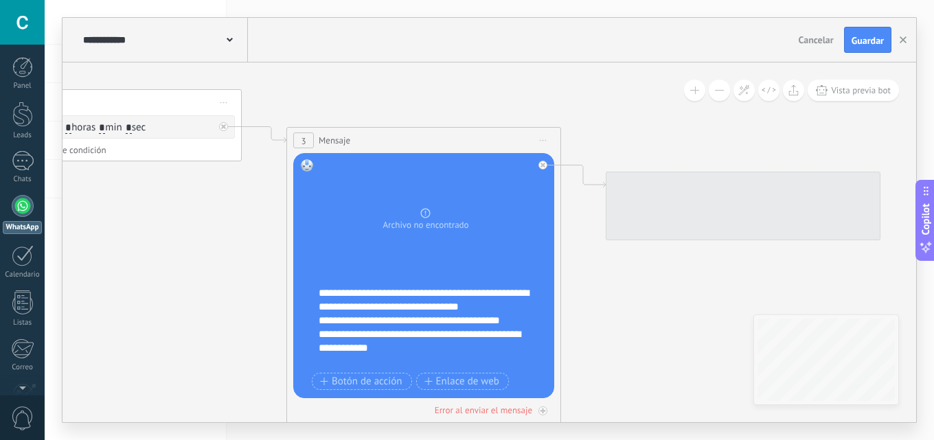
drag, startPoint x: 716, startPoint y: 302, endPoint x: 105, endPoint y: 226, distance: 615.3
click at [0, 239] on body ".abccls-1,.abccls-2{fill-rule:evenodd}.abccls-2{fill:#fff} .abfcls-1{fill:none}…" at bounding box center [467, 220] width 934 height 440
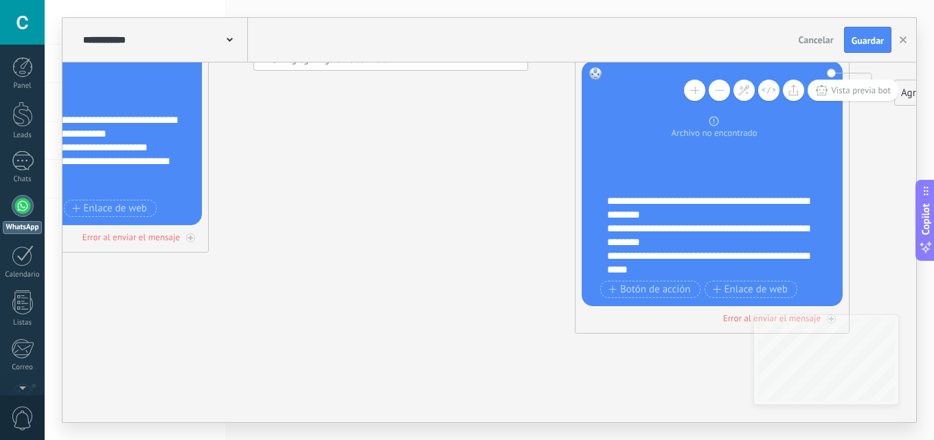
drag, startPoint x: 280, startPoint y: 147, endPoint x: 339, endPoint y: 220, distance: 93.8
click at [280, 149] on icon at bounding box center [52, 81] width 2522 height 1194
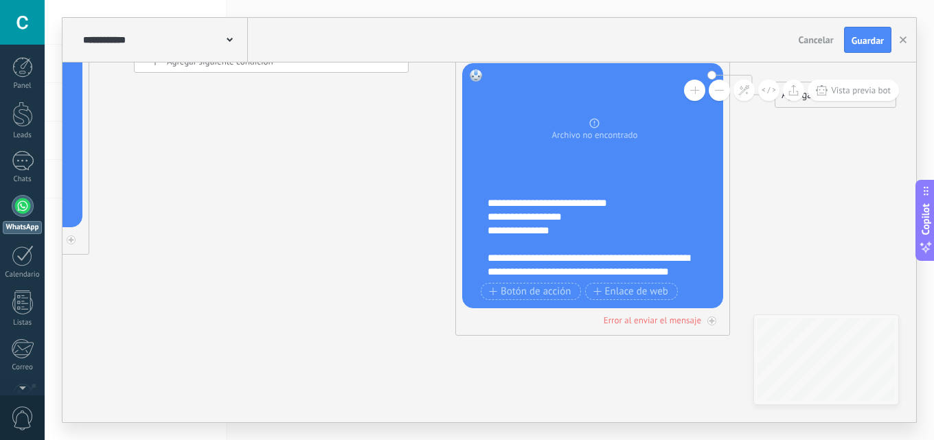
scroll to position [316, 0]
drag, startPoint x: 707, startPoint y: 242, endPoint x: 461, endPoint y: 264, distance: 246.8
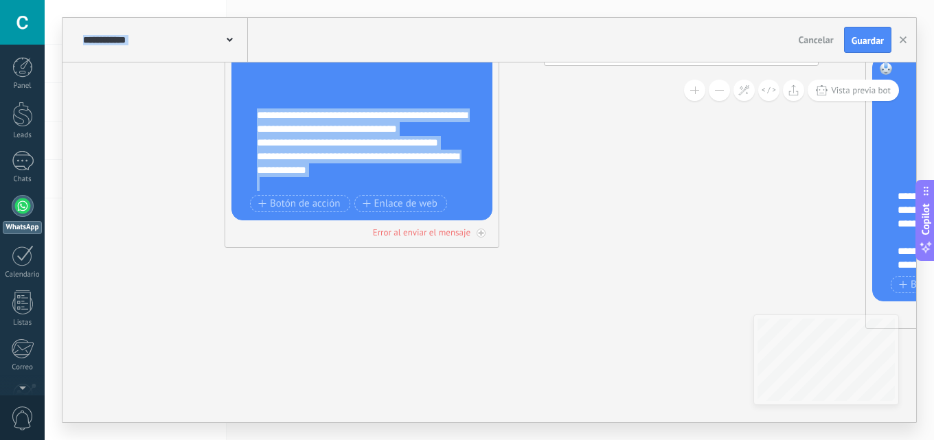
drag, startPoint x: 466, startPoint y: 268, endPoint x: 158, endPoint y: 163, distance: 325.5
click at [21, 187] on body ".abccls-1,.abccls-2{fill-rule:evenodd}.abccls-2{fill:#fff} .abfcls-1{fill:none}…" at bounding box center [467, 220] width 934 height 440
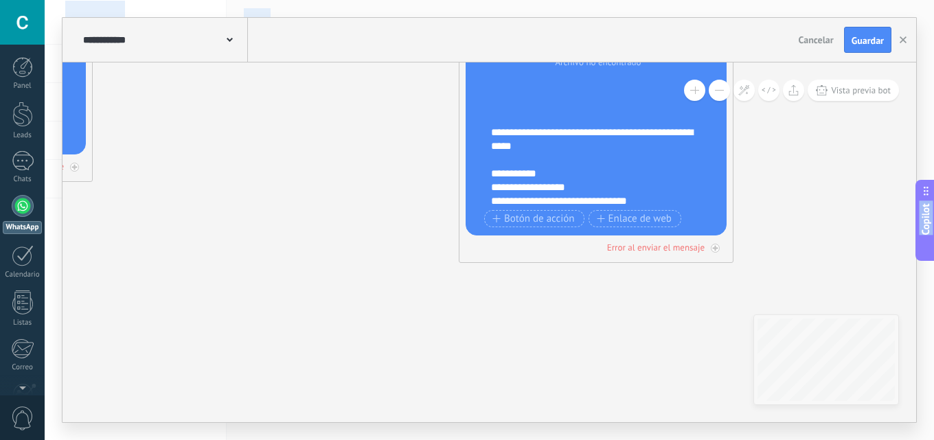
scroll to position [0, 0]
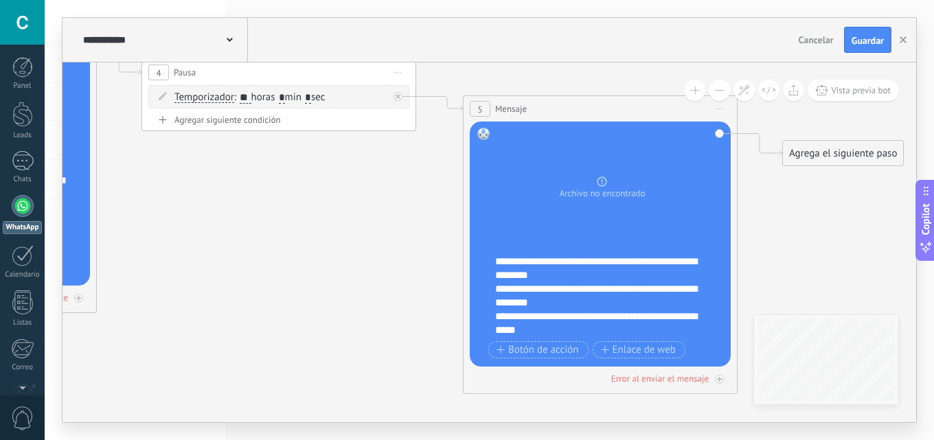
drag, startPoint x: 363, startPoint y: 299, endPoint x: 329, endPoint y: 350, distance: 61.0
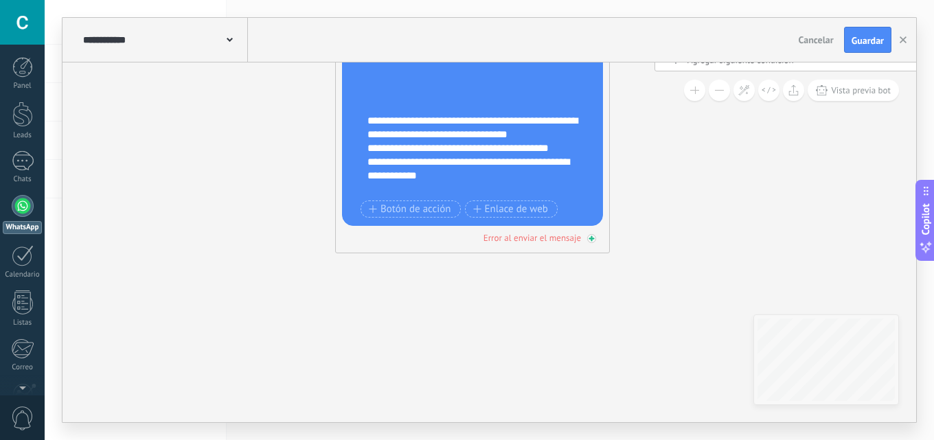
drag, startPoint x: 291, startPoint y: 336, endPoint x: 521, endPoint y: 234, distance: 250.9
click at [833, 234] on icon at bounding box center [453, 81] width 2522 height 1194
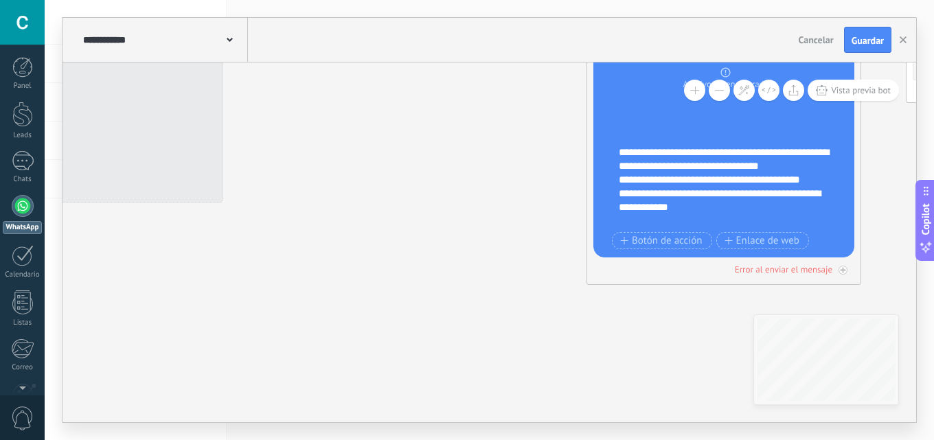
drag, startPoint x: 571, startPoint y: 286, endPoint x: 549, endPoint y: 282, distance: 21.7
click at [572, 286] on icon at bounding box center [704, 113] width 2522 height 1194
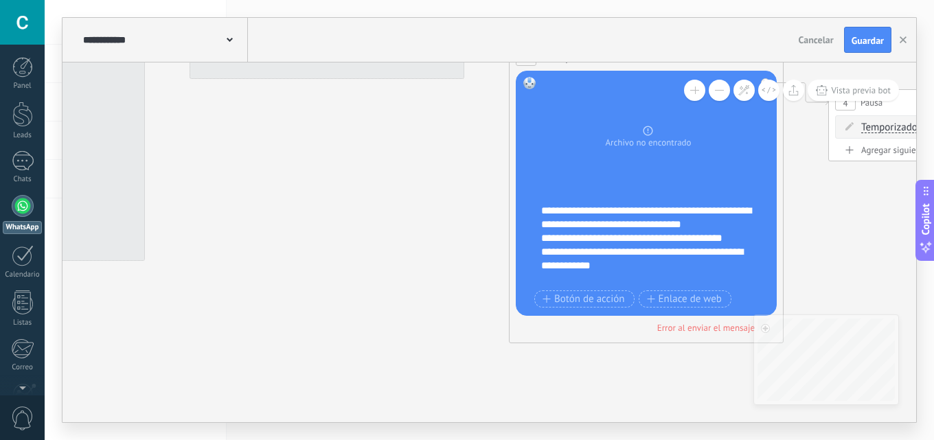
drag, startPoint x: 435, startPoint y: 311, endPoint x: 378, endPoint y: 300, distance: 58.7
click at [415, 343] on icon at bounding box center [626, 171] width 2522 height 1194
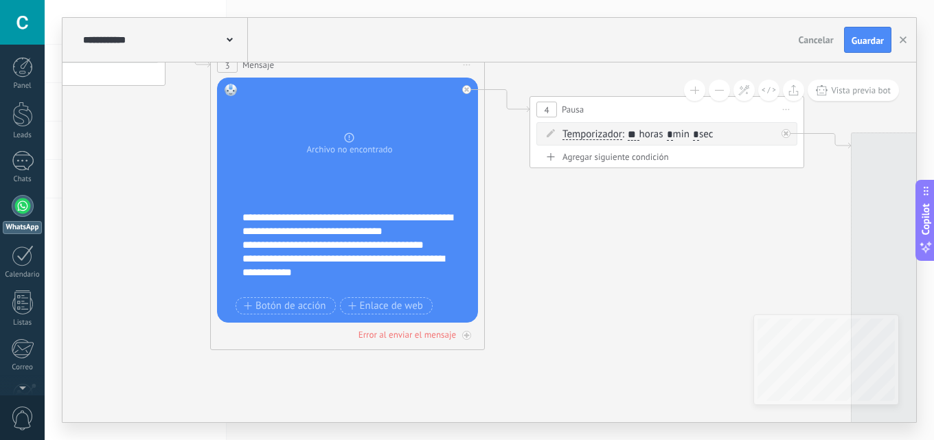
drag, startPoint x: 459, startPoint y: 308, endPoint x: 75, endPoint y: 226, distance: 393.3
click at [50, 265] on div "**********" at bounding box center [489, 220] width 889 height 440
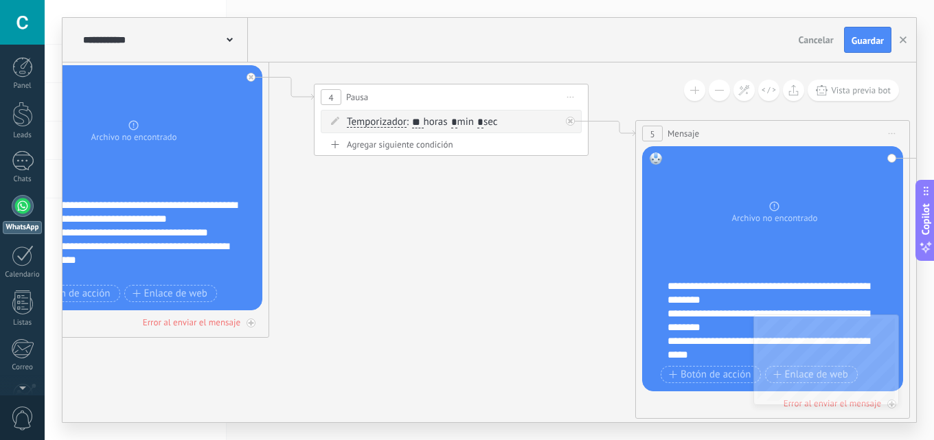
drag, startPoint x: 419, startPoint y: 183, endPoint x: 404, endPoint y: 188, distance: 16.1
click at [418, 191] on icon at bounding box center [112, 166] width 2522 height 1194
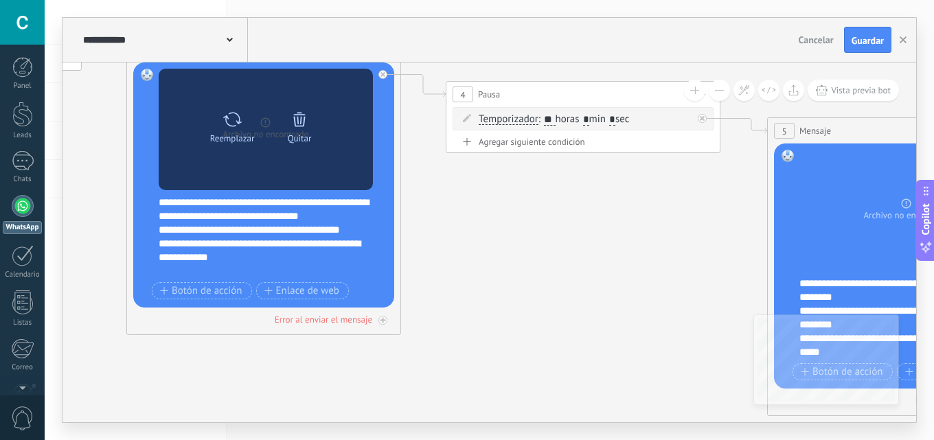
drag, startPoint x: 534, startPoint y: 238, endPoint x: 275, endPoint y: 181, distance: 265.1
click at [534, 236] on icon at bounding box center [244, 163] width 2522 height 1194
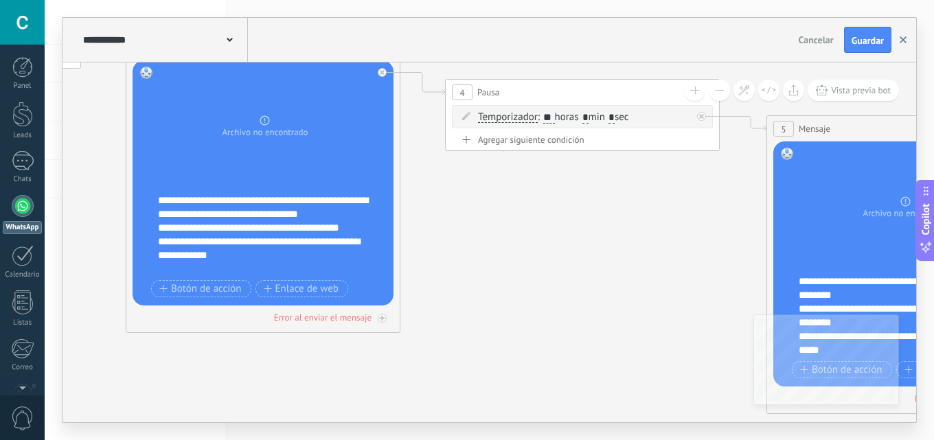
click at [909, 43] on button "button" at bounding box center [903, 40] width 21 height 26
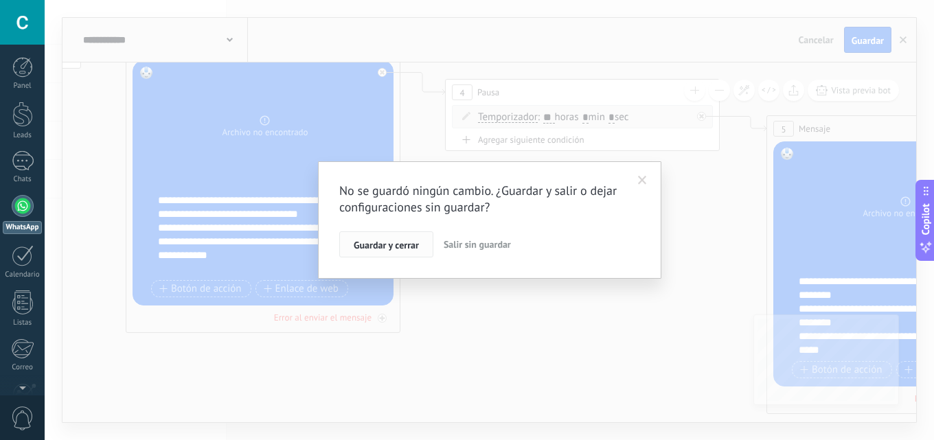
click at [413, 240] on span "Guardar y cerrar" at bounding box center [386, 245] width 65 height 10
